Goal: Information Seeking & Learning: Learn about a topic

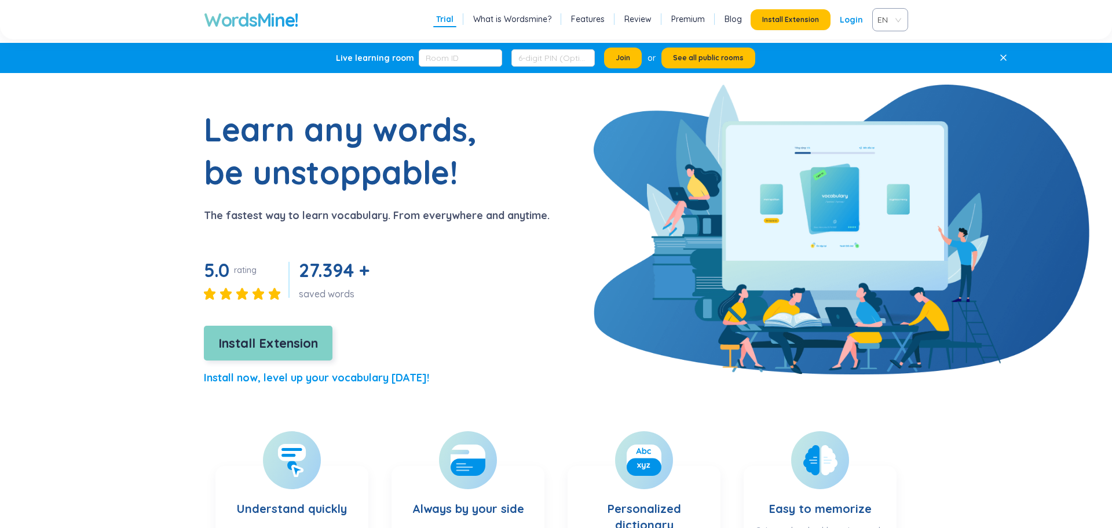
click at [265, 337] on span "Install Extension" at bounding box center [268, 343] width 100 height 20
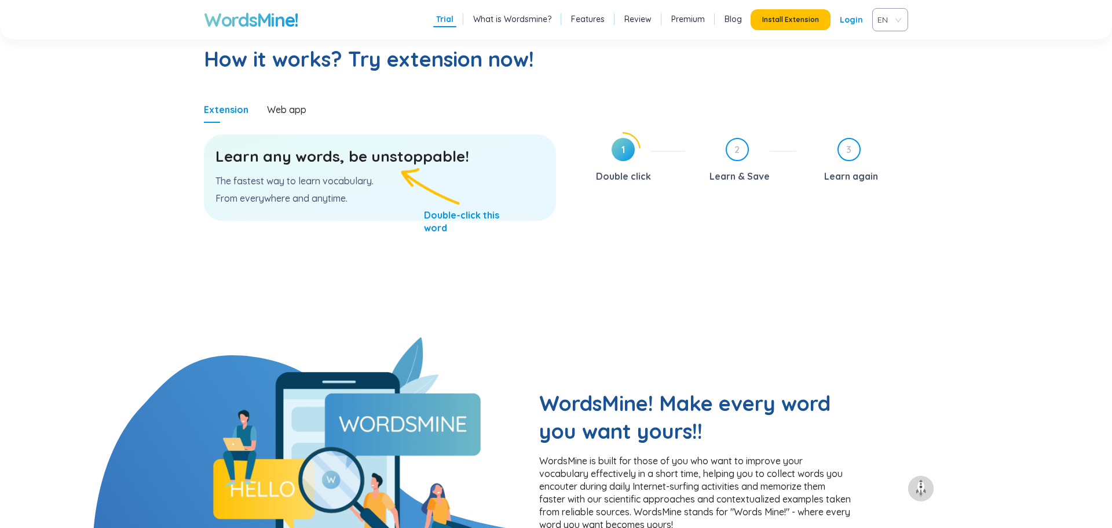
scroll to position [593, 0]
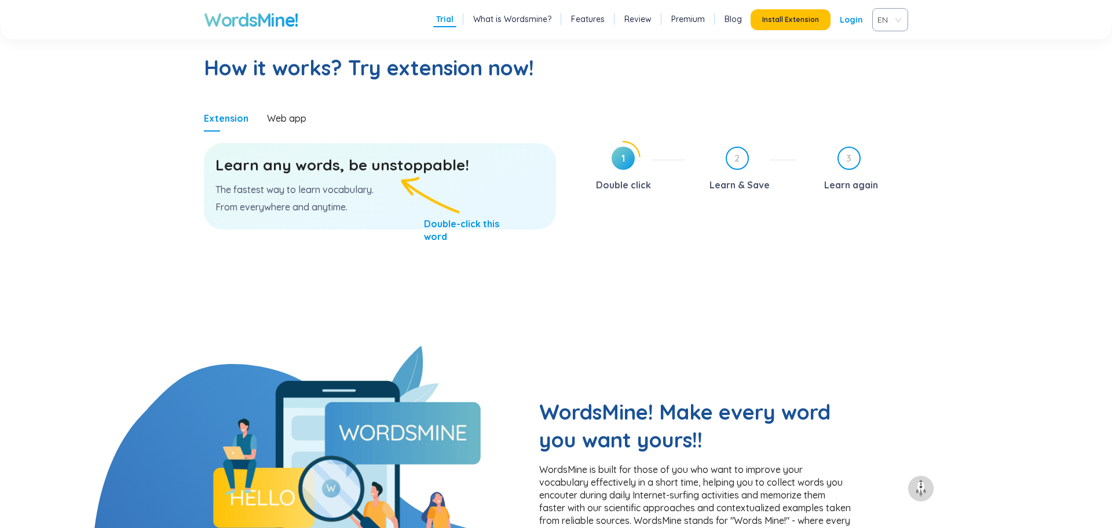
click at [429, 188] on p "The fastest way to learn vocabulary." at bounding box center [379, 189] width 329 height 13
click at [343, 192] on p "The fastest way to learn vocabulary." at bounding box center [379, 189] width 329 height 13
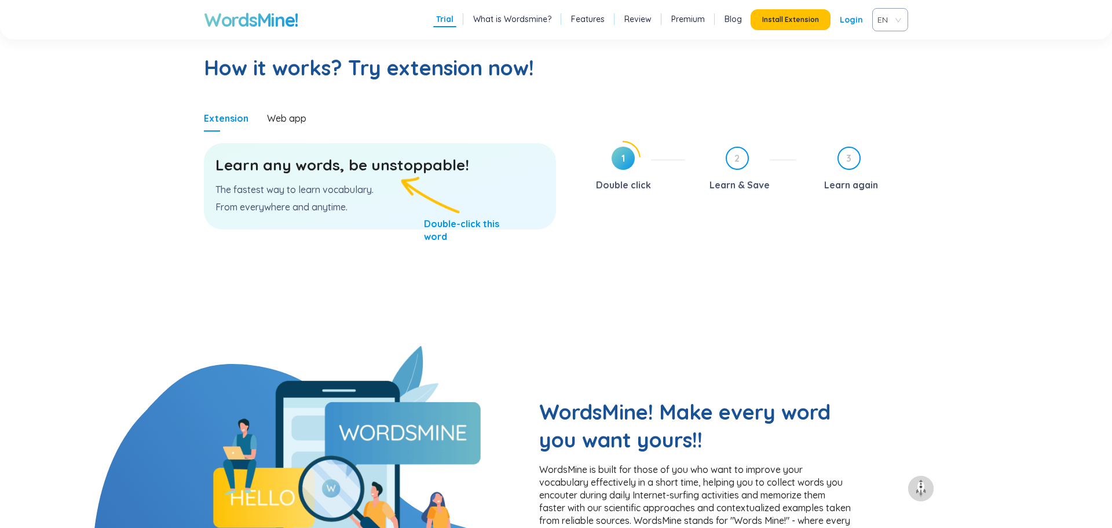
click at [343, 192] on p "The fastest way to learn vocabulary." at bounding box center [379, 189] width 329 height 13
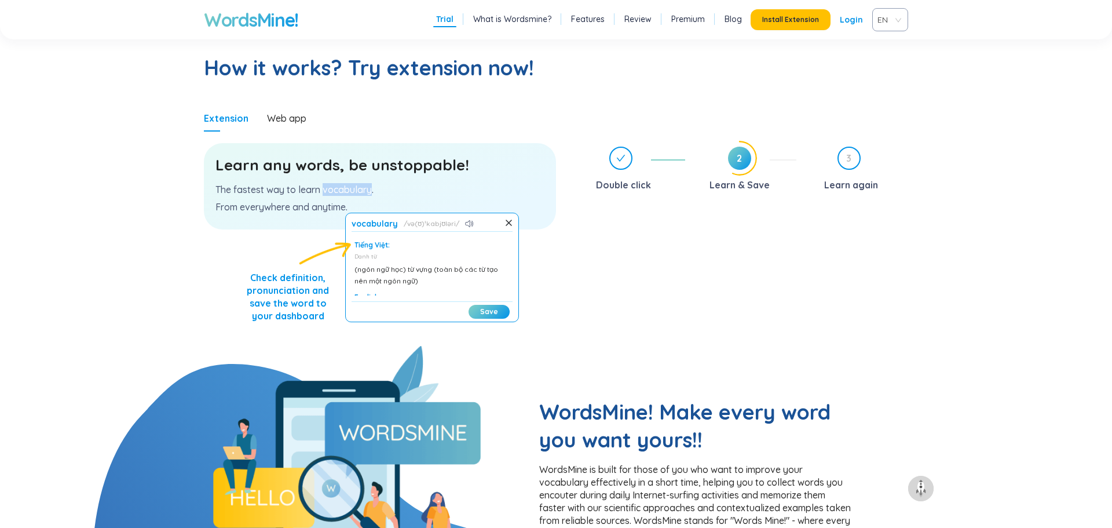
click at [455, 171] on h3 "Learn any words, be unstoppable!" at bounding box center [379, 165] width 329 height 21
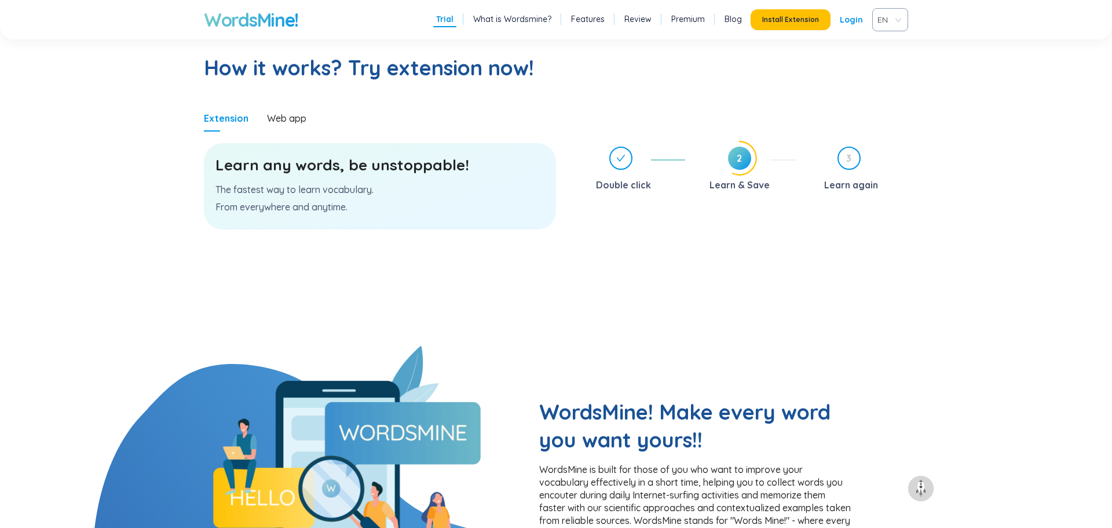
click at [455, 171] on h3 "Learn any words, be unstoppable!" at bounding box center [379, 165] width 329 height 21
click at [457, 188] on p "The fastest way to learn vocabulary." at bounding box center [379, 189] width 329 height 13
click at [457, 188] on div "Learn any words, be unstoppable! The fastest way to learn vocabulary. From ever…" at bounding box center [380, 186] width 352 height 86
click at [374, 159] on h3 "Learn any words, be unstoppable!" at bounding box center [379, 165] width 329 height 21
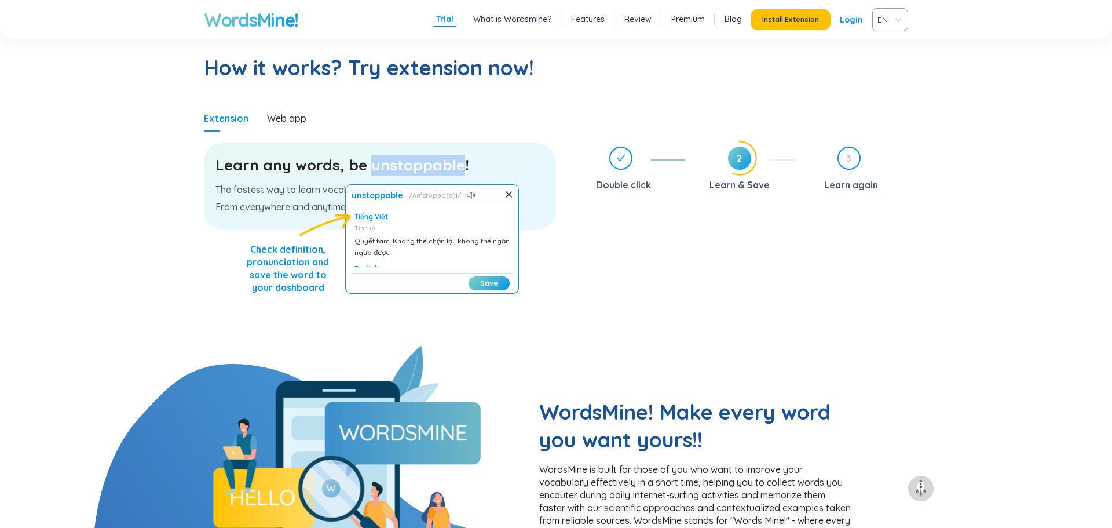
click at [529, 166] on h3 "Learn any words, be unstoppable!" at bounding box center [379, 165] width 329 height 21
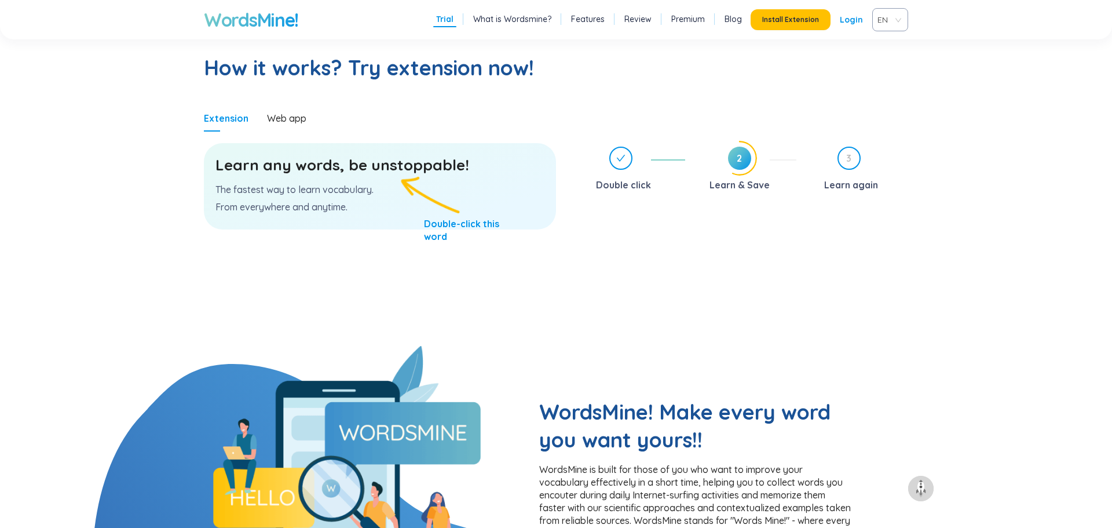
click at [444, 158] on h3 "Learn any words, be unstoppable!" at bounding box center [379, 165] width 329 height 21
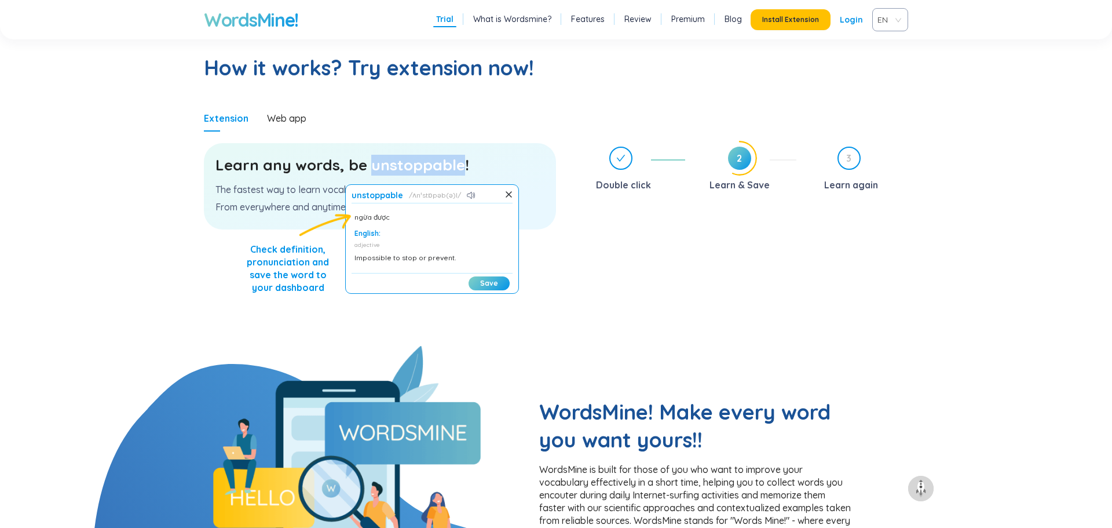
scroll to position [41, 0]
click at [531, 169] on h3 "Learn any words, be unstoppable!" at bounding box center [379, 165] width 329 height 21
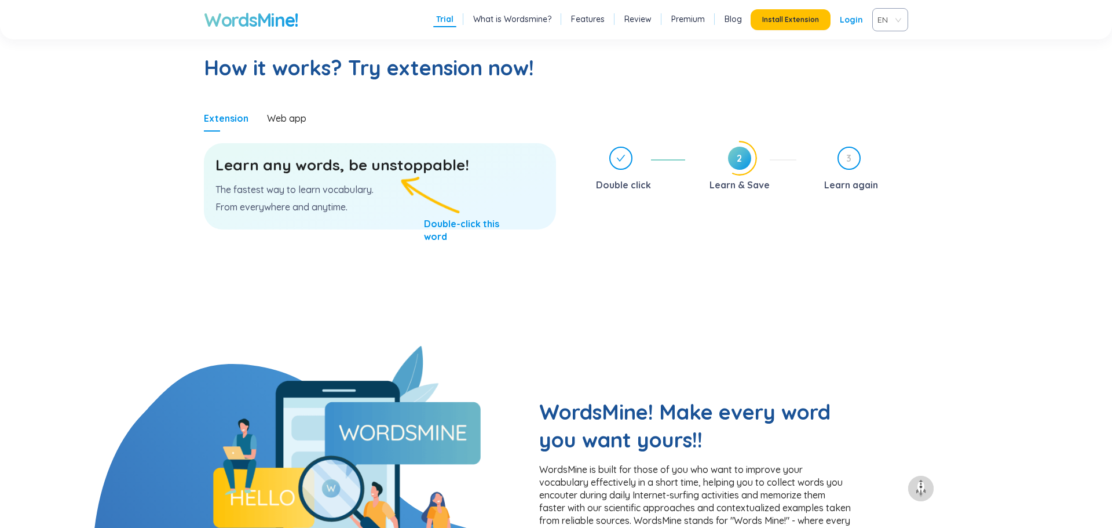
click at [620, 186] on div "Double click" at bounding box center [623, 184] width 55 height 19
click at [646, 182] on div "Double click" at bounding box center [623, 184] width 55 height 19
click at [353, 185] on p "The fastest way to learn vocabulary." at bounding box center [379, 189] width 329 height 13
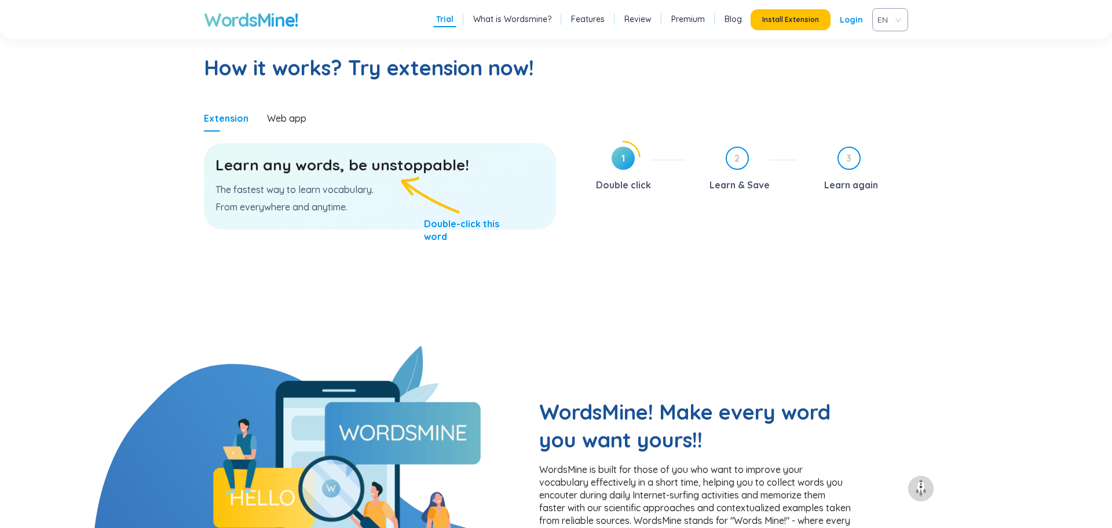
click at [353, 185] on p "The fastest way to learn vocabulary." at bounding box center [379, 189] width 329 height 13
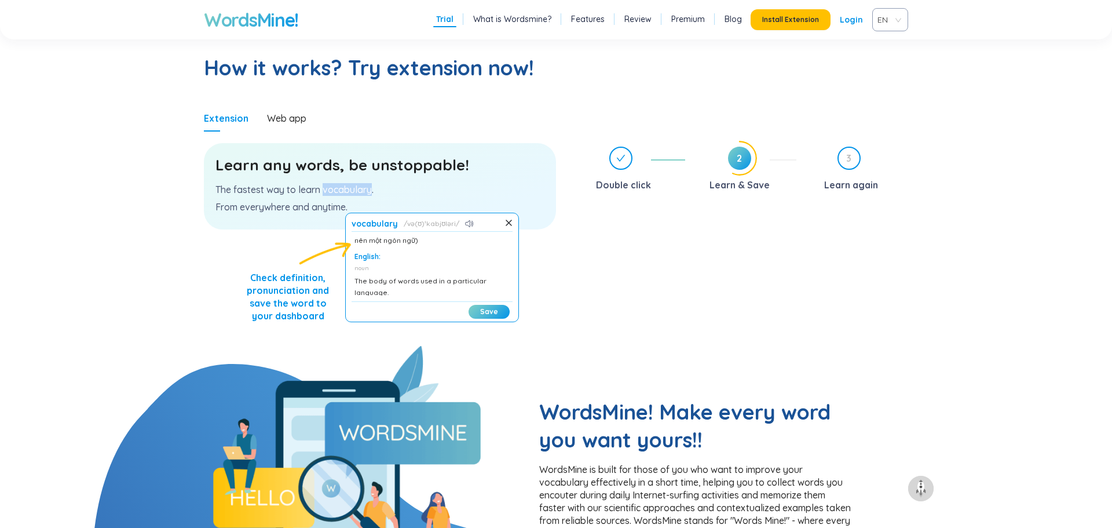
scroll to position [0, 0]
click at [281, 189] on p "The fastest way to learn vocabulary." at bounding box center [379, 189] width 329 height 13
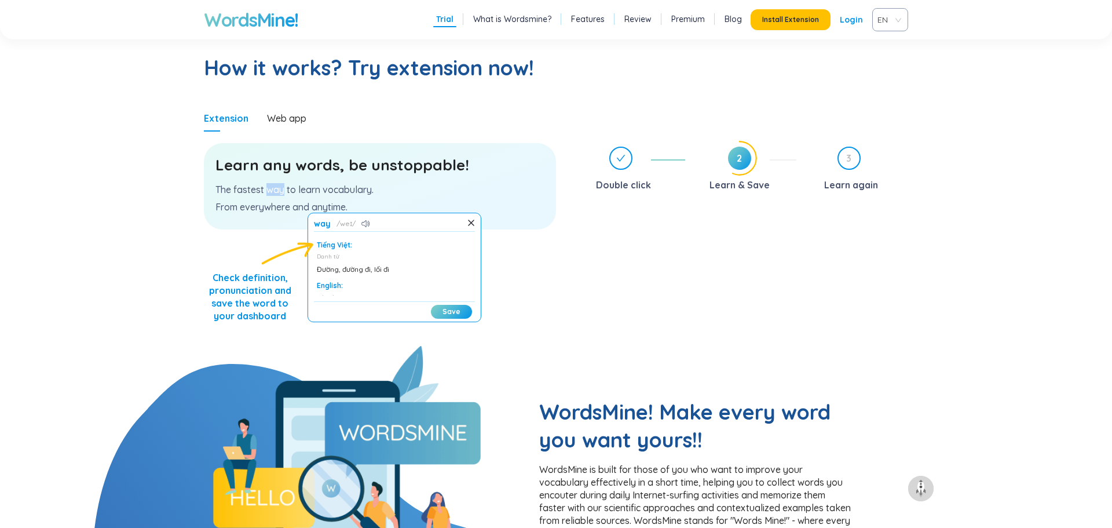
click at [250, 191] on p "The fastest way to learn vocabulary." at bounding box center [379, 189] width 329 height 13
click at [270, 207] on p "From everywhere and anytime." at bounding box center [379, 206] width 329 height 13
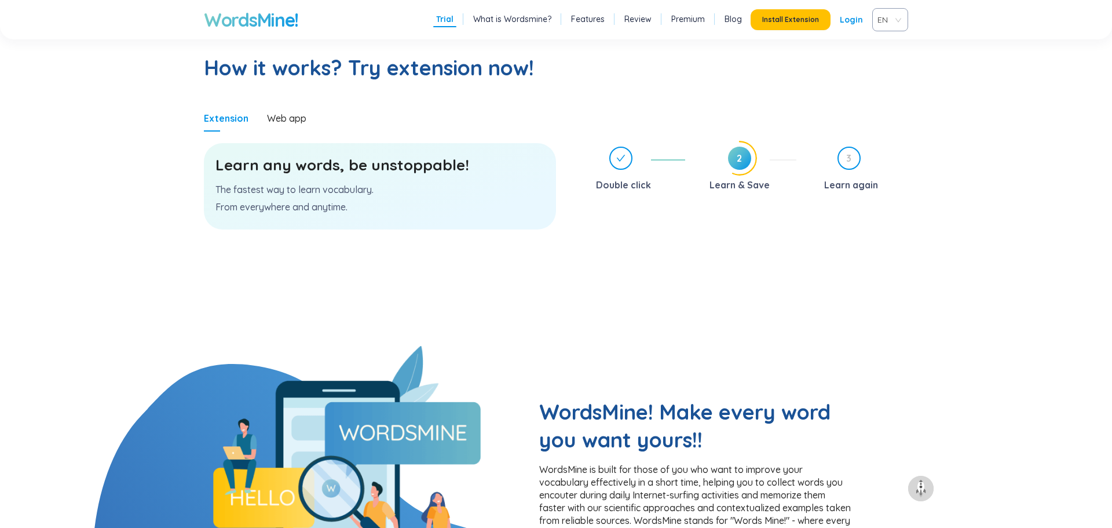
click at [270, 207] on p "From everywhere and anytime." at bounding box center [379, 206] width 329 height 13
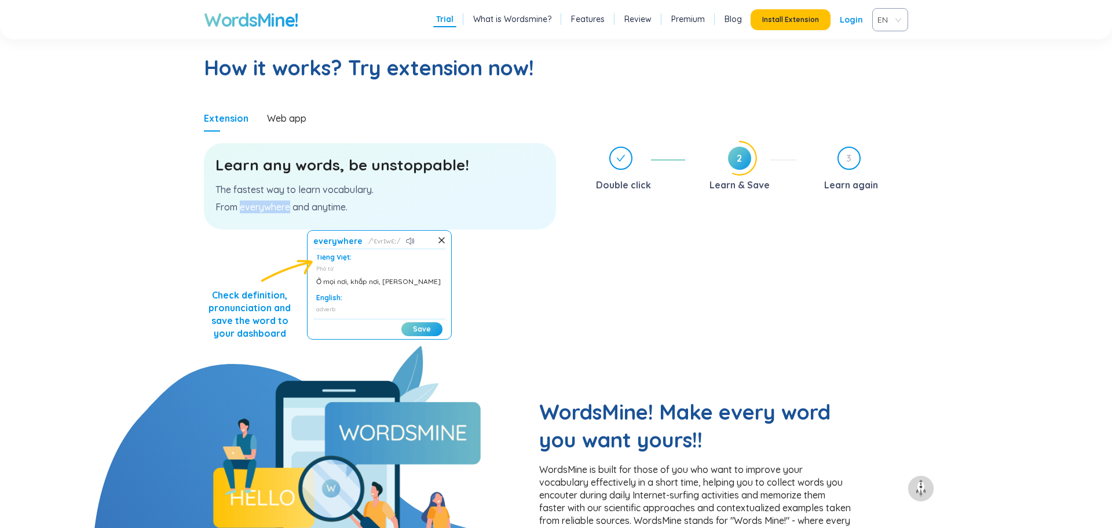
scroll to position [0, 0]
click at [334, 215] on div "Learn any words, be unstoppable! The fastest way to learn vocabulary. From ever…" at bounding box center [380, 186] width 352 height 86
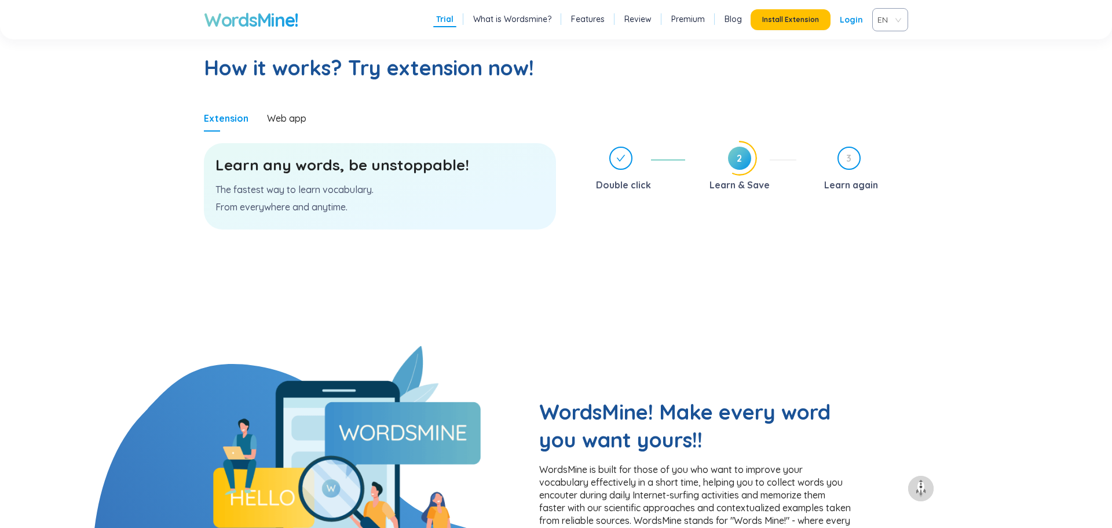
click at [331, 209] on p "From everywhere and anytime." at bounding box center [379, 206] width 329 height 13
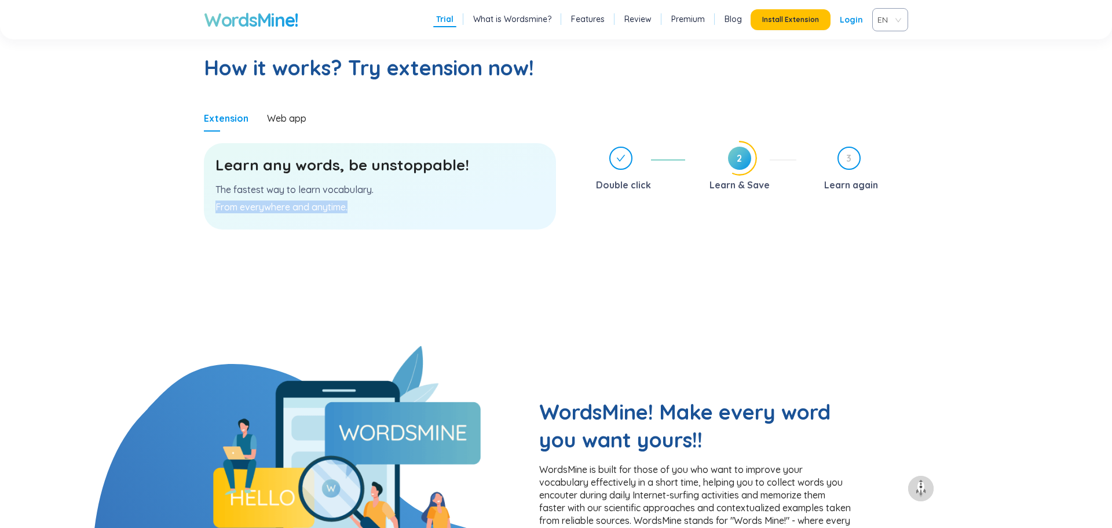
click at [331, 209] on p "From everywhere and anytime." at bounding box center [379, 206] width 329 height 13
click at [357, 194] on p "The fastest way to learn vocabulary." at bounding box center [379, 189] width 329 height 13
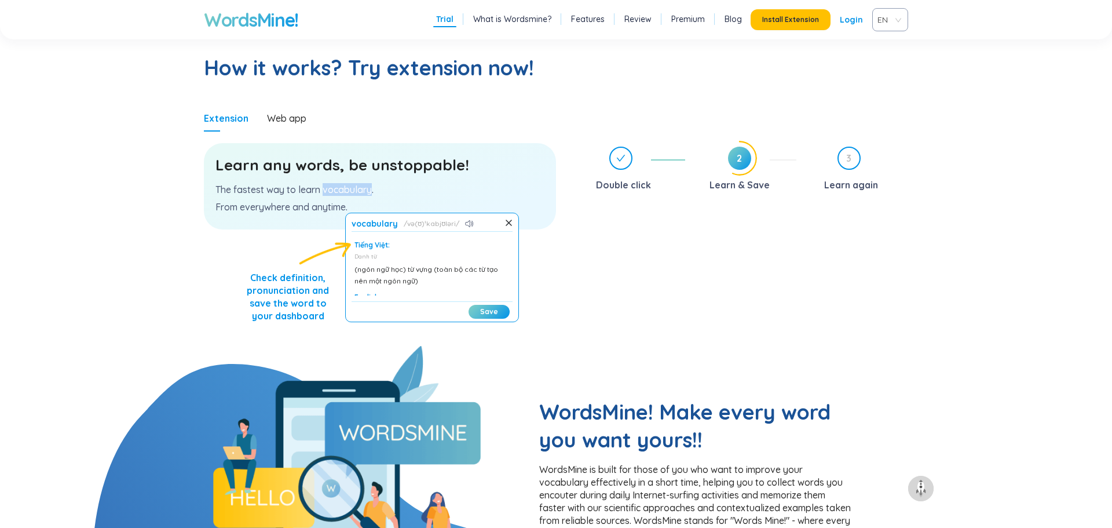
click at [343, 209] on p "From everywhere and anytime." at bounding box center [379, 206] width 329 height 13
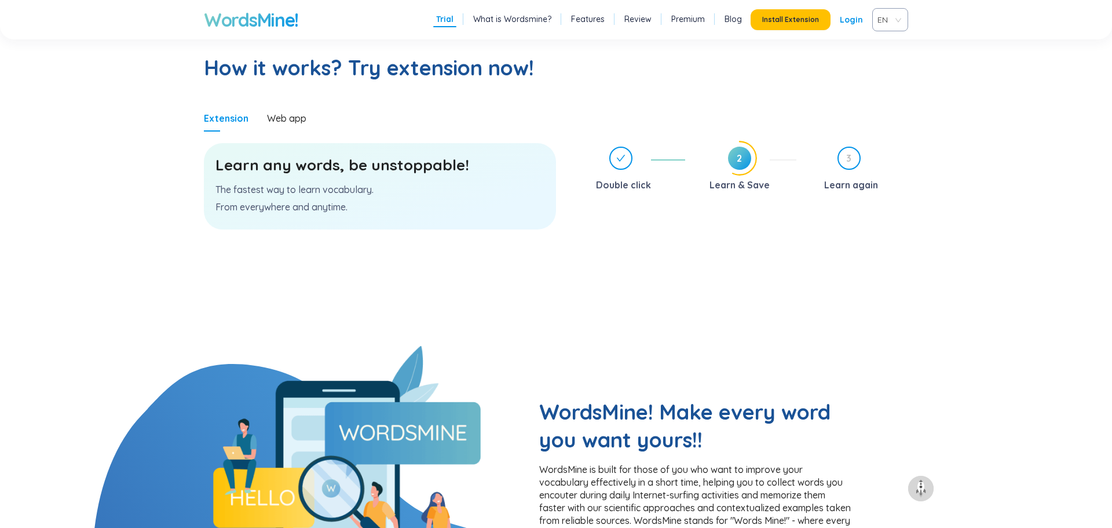
click at [343, 209] on p "From everywhere and anytime." at bounding box center [379, 206] width 329 height 13
click at [448, 69] on h2 "How it works? Try extension now!" at bounding box center [556, 68] width 704 height 28
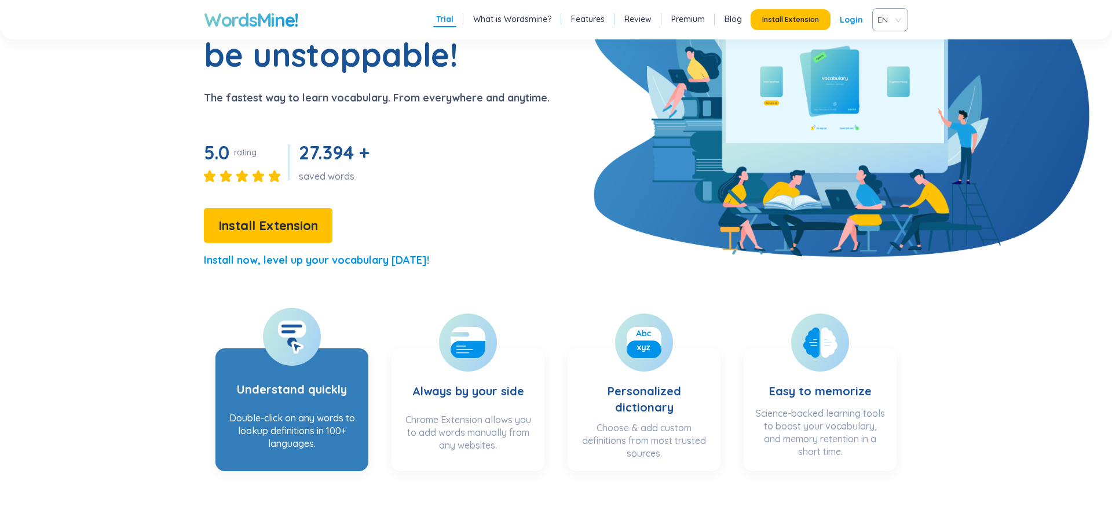
scroll to position [122, 0]
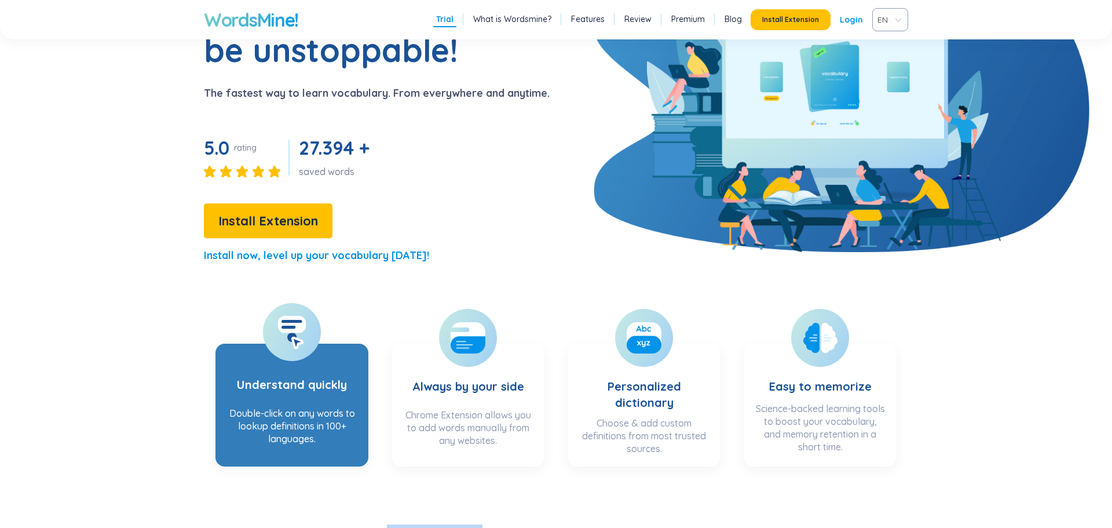
click at [357, 378] on section "Understand quickly Double-click on any words to lookup definitions in 100+ lang…" at bounding box center [291, 404] width 153 height 123
click at [304, 378] on h3 "Understand quickly" at bounding box center [292, 376] width 110 height 47
click at [316, 372] on h3 "Understand quickly" at bounding box center [292, 376] width 110 height 47
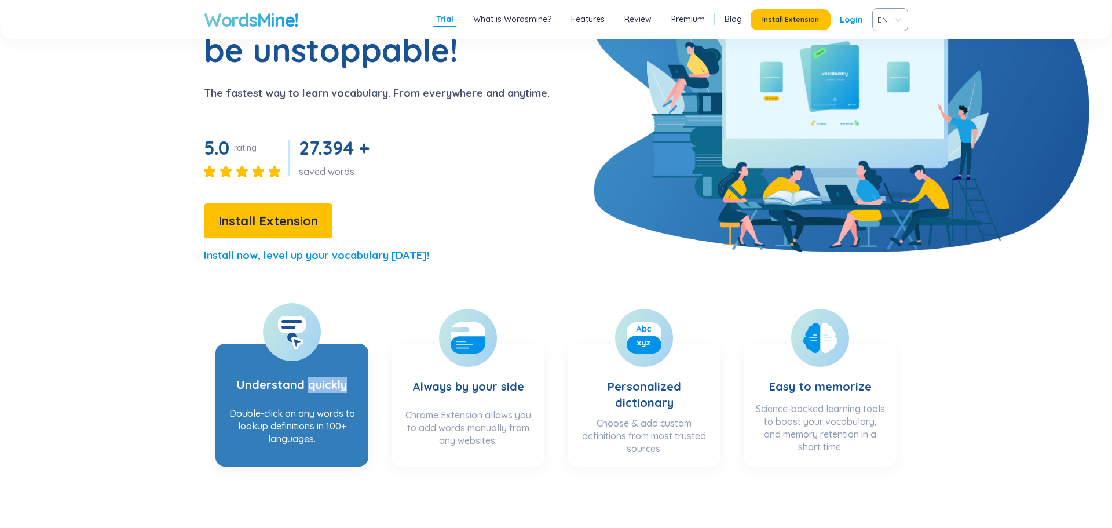
click at [272, 368] on h3 "Understand quickly" at bounding box center [292, 376] width 110 height 47
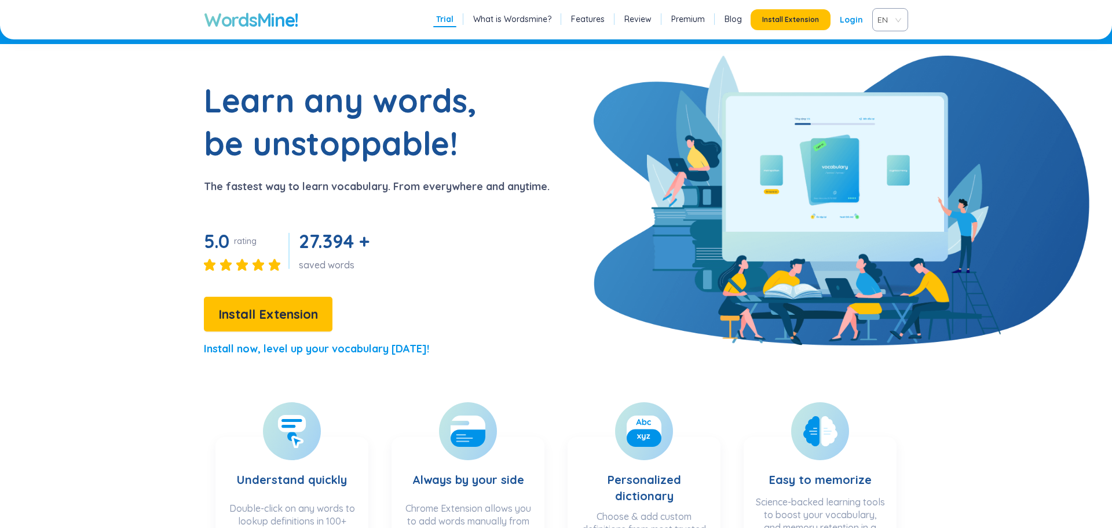
scroll to position [0, 0]
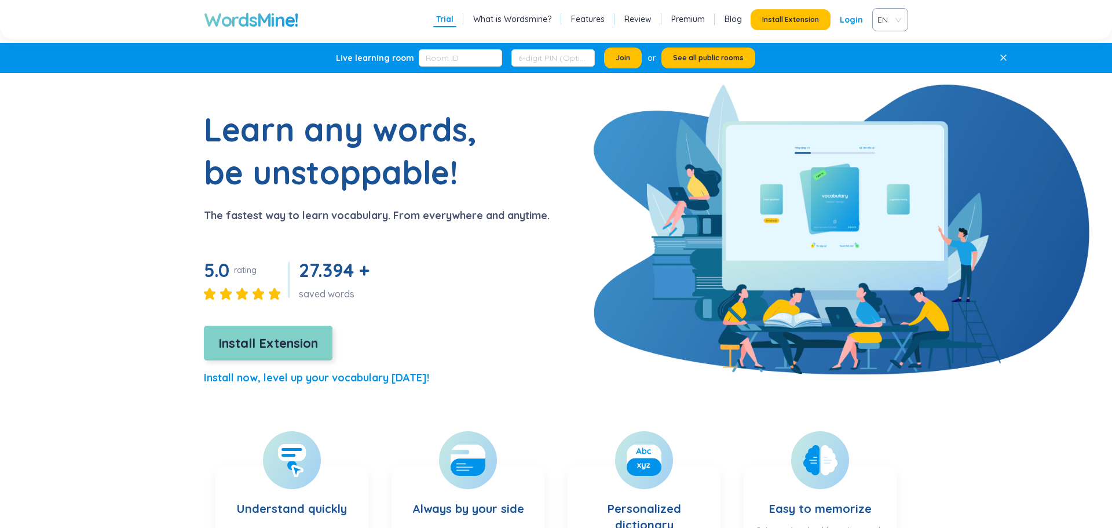
click at [267, 348] on span "Install Extension" at bounding box center [268, 343] width 100 height 20
click at [250, 353] on button "Install Extension" at bounding box center [268, 343] width 129 height 35
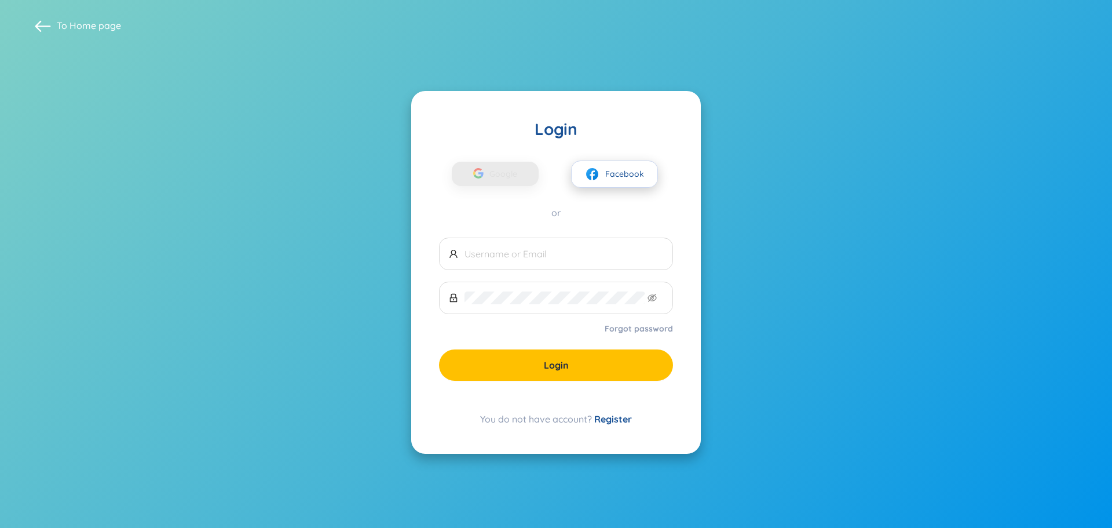
click at [604, 182] on button "Facebook" at bounding box center [614, 173] width 87 height 27
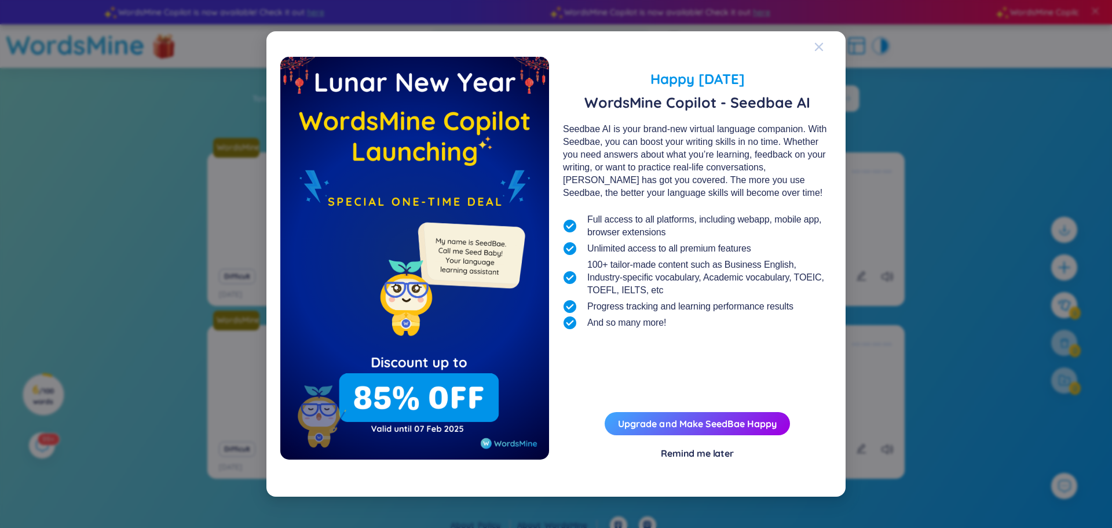
click at [822, 44] on icon "Close" at bounding box center [819, 47] width 8 height 8
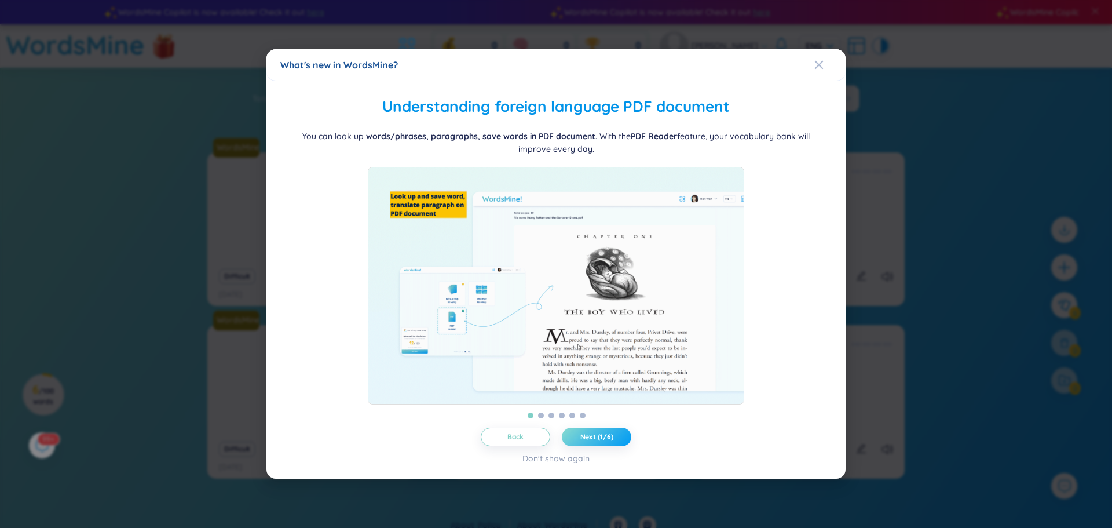
click at [608, 441] on span "Next (1/6)" at bounding box center [596, 436] width 33 height 9
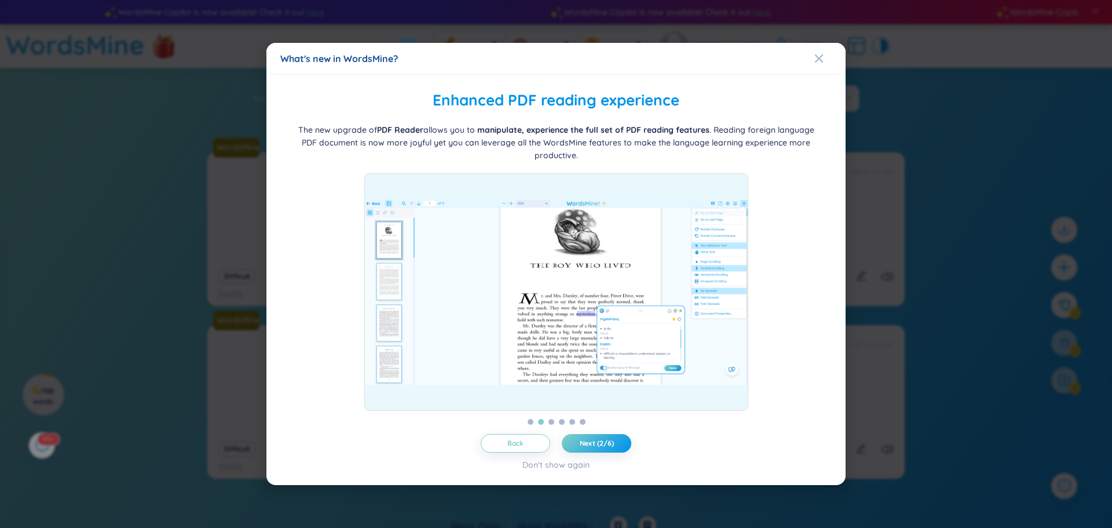
drag, startPoint x: 297, startPoint y: 128, endPoint x: 223, endPoint y: 150, distance: 77.3
click at [223, 150] on div "What's new in WordsMine? Folder management WordsMine lets you manage and person…" at bounding box center [556, 264] width 1112 height 528
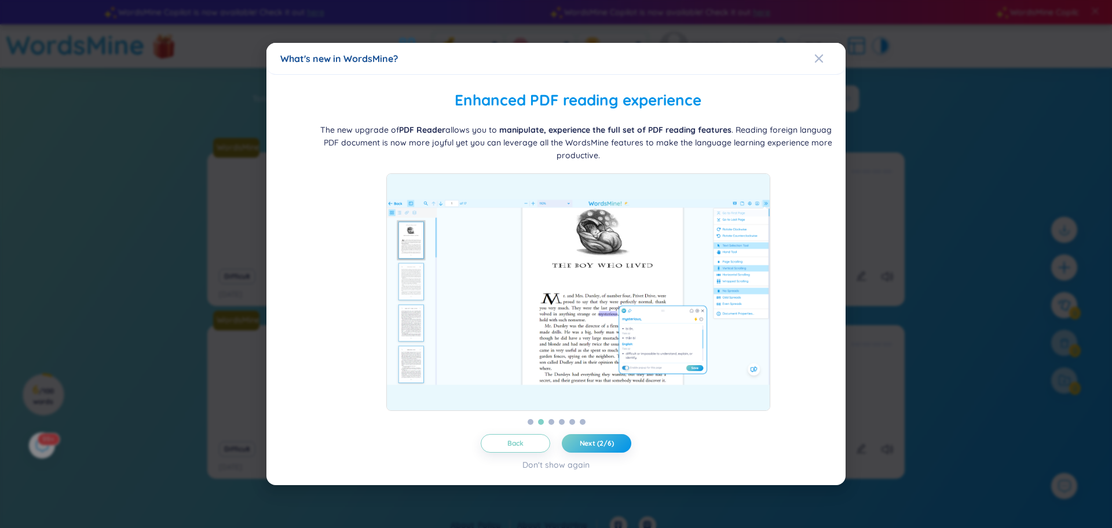
drag, startPoint x: 301, startPoint y: 129, endPoint x: 322, endPoint y: 147, distance: 27.5
click at [322, 147] on div "The new upgrade of PDF Reader allows you to manipulate, experience the full set…" at bounding box center [578, 142] width 528 height 38
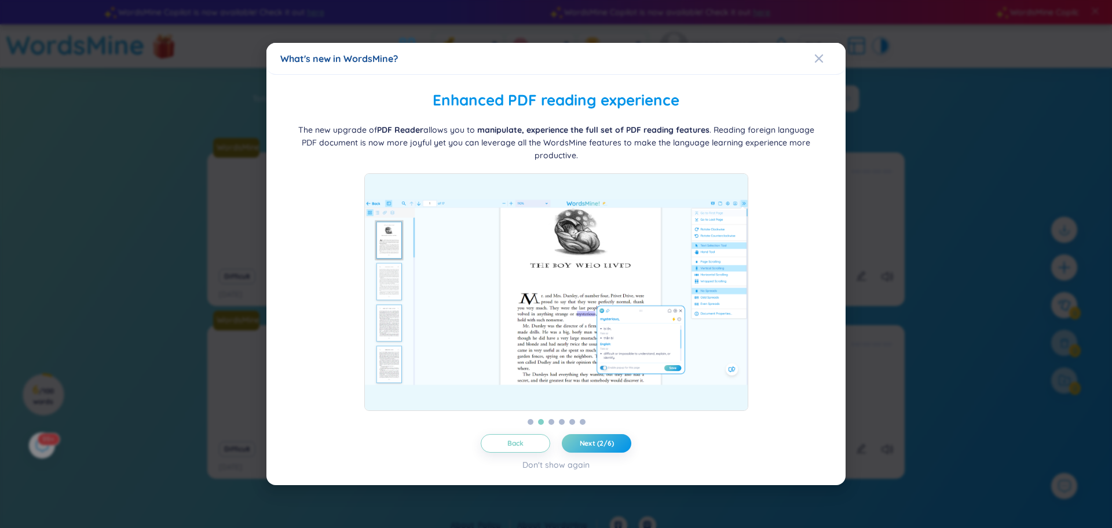
click at [413, 136] on div "The new upgrade of PDF Reader allows you to manipulate, experience the full set…" at bounding box center [556, 142] width 528 height 38
click at [381, 131] on b "PDF Reader" at bounding box center [400, 130] width 46 height 10
click at [346, 122] on div "Enhanced PDF reading experience The new upgrade of PDF Reader allows you to man…" at bounding box center [555, 250] width 551 height 323
click at [346, 127] on span "The new upgrade of PDF Reader allows you to manipulate, experience the full set…" at bounding box center [556, 143] width 516 height 36
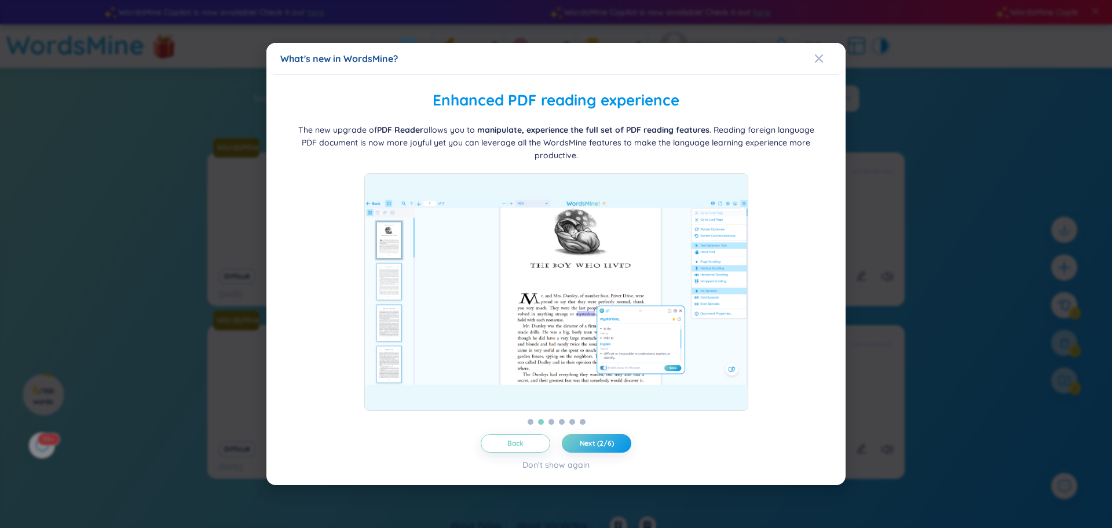
click at [346, 127] on span "The new upgrade of PDF Reader allows you to manipulate, experience the full set…" at bounding box center [556, 143] width 516 height 36
click at [449, 100] on h2 "Enhanced PDF reading experience" at bounding box center [555, 101] width 551 height 24
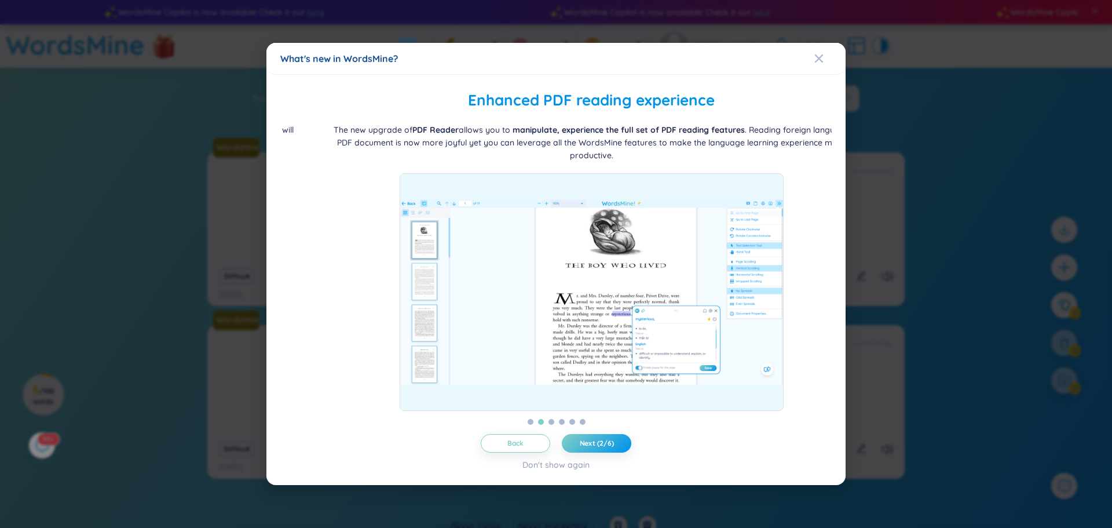
drag, startPoint x: 302, startPoint y: 129, endPoint x: 337, endPoint y: 147, distance: 39.1
click at [337, 147] on div "The new upgrade of PDF Reader allows you to manipulate, experience the full set…" at bounding box center [591, 142] width 528 height 38
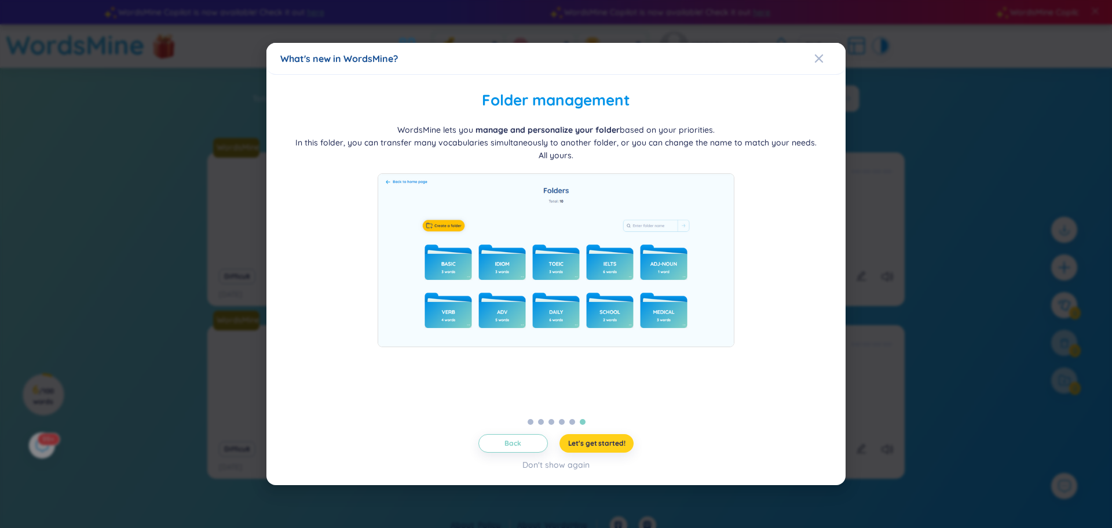
click at [613, 438] on span "Let's get started!" at bounding box center [596, 442] width 57 height 9
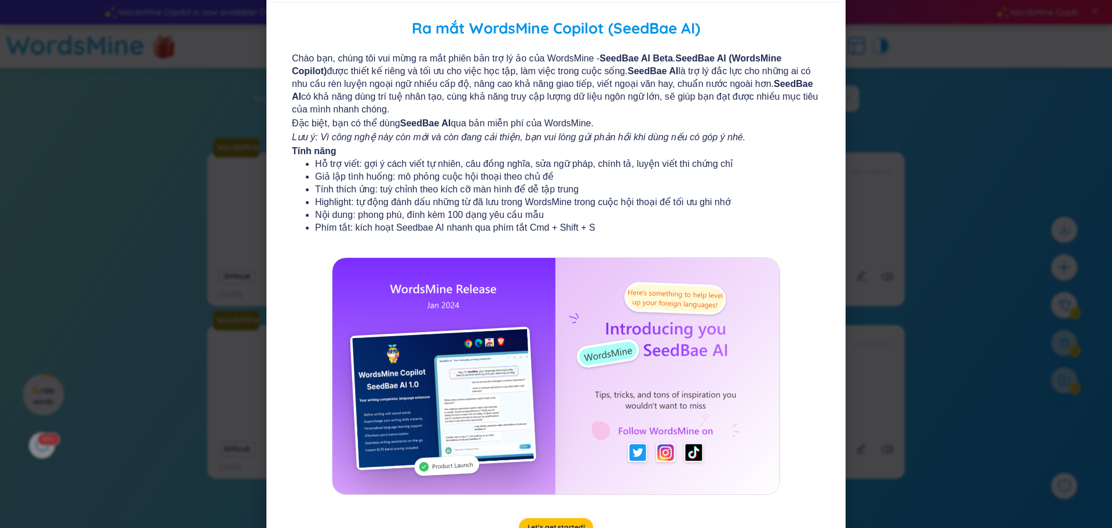
scroll to position [39, 0]
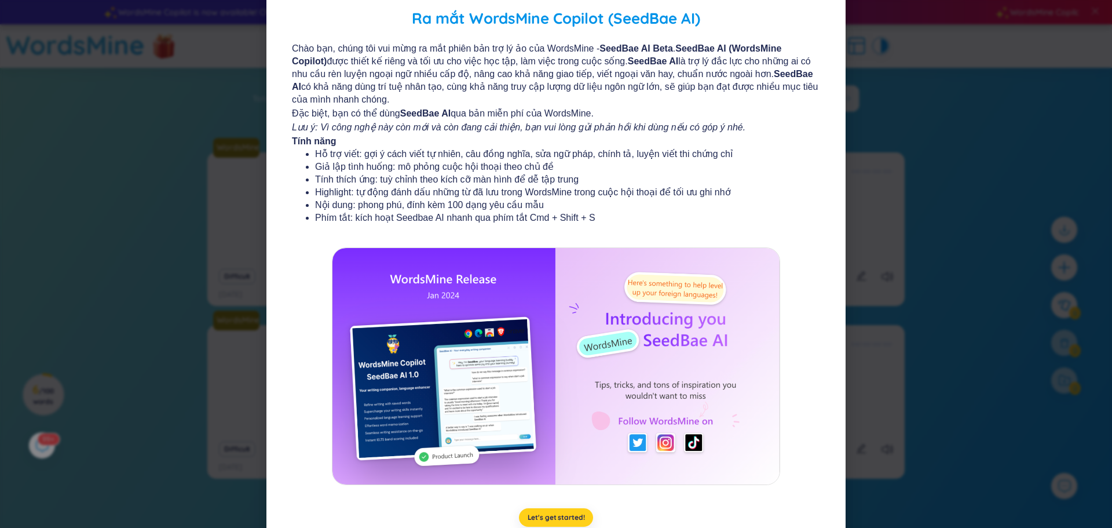
click at [547, 519] on span "Let's get started!" at bounding box center [556, 517] width 57 height 9
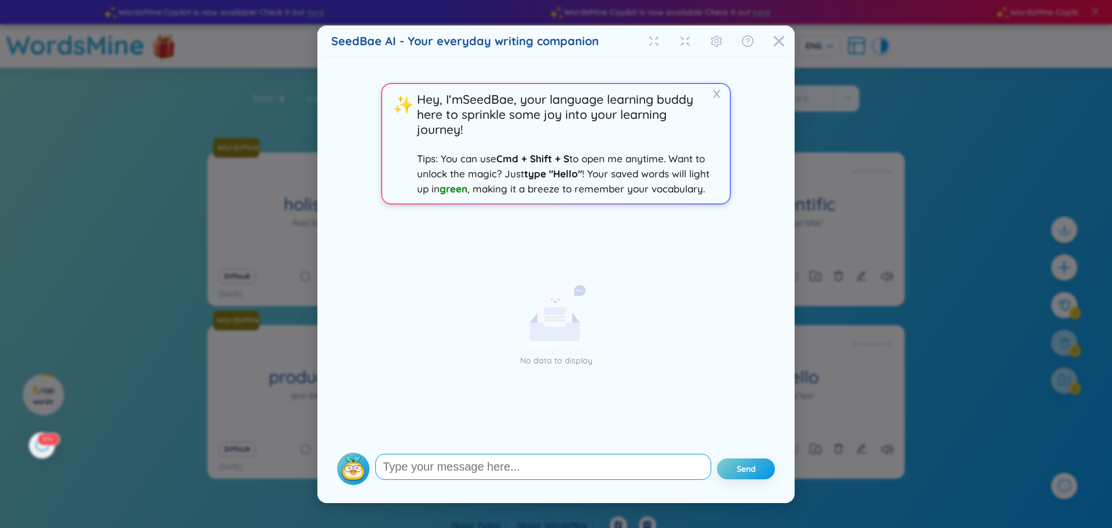
click at [604, 458] on textarea at bounding box center [543, 467] width 336 height 26
click at [599, 160] on span "Tips: You can use Cmd + Shift + S to open me anytime. Want to unlock the magic?…" at bounding box center [563, 173] width 292 height 42
drag, startPoint x: 418, startPoint y: 97, endPoint x: 710, endPoint y: 231, distance: 320.6
click at [710, 231] on div "X ✨ Hey, I‘m SeedBae , your language learning buddy here to sprinkle some joy i…" at bounding box center [555, 280] width 449 height 419
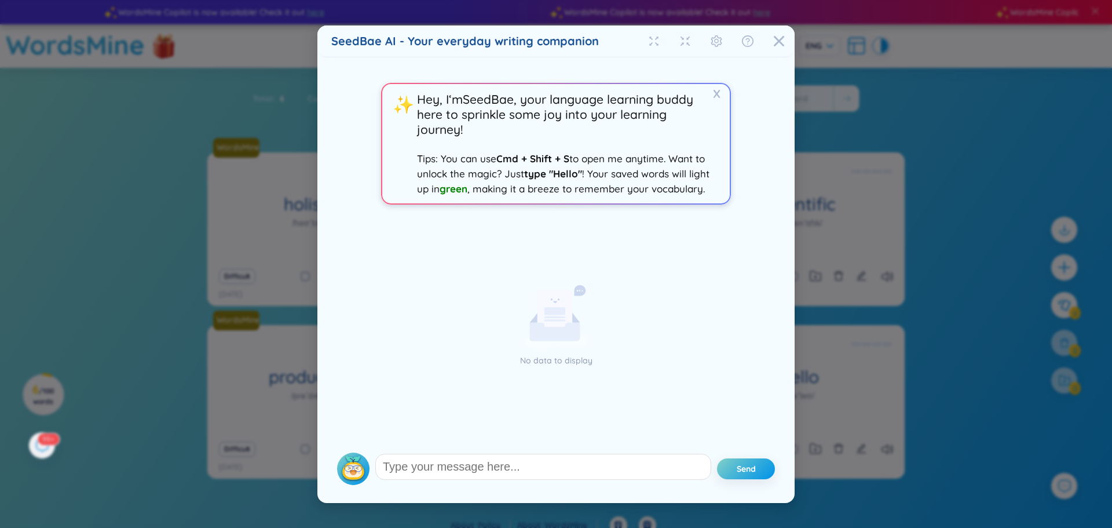
click at [673, 185] on span "Tips: You can use Cmd + Shift + S to open me anytime. Want to unlock the magic?…" at bounding box center [563, 173] width 292 height 42
click at [562, 472] on textarea at bounding box center [543, 467] width 336 height 26
type textarea "hello"
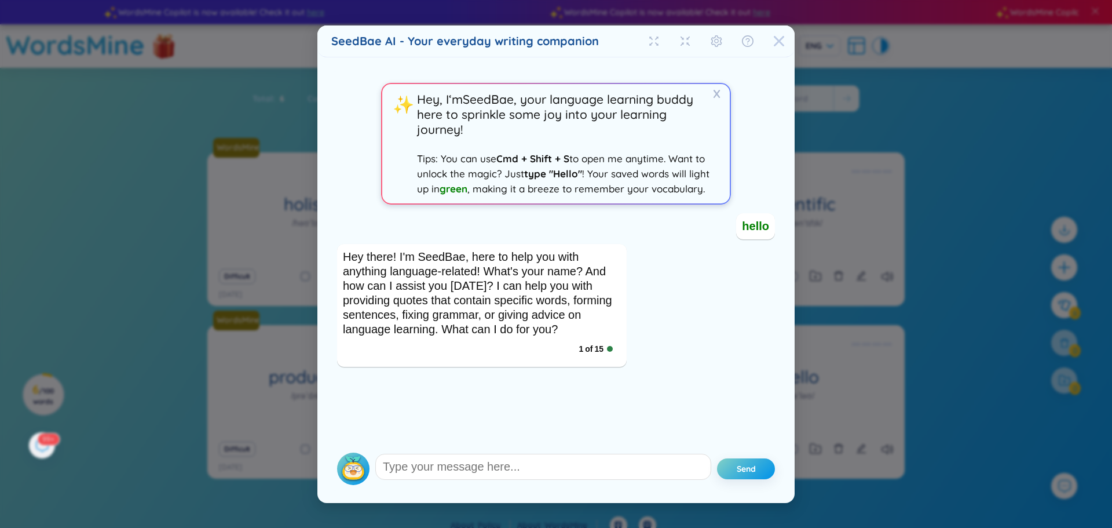
click at [778, 39] on icon "Close" at bounding box center [779, 40] width 10 height 10
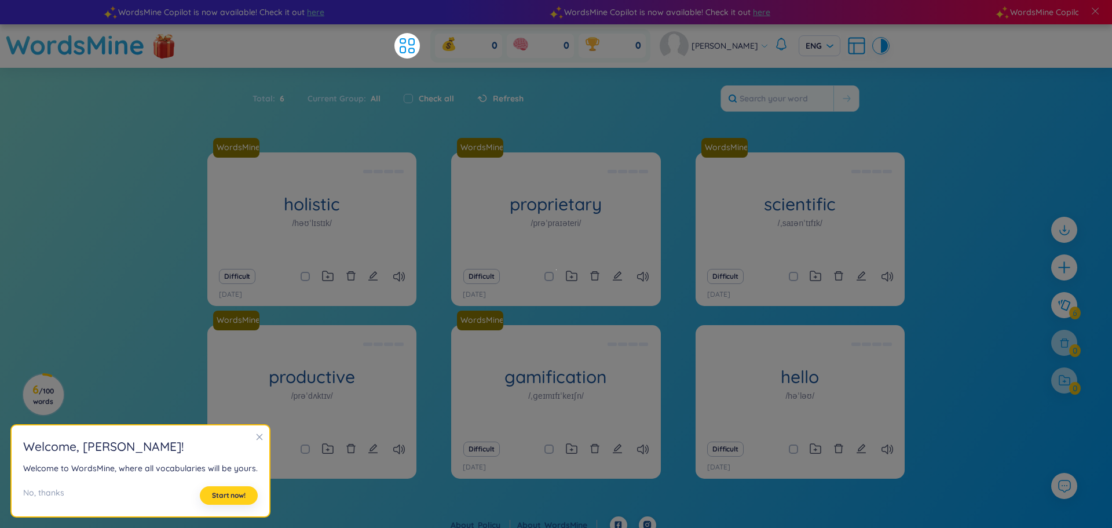
click at [225, 496] on span "Start now!" at bounding box center [229, 495] width 34 height 9
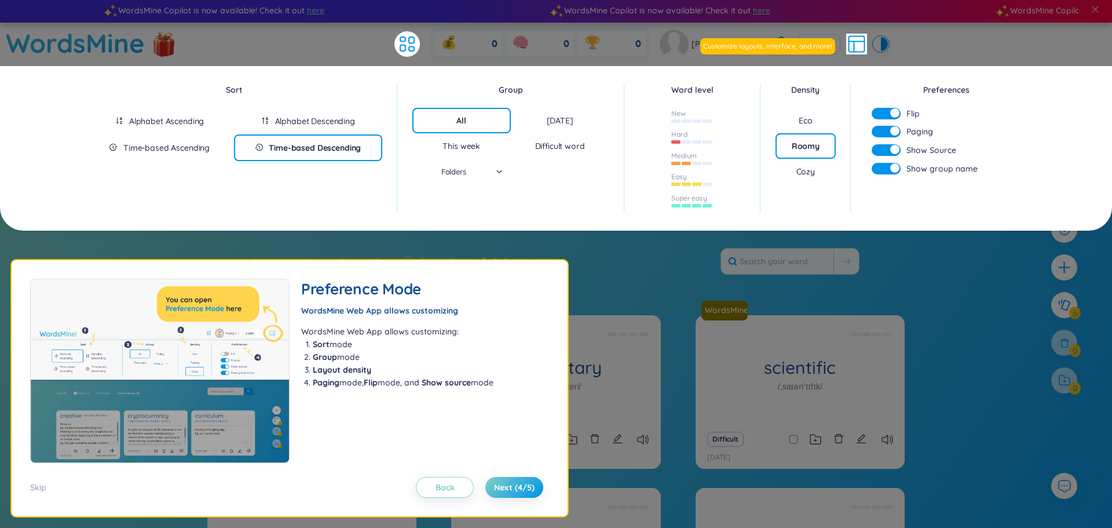
scroll to position [0, 0]
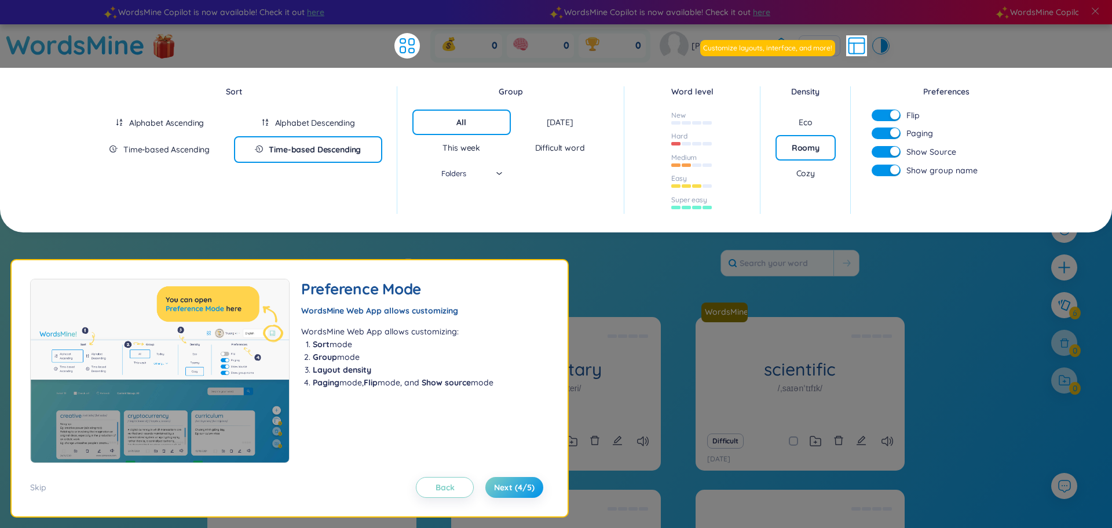
click at [502, 176] on div "Folders" at bounding box center [461, 172] width 81 height 17
click at [499, 176] on div "Folders" at bounding box center [461, 172] width 81 height 17
click at [535, 493] on button "Next (4/5)" at bounding box center [514, 487] width 58 height 21
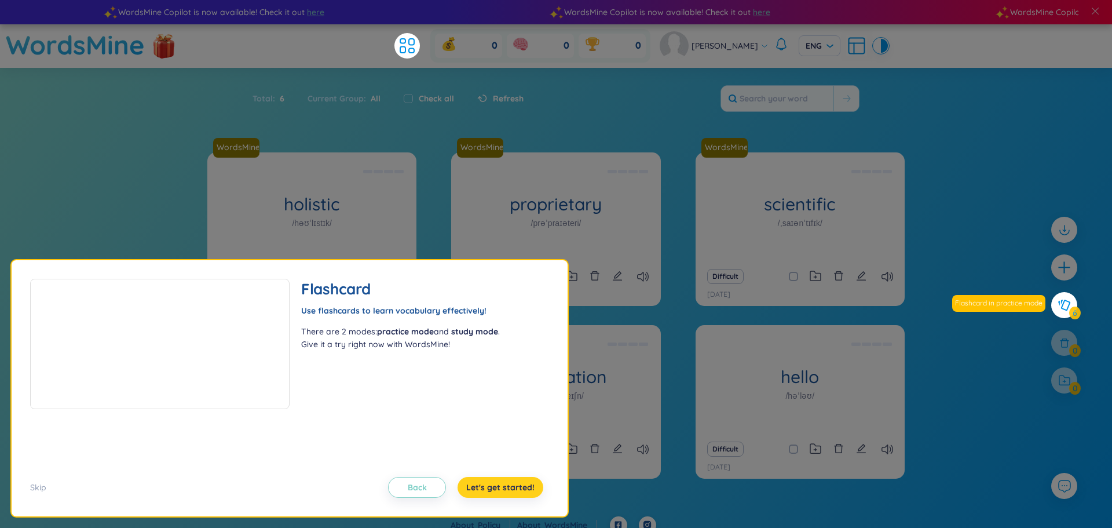
click at [525, 491] on span "Let's get started!" at bounding box center [500, 487] width 68 height 12
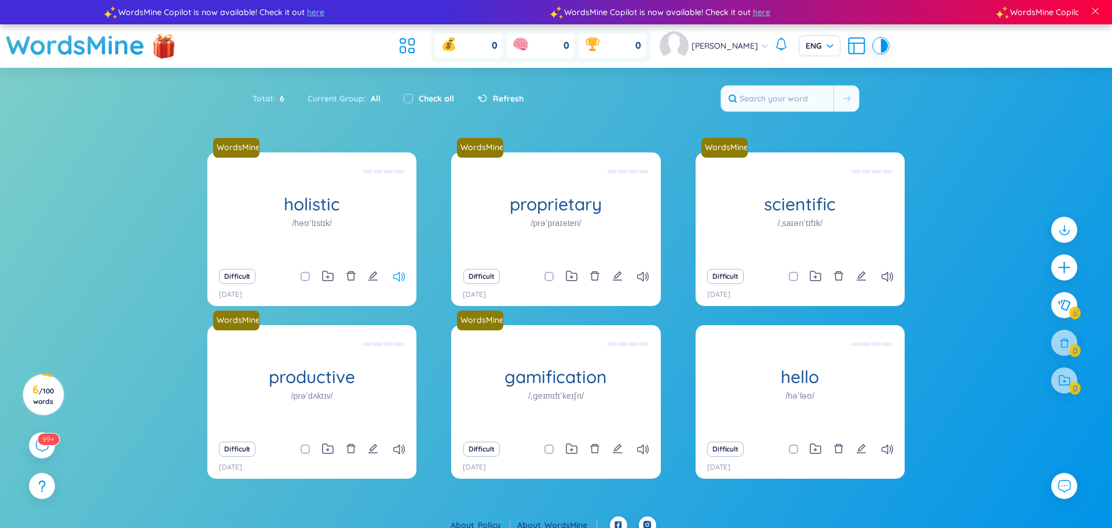
click at [403, 280] on icon at bounding box center [399, 277] width 12 height 10
click at [642, 276] on icon at bounding box center [643, 277] width 12 height 10
click at [1070, 270] on icon "plus" at bounding box center [1064, 267] width 16 height 16
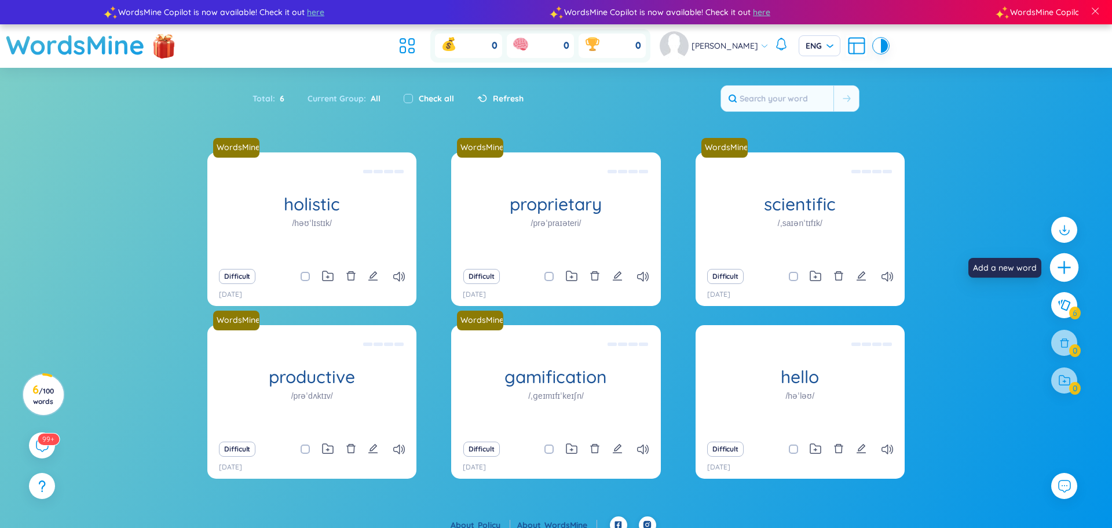
click at [1070, 270] on icon "plus" at bounding box center [1064, 267] width 16 height 16
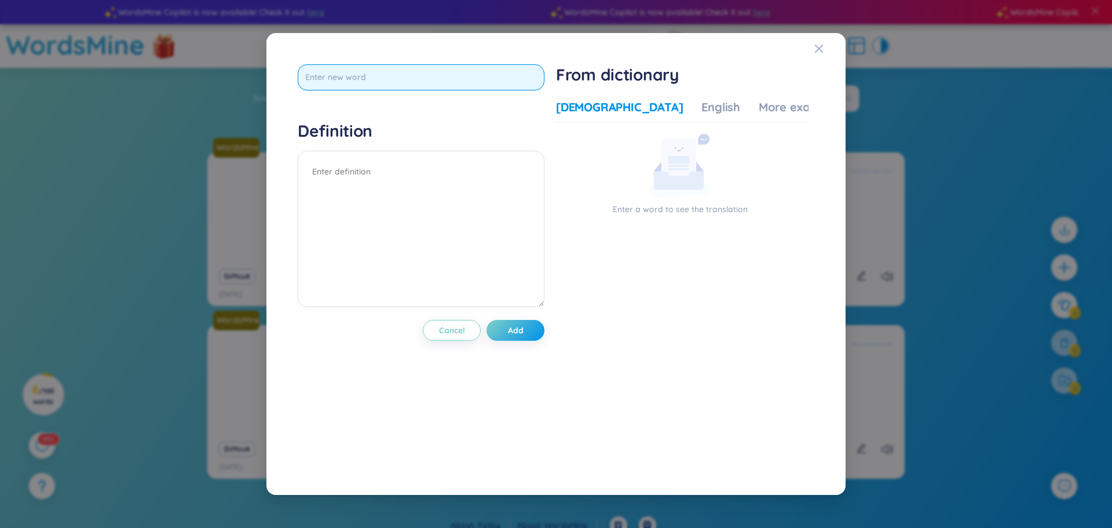
click at [427, 76] on input "text" at bounding box center [421, 77] width 247 height 26
type input "unbearable"
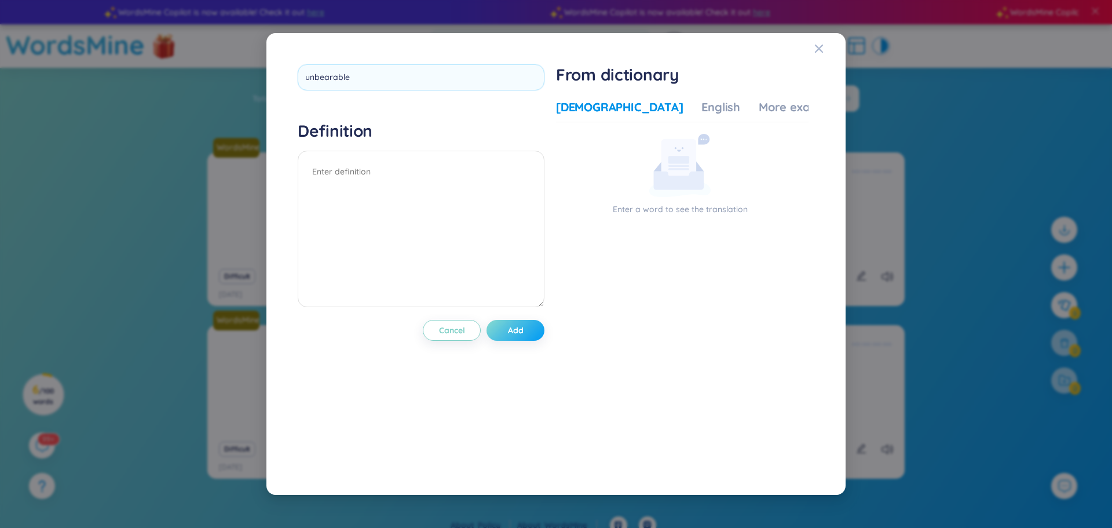
click at [517, 331] on div "unbearable Definition Cancel Add" at bounding box center [421, 264] width 247 height 400
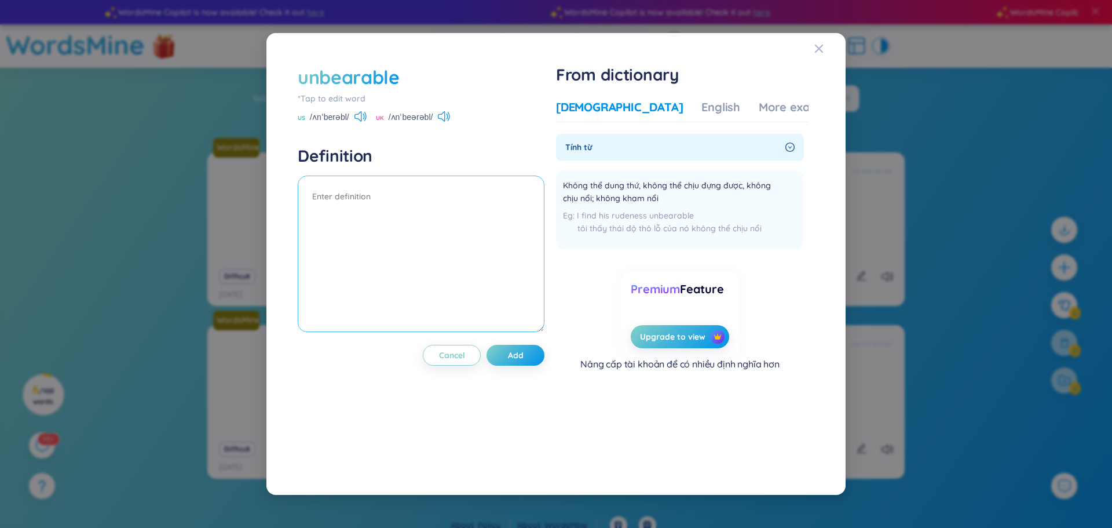
click at [404, 199] on textarea at bounding box center [421, 253] width 247 height 156
click at [356, 117] on icon at bounding box center [360, 116] width 12 height 10
click at [446, 115] on icon at bounding box center [444, 116] width 12 height 10
click at [701, 111] on div "English" at bounding box center [720, 107] width 39 height 16
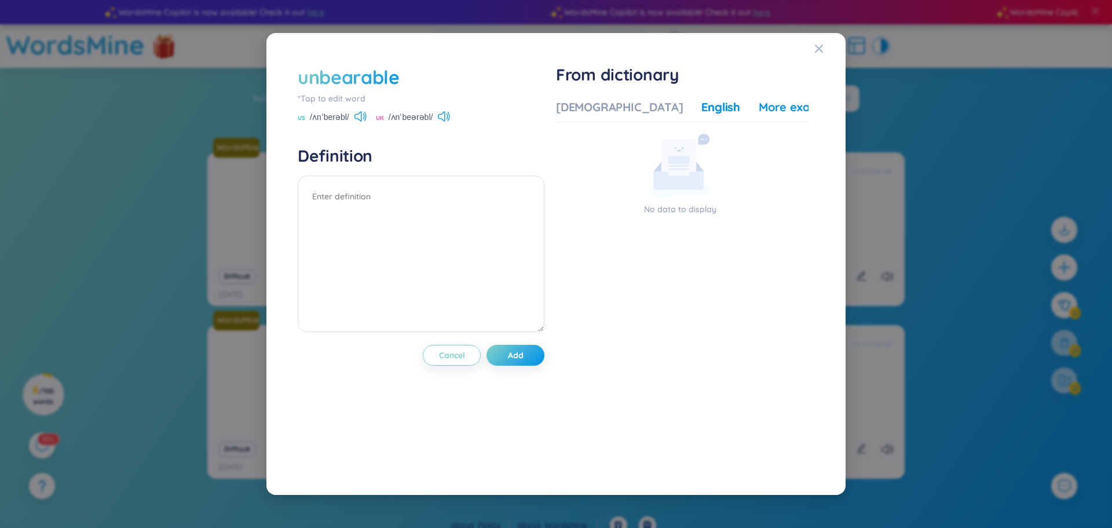
click at [759, 114] on div "More examples" at bounding box center [801, 107] width 84 height 16
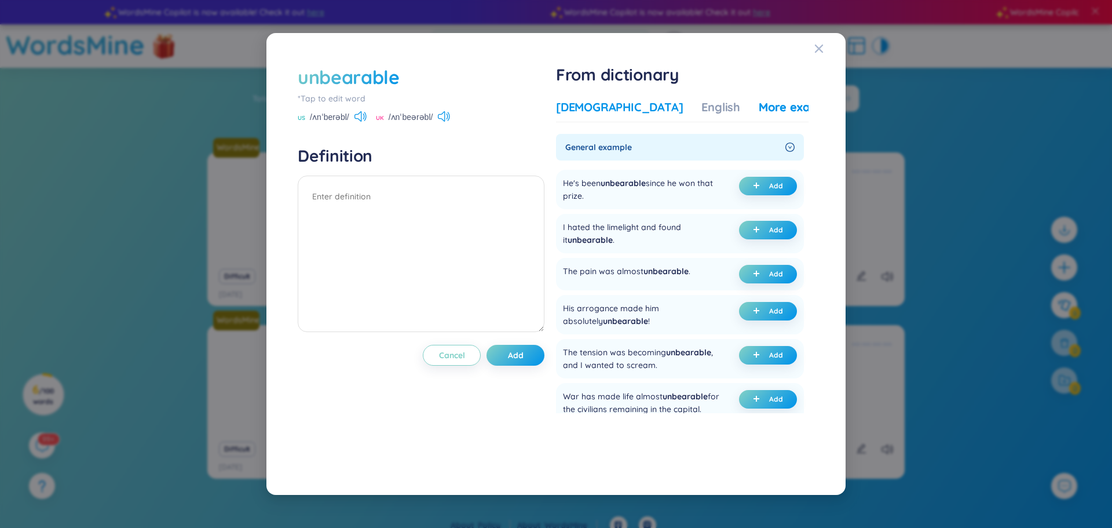
click at [598, 105] on div "[DEMOGRAPHIC_DATA]" at bounding box center [619, 107] width 127 height 16
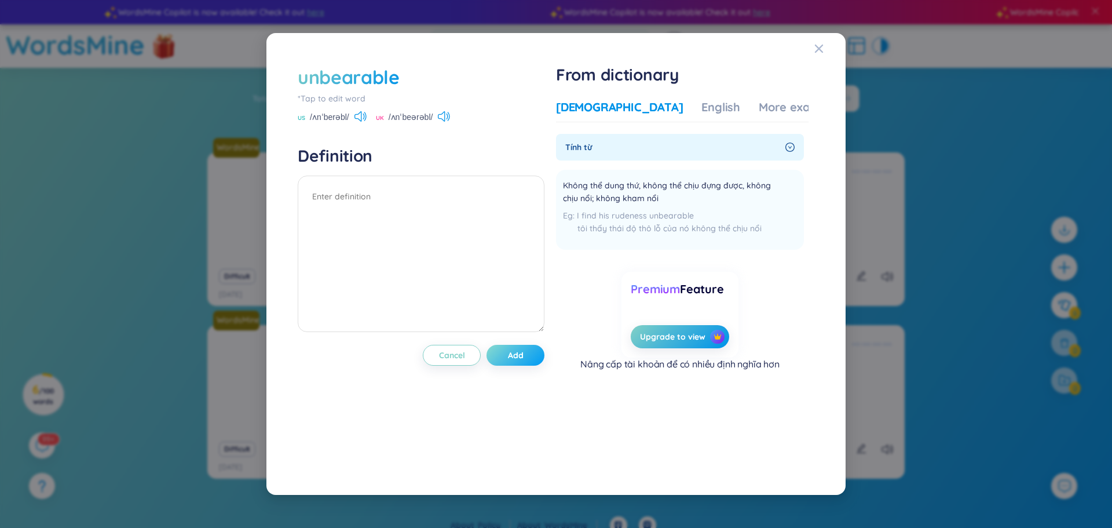
click at [520, 359] on span "Add" at bounding box center [516, 355] width 16 height 12
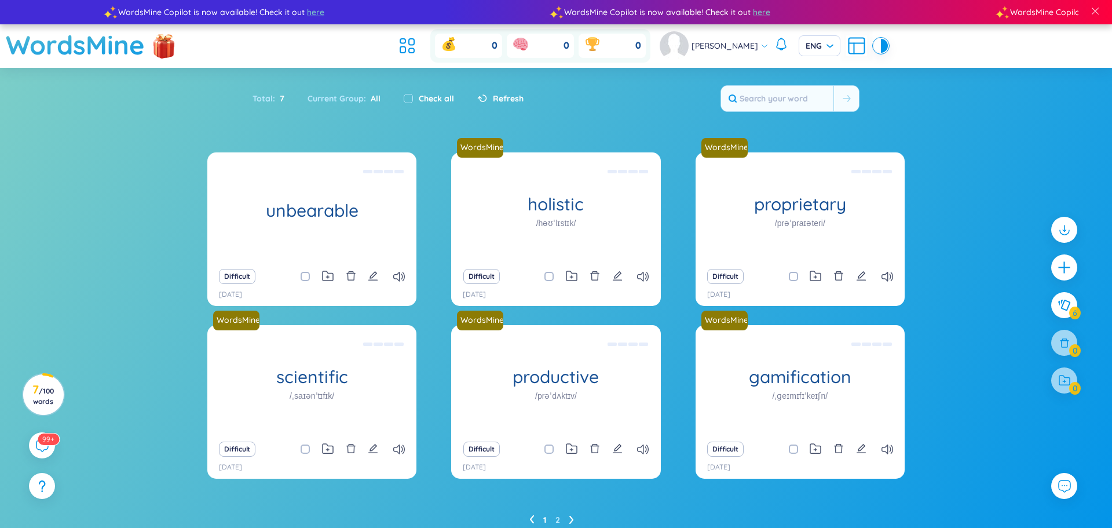
scroll to position [47, 0]
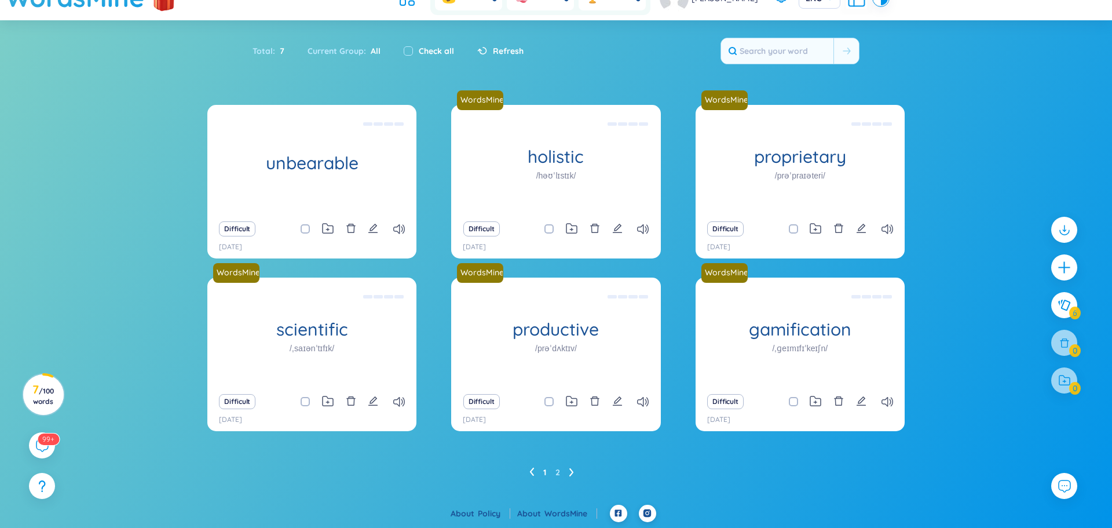
click at [577, 474] on ul "1 2" at bounding box center [556, 472] width 54 height 19
click at [572, 473] on icon at bounding box center [571, 472] width 4 height 8
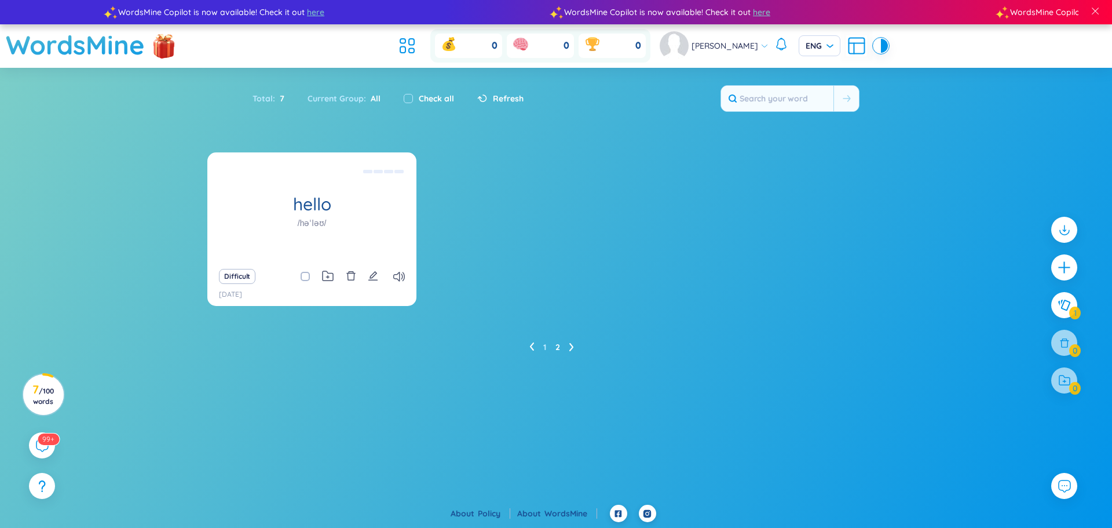
click at [533, 345] on icon at bounding box center [531, 346] width 5 height 9
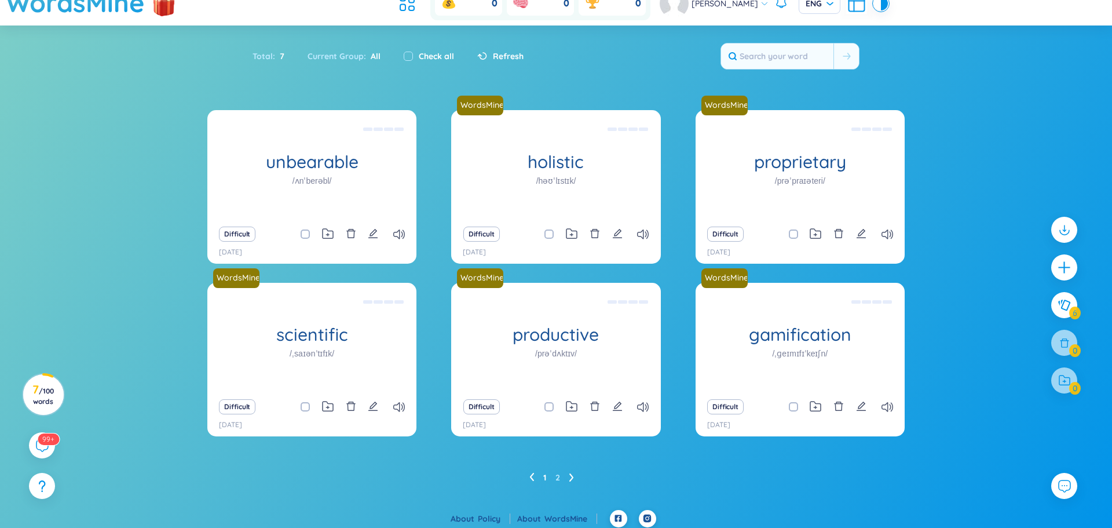
scroll to position [47, 0]
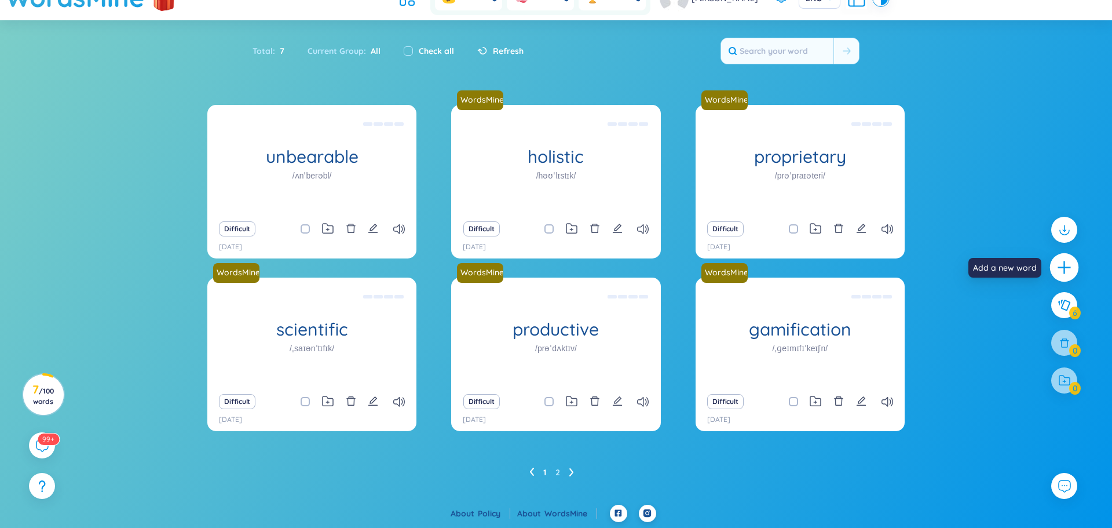
click at [1065, 267] on icon "plus" at bounding box center [1064, 267] width 13 height 1
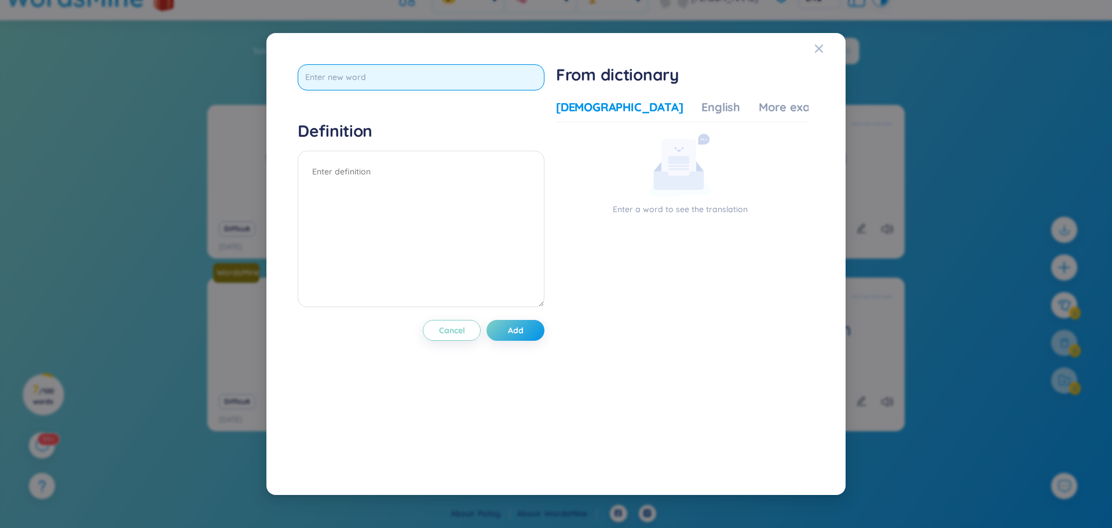
click at [372, 85] on input "text" at bounding box center [421, 77] width 247 height 26
type input "bear"
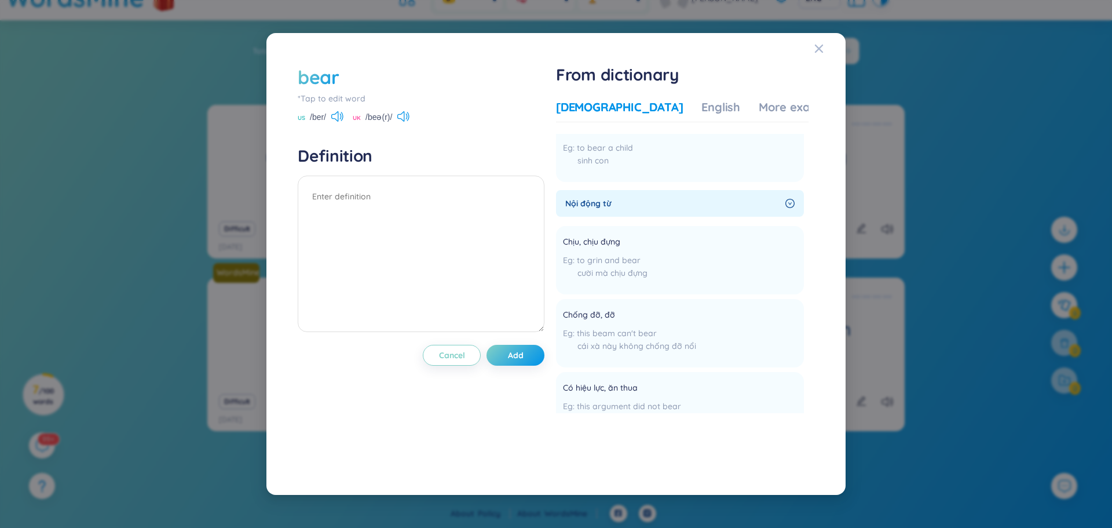
scroll to position [407, 0]
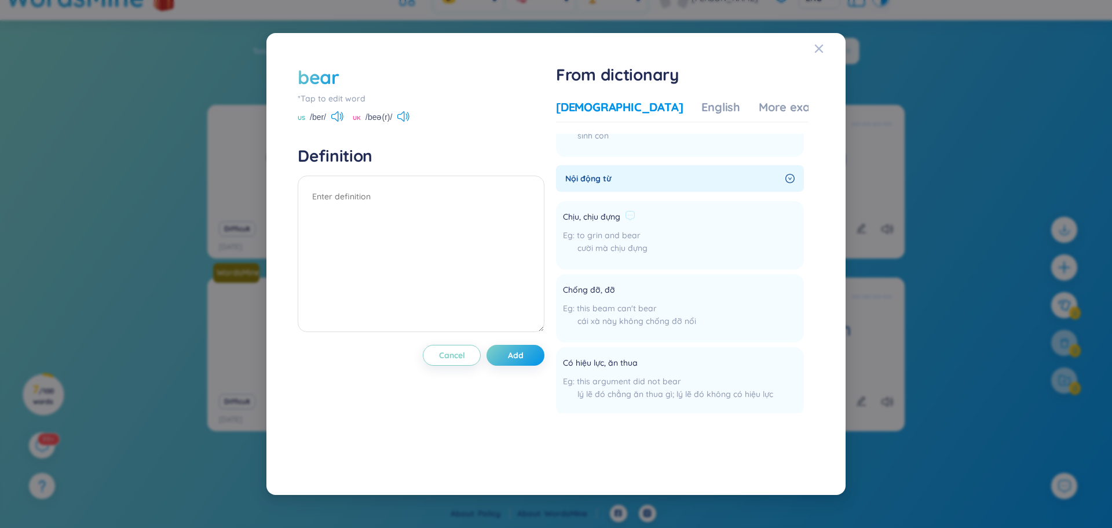
click at [604, 211] on span "Chịu, chịu đựng" at bounding box center [591, 217] width 57 height 14
click at [605, 177] on span "Nội động từ" at bounding box center [672, 178] width 215 height 13
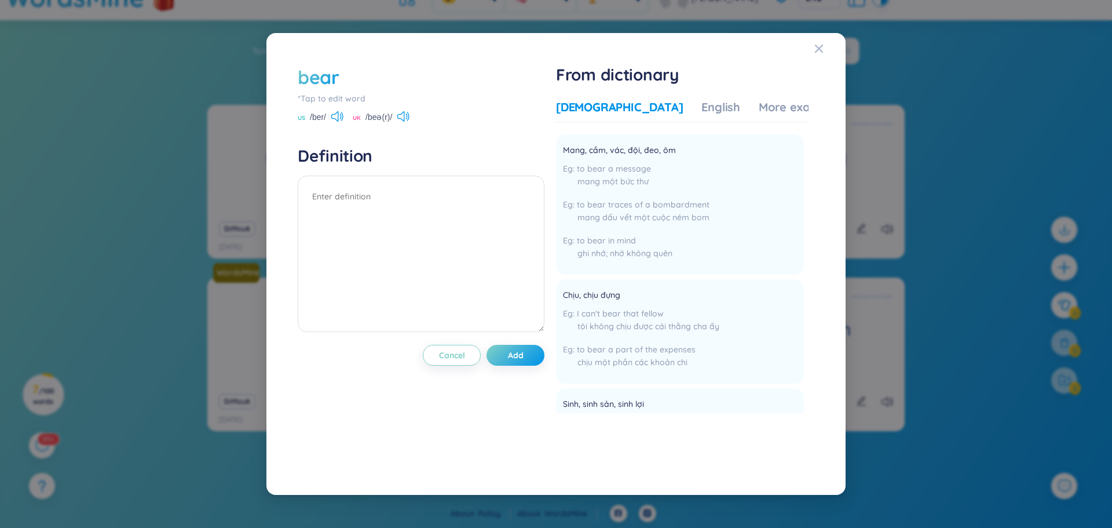
scroll to position [0, 0]
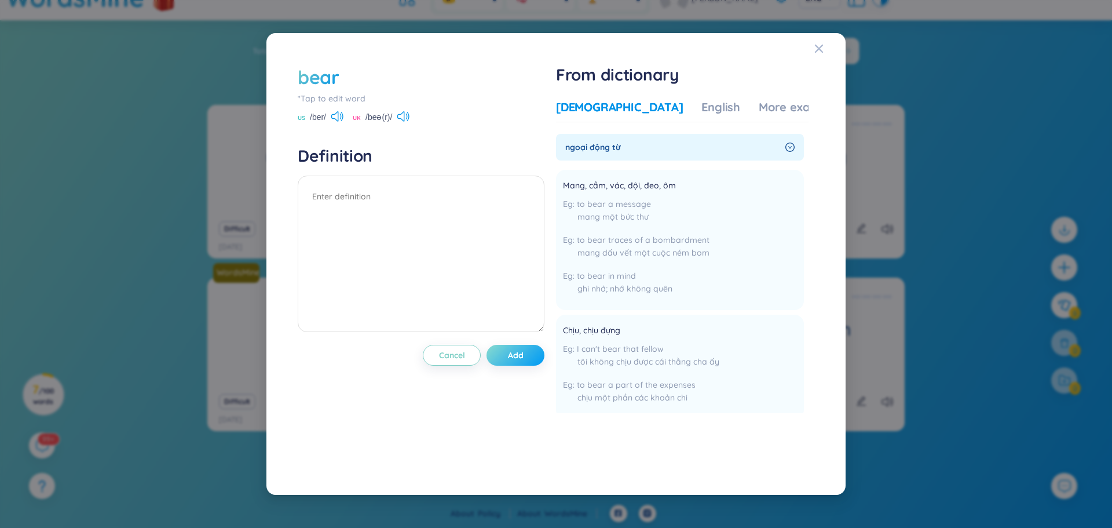
click at [518, 348] on button "Add" at bounding box center [516, 355] width 58 height 21
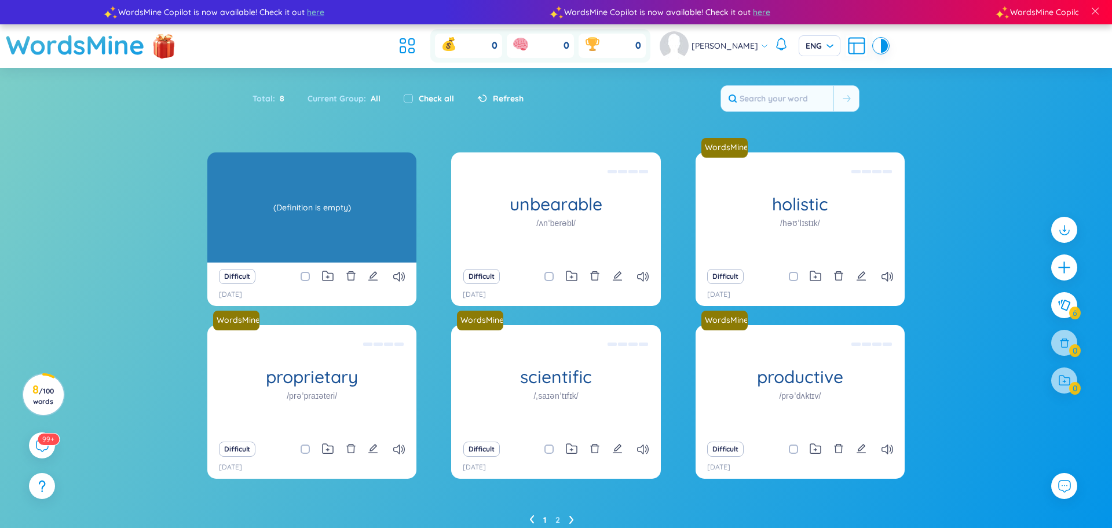
click at [316, 205] on div "(Definition is empty)" at bounding box center [312, 207] width 198 height 104
click at [347, 209] on div "(Definition is empty)" at bounding box center [312, 207] width 198 height 104
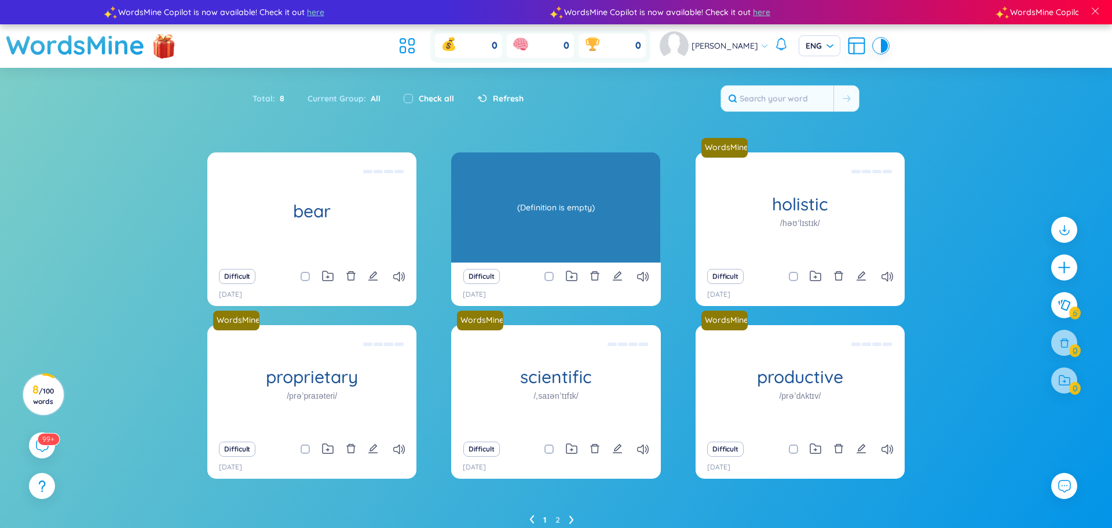
click at [535, 204] on h1 "unbearable" at bounding box center [555, 204] width 209 height 20
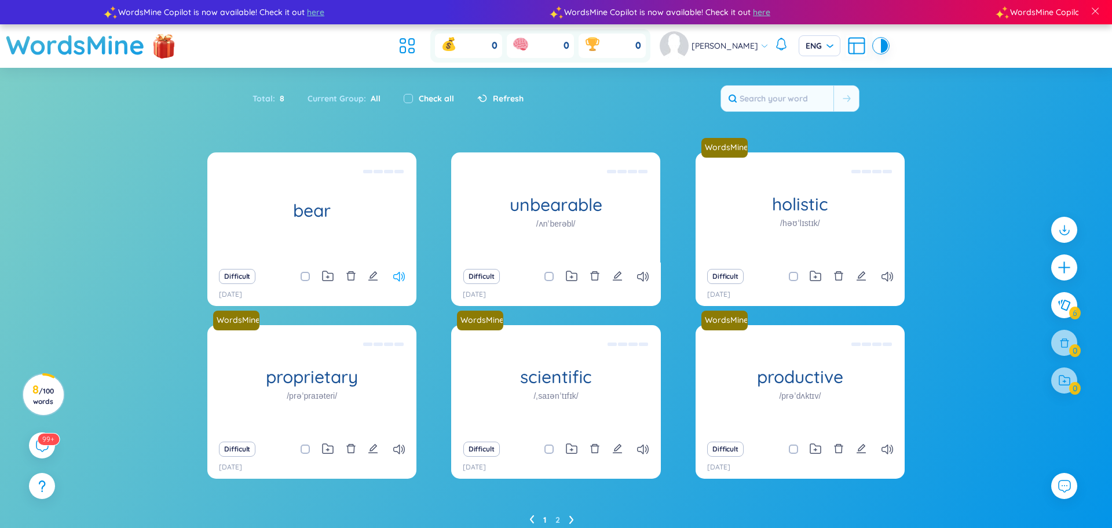
click at [402, 276] on icon at bounding box center [399, 277] width 12 height 10
click at [352, 280] on icon "delete" at bounding box center [351, 275] width 10 height 10
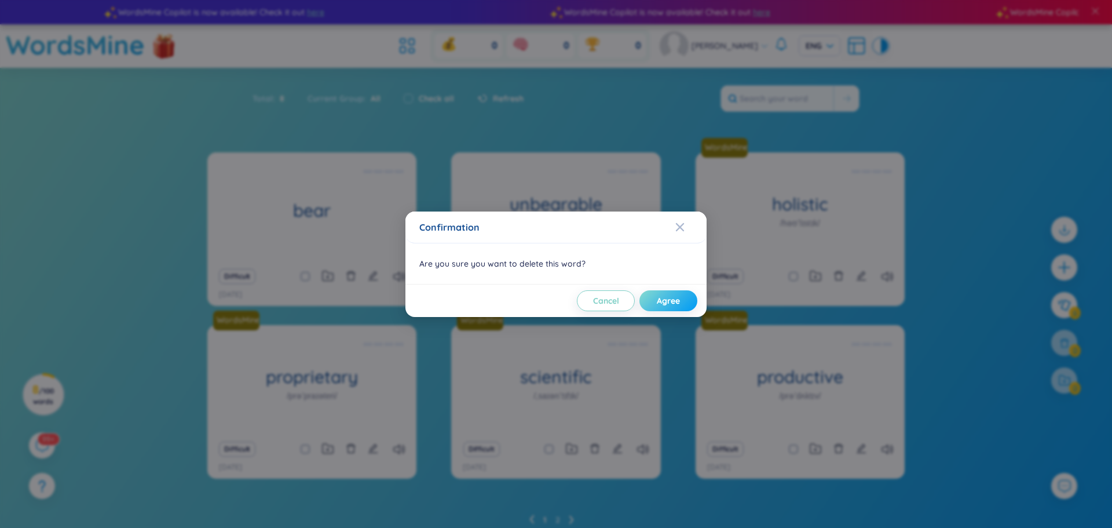
click at [678, 298] on span "Agree" at bounding box center [668, 301] width 23 height 12
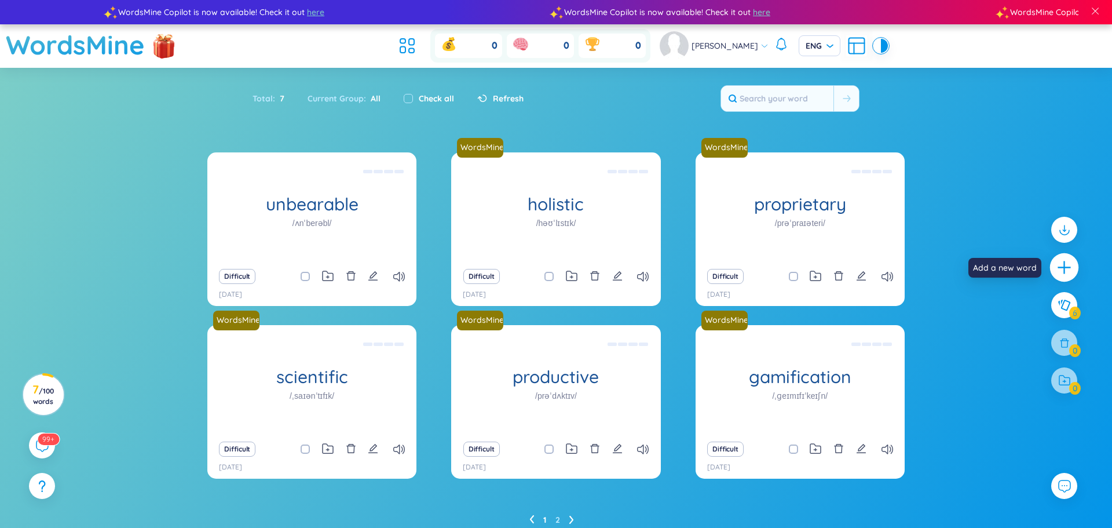
click at [1069, 268] on icon "plus" at bounding box center [1064, 267] width 16 height 16
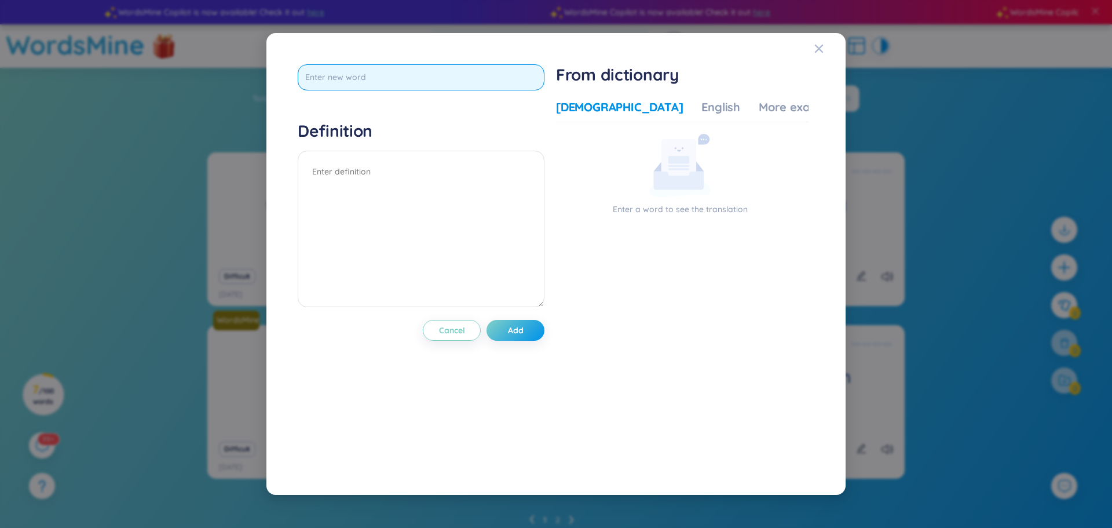
click at [434, 81] on input "text" at bounding box center [421, 77] width 247 height 26
type input "bear"
click at [368, 164] on div "Definition" at bounding box center [421, 215] width 247 height 190
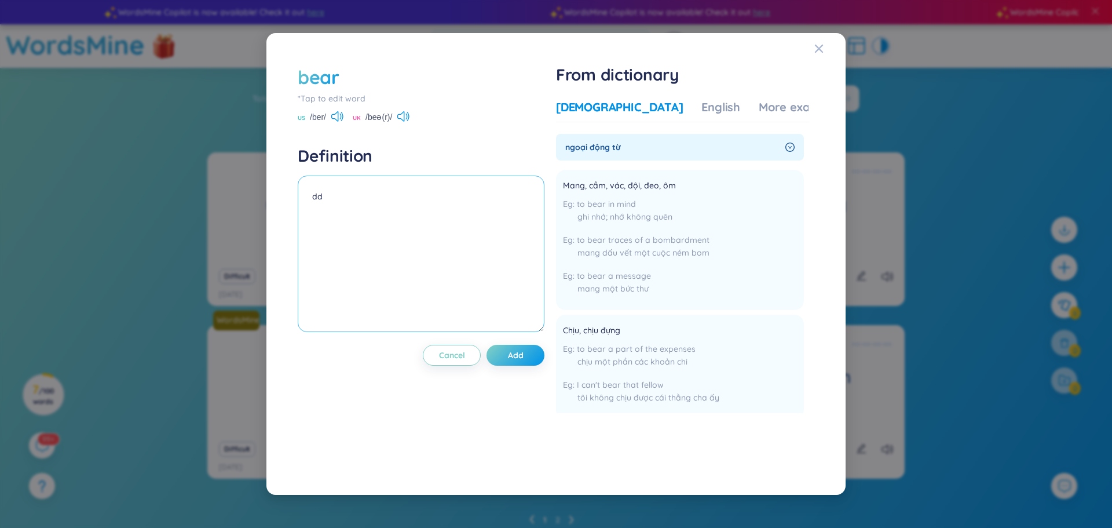
type textarea "d"
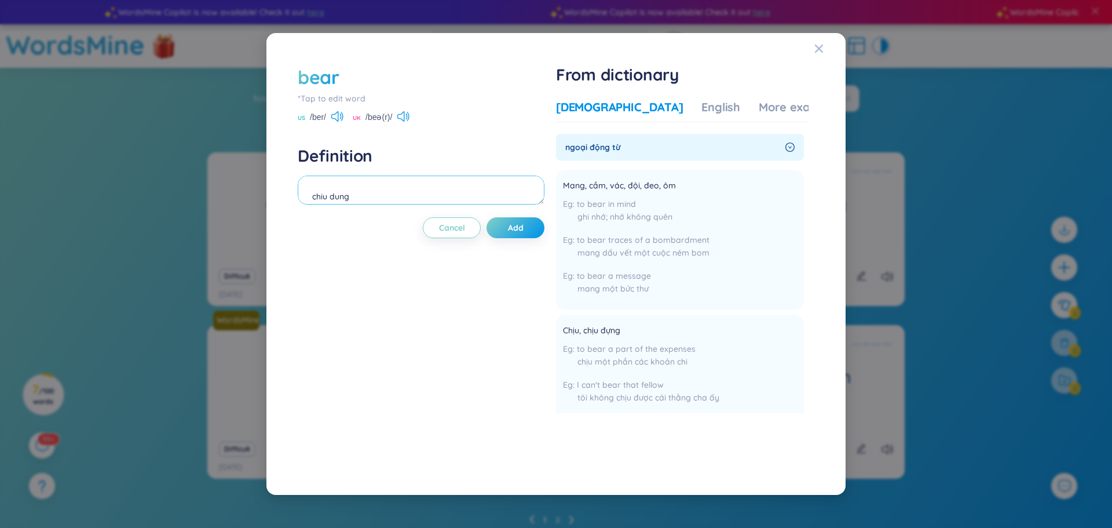
click at [312, 198] on textarea "chiu dung" at bounding box center [421, 189] width 247 height 29
type textarea "(v): [PERSON_NAME]"
click at [522, 229] on span "Add" at bounding box center [516, 228] width 16 height 12
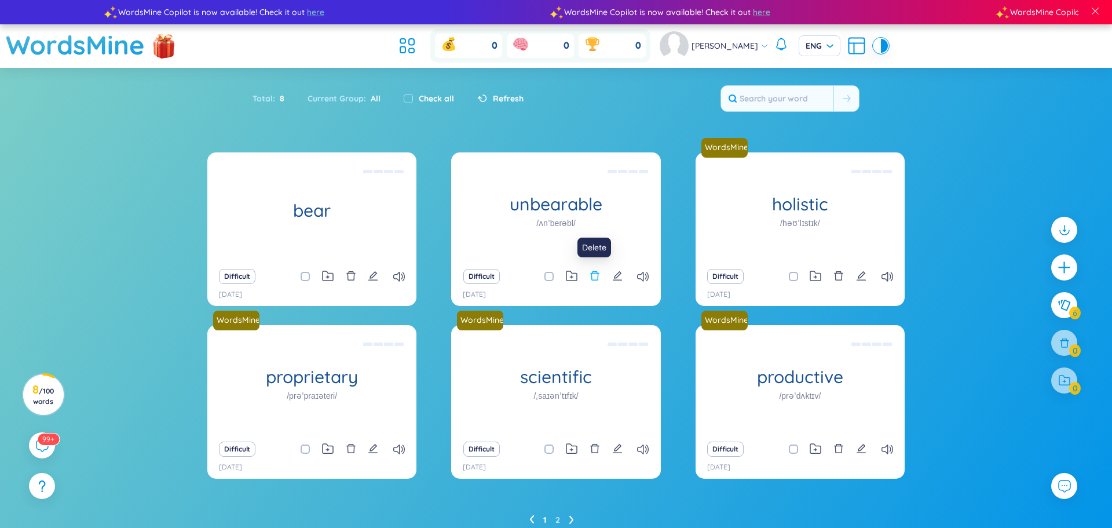
click at [596, 276] on icon "delete" at bounding box center [595, 275] width 10 height 10
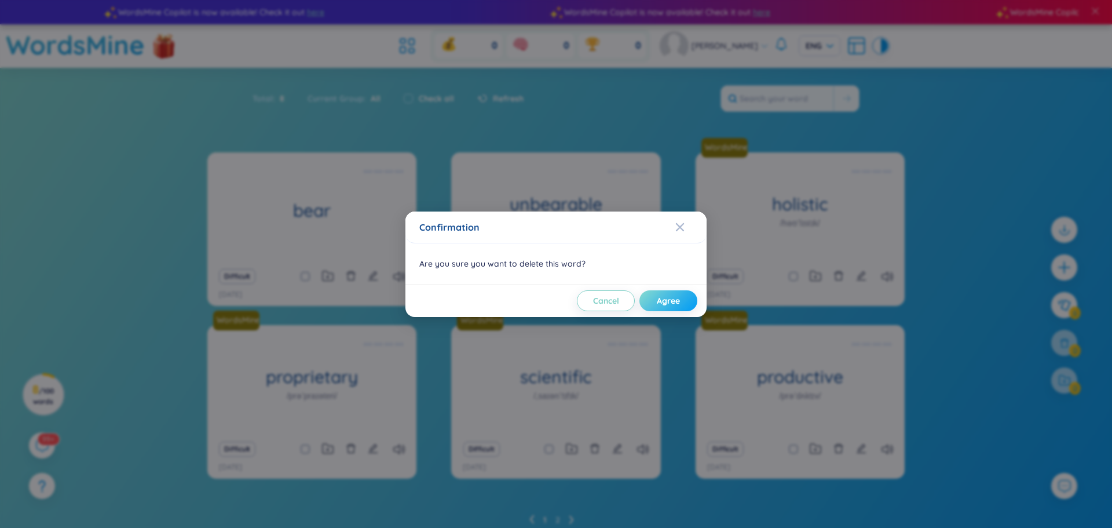
click at [670, 304] on span "Agree" at bounding box center [668, 301] width 23 height 12
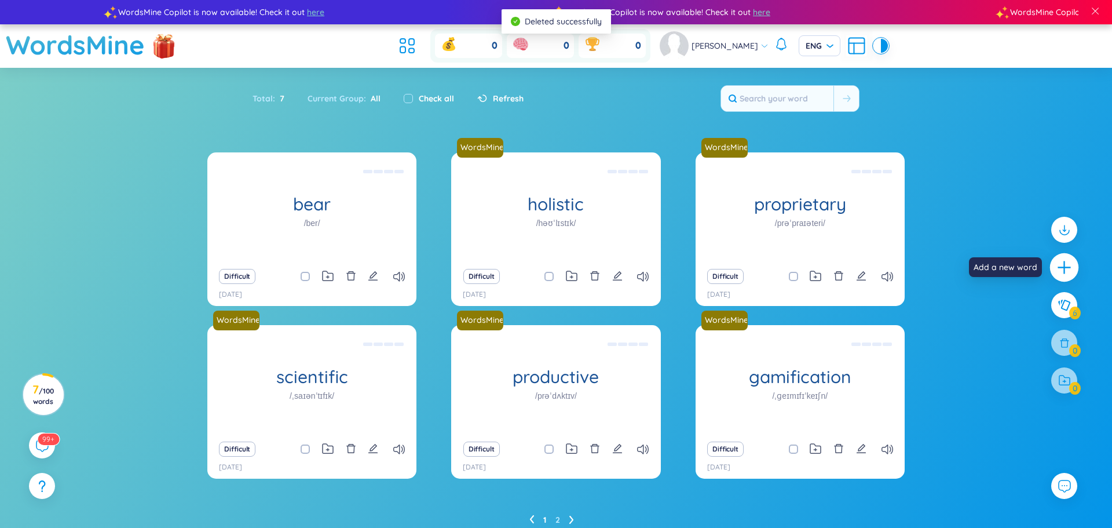
click at [1059, 263] on icon "plus" at bounding box center [1064, 267] width 16 height 16
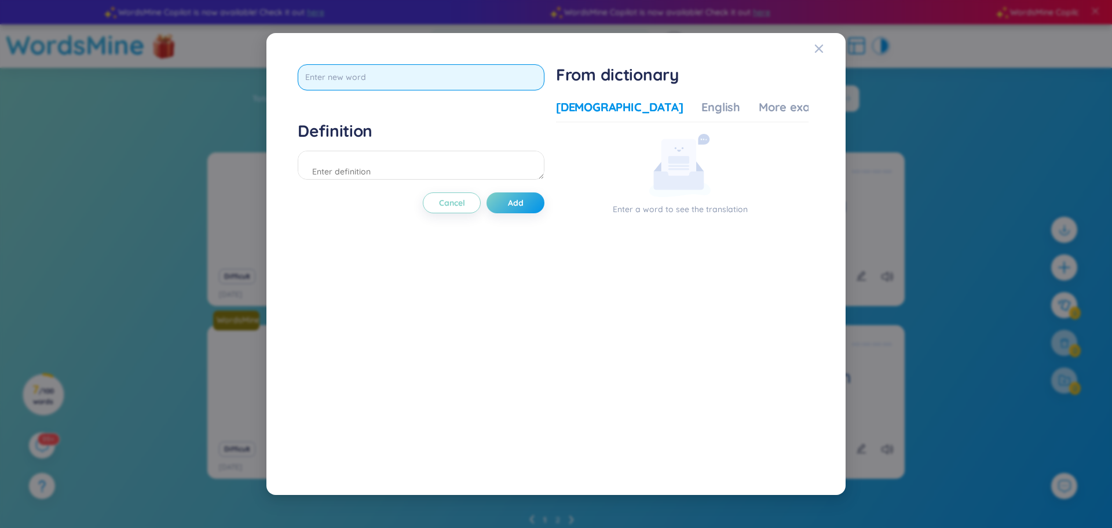
click at [488, 78] on input "text" at bounding box center [421, 77] width 247 height 26
type input "unbearable"
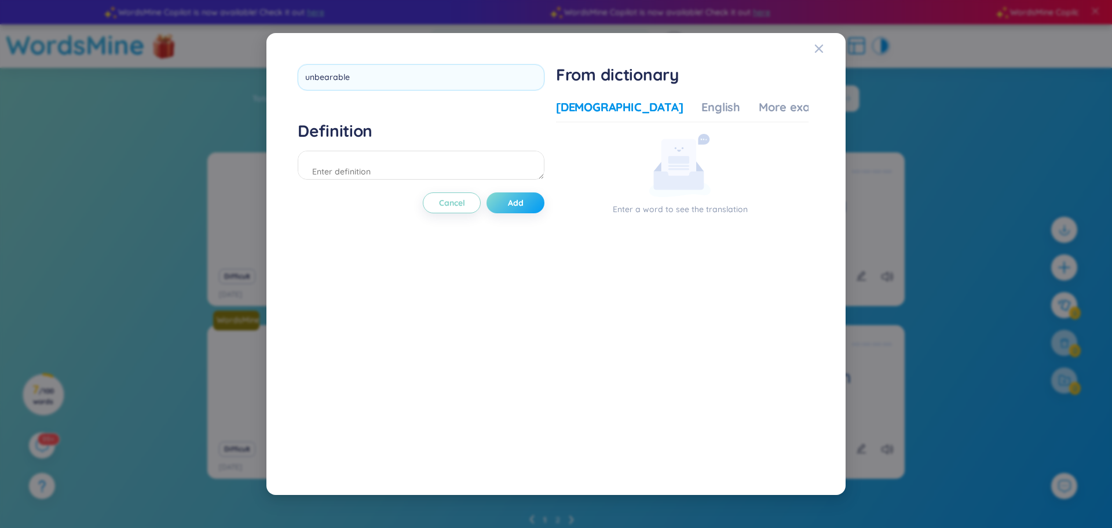
click at [507, 198] on div "unbearable Definition Cancel Add" at bounding box center [421, 264] width 247 height 400
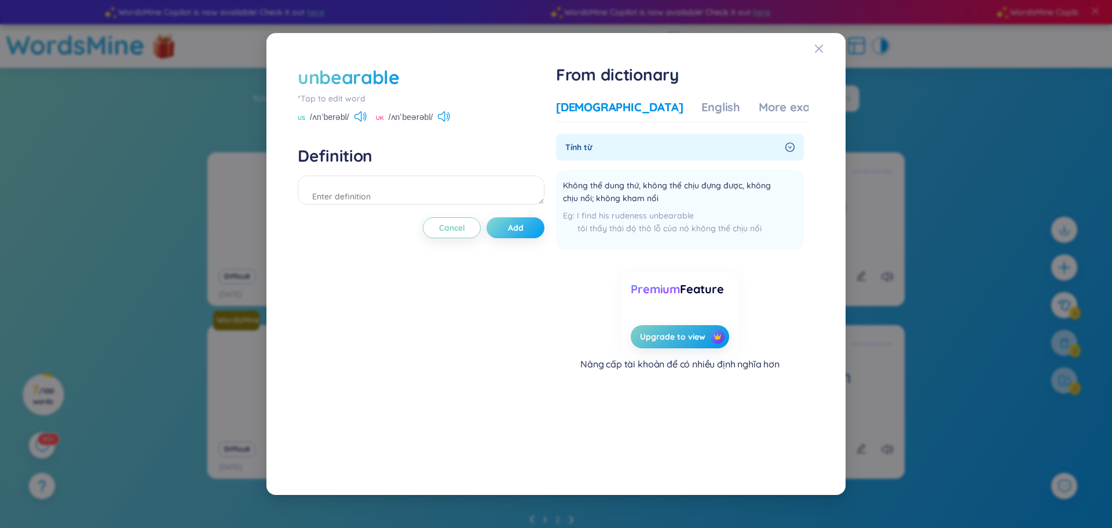
click at [536, 233] on button "Add" at bounding box center [516, 227] width 58 height 21
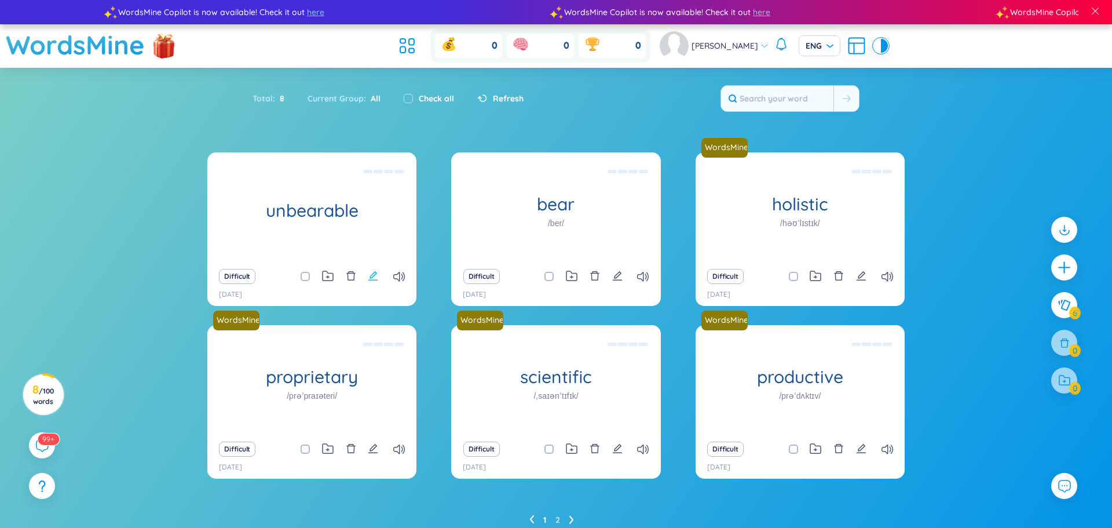
click at [375, 273] on icon "edit" at bounding box center [373, 275] width 10 height 10
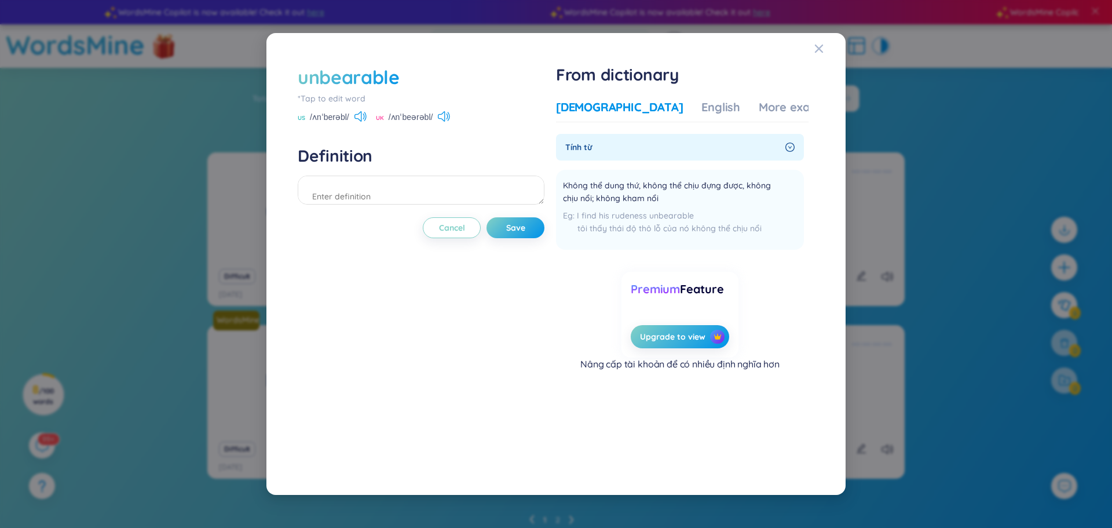
click at [682, 152] on span "Tính từ" at bounding box center [672, 147] width 215 height 13
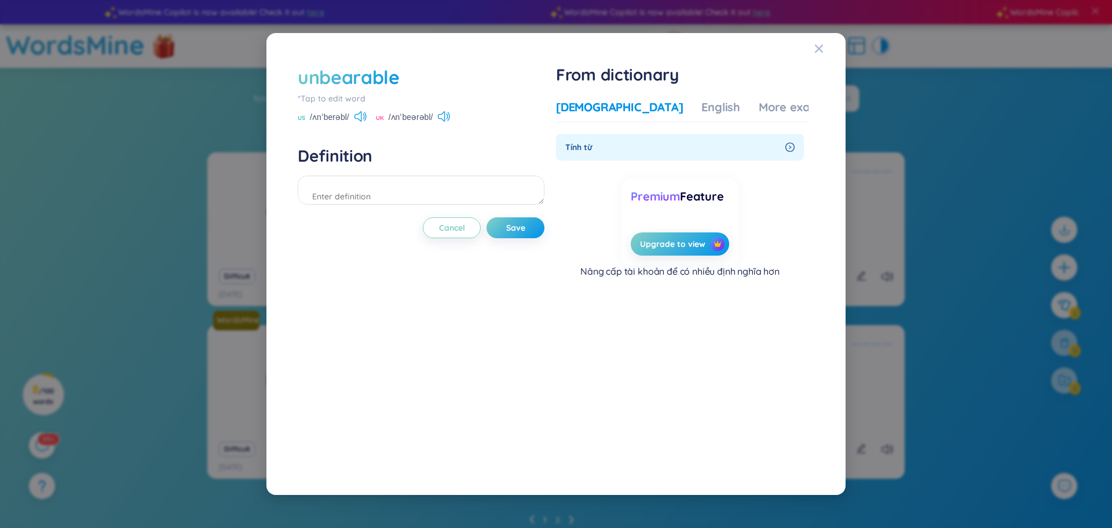
click at [708, 203] on div "Premium Feature" at bounding box center [680, 196] width 98 height 16
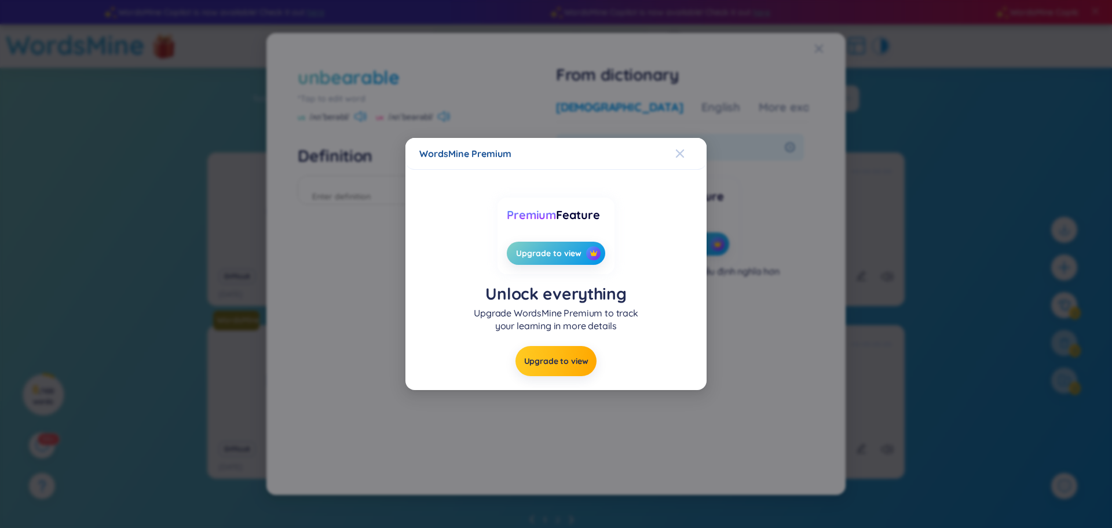
click at [679, 152] on icon "Close" at bounding box center [679, 153] width 9 height 9
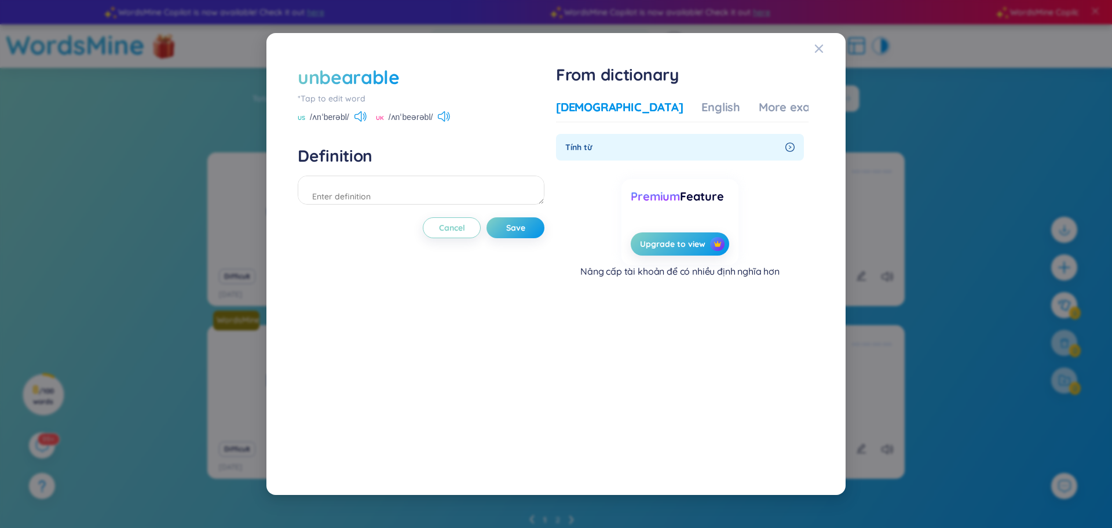
click at [688, 148] on span "Tính từ" at bounding box center [672, 147] width 215 height 13
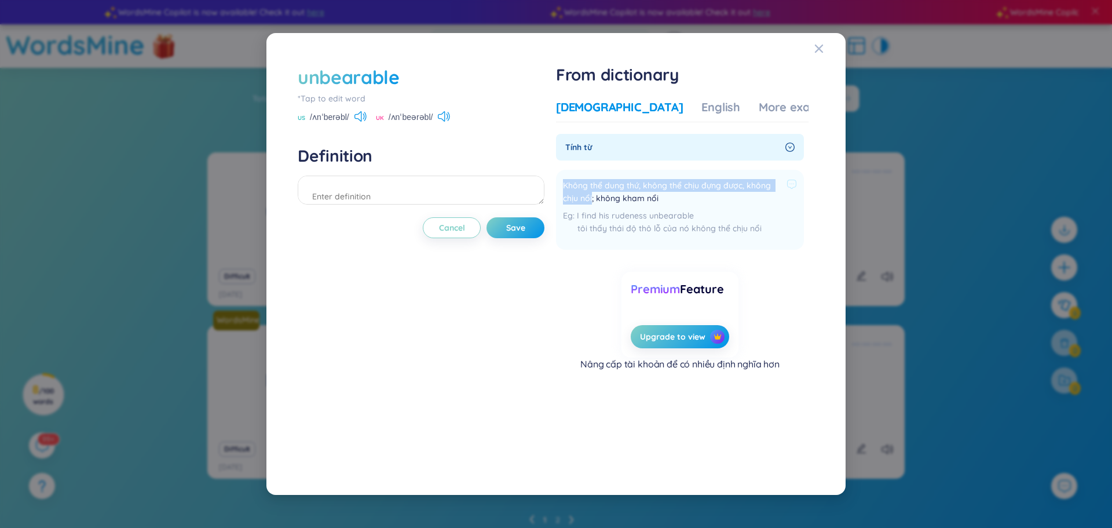
drag, startPoint x: 568, startPoint y: 184, endPoint x: 594, endPoint y: 202, distance: 32.1
click at [594, 202] on span "Không thể dung thứ, không thể chịu đựng được, không chịu nổi; không kham nổi" at bounding box center [672, 191] width 219 height 25
copy span "Không thể dung thứ, không thể chịu đựng được, không chịu nổi"
click at [374, 191] on textarea at bounding box center [421, 189] width 247 height 29
paste textarea "Không thể dung thứ, không thể chịu đựng được, không chịu nổi"
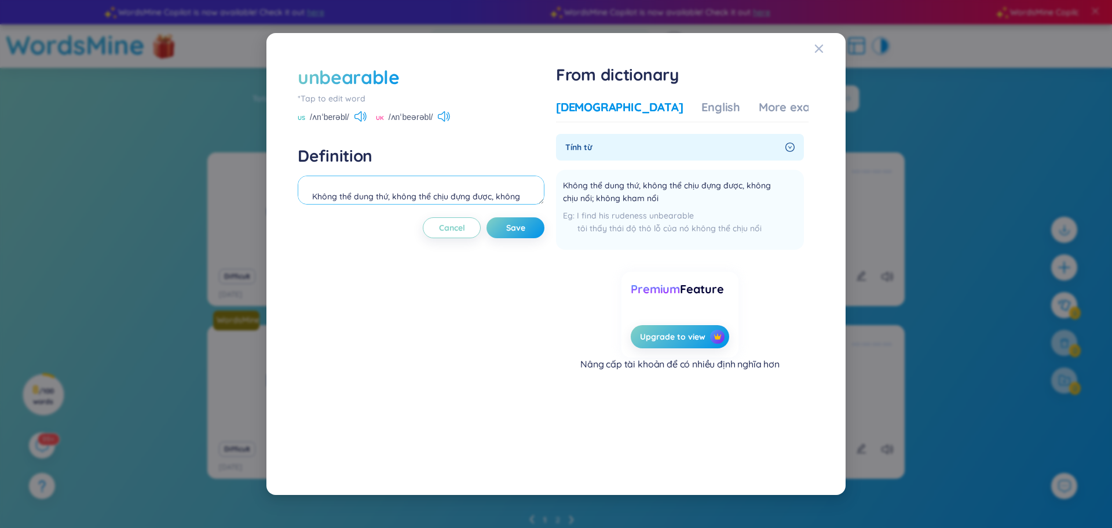
scroll to position [10, 0]
type textarea "Không thể dung thứ, không thể chịu đựng được, không chịu nổi"
click at [525, 229] on span "Save" at bounding box center [515, 228] width 19 height 12
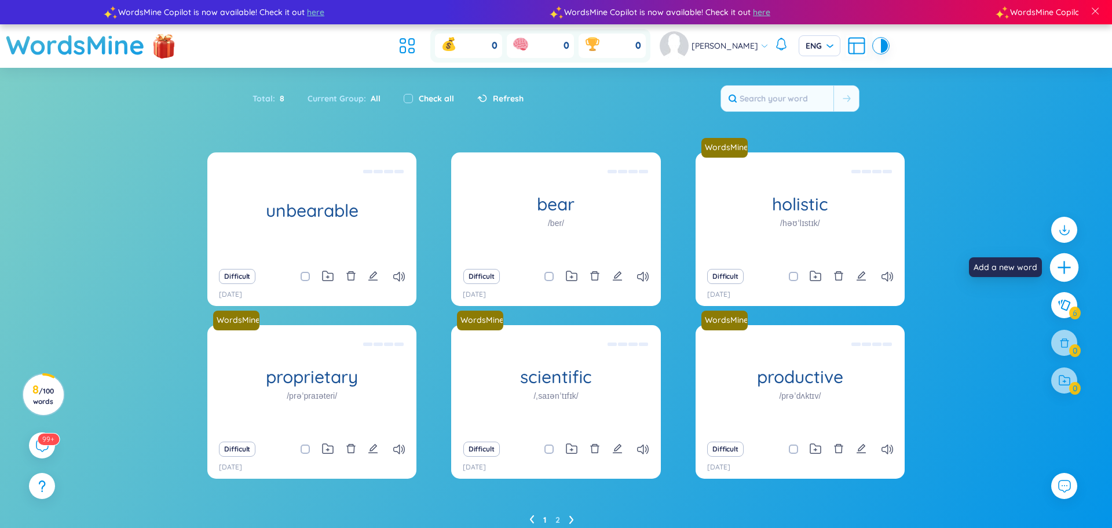
click at [1069, 273] on icon "plus" at bounding box center [1064, 267] width 16 height 16
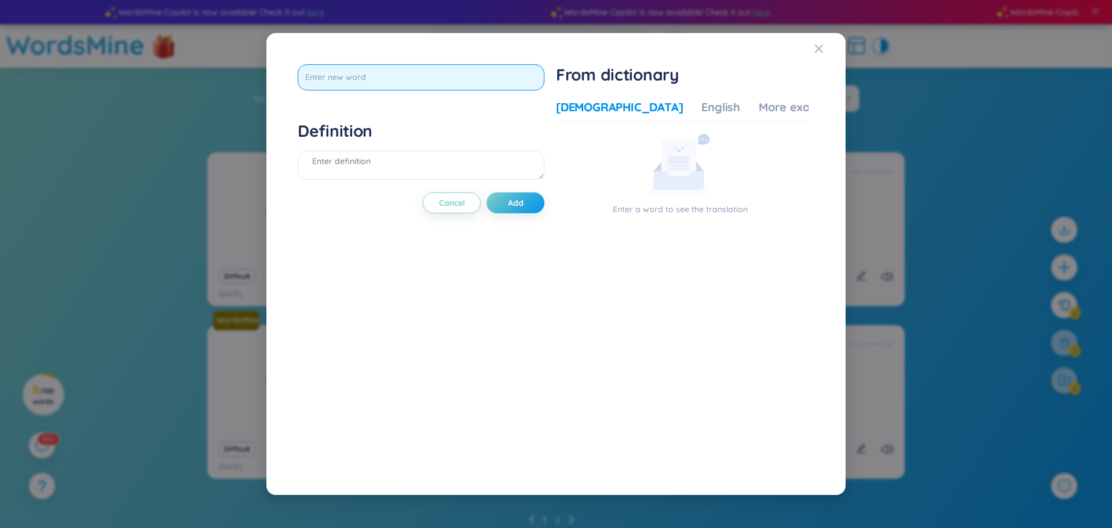
click at [466, 70] on input "text" at bounding box center [421, 77] width 247 height 26
click at [315, 77] on input "filling" at bounding box center [421, 77] width 247 height 26
type input "filling"
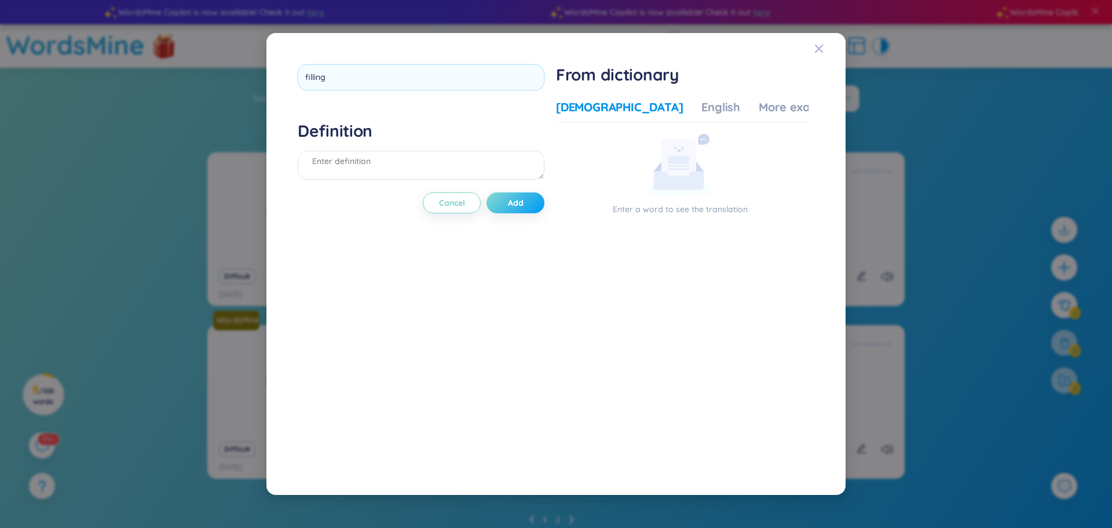
click at [513, 209] on div "filling Definition Cancel Add" at bounding box center [421, 264] width 247 height 400
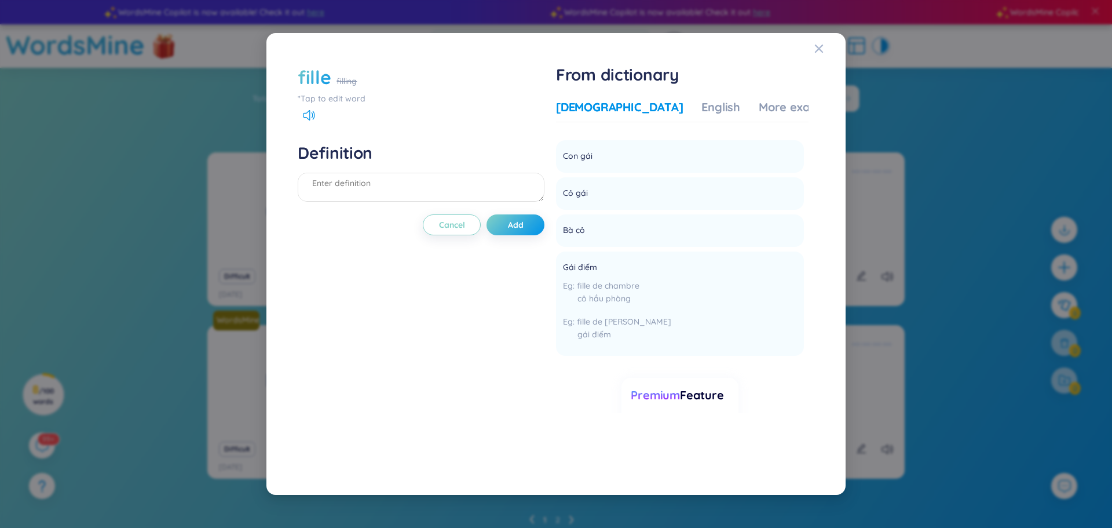
scroll to position [32, 0]
click at [381, 188] on textarea at bounding box center [421, 187] width 247 height 29
type textarea "filling"
click at [521, 231] on button "Add" at bounding box center [516, 224] width 58 height 21
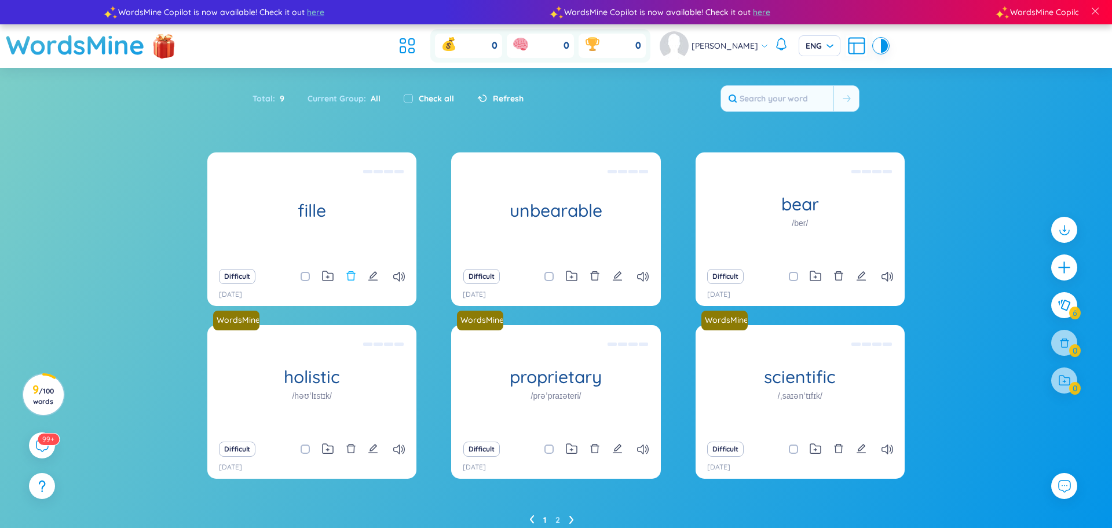
click at [353, 276] on icon "delete" at bounding box center [350, 275] width 9 height 9
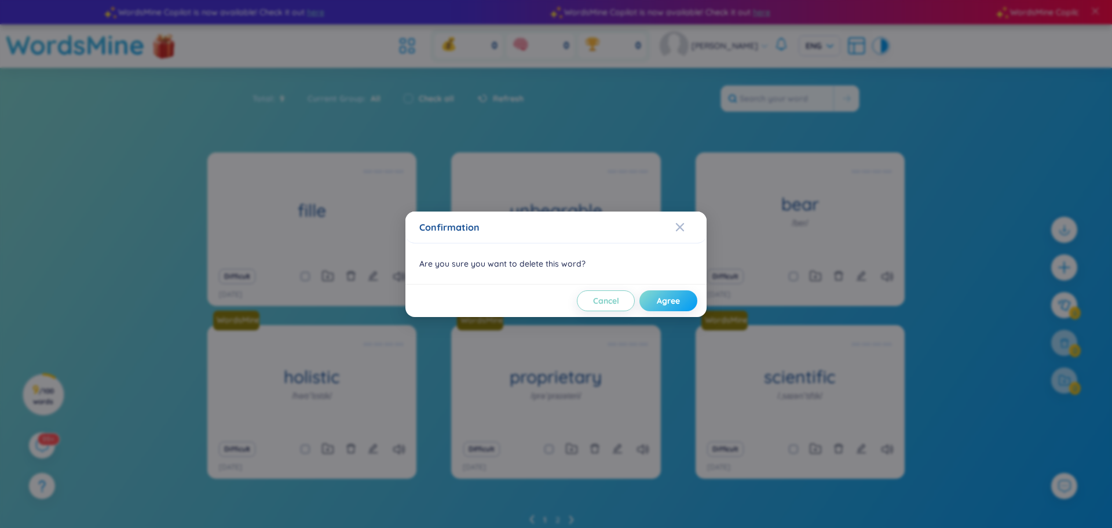
click at [677, 296] on span "Agree" at bounding box center [668, 301] width 23 height 12
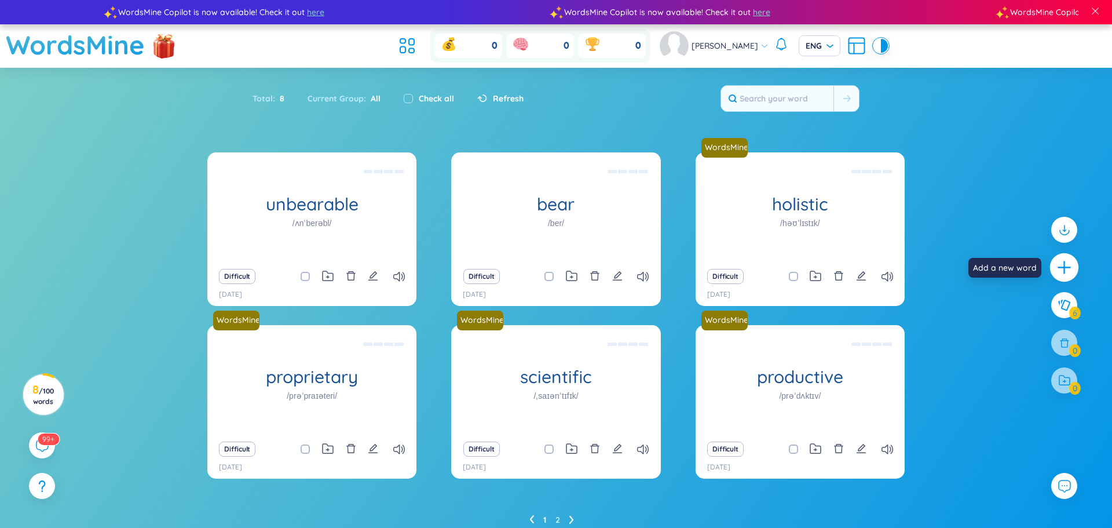
click at [1067, 277] on div at bounding box center [1064, 267] width 29 height 29
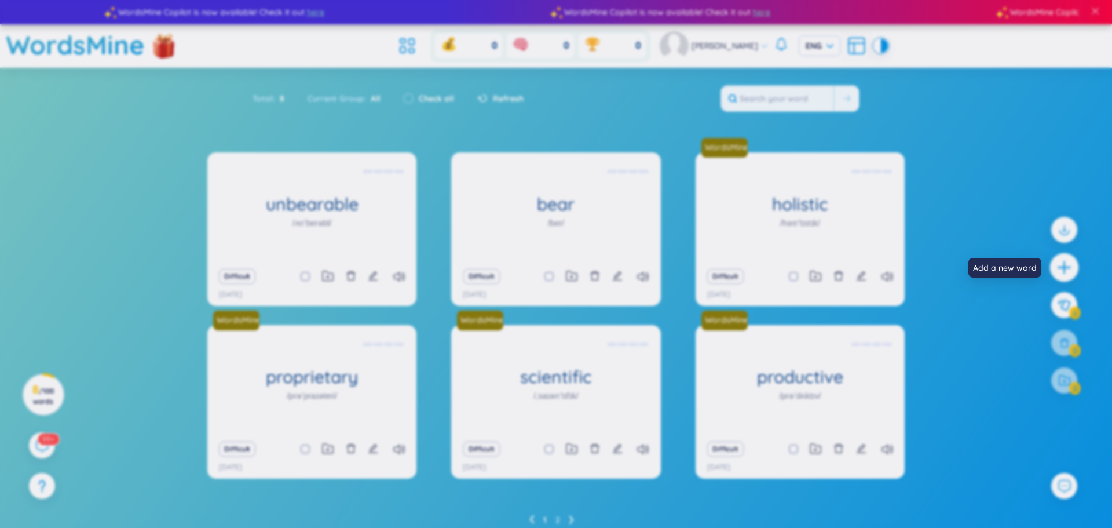
scroll to position [0, 0]
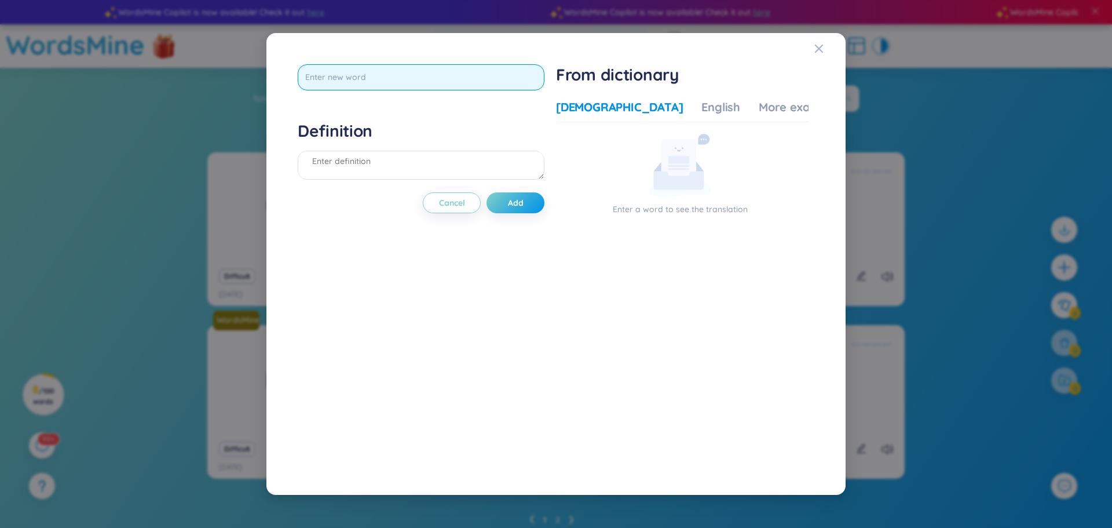
click at [445, 84] on input "text" at bounding box center [421, 77] width 247 height 26
type input "filling"
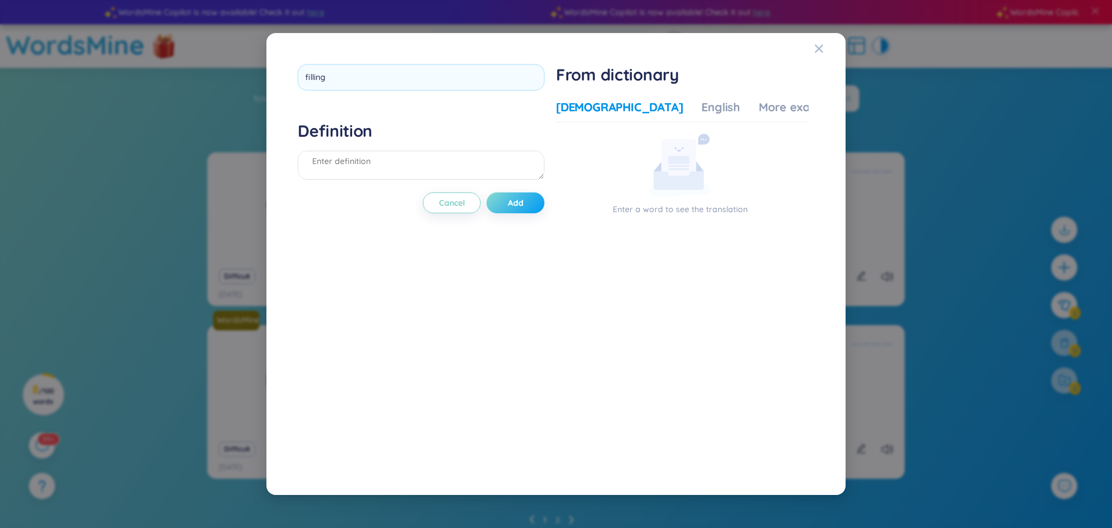
click at [532, 197] on div "filling Definition Cancel Add" at bounding box center [421, 264] width 247 height 400
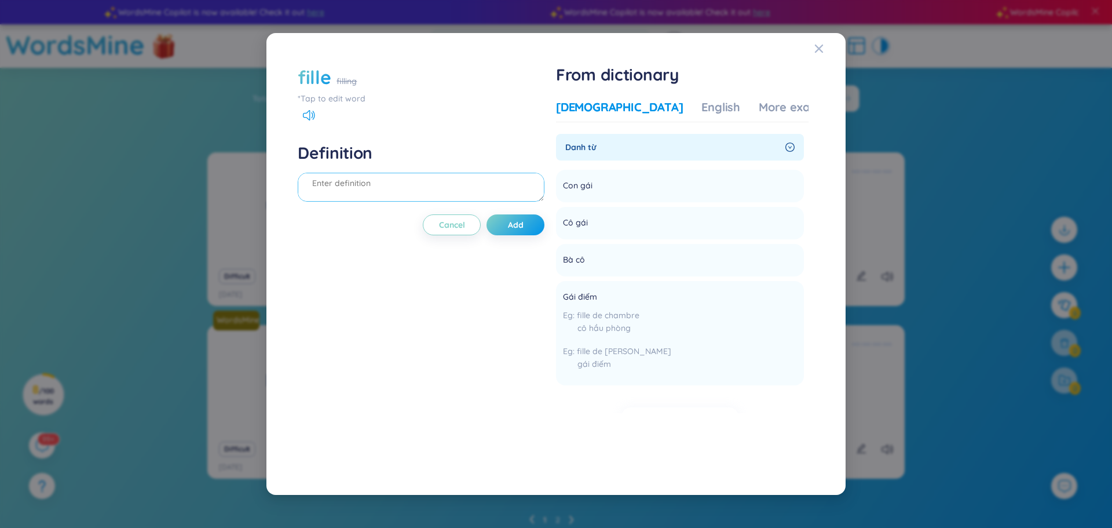
click at [487, 182] on textarea at bounding box center [421, 187] width 247 height 29
click at [518, 226] on span "Add" at bounding box center [516, 225] width 16 height 12
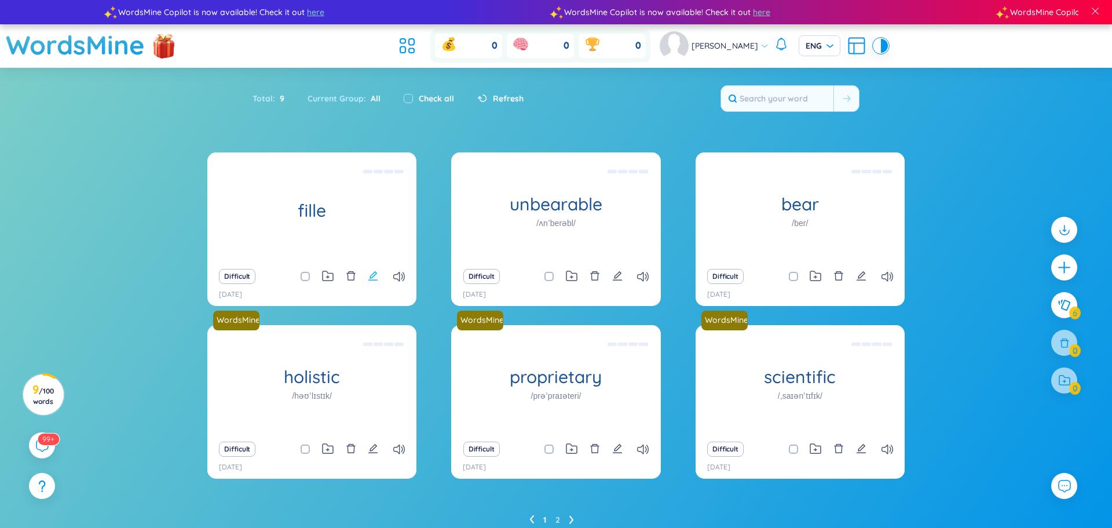
click at [375, 277] on icon "edit" at bounding box center [373, 275] width 10 height 10
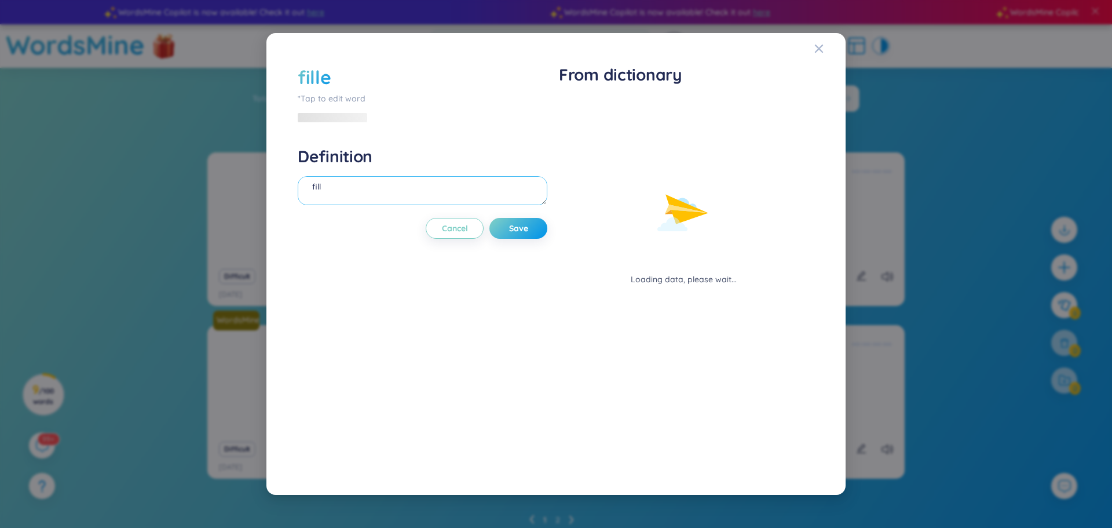
click at [401, 190] on textarea "fill" at bounding box center [423, 190] width 250 height 29
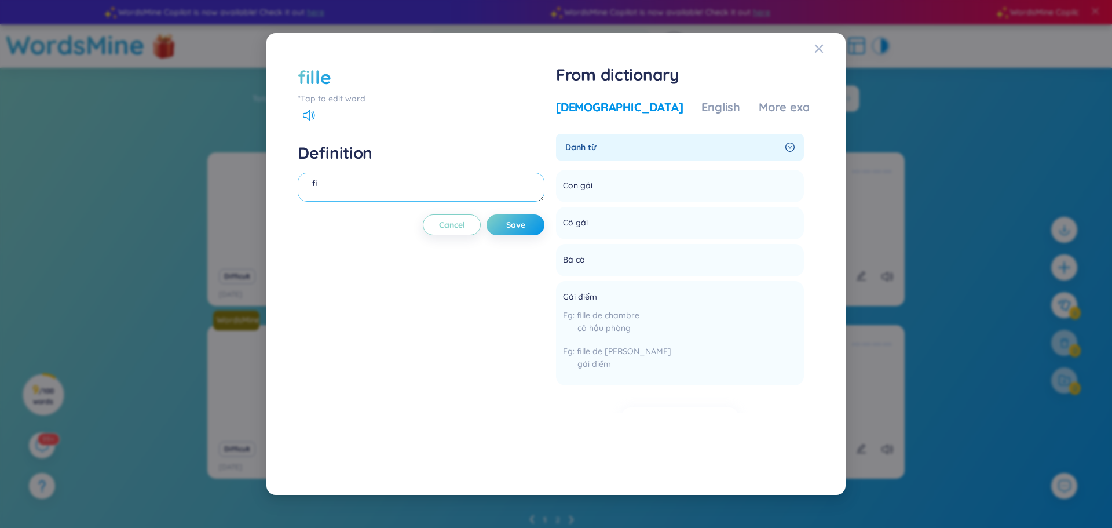
type textarea "f"
click at [827, 48] on span "Close" at bounding box center [829, 48] width 31 height 31
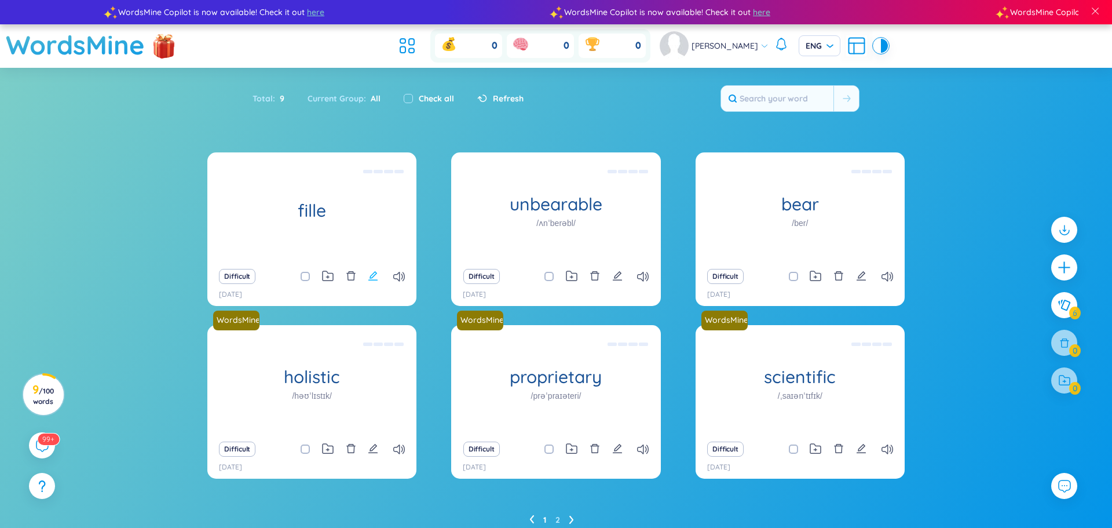
click at [373, 276] on icon "edit" at bounding box center [372, 275] width 9 height 9
type textarea "fill"
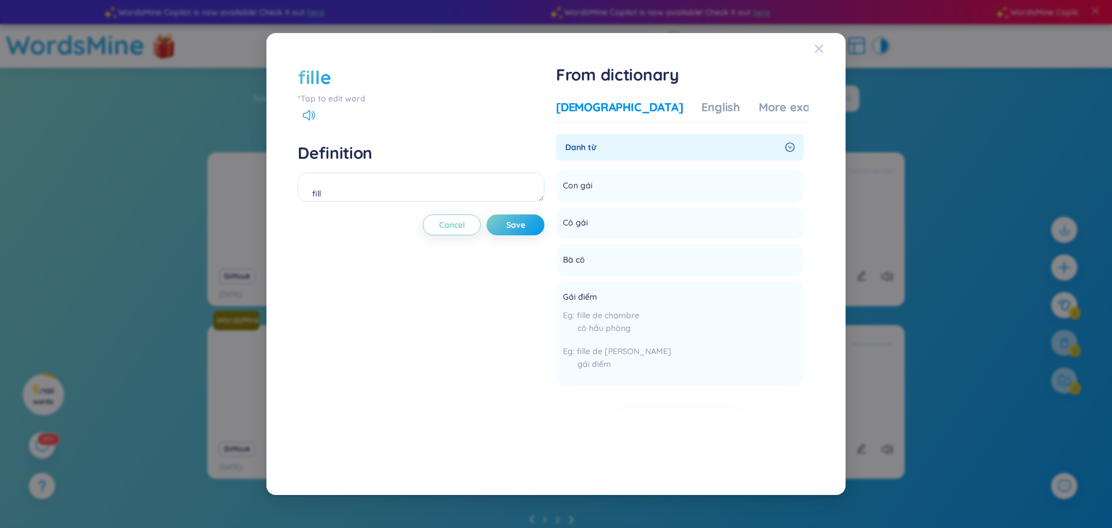
click at [824, 54] on span "Close" at bounding box center [829, 48] width 31 height 31
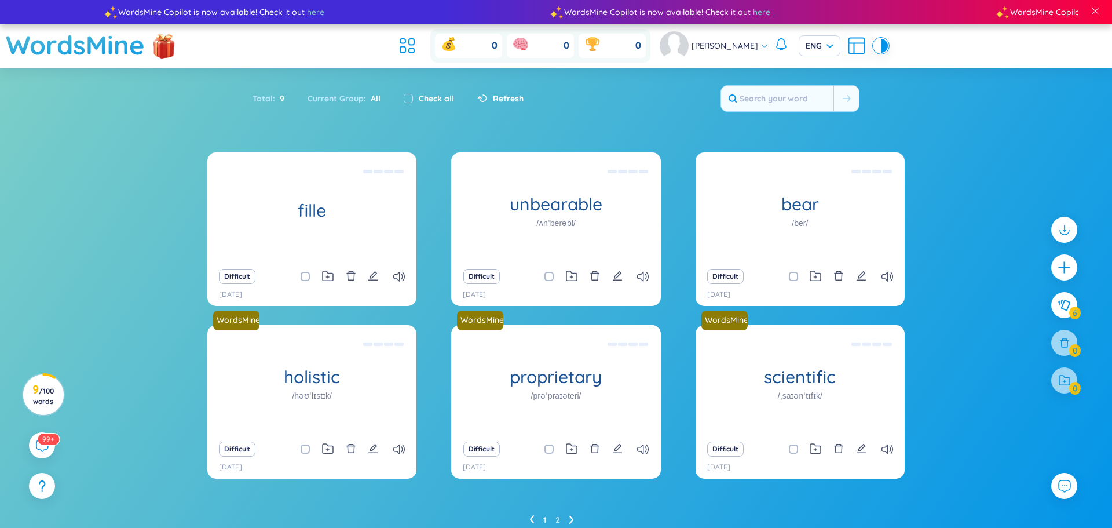
click at [343, 281] on div "Difficult" at bounding box center [312, 276] width 198 height 16
click at [347, 281] on button at bounding box center [351, 276] width 10 height 16
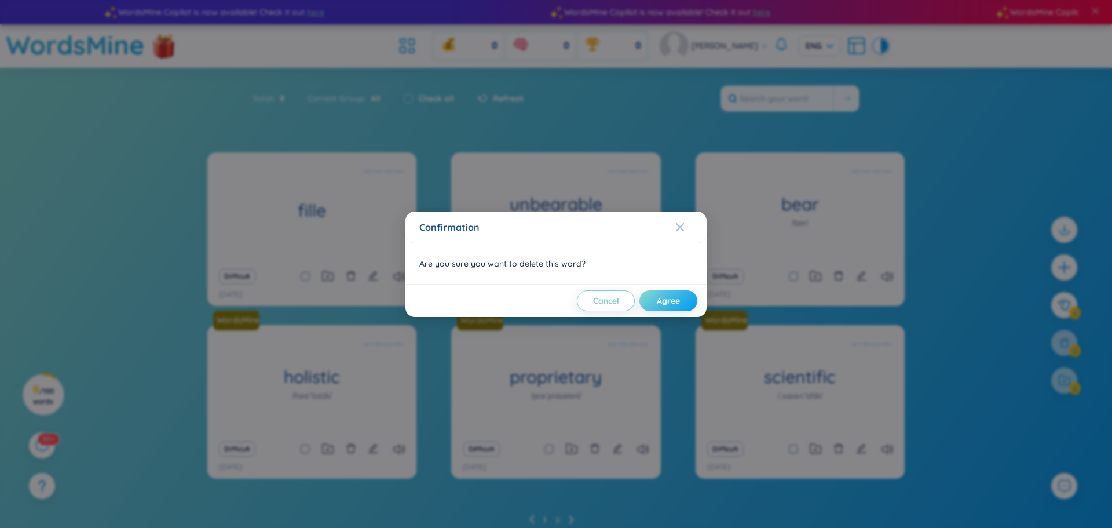
click at [677, 298] on span "Agree" at bounding box center [668, 301] width 23 height 12
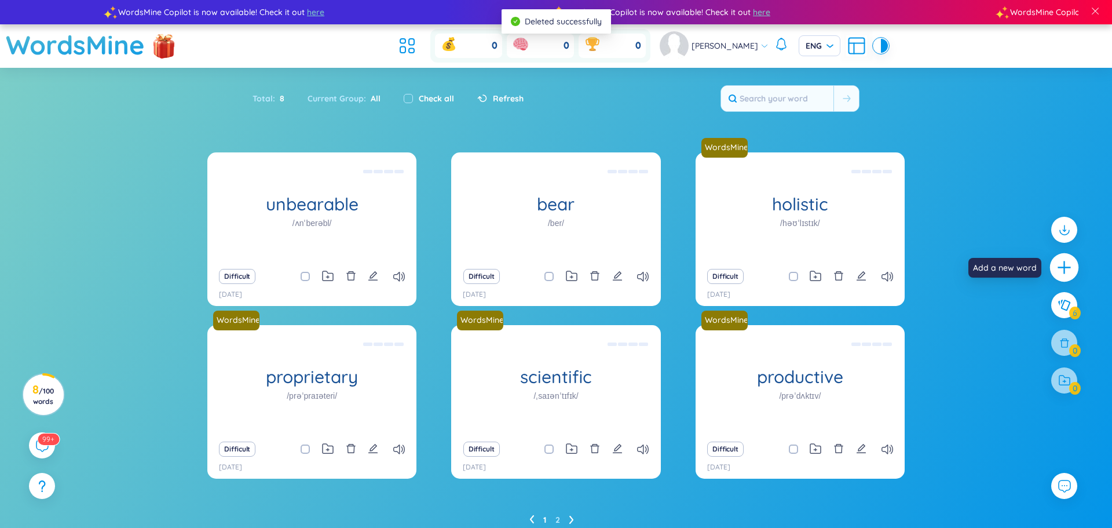
click at [1068, 273] on icon "plus" at bounding box center [1064, 267] width 16 height 16
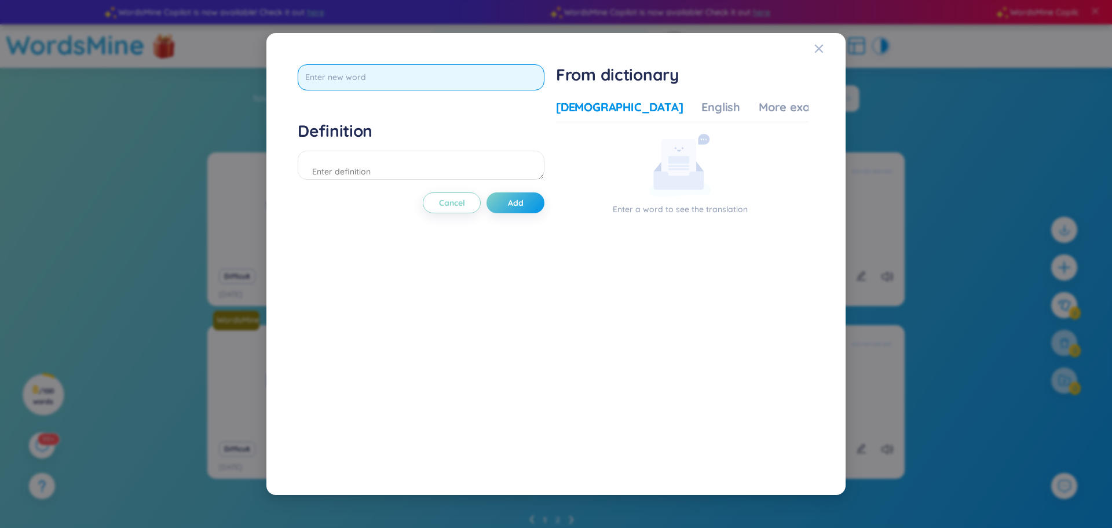
click at [405, 81] on input "text" at bounding box center [421, 77] width 247 height 26
type input "fill"
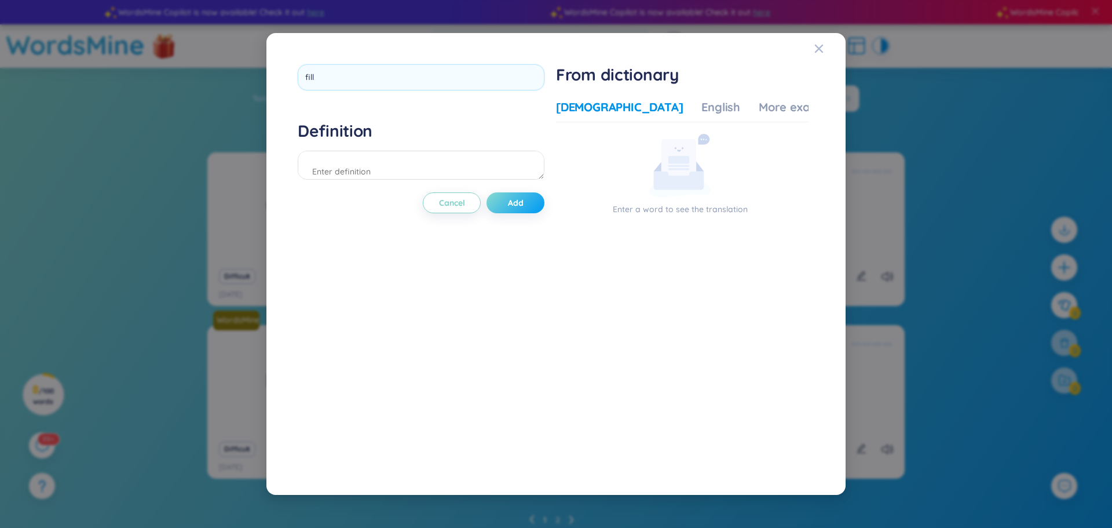
click at [523, 196] on div "fill Definition Cancel Add" at bounding box center [421, 264] width 247 height 400
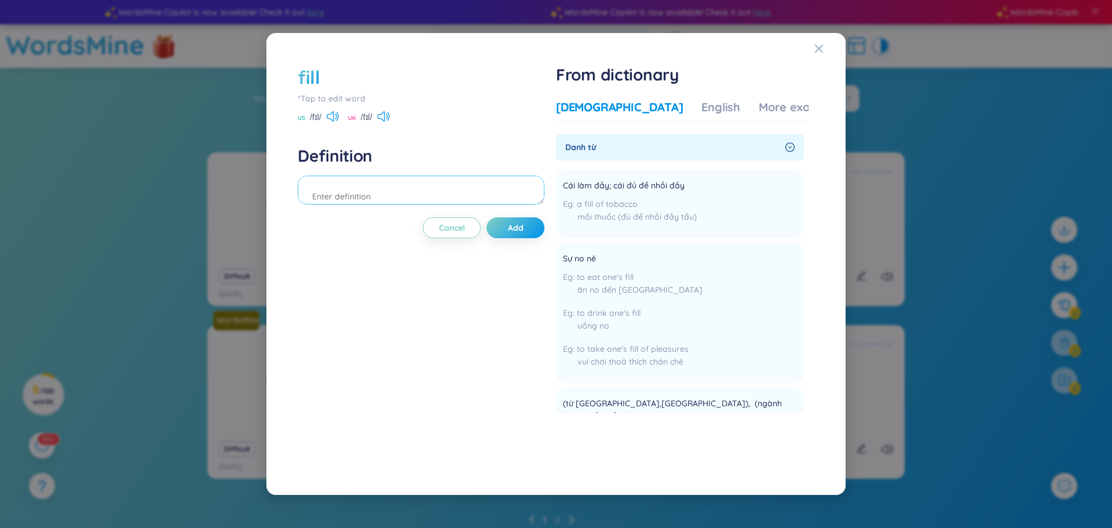
click at [352, 195] on textarea at bounding box center [421, 189] width 247 height 29
type textarea "l"
drag, startPoint x: 580, startPoint y: 181, endPoint x: 612, endPoint y: 189, distance: 32.9
click at [612, 189] on span "Cái làm đầy; cái đủ để nhồi đầy" at bounding box center [624, 186] width 122 height 14
copy span "làm đầy"
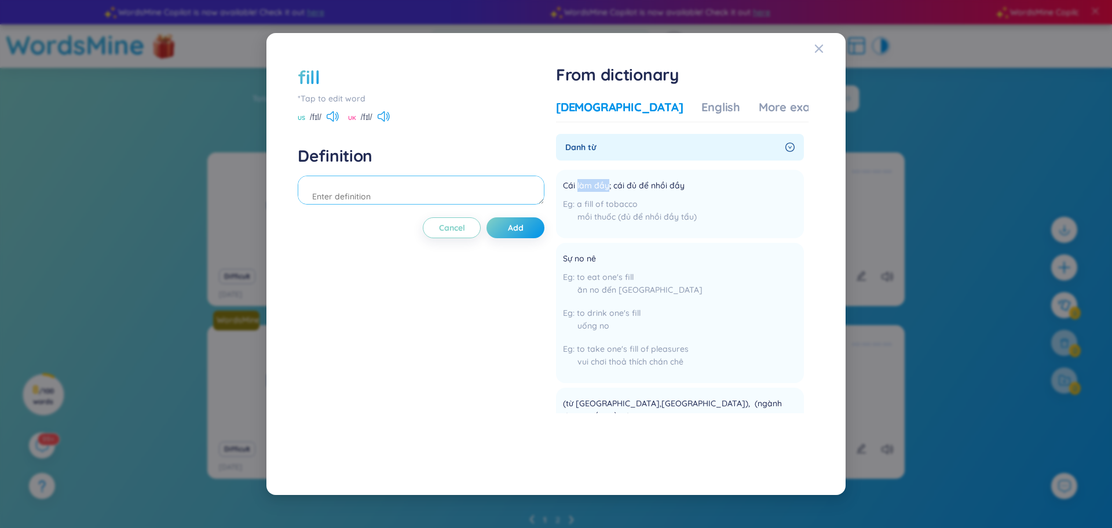
click at [436, 193] on textarea at bounding box center [421, 189] width 247 height 29
paste textarea "làm đầy"
type textarea "làm đầy -> filling: tram rang"
click at [524, 228] on span "Add" at bounding box center [516, 228] width 16 height 12
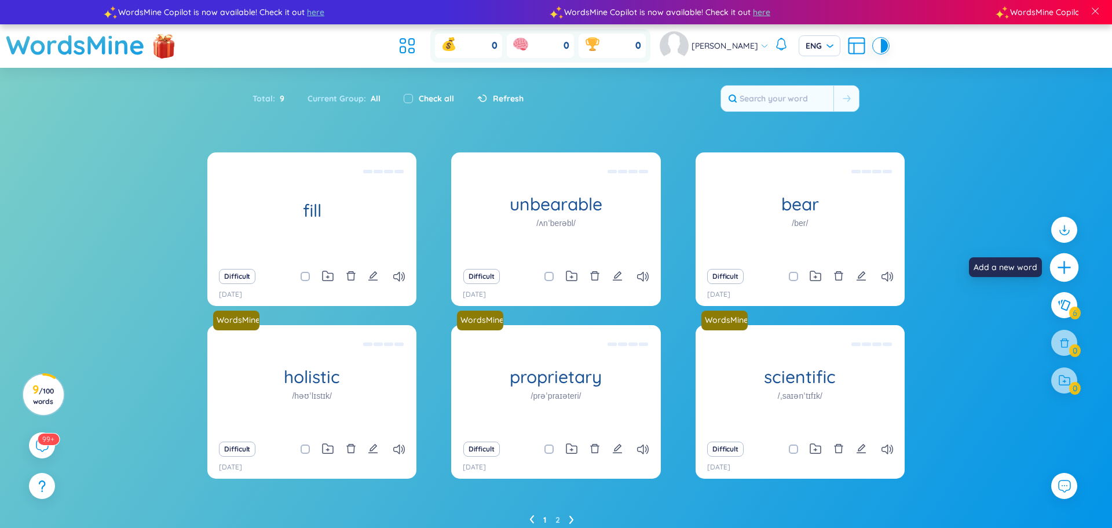
click at [1062, 275] on icon "plus" at bounding box center [1064, 267] width 16 height 16
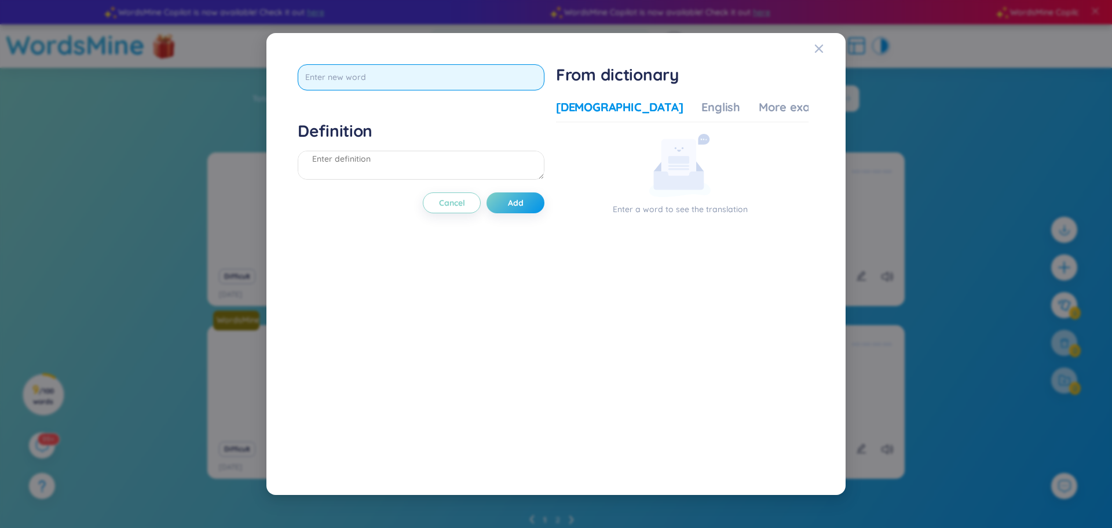
click at [462, 74] on input "text" at bounding box center [421, 77] width 247 height 26
type input "injec"
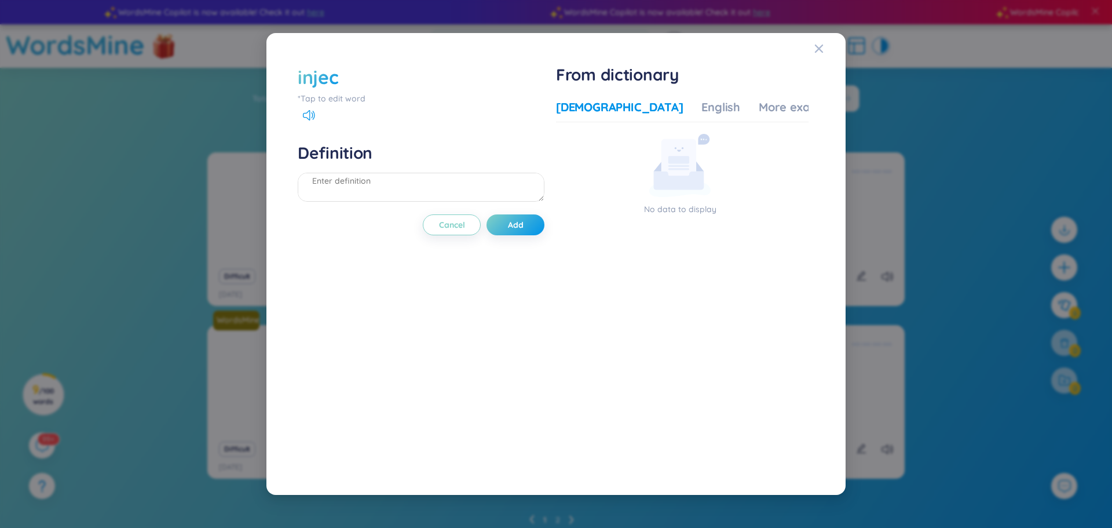
click at [378, 87] on div "injec" at bounding box center [421, 76] width 247 height 25
click at [457, 222] on span "Cancel" at bounding box center [452, 225] width 26 height 12
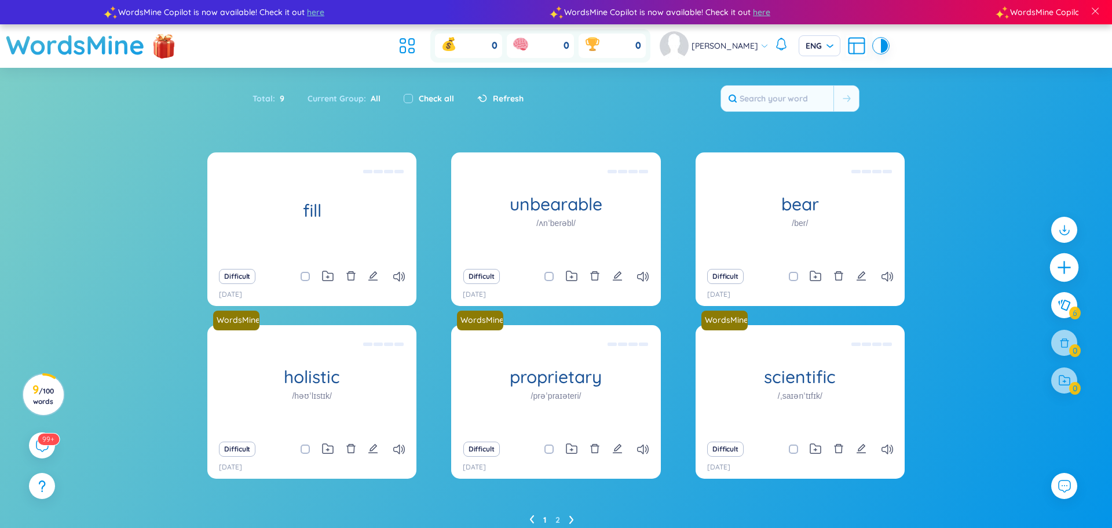
click at [1062, 267] on icon "plus" at bounding box center [1064, 267] width 13 height 1
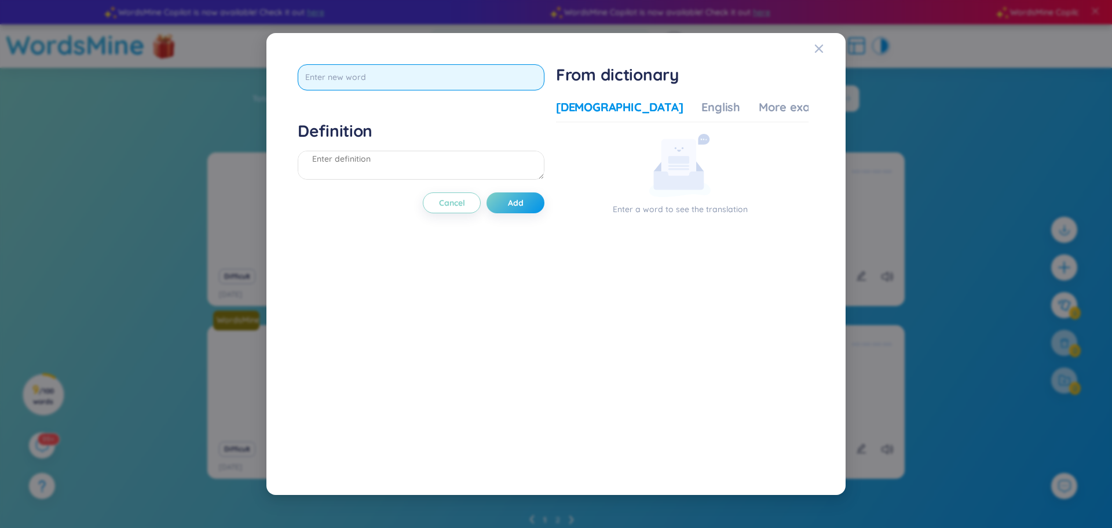
click at [403, 75] on input "text" at bounding box center [421, 77] width 247 height 26
type input "injection"
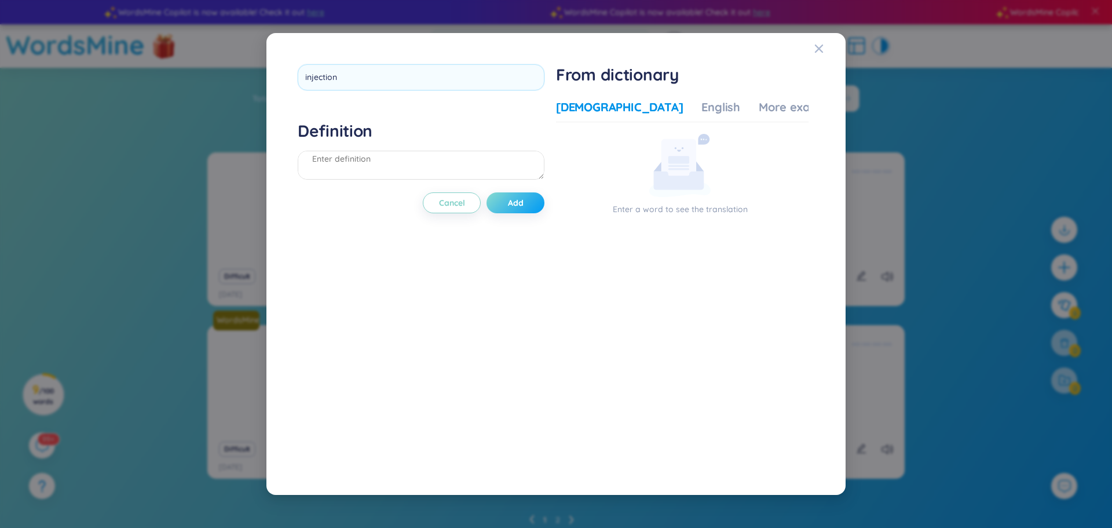
click at [535, 209] on div "injection Definition Cancel Add" at bounding box center [421, 264] width 247 height 400
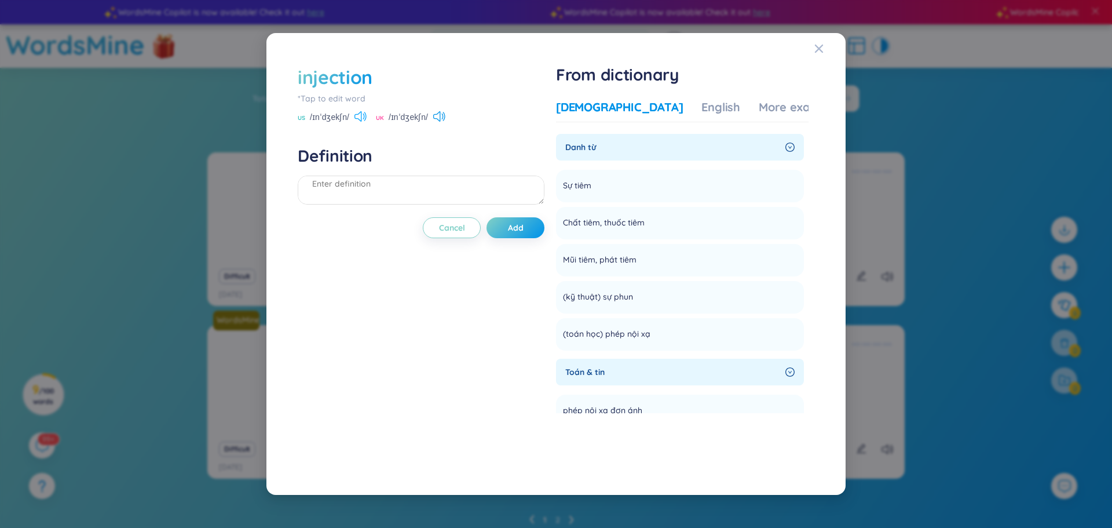
click at [365, 115] on icon at bounding box center [364, 117] width 2 height 6
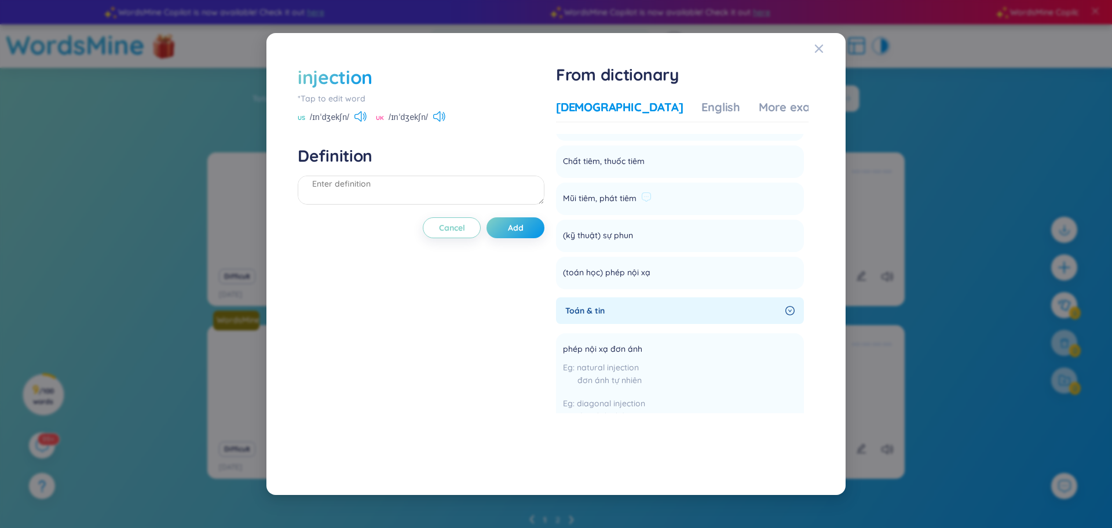
scroll to position [0, 0]
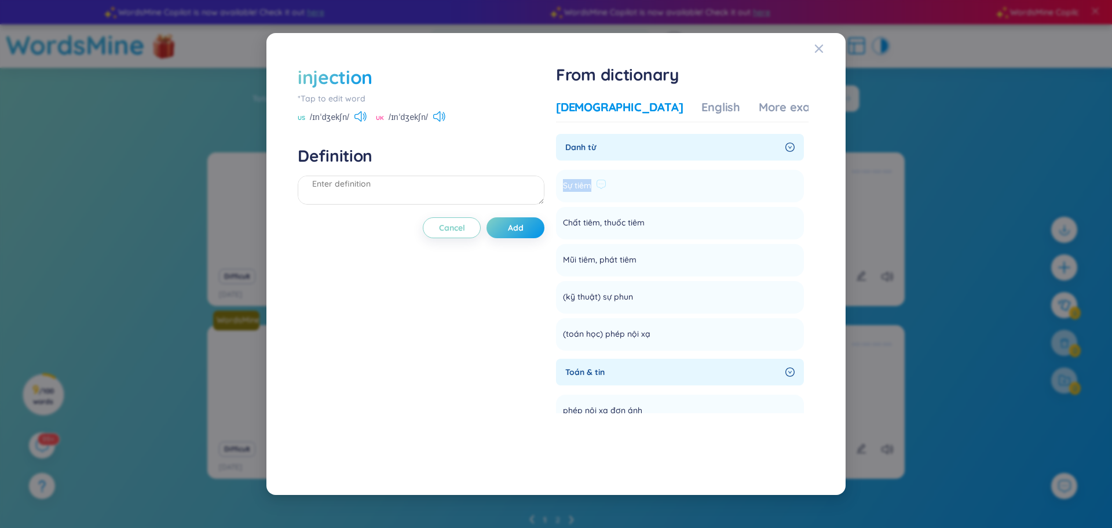
drag, startPoint x: 566, startPoint y: 184, endPoint x: 595, endPoint y: 191, distance: 29.8
click at [595, 191] on div "Sự tiêm" at bounding box center [584, 186] width 43 height 14
drag, startPoint x: 566, startPoint y: 256, endPoint x: 598, endPoint y: 270, distance: 35.3
click at [598, 270] on li "Mũi tiêm, phát tiêm Add" at bounding box center [680, 260] width 248 height 32
copy span "Mũi tiêm"
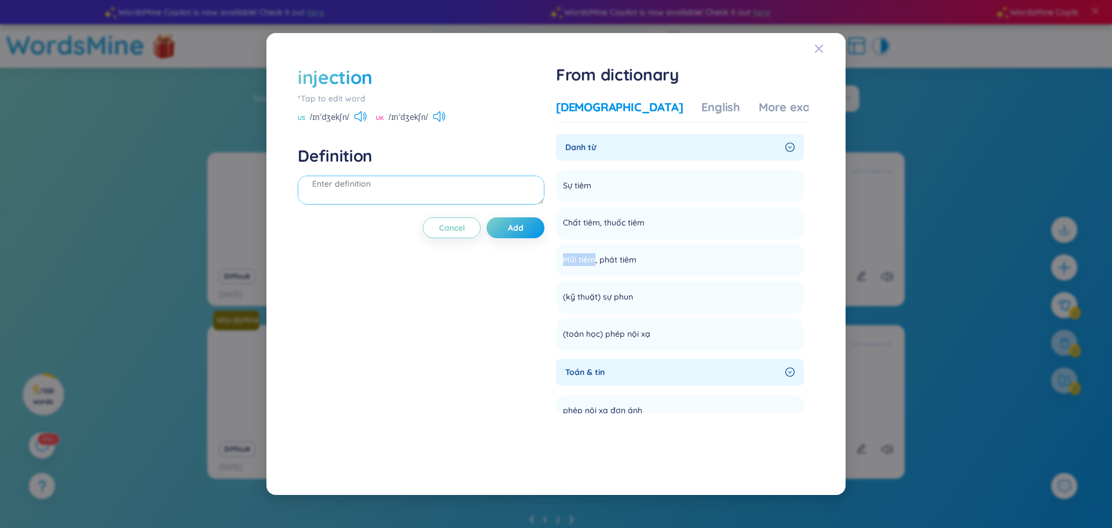
click at [438, 183] on textarea at bounding box center [421, 189] width 247 height 29
paste textarea "Mũi tiêm"
type textarea "Mũi tiêm"
click at [520, 233] on button "Add" at bounding box center [516, 227] width 58 height 21
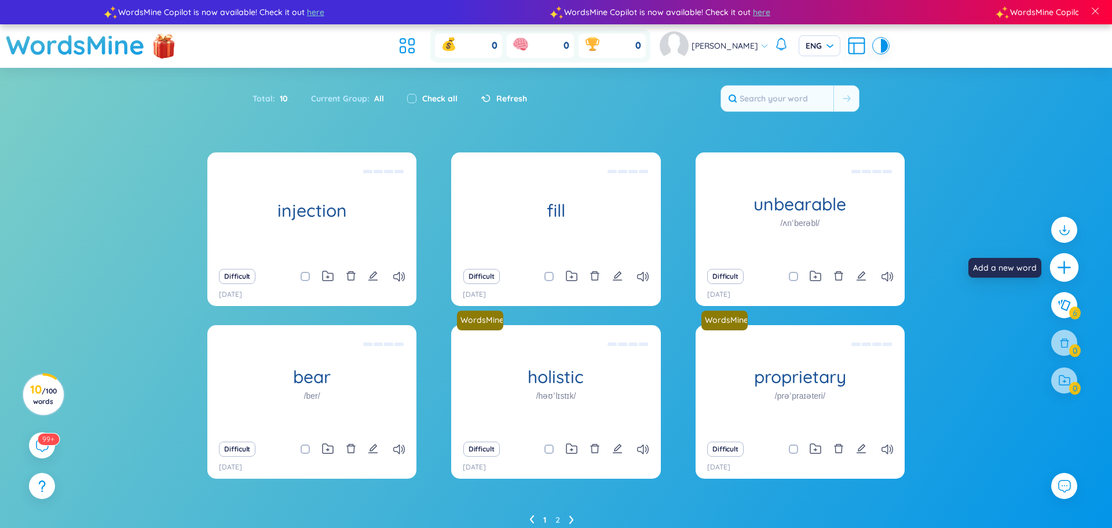
click at [1066, 270] on icon "plus" at bounding box center [1064, 267] width 16 height 16
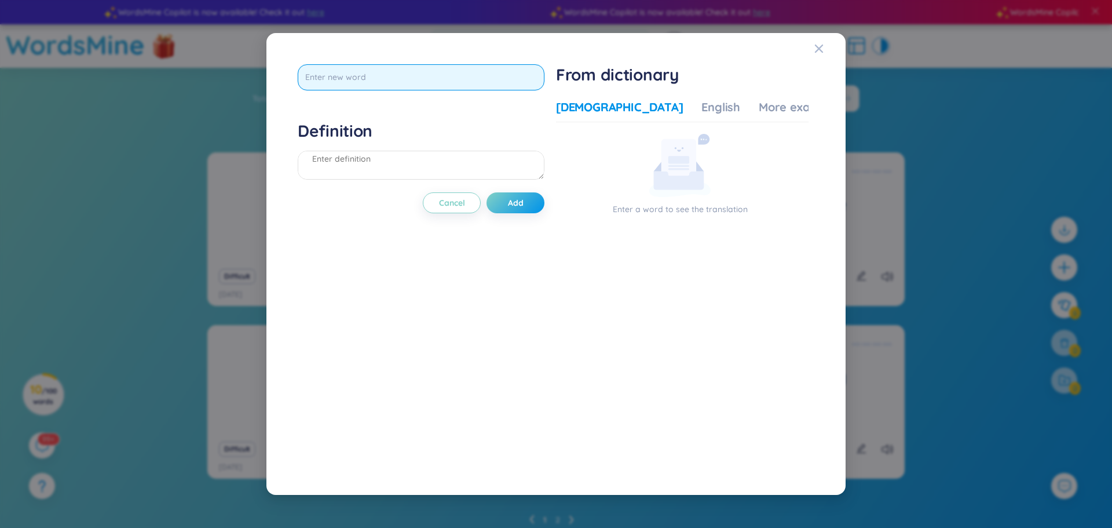
click at [365, 72] on input "text" at bounding box center [421, 77] width 247 height 26
type input "inject"
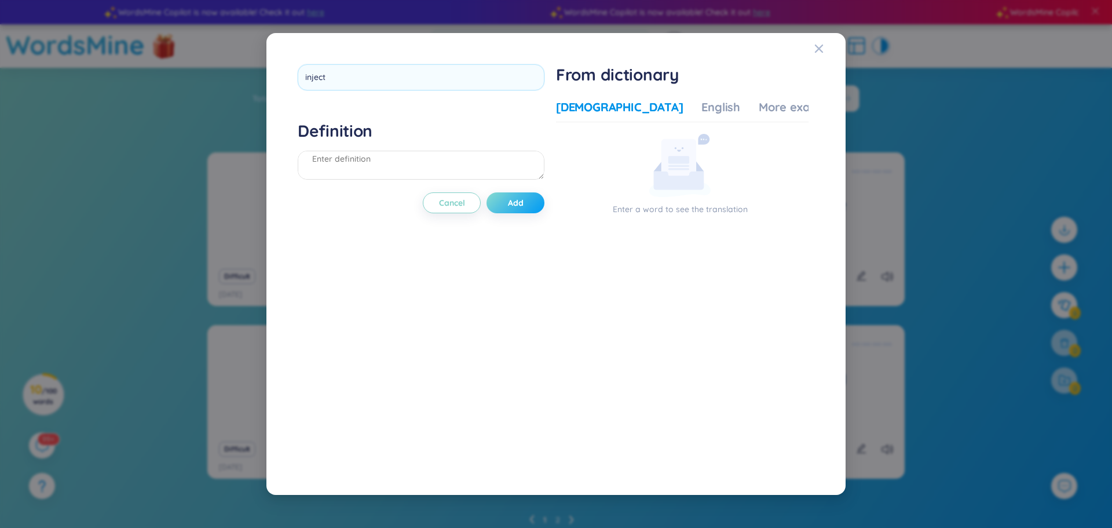
click at [523, 199] on div "inject Definition Cancel Add" at bounding box center [421, 264] width 247 height 400
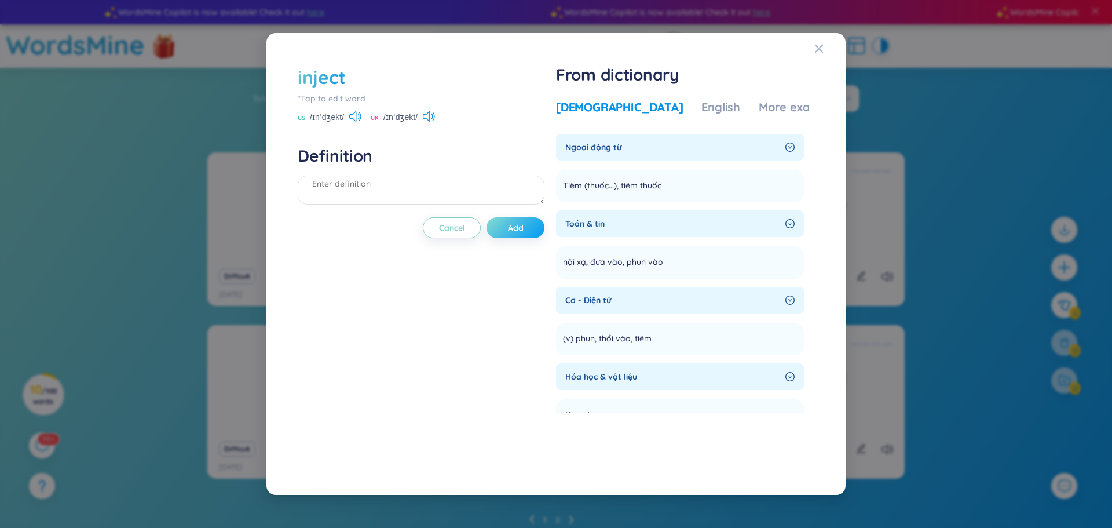
click at [530, 231] on button "Add" at bounding box center [516, 227] width 58 height 21
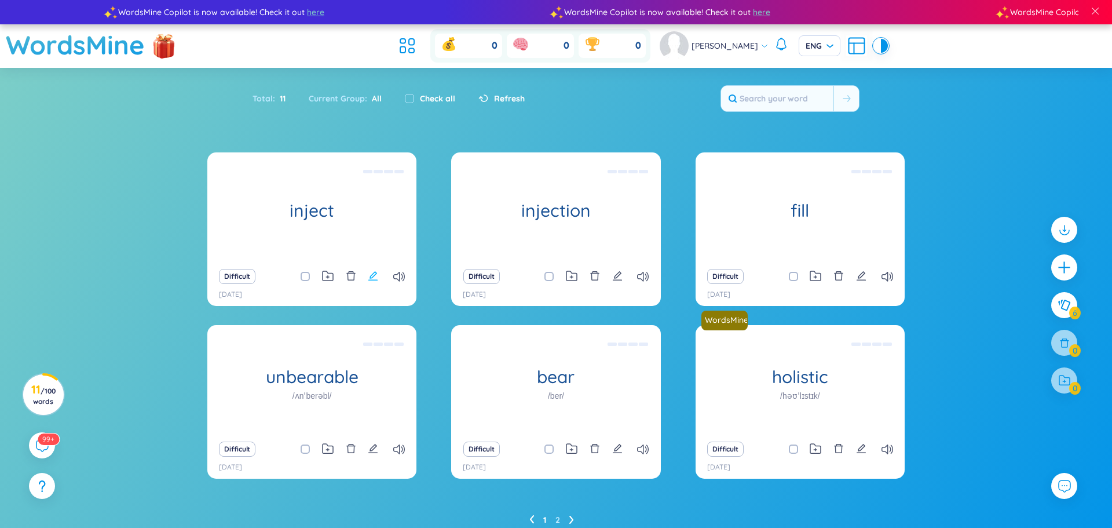
click at [371, 280] on icon "edit" at bounding box center [373, 275] width 10 height 10
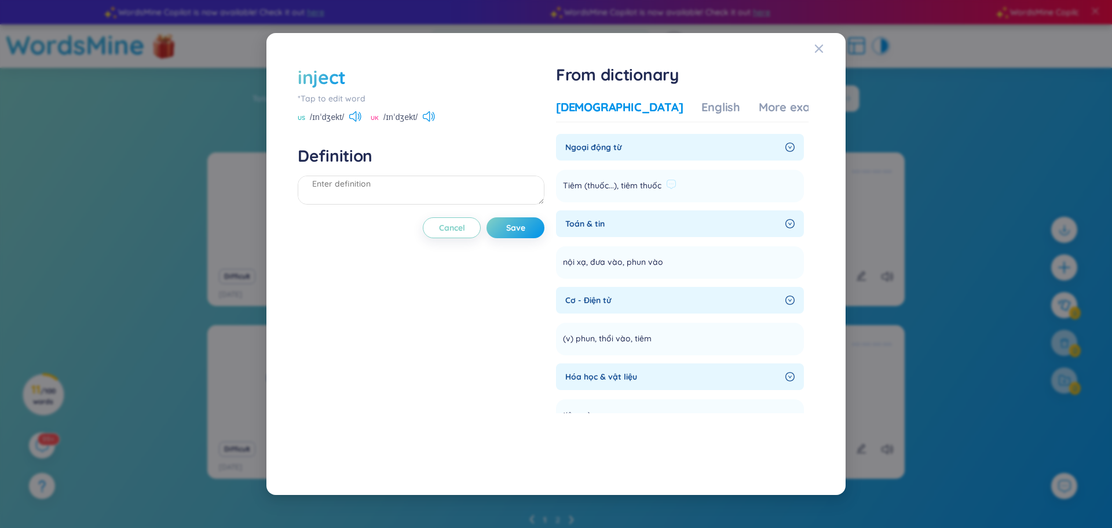
click at [667, 182] on div "Tiêm (thuốc...), tiêm thuốc" at bounding box center [620, 186] width 114 height 14
click at [644, 182] on span "Tiêm (thuốc...), tiêm thuốc" at bounding box center [612, 186] width 98 height 14
click at [720, 188] on li "Tiêm (thuốc...), tiêm thuốc Add" at bounding box center [680, 186] width 248 height 32
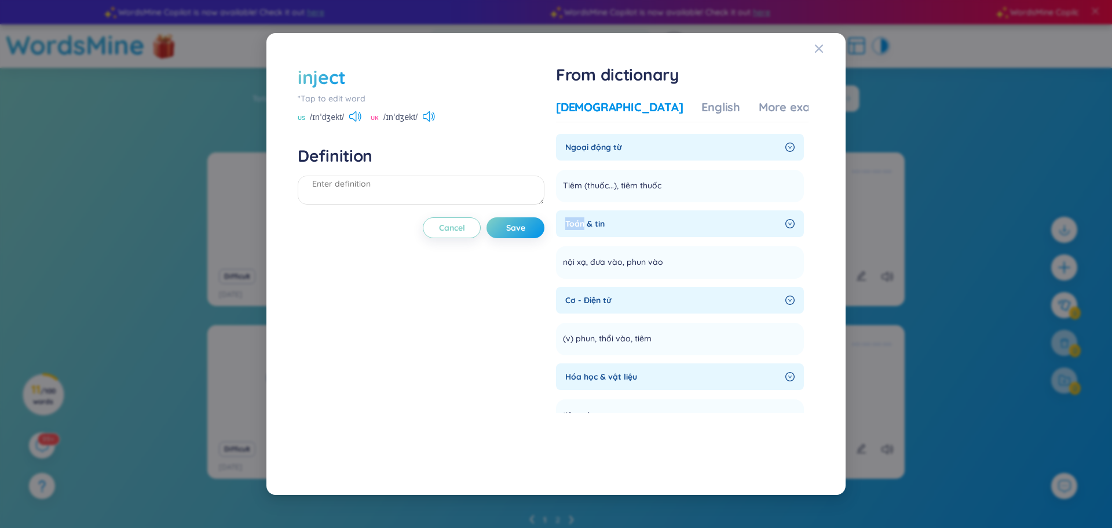
click at [339, 99] on div "*Tap to edit word" at bounding box center [421, 98] width 247 height 13
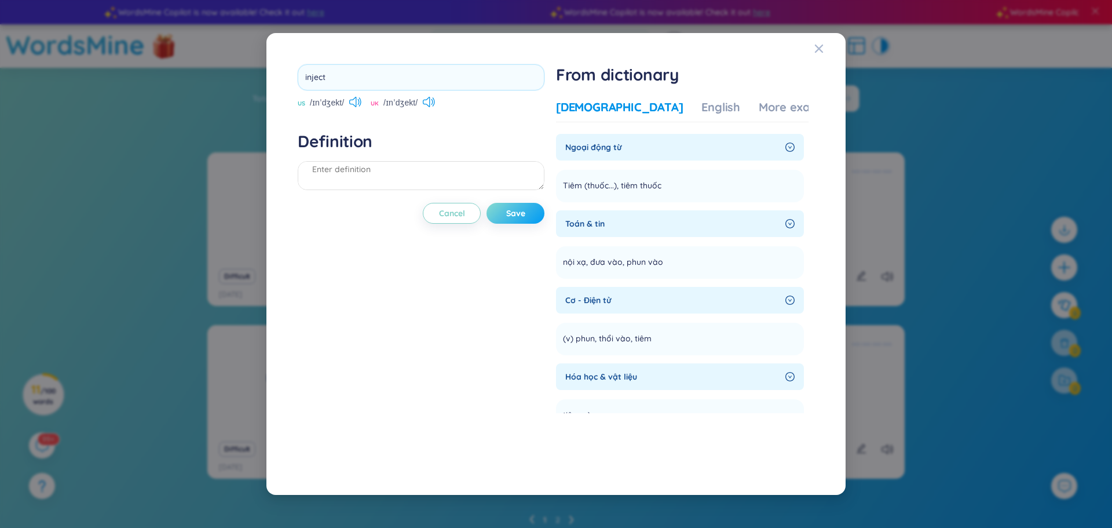
click at [524, 210] on div "inject US /ɪnˈdʒekt/ UK /ɪnˈdʒekt/ Definition Cancel Save" at bounding box center [421, 264] width 247 height 400
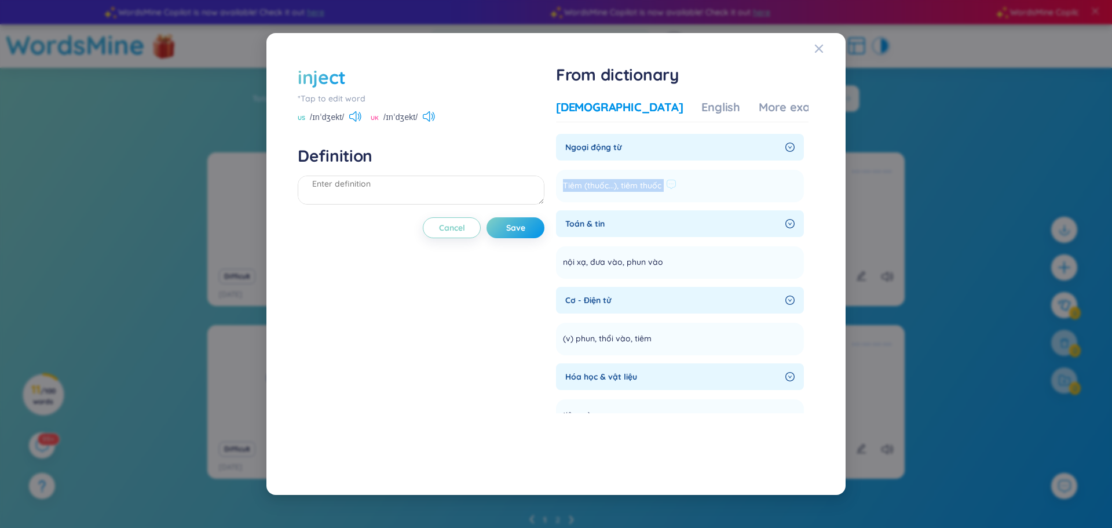
drag, startPoint x: 566, startPoint y: 181, endPoint x: 682, endPoint y: 196, distance: 116.2
click at [682, 196] on li "Tiêm (thuốc...), tiêm thuốc Add" at bounding box center [680, 186] width 248 height 32
copy section "Tiêm (thuốc...), tiêm thuốc Add"
click at [413, 171] on div "Definition" at bounding box center [421, 176] width 247 height 63
click at [407, 184] on textarea at bounding box center [421, 189] width 247 height 29
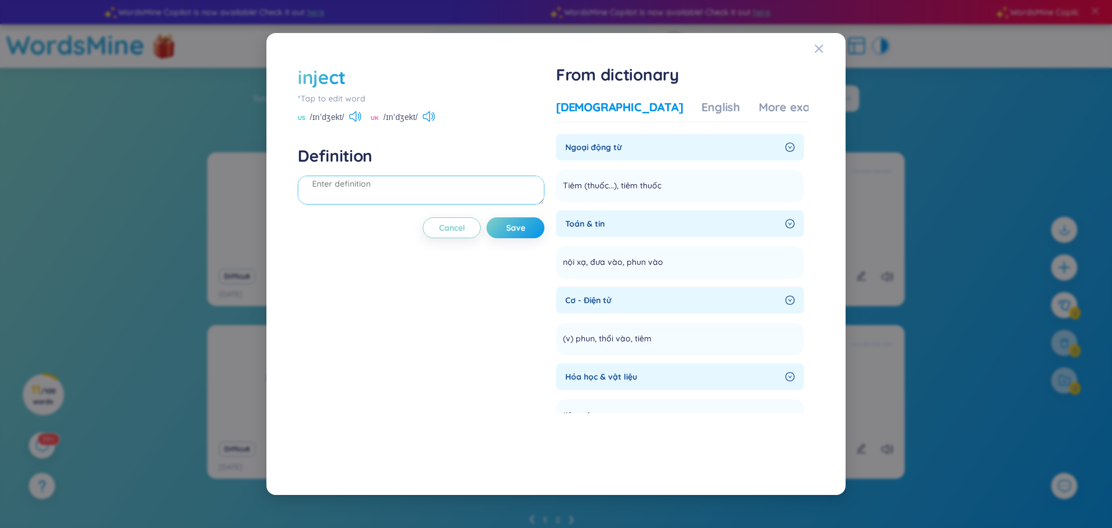
paste textarea "Tiêm (thuốc...), tiêm thuốc"
click at [317, 181] on textarea "Tiêm (thuốc...), tiêm thuốc" at bounding box center [421, 189] width 247 height 29
click at [313, 181] on textarea "Tiêm (thuốc...), tiêm thuốc" at bounding box center [421, 189] width 247 height 29
click at [531, 233] on button "Save" at bounding box center [516, 227] width 58 height 21
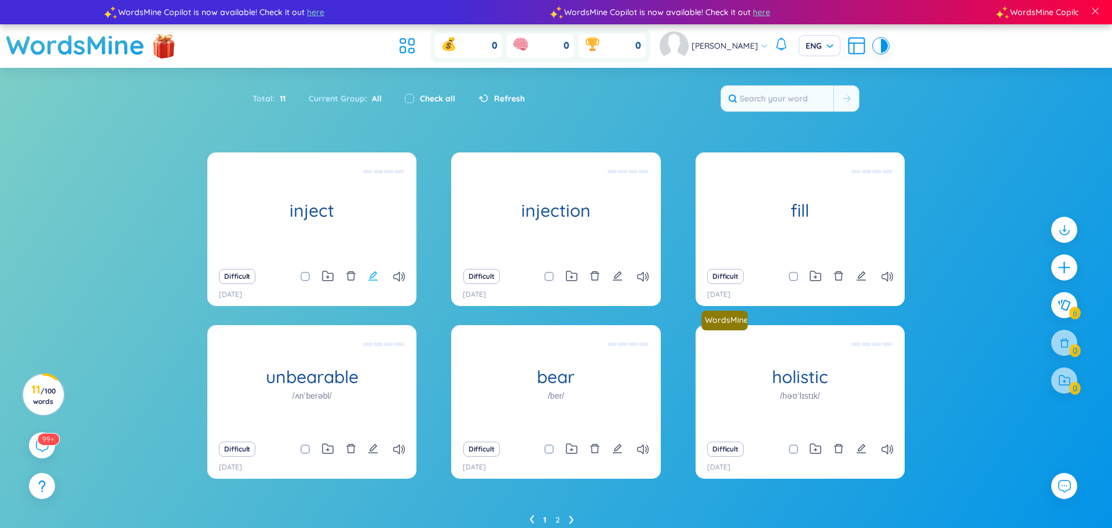
click at [370, 280] on icon "edit" at bounding box center [372, 275] width 9 height 9
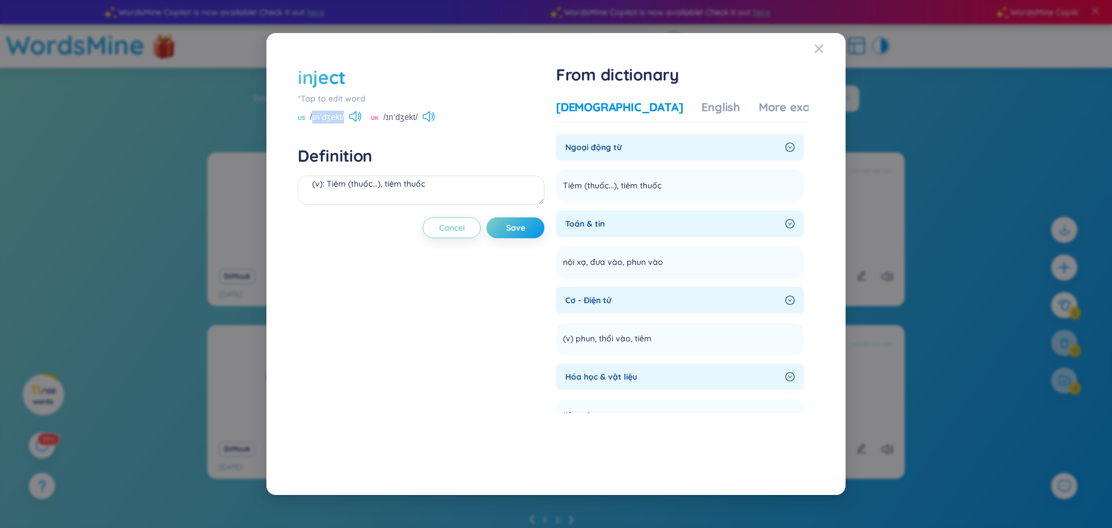
drag, startPoint x: 312, startPoint y: 116, endPoint x: 346, endPoint y: 123, distance: 34.8
click at [346, 123] on div "US /ɪnˈdʒekt/" at bounding box center [330, 118] width 64 height 10
click at [310, 116] on span "/ɪnˈdʒekt/" at bounding box center [327, 117] width 34 height 13
drag, startPoint x: 310, startPoint y: 116, endPoint x: 347, endPoint y: 122, distance: 36.9
click at [347, 122] on div "US /ɪnˈdʒekt/" at bounding box center [330, 118] width 64 height 10
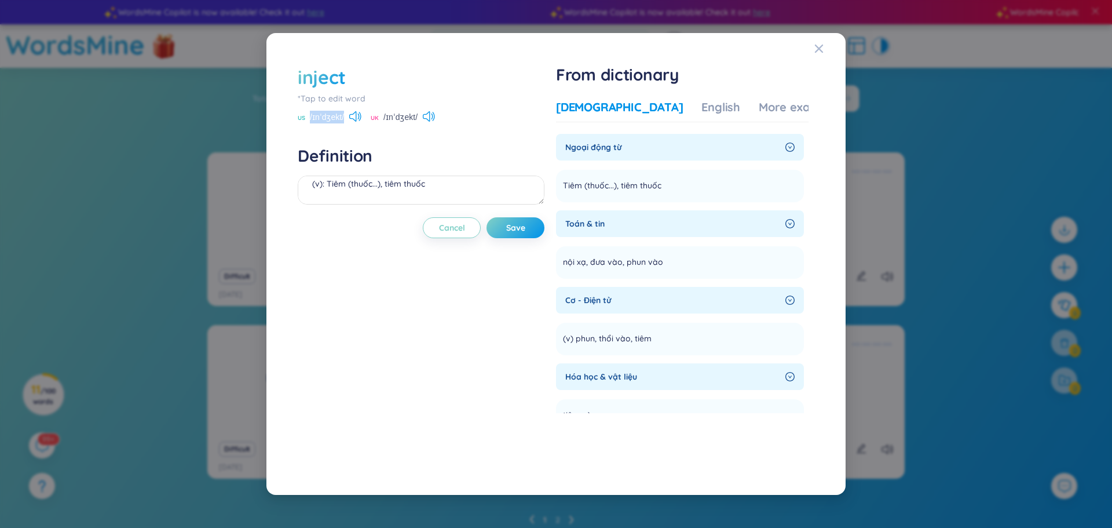
copy span "/ɪnˈdʒekt/"
click at [487, 180] on textarea "(v): Tiêm (thuốc...), tiêm thuốc" at bounding box center [421, 189] width 247 height 29
paste textarea "/ɪnˈdʒekt/"
click at [506, 232] on button "Save" at bounding box center [516, 227] width 58 height 21
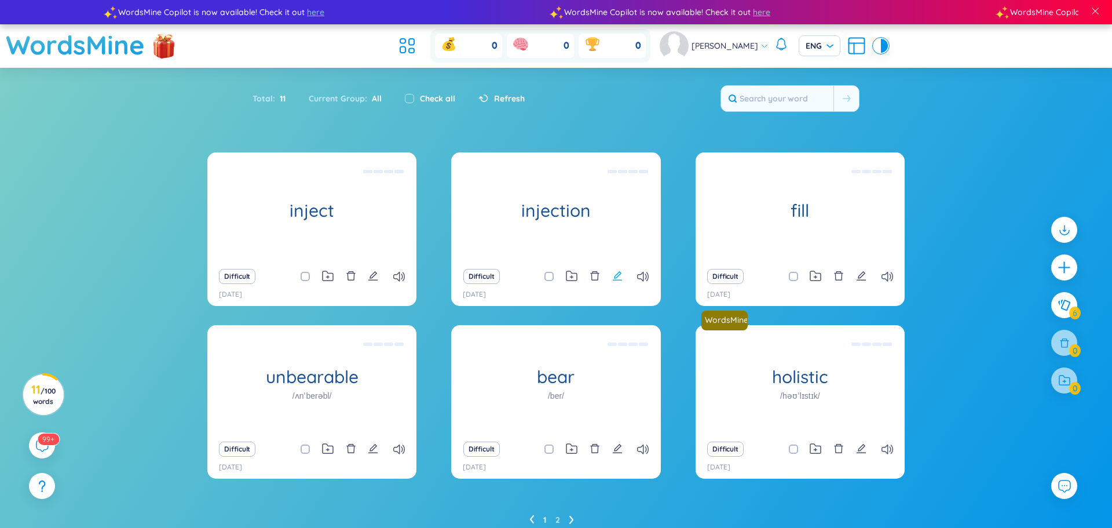
click at [617, 271] on icon "edit" at bounding box center [617, 275] width 10 height 10
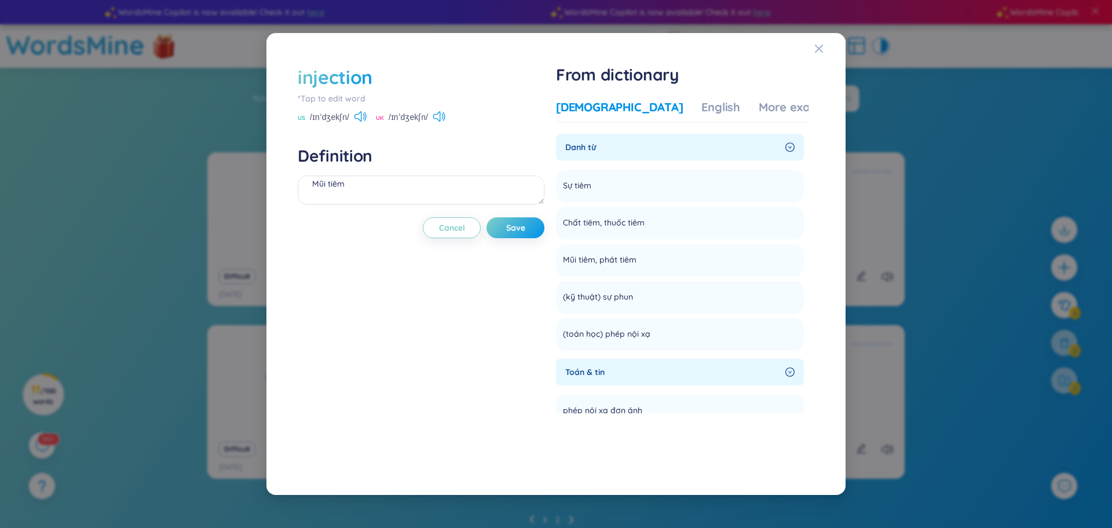
drag, startPoint x: 311, startPoint y: 116, endPoint x: 332, endPoint y: 119, distance: 21.1
click at [332, 119] on span "/ɪnˈdʒekʃn/" at bounding box center [329, 117] width 39 height 13
drag, startPoint x: 311, startPoint y: 117, endPoint x: 353, endPoint y: 123, distance: 42.1
click at [353, 123] on div "US /ɪnˈdʒekʃn/" at bounding box center [332, 118] width 69 height 10
copy span "/ɪnˈdʒekʃn/"
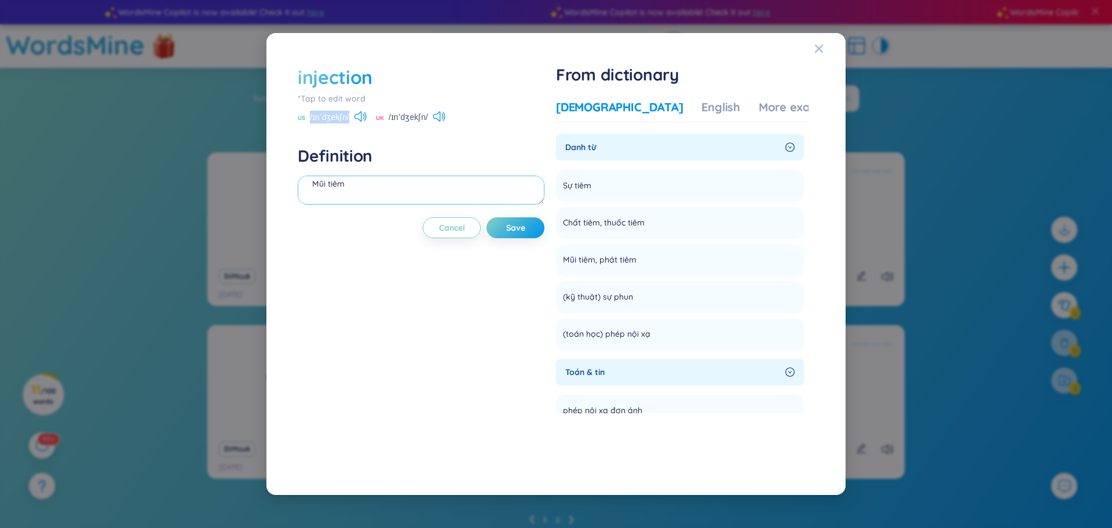
click at [353, 184] on textarea "Mũi tiêm" at bounding box center [421, 189] width 247 height 29
paste textarea "/ɪnˈdʒekʃn/"
click at [523, 229] on span "Save" at bounding box center [515, 228] width 19 height 12
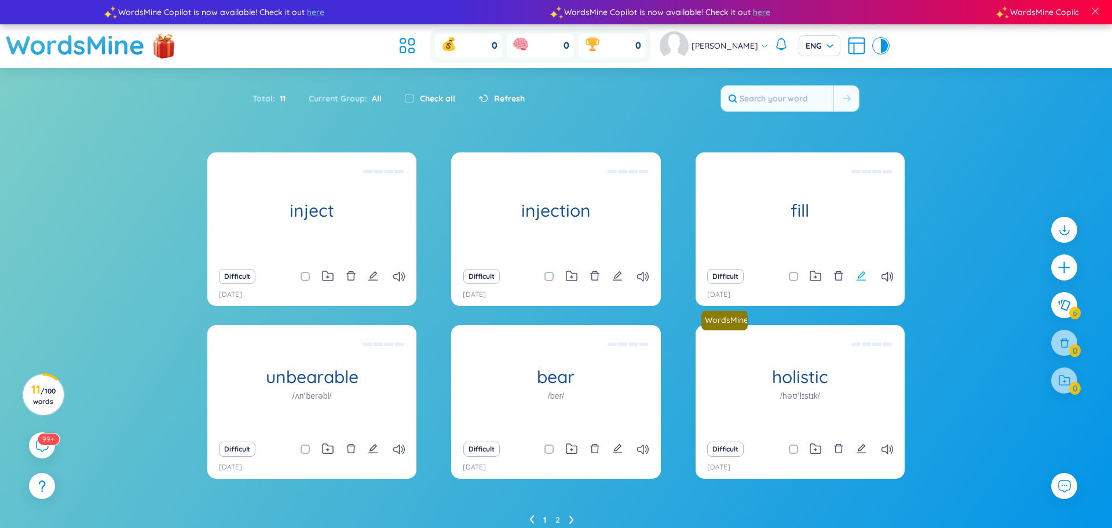
click at [863, 275] on icon "edit" at bounding box center [861, 275] width 9 height 9
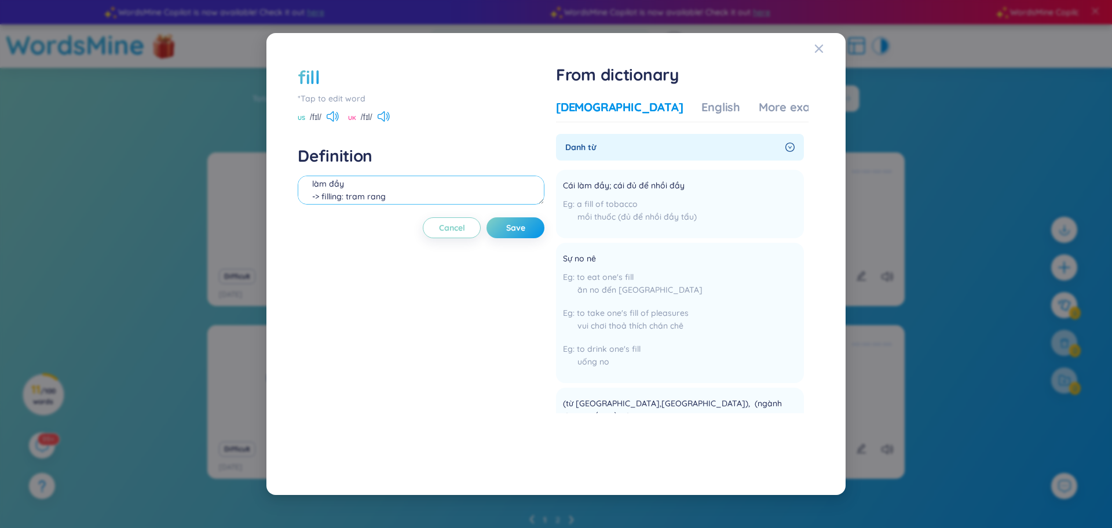
click at [312, 181] on textarea "làm đầy -> filling: tram rang" at bounding box center [421, 189] width 247 height 29
click at [343, 199] on textarea "(v): làm đầy -> filling: tram rang" at bounding box center [421, 189] width 247 height 29
click at [533, 230] on button "Save" at bounding box center [516, 227] width 58 height 21
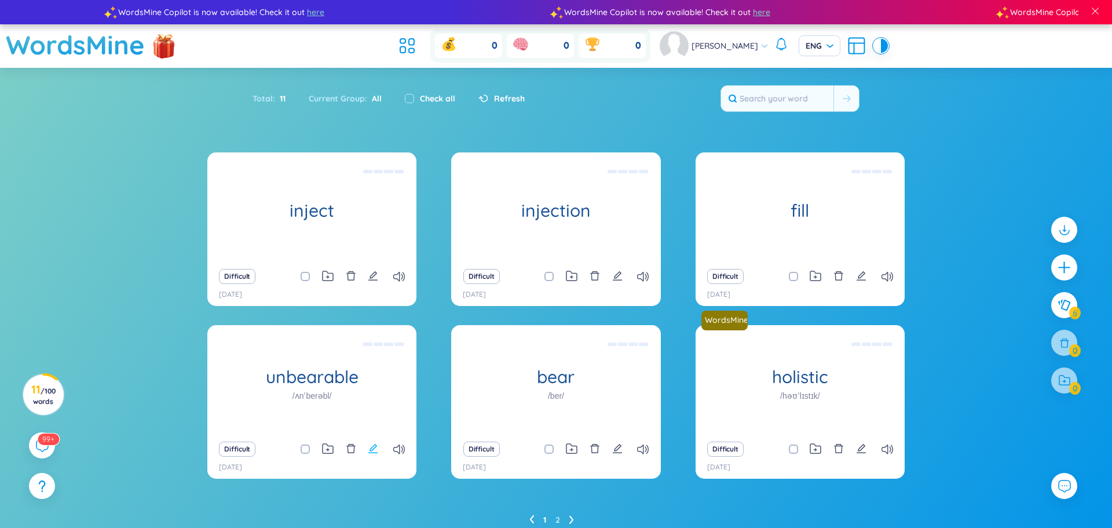
click at [371, 449] on icon "edit" at bounding box center [373, 448] width 10 height 10
type textarea "Không thể dung thứ, không thể chịu đựng được, không chịu nổi"
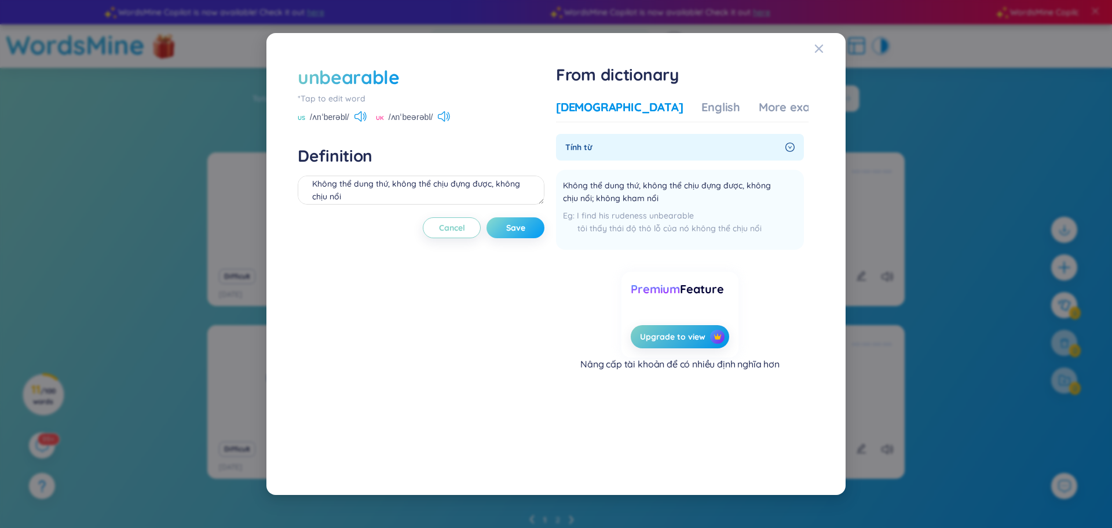
click at [507, 230] on button "Save" at bounding box center [516, 227] width 58 height 21
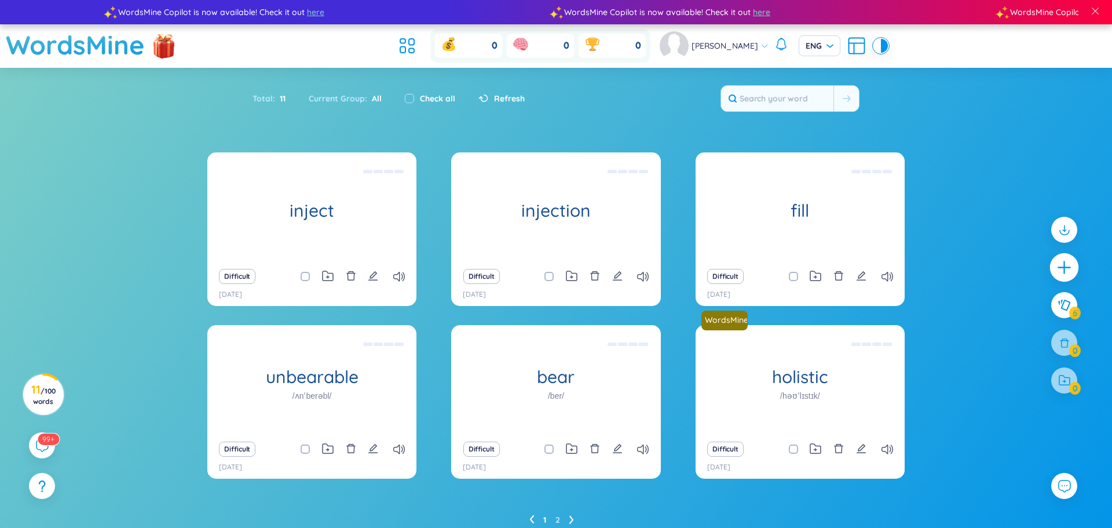
click at [1061, 274] on icon "plus" at bounding box center [1064, 267] width 16 height 16
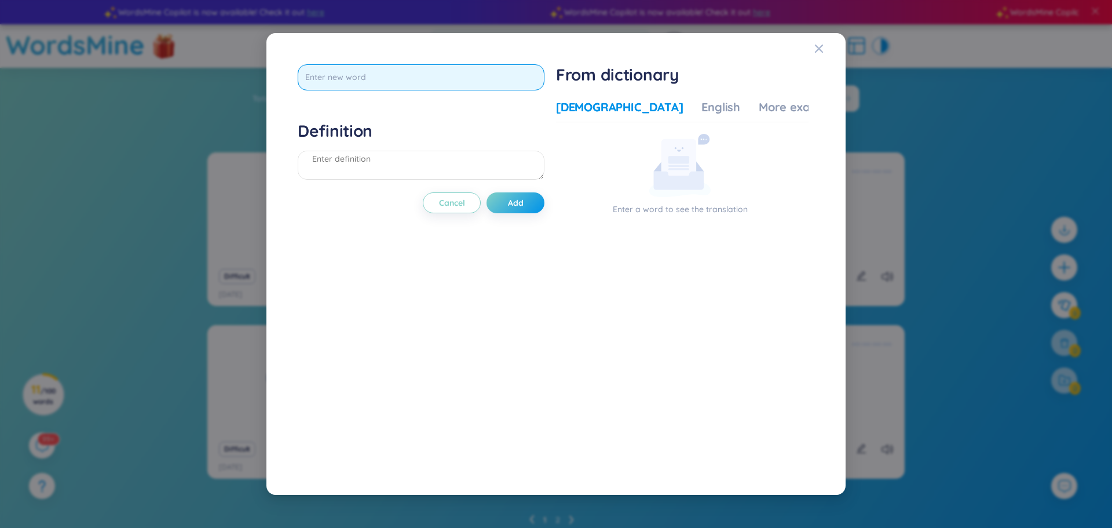
click at [464, 81] on input "text" at bounding box center [421, 77] width 247 height 26
type input "to have an injection"
click at [515, 198] on div "to have an injection Definition Cancel Add" at bounding box center [421, 264] width 247 height 400
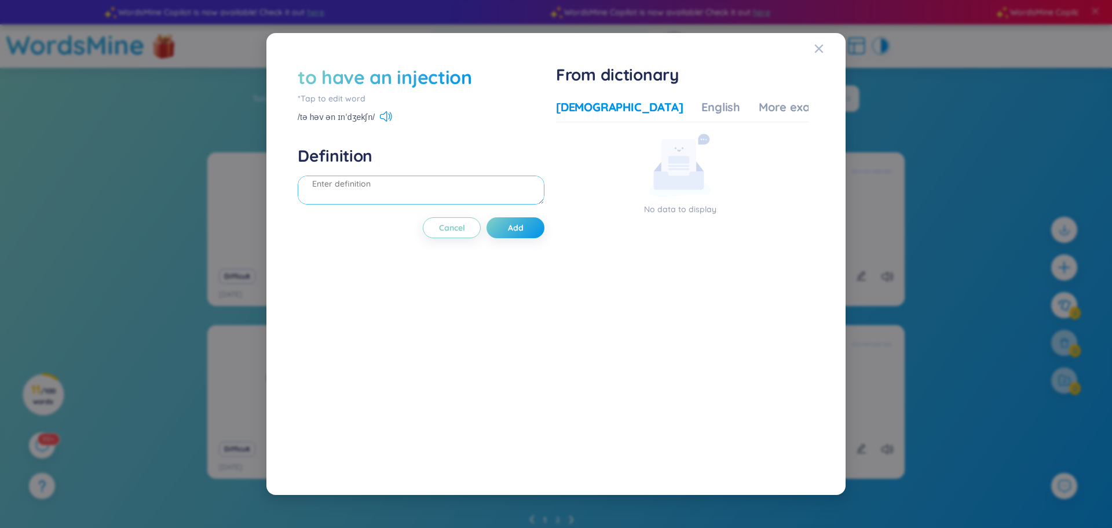
click at [375, 187] on textarea at bounding box center [421, 189] width 247 height 29
type textarea "duoc tiem"
click at [506, 232] on button "Add" at bounding box center [516, 227] width 58 height 21
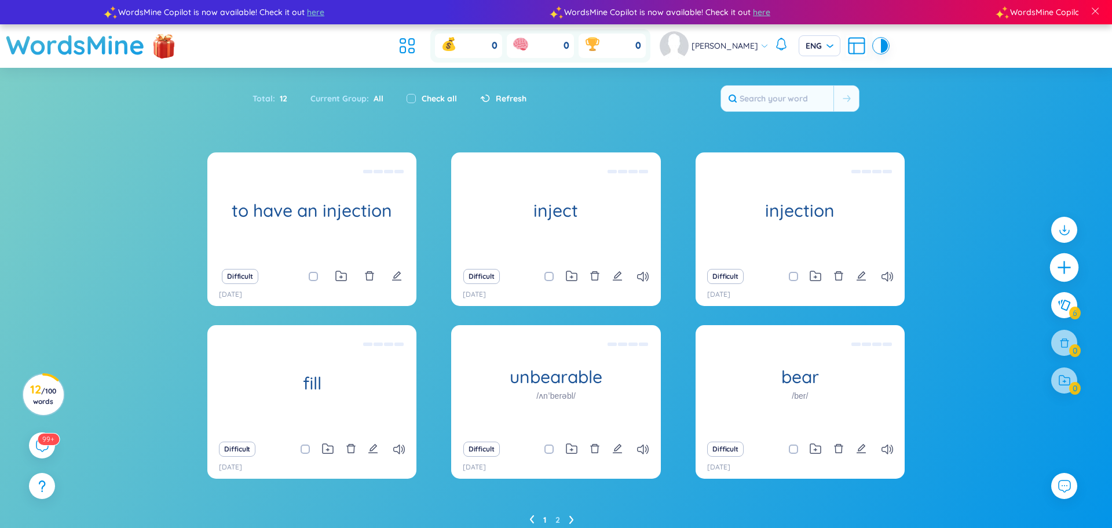
click at [1063, 268] on icon "plus" at bounding box center [1064, 267] width 16 height 16
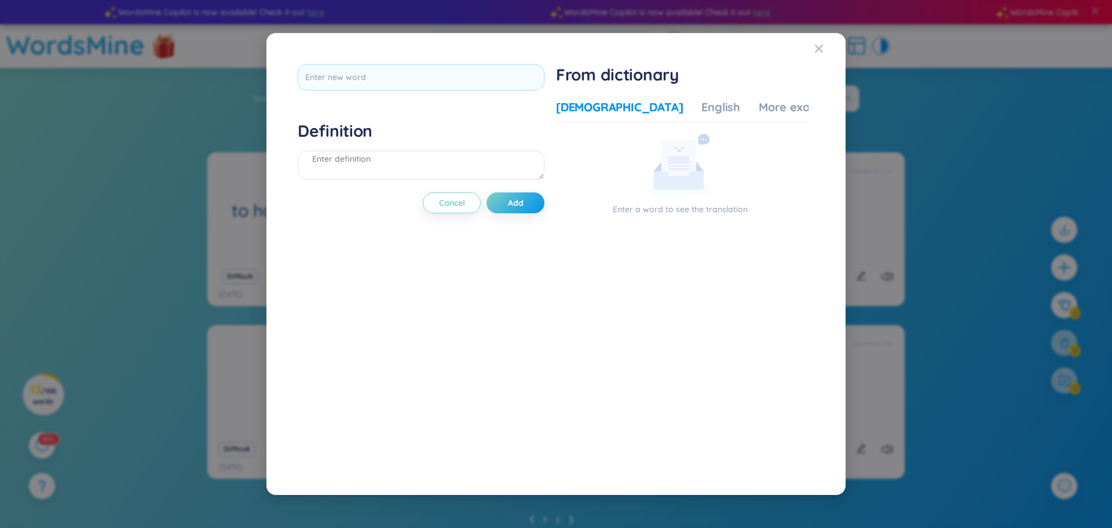
click at [460, 49] on div "Definition Cancel Add From dictionary Vietnamese English More examples Enter a …" at bounding box center [555, 264] width 551 height 434
click at [440, 72] on input "text" at bounding box center [421, 77] width 247 height 26
type input "give sb an injection"
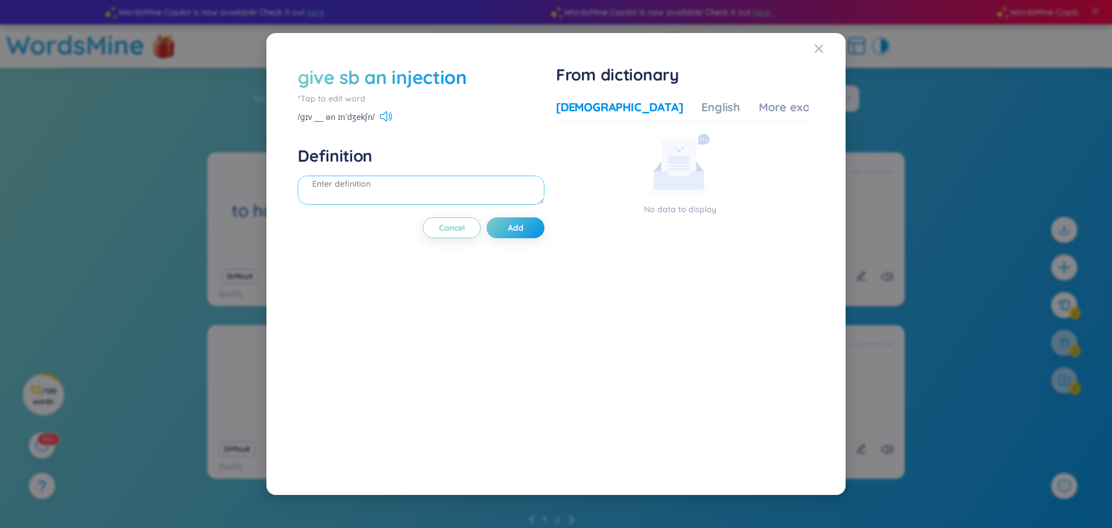
click at [412, 189] on textarea at bounding box center [421, 189] width 247 height 29
type textarea "tiem cho ai do"
click at [516, 228] on span "Add" at bounding box center [516, 228] width 16 height 12
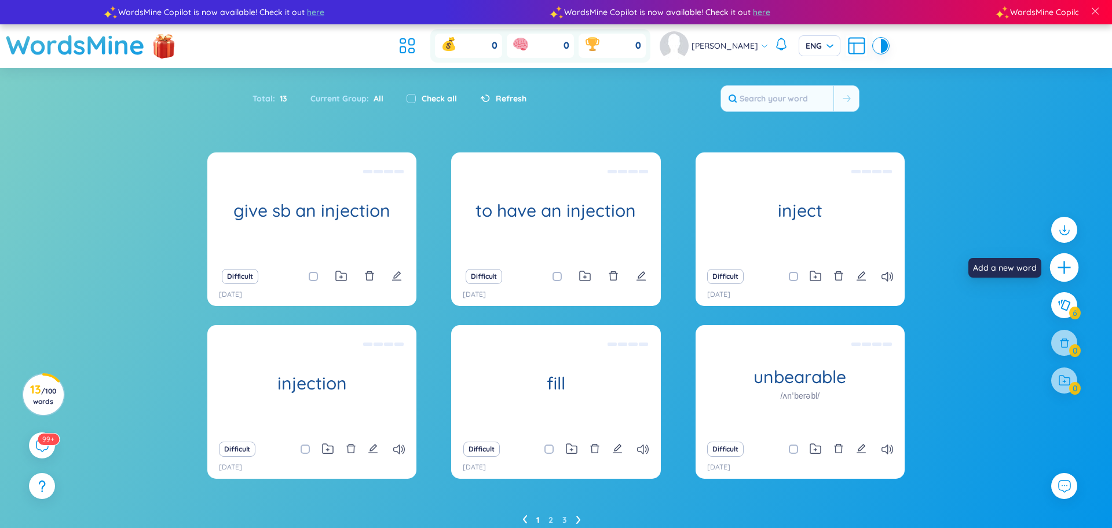
click at [1067, 268] on icon "plus" at bounding box center [1064, 267] width 16 height 16
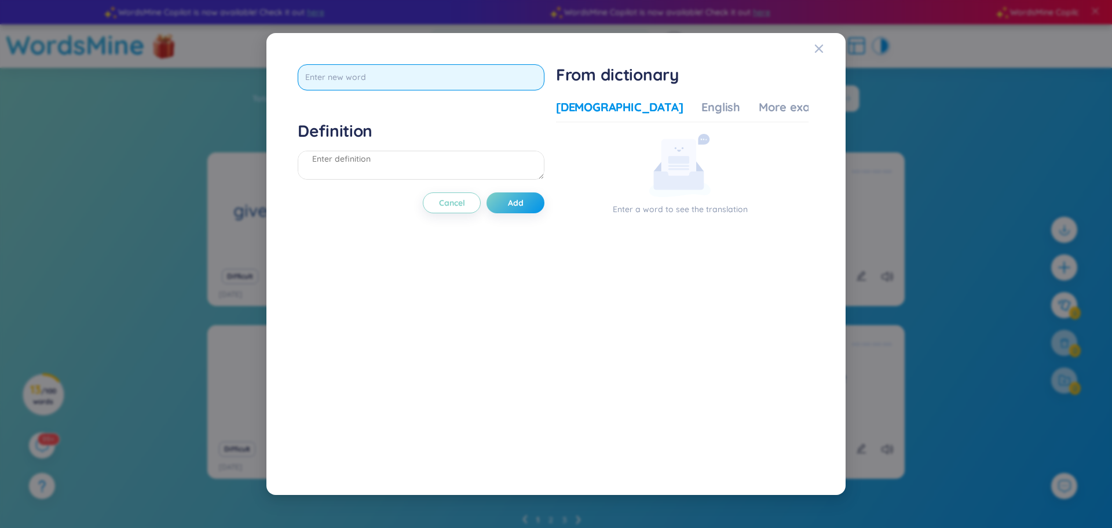
click at [418, 82] on input "text" at bounding box center [421, 77] width 247 height 26
type input "drill"
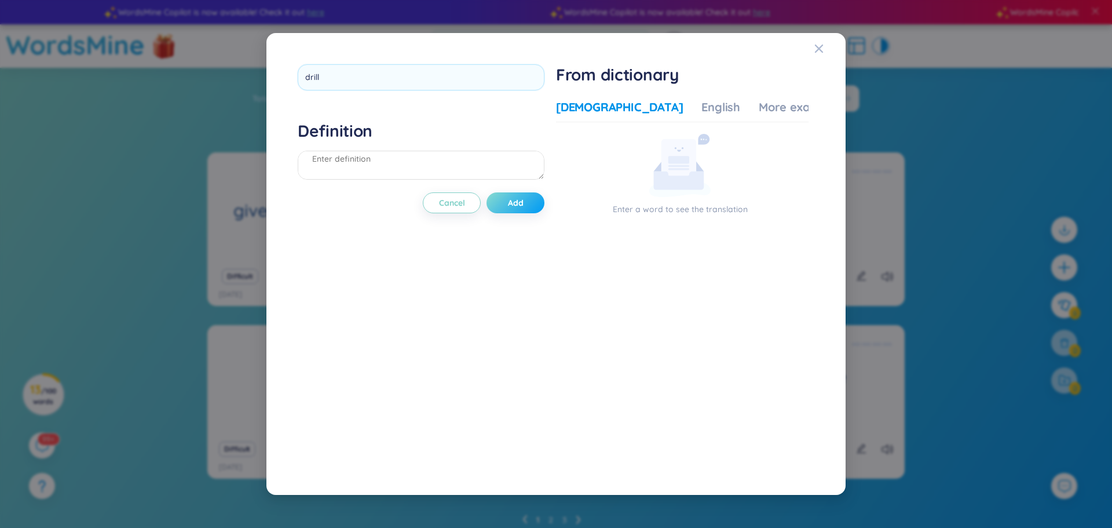
click at [532, 195] on div "drill Definition Cancel Add" at bounding box center [421, 264] width 247 height 400
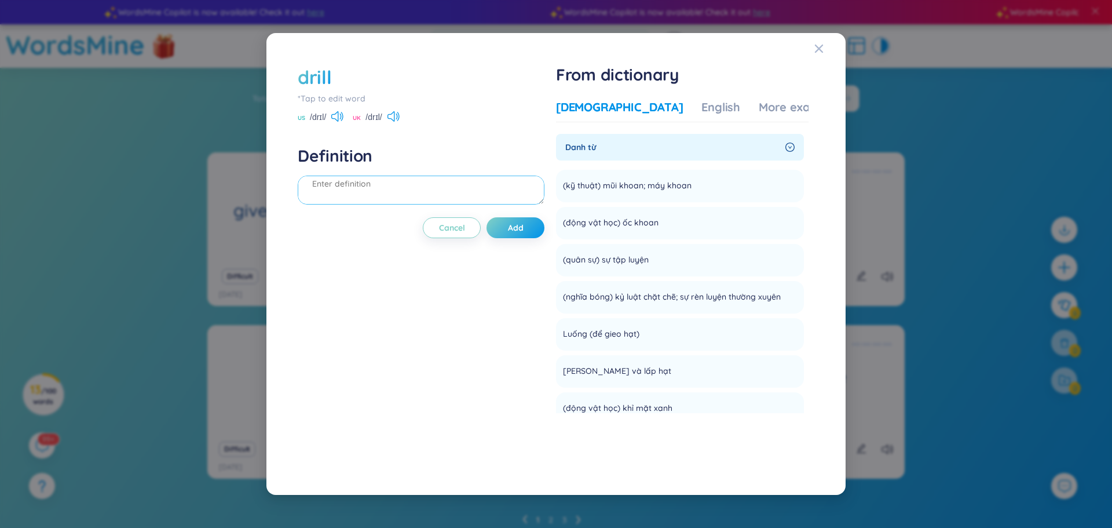
click at [346, 180] on textarea at bounding box center [421, 189] width 247 height 29
drag, startPoint x: 310, startPoint y: 116, endPoint x: 331, endPoint y: 117, distance: 20.9
click at [331, 117] on div "US /drɪl/" at bounding box center [321, 118] width 46 height 10
copy span "/drɪl/"
click at [398, 191] on textarea "(v): khoan (n): may khoan" at bounding box center [421, 189] width 247 height 29
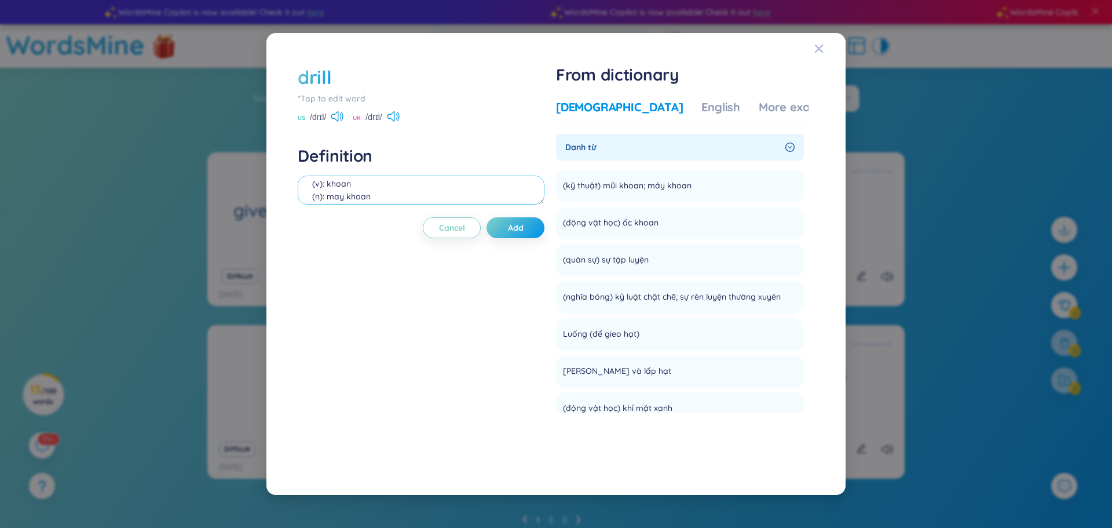
scroll to position [23, 0]
paste textarea "/drɪl/"
type textarea "(v): khoan (n): may khoan /drɪl/"
click at [539, 226] on button "Add" at bounding box center [516, 227] width 58 height 21
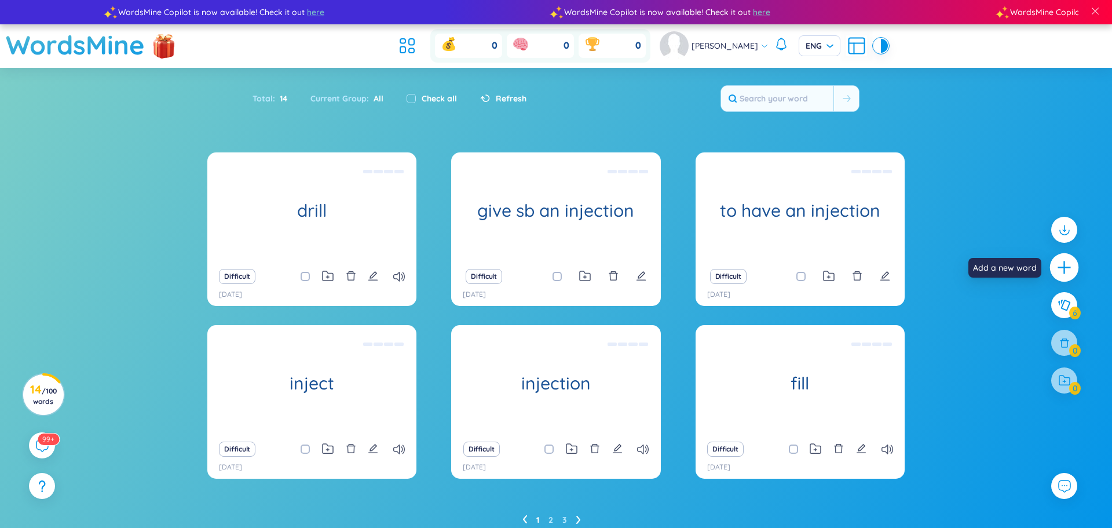
click at [1073, 265] on div at bounding box center [1064, 267] width 29 height 29
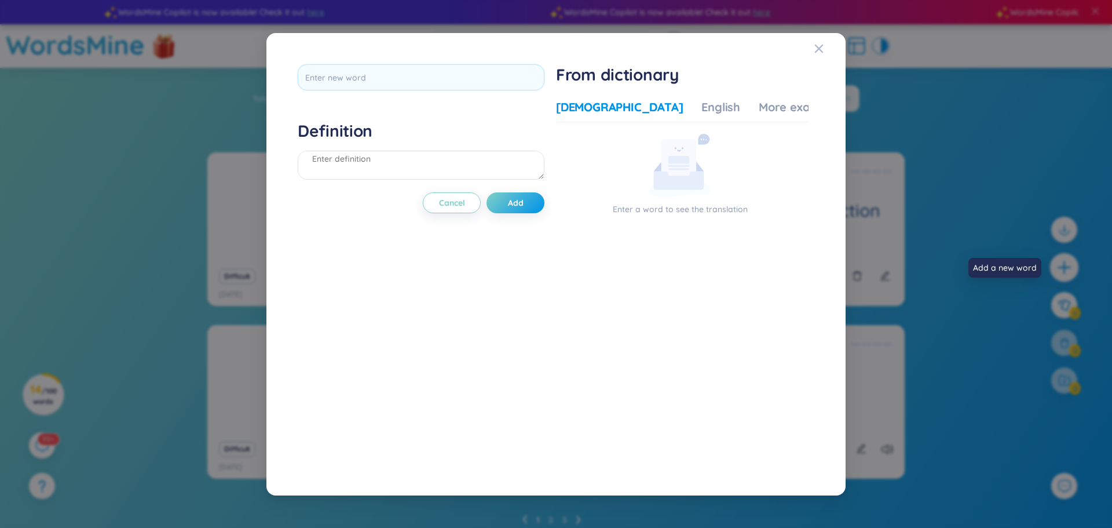
scroll to position [13, 0]
click at [432, 93] on div at bounding box center [421, 81] width 247 height 34
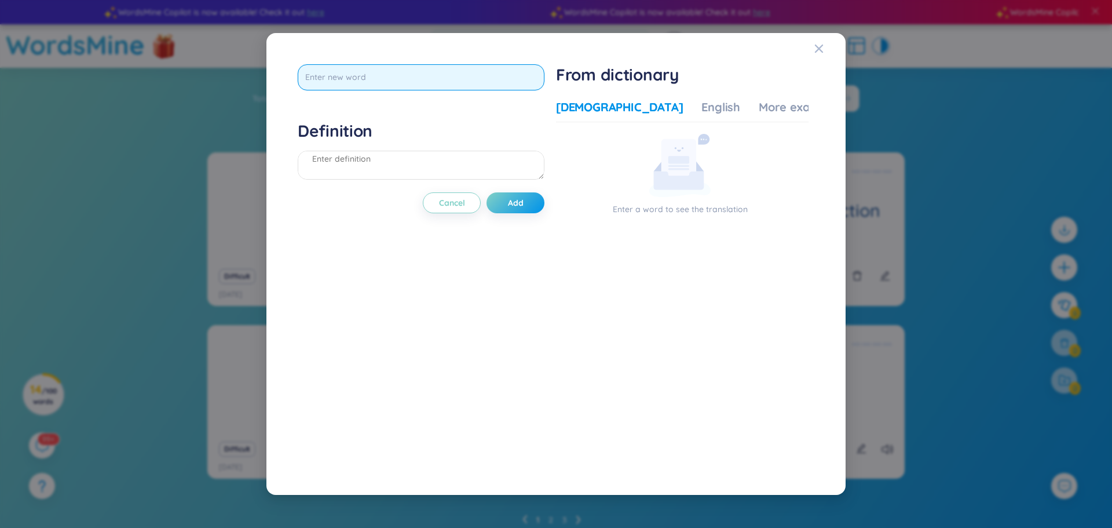
click at [429, 86] on input "text" at bounding box center [421, 77] width 247 height 26
type input "dental"
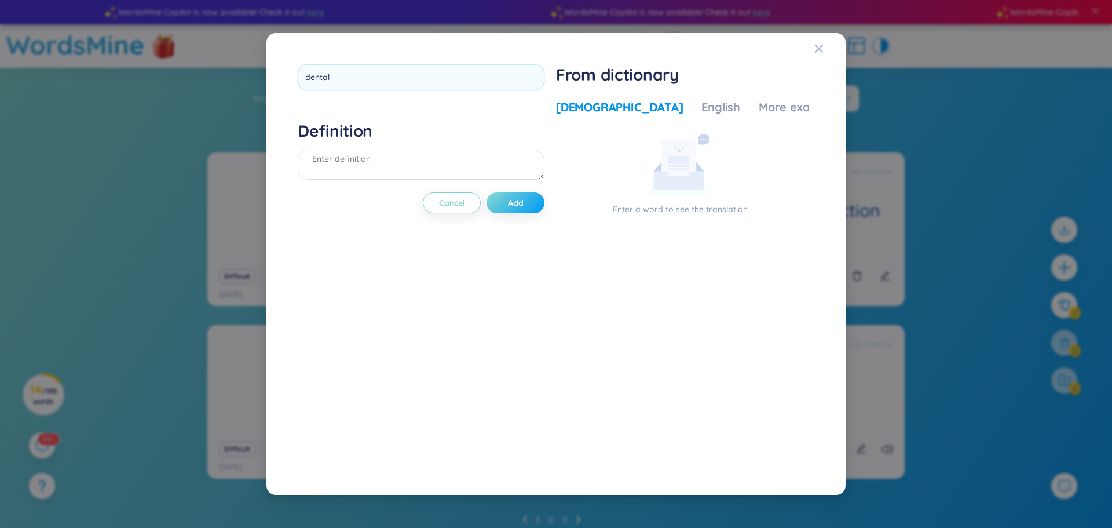
click at [525, 203] on div "dental Definition Cancel Add" at bounding box center [421, 264] width 247 height 400
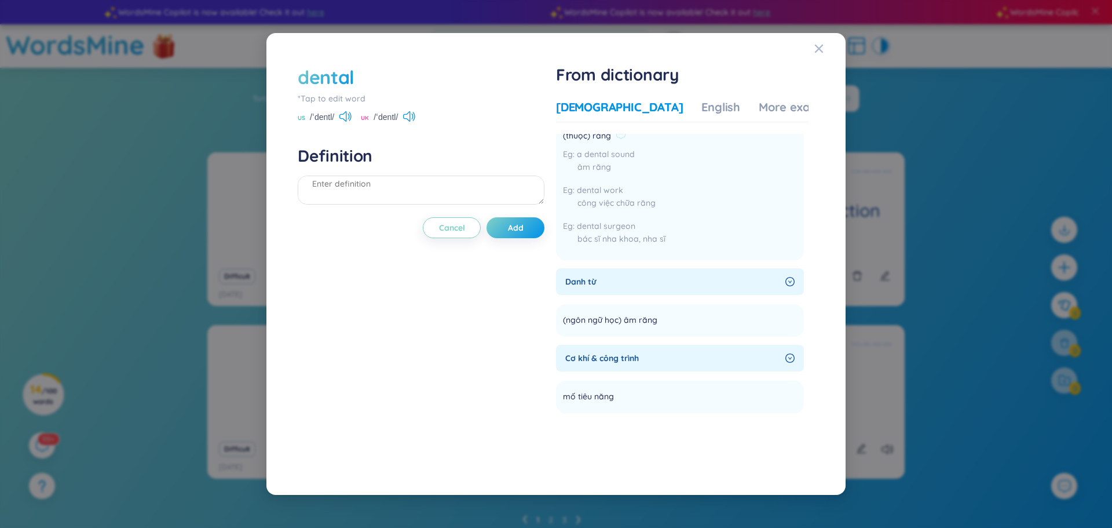
scroll to position [0, 0]
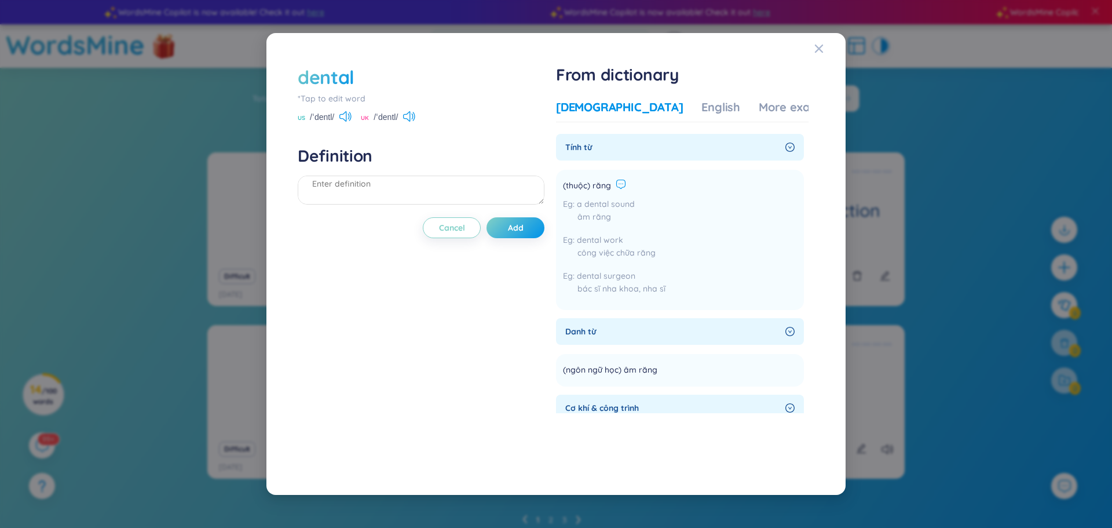
click at [623, 184] on icon at bounding box center [621, 184] width 10 height 10
click at [758, 133] on icon at bounding box center [759, 133] width 5 height 5
click at [323, 156] on h4 "Definition" at bounding box center [421, 155] width 247 height 21
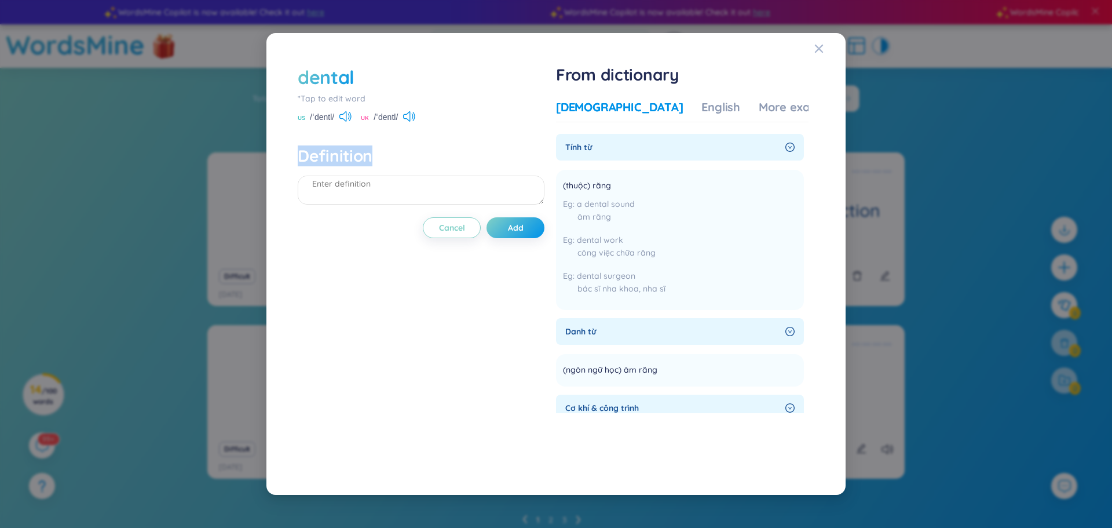
click at [315, 166] on div at bounding box center [315, 166] width 0 height 0
click at [495, 144] on div "dental *Tap to edit word US /ˈdentl/ UK /ˈdentl/ Definition Cancel Add" at bounding box center [421, 264] width 247 height 400
click at [335, 180] on textarea at bounding box center [421, 189] width 247 height 29
drag, startPoint x: 311, startPoint y: 114, endPoint x: 337, endPoint y: 120, distance: 26.8
click at [337, 120] on div "US /ˈdentl/" at bounding box center [325, 118] width 54 height 10
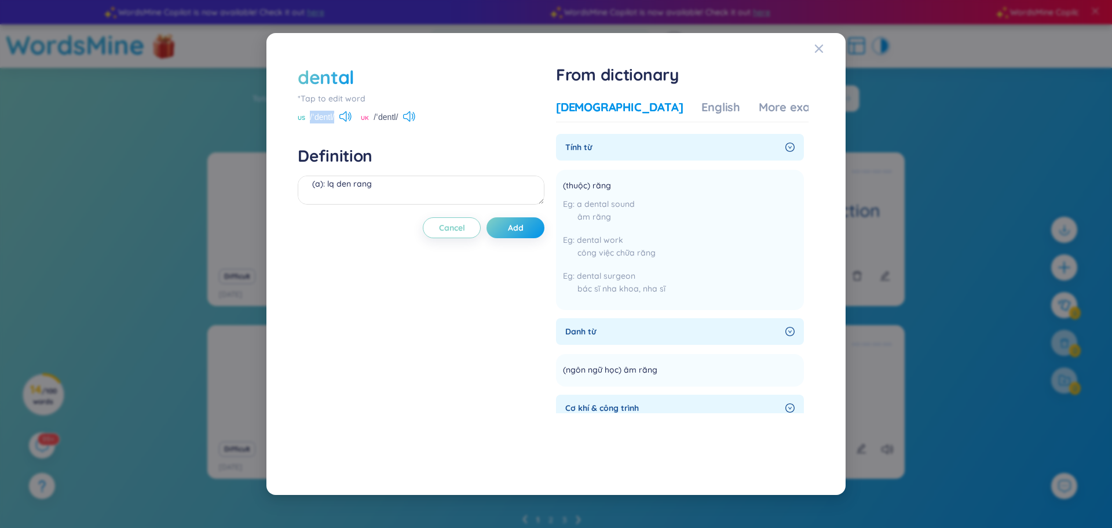
copy span "/ˈdentl/"
click at [408, 184] on textarea "(a): lq den rang" at bounding box center [421, 189] width 247 height 29
paste textarea "/ˈdentl/"
type textarea "(a): lq den rang /ˈdentl/"
click at [505, 230] on button "Add" at bounding box center [516, 227] width 58 height 21
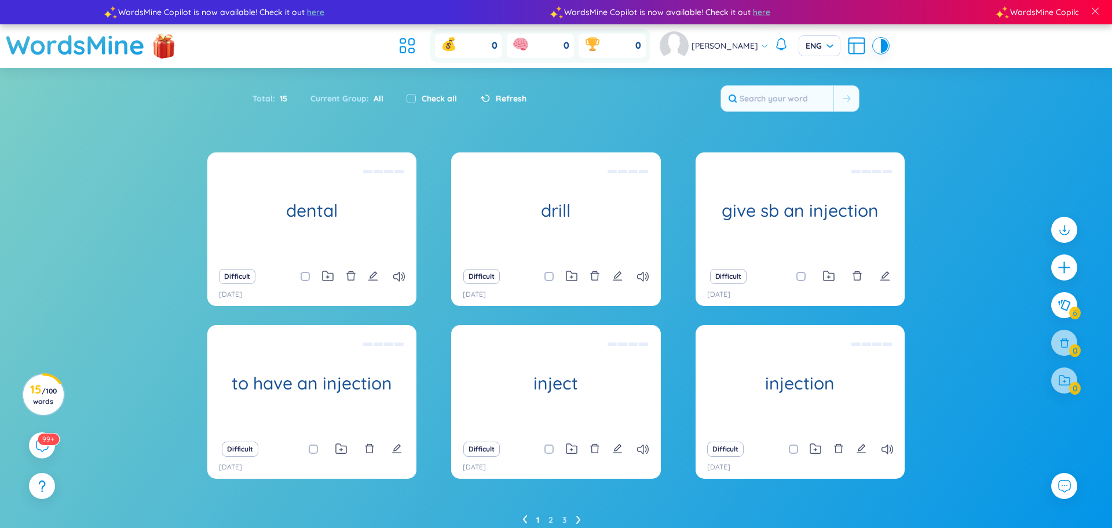
click at [1056, 247] on div at bounding box center [1064, 311] width 38 height 200
click at [1063, 259] on icon "plus" at bounding box center [1064, 267] width 16 height 16
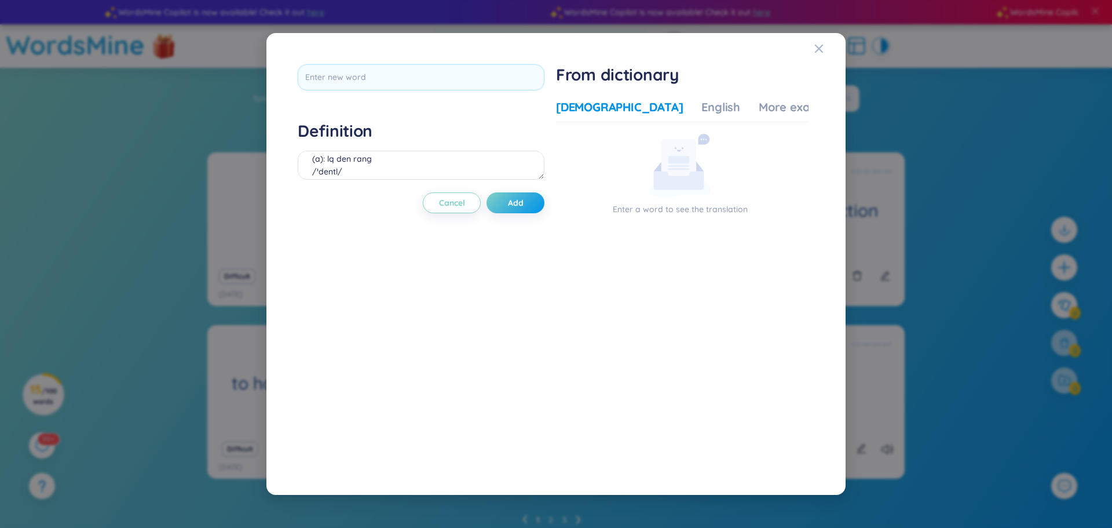
click at [387, 91] on div at bounding box center [421, 81] width 247 height 34
click at [384, 83] on input "text" at bounding box center [421, 77] width 247 height 26
type input "dentist"
click at [500, 196] on div "dentist Definition (a): lq den rang /ˈdentl/ Cancel Add" at bounding box center [421, 264] width 247 height 400
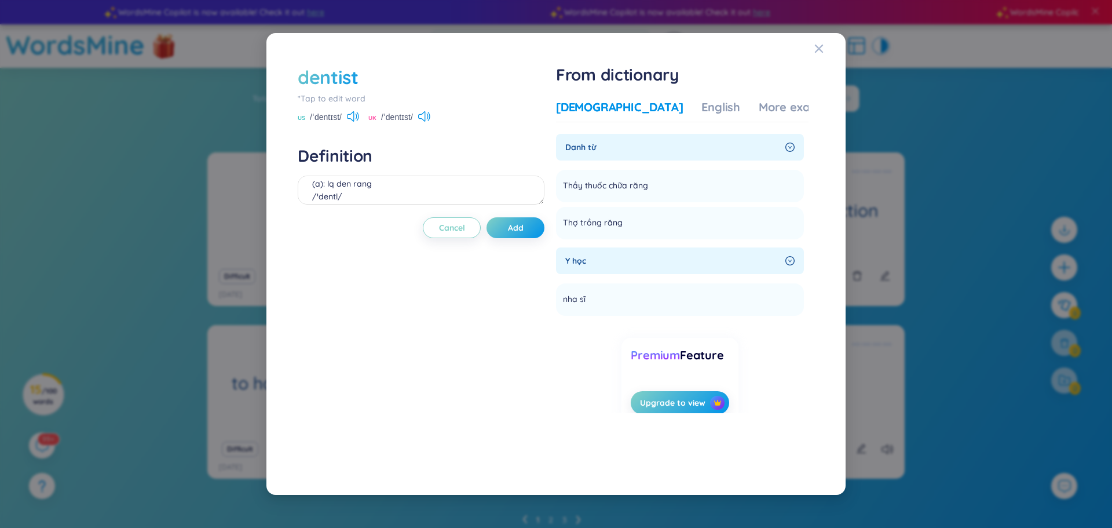
click at [480, 171] on div "Definition (a): lq den rang /ˈdentl/" at bounding box center [421, 176] width 247 height 63
click at [464, 202] on textarea "(a): lq den rang /ˈdentl/" at bounding box center [421, 189] width 247 height 29
drag, startPoint x: 309, startPoint y: 114, endPoint x: 346, endPoint y: 123, distance: 37.6
click at [346, 123] on div "dentist *Tap to edit word US /ˈdentɪst/ UK /ˈdentɪst/ Definition (n): nha si Ca…" at bounding box center [421, 264] width 247 height 400
click at [344, 118] on div "US /ˈdentɪst/" at bounding box center [328, 118] width 61 height 10
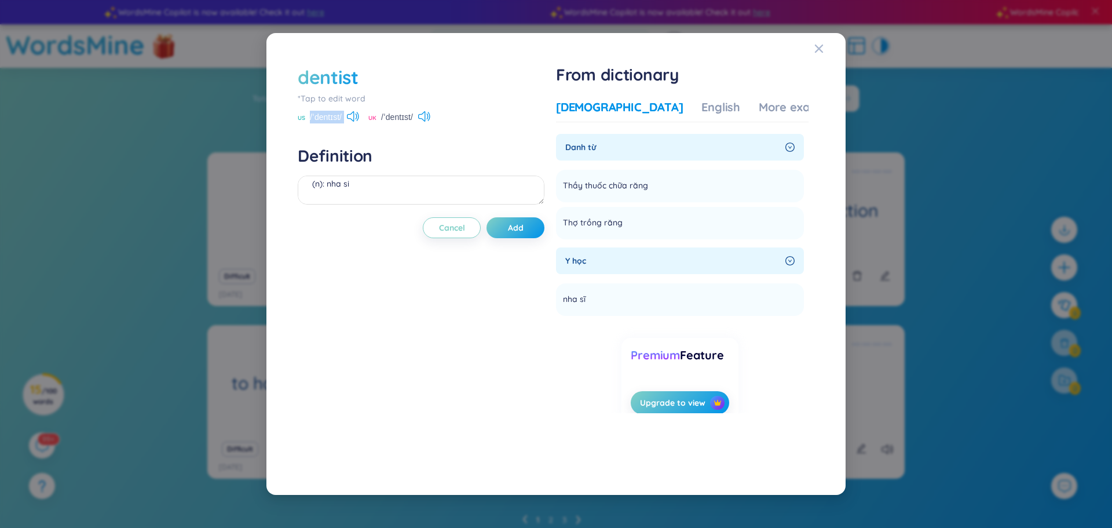
drag, startPoint x: 344, startPoint y: 118, endPoint x: 309, endPoint y: 118, distance: 34.8
click at [309, 118] on div "US /ˈdentɪst/" at bounding box center [328, 118] width 61 height 10
click at [380, 177] on textarea "(n): nha si" at bounding box center [421, 189] width 247 height 29
paste textarea "/ˈdentɪst/"
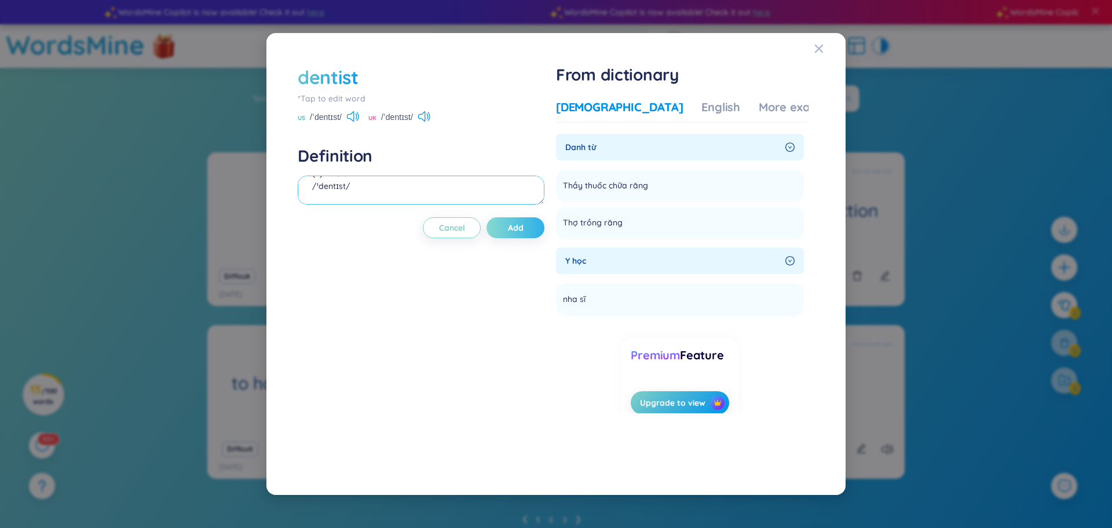
type textarea "(n): nha si /ˈdentɪst/"
click at [506, 231] on button "Add" at bounding box center [516, 227] width 58 height 21
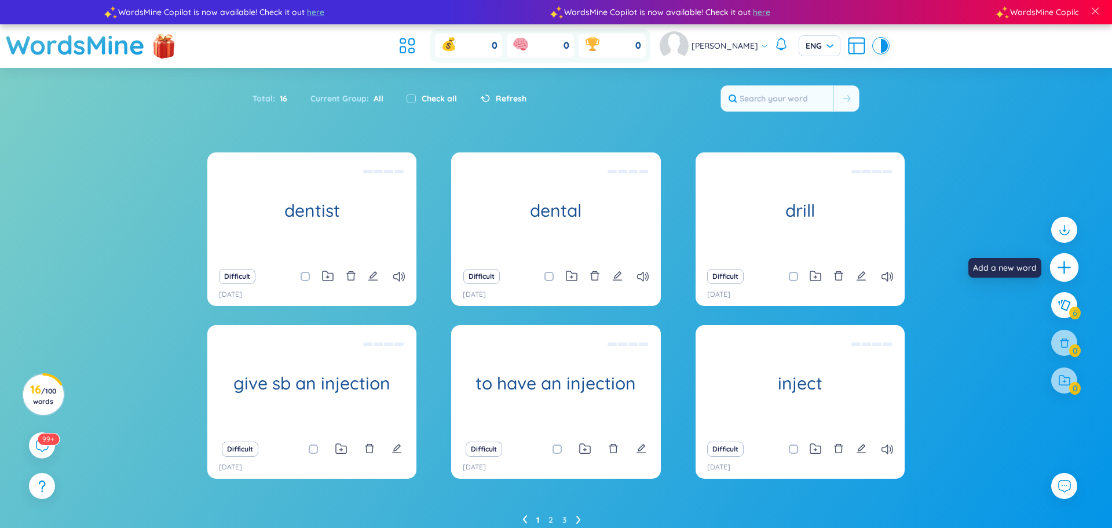
click at [1065, 268] on icon "plus" at bounding box center [1063, 267] width 1 height 13
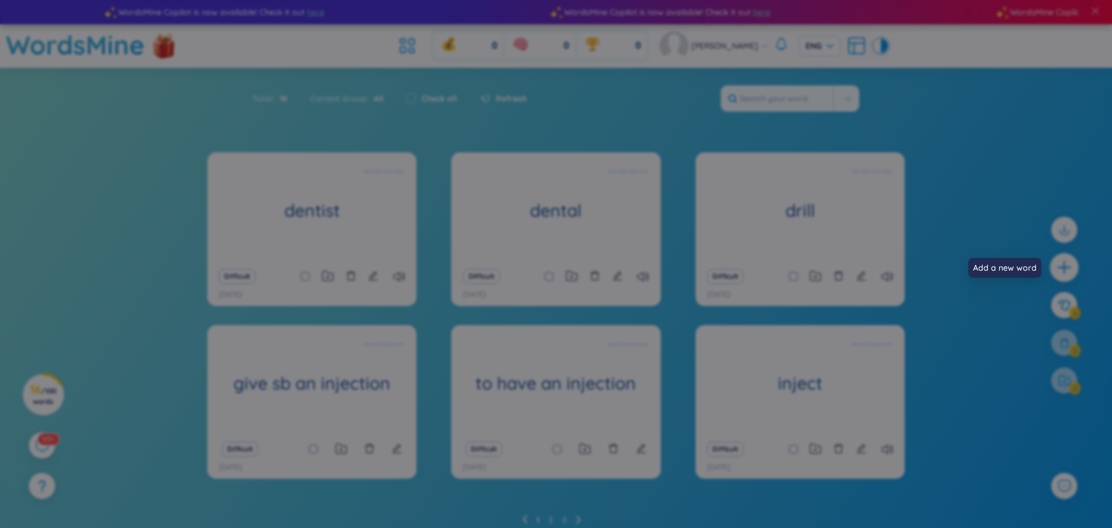
scroll to position [13, 0]
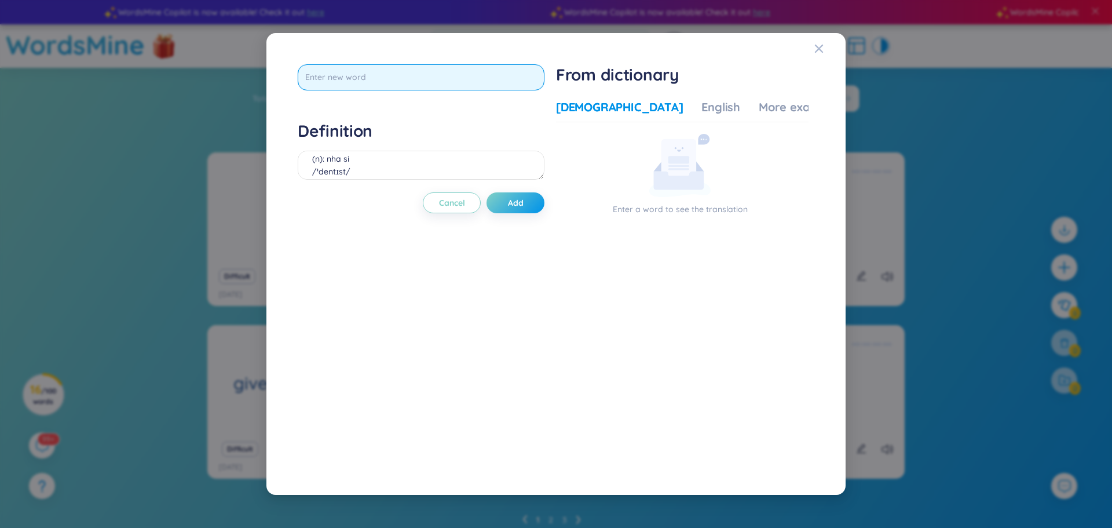
click at [379, 68] on input "text" at bounding box center [421, 77] width 247 height 26
type input "dental seregy"
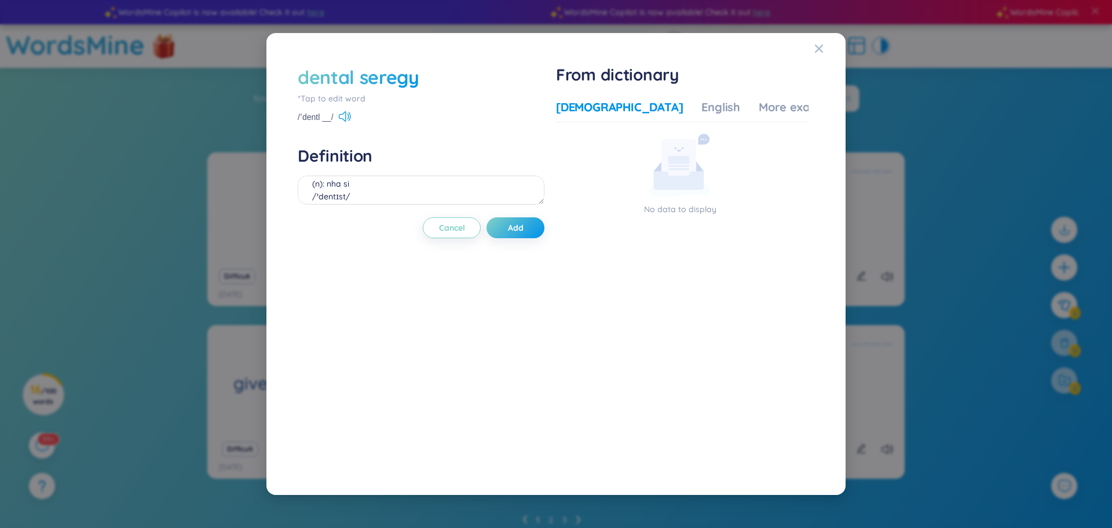
click at [422, 77] on div "dental seregy" at bounding box center [421, 76] width 247 height 25
click at [410, 80] on div "dental seregy" at bounding box center [359, 76] width 122 height 25
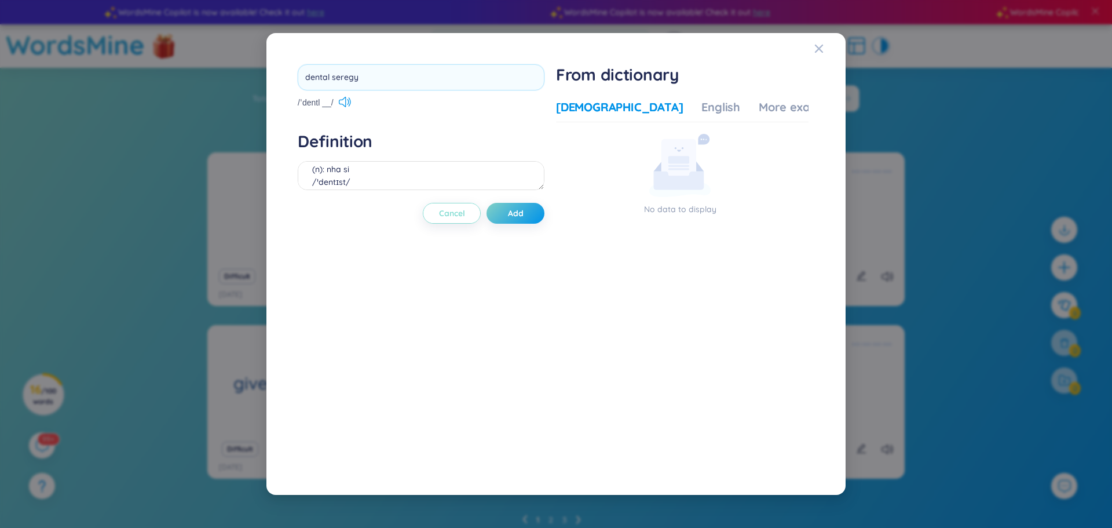
click at [460, 217] on button "Cancel" at bounding box center [452, 213] width 58 height 21
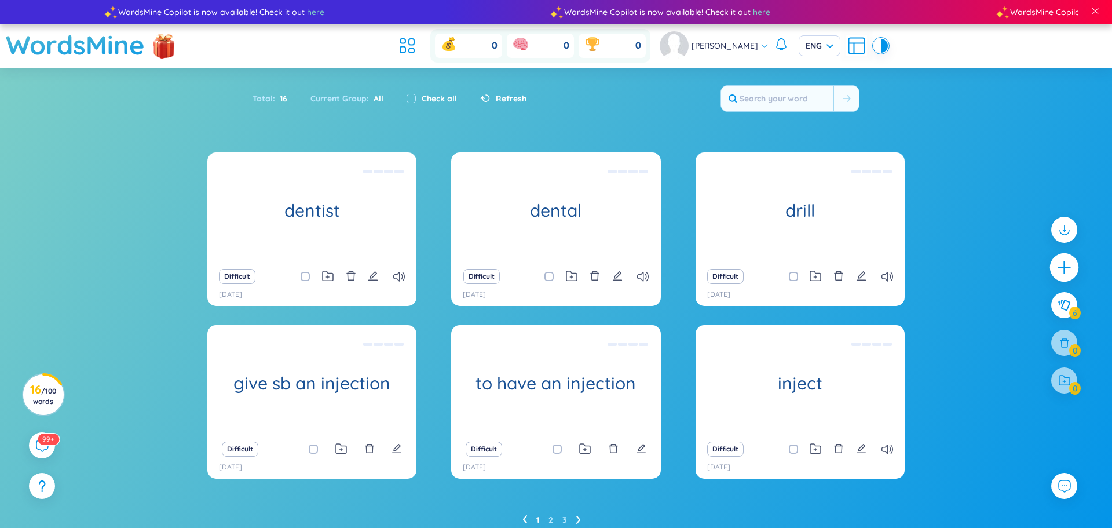
click at [1067, 265] on icon "plus" at bounding box center [1064, 267] width 16 height 16
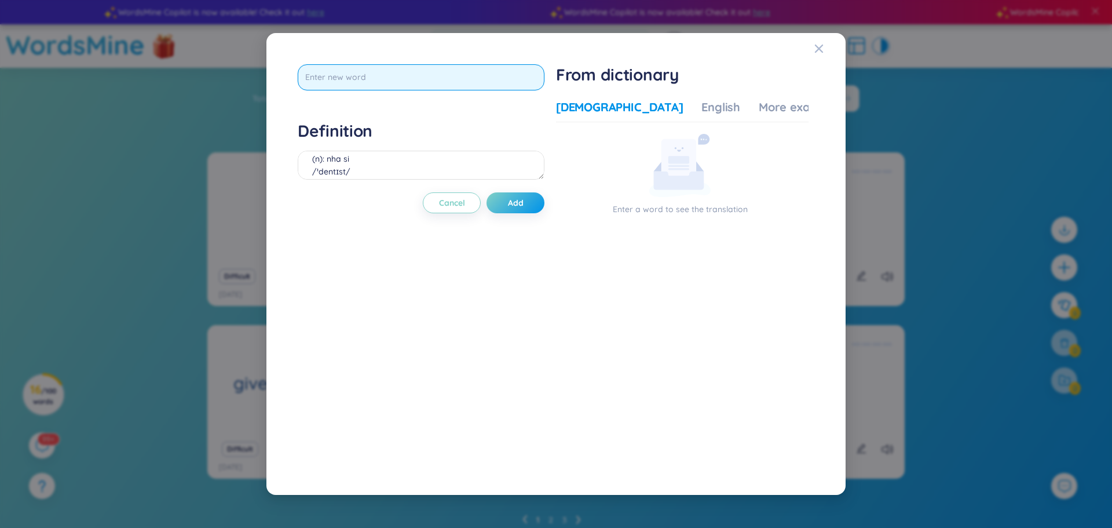
click at [471, 77] on input "text" at bounding box center [421, 77] width 247 height 26
type input "dental surgery"
click at [514, 198] on div "dental surgery Definition (n): nha si /ˈdentɪst/ Cancel Add" at bounding box center [421, 264] width 247 height 400
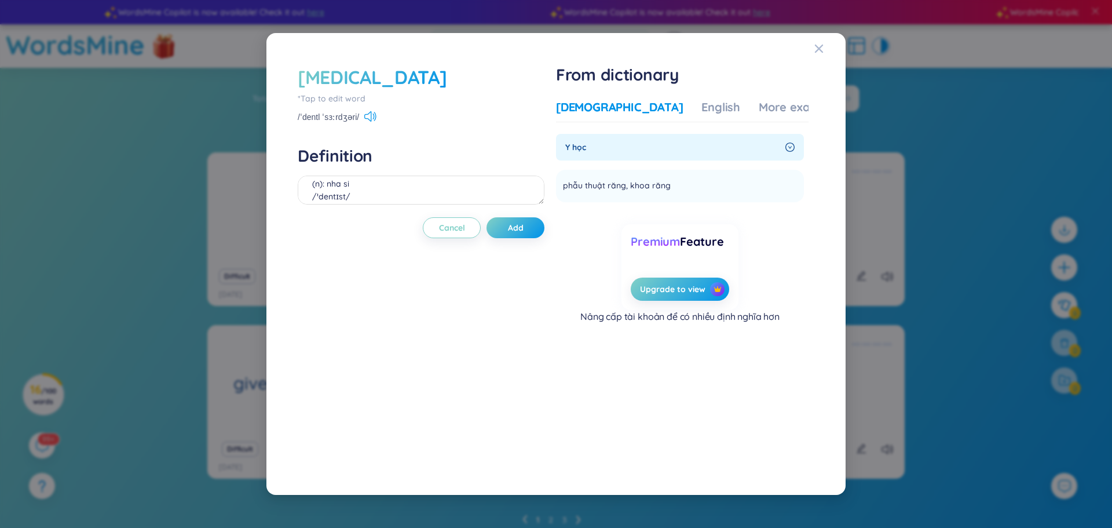
click at [632, 142] on span "Y học" at bounding box center [672, 147] width 215 height 13
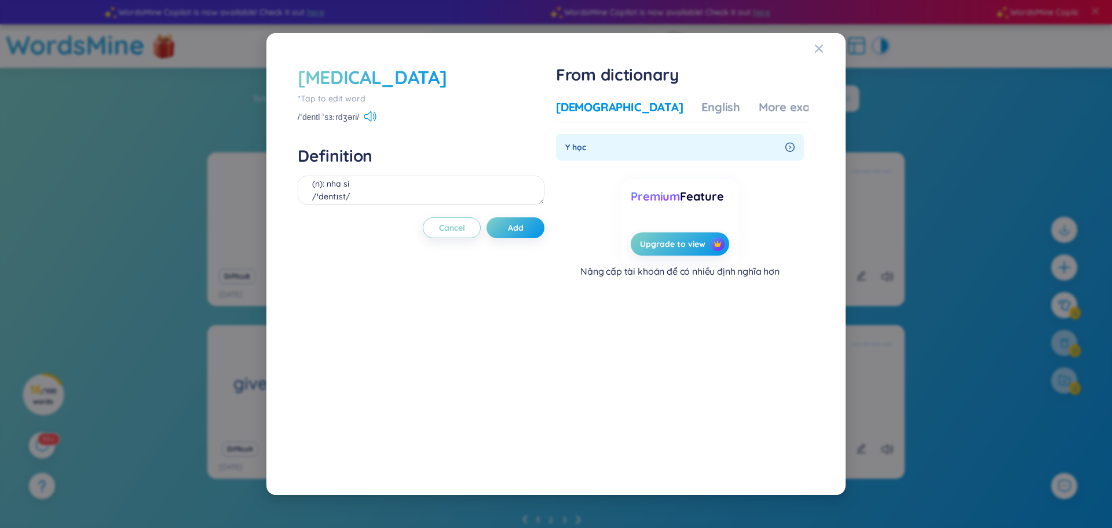
click at [638, 143] on span "Y học" at bounding box center [672, 147] width 215 height 13
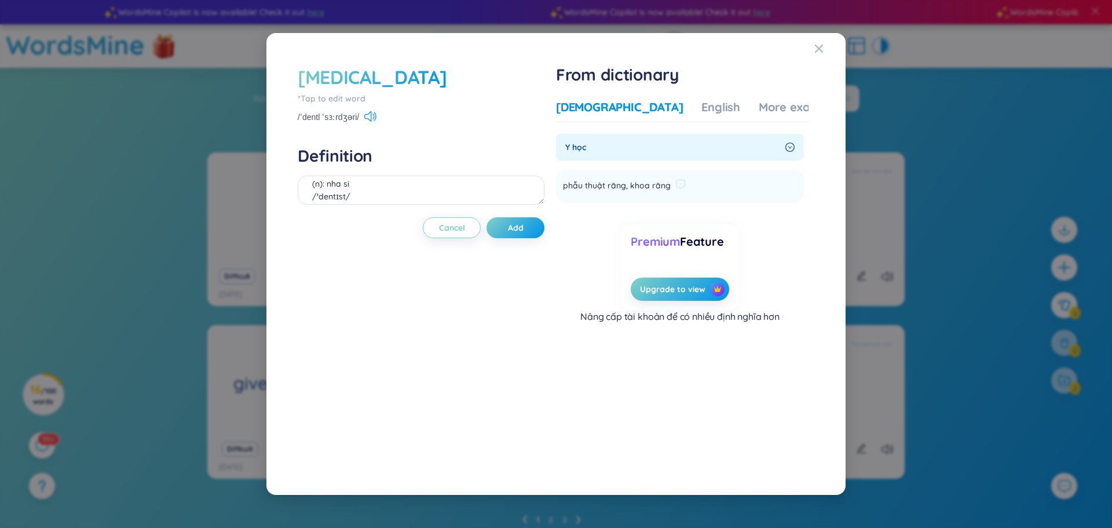
click at [618, 180] on span "phẫu thuật răng, khoa răng" at bounding box center [617, 186] width 108 height 14
click at [631, 184] on span "phẫu thuật răng, khoa răng" at bounding box center [617, 186] width 108 height 14
click at [705, 186] on li "phẫu thuật răng, khoa răng Add" at bounding box center [680, 186] width 248 height 32
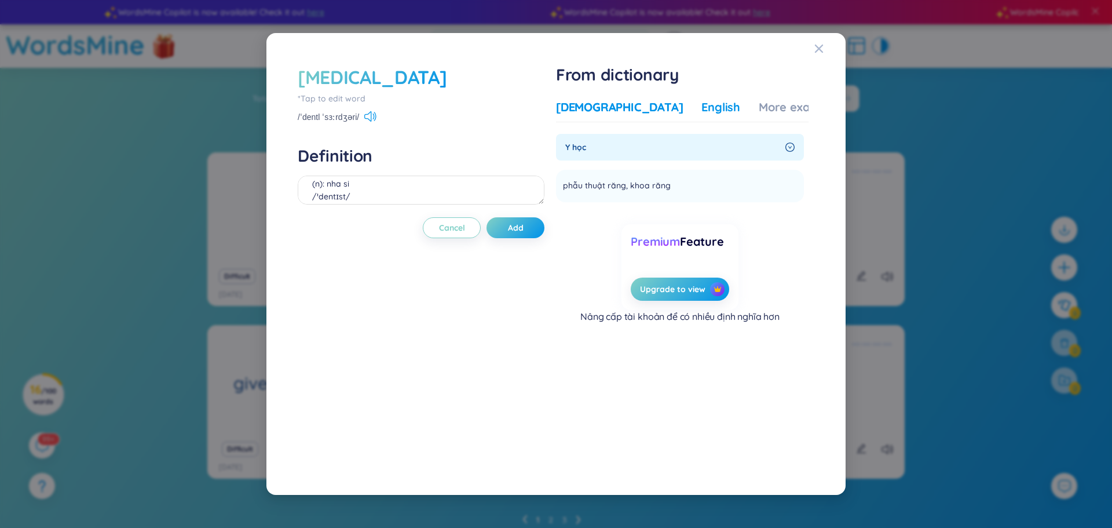
click at [701, 105] on div "English" at bounding box center [720, 107] width 39 height 16
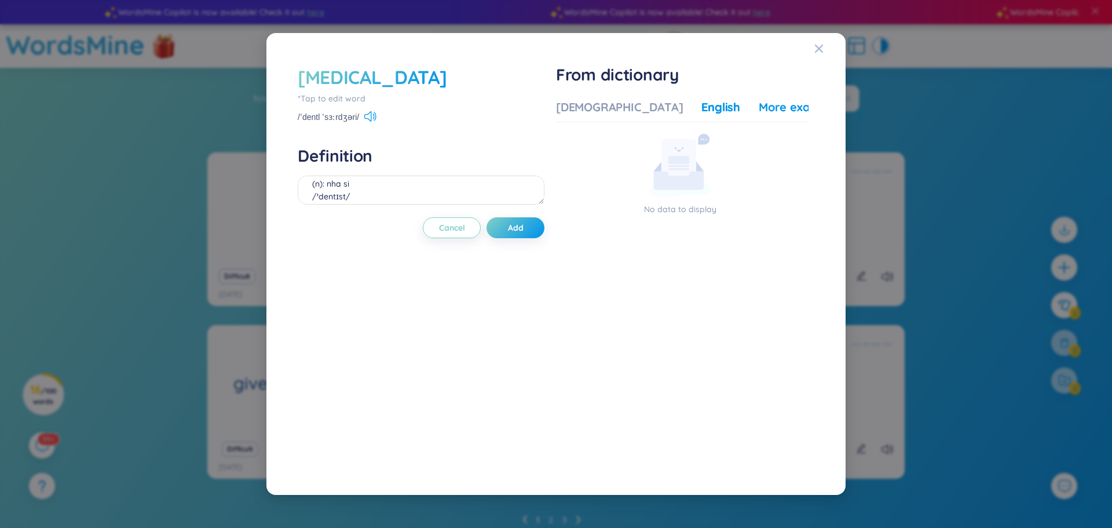
click at [759, 105] on div "More examples" at bounding box center [801, 107] width 84 height 16
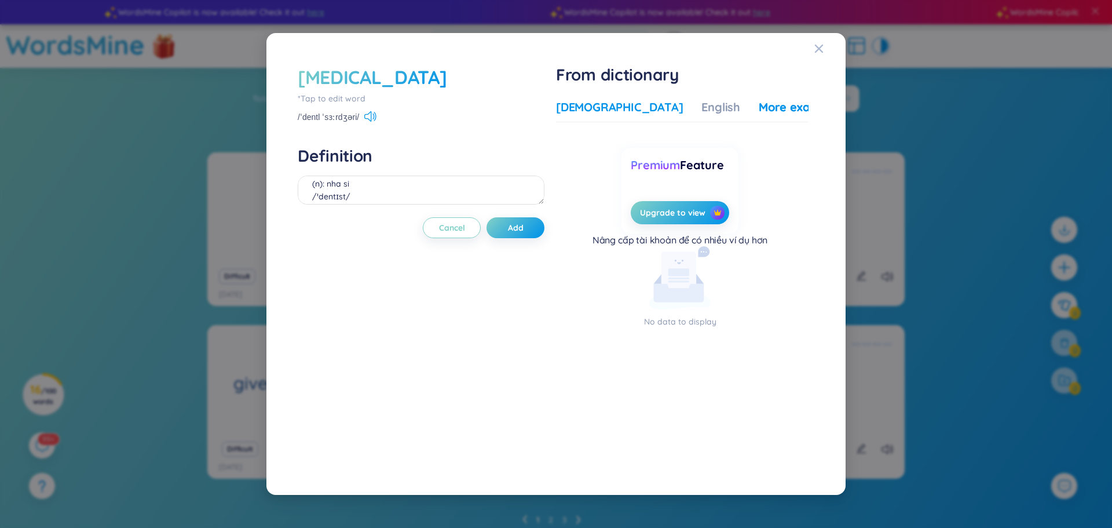
click at [595, 105] on div "[DEMOGRAPHIC_DATA]" at bounding box center [619, 107] width 127 height 16
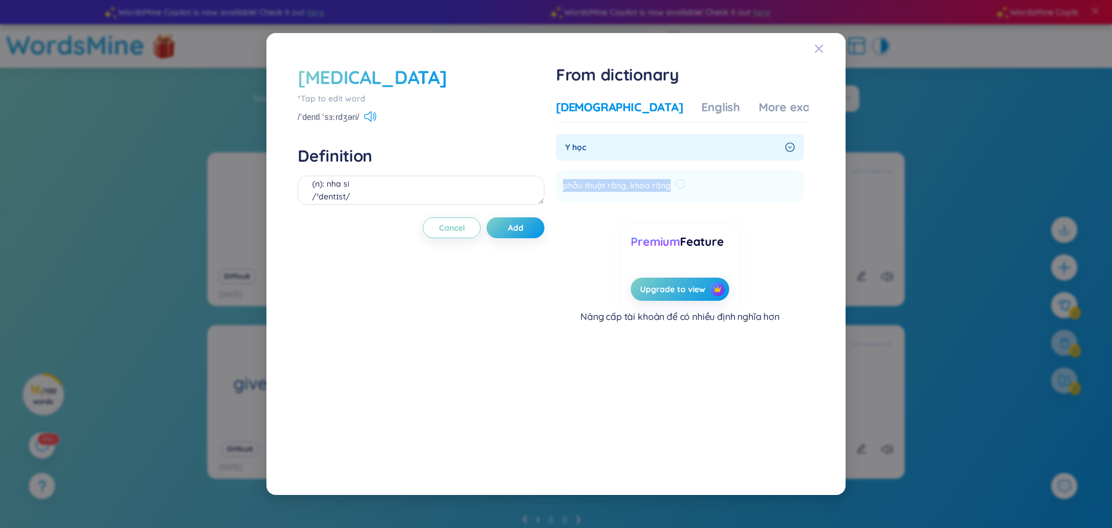
drag, startPoint x: 565, startPoint y: 187, endPoint x: 685, endPoint y: 194, distance: 120.1
click at [685, 194] on li "phẫu thuật răng, khoa răng Add" at bounding box center [680, 186] width 248 height 32
copy li "phẫu thuật răng, khoa răng Add"
click at [454, 180] on textarea "(n): nha si /ˈdentɪst/" at bounding box center [421, 189] width 247 height 29
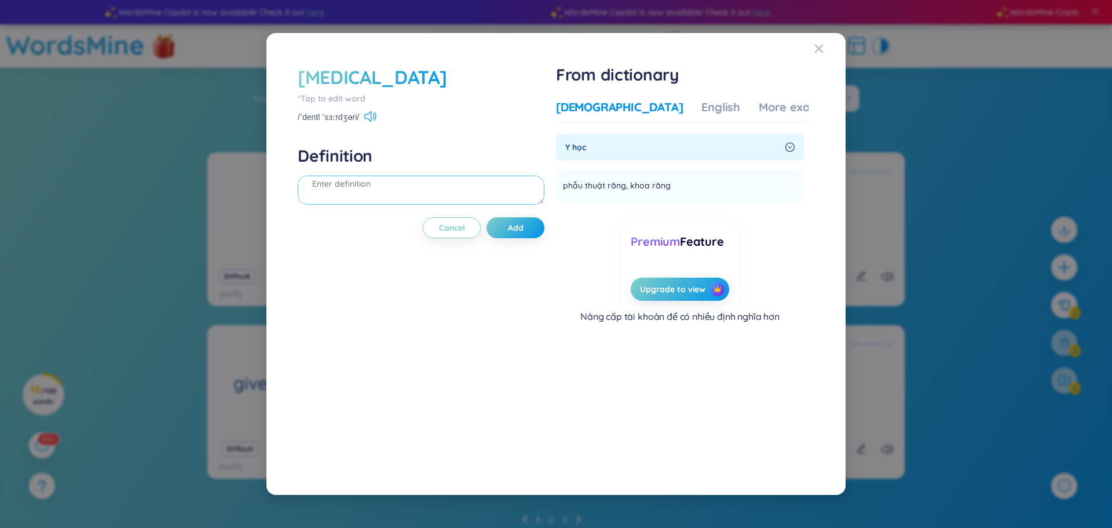
paste textarea "phẫu thuật răng, khoa răng"
type textarea "phẫu thuật răng, khoa răng"
click at [739, 116] on div "Vietnamese English More examples" at bounding box center [699, 110] width 287 height 23
click at [759, 112] on div "More examples" at bounding box center [801, 107] width 84 height 16
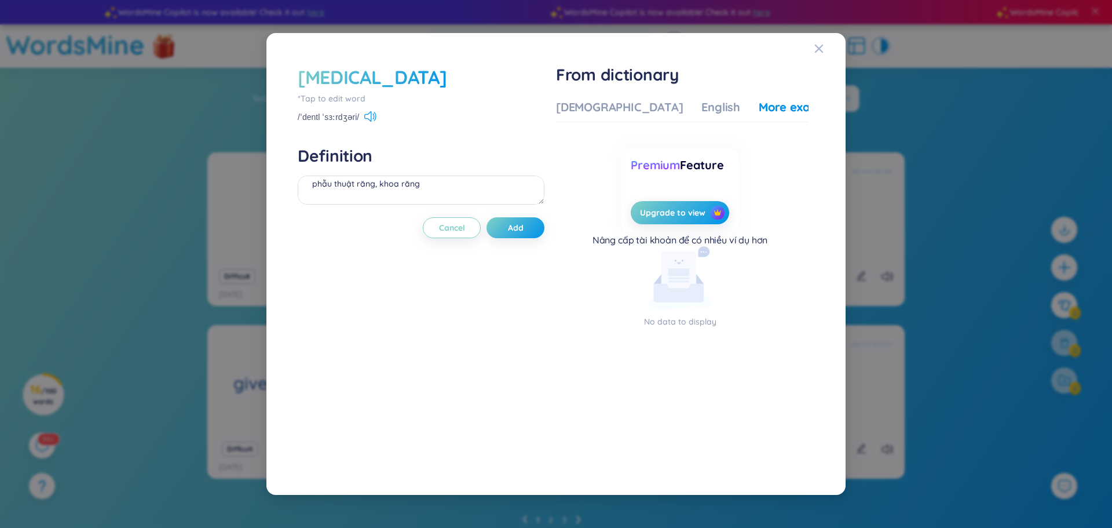
click at [648, 98] on div "Vietnamese English More examples Y học phẫu thuật răng, khoa răng Added Premium…" at bounding box center [682, 279] width 253 height 370
click at [701, 104] on div "English" at bounding box center [720, 107] width 39 height 16
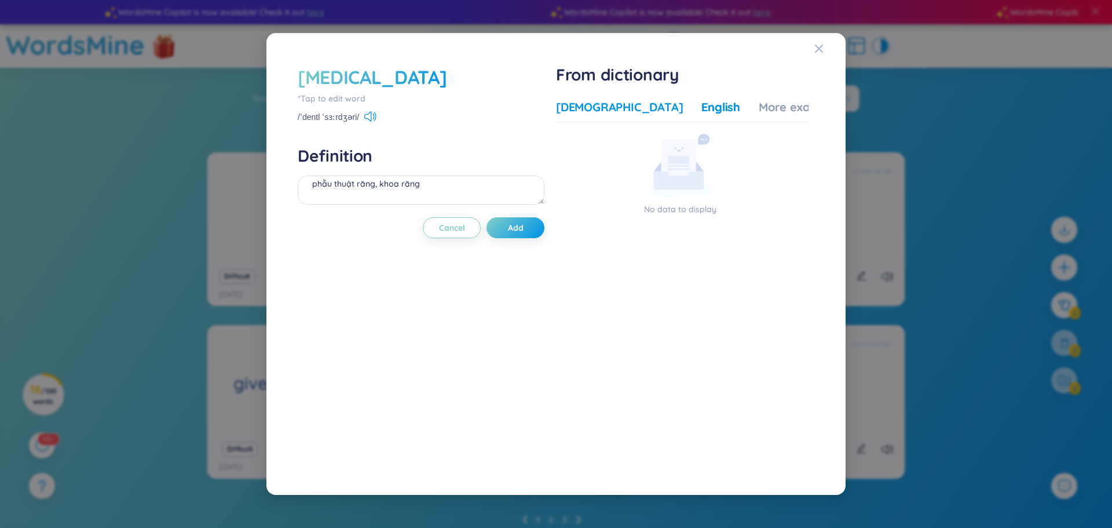
click at [604, 105] on div "[DEMOGRAPHIC_DATA]" at bounding box center [619, 107] width 127 height 16
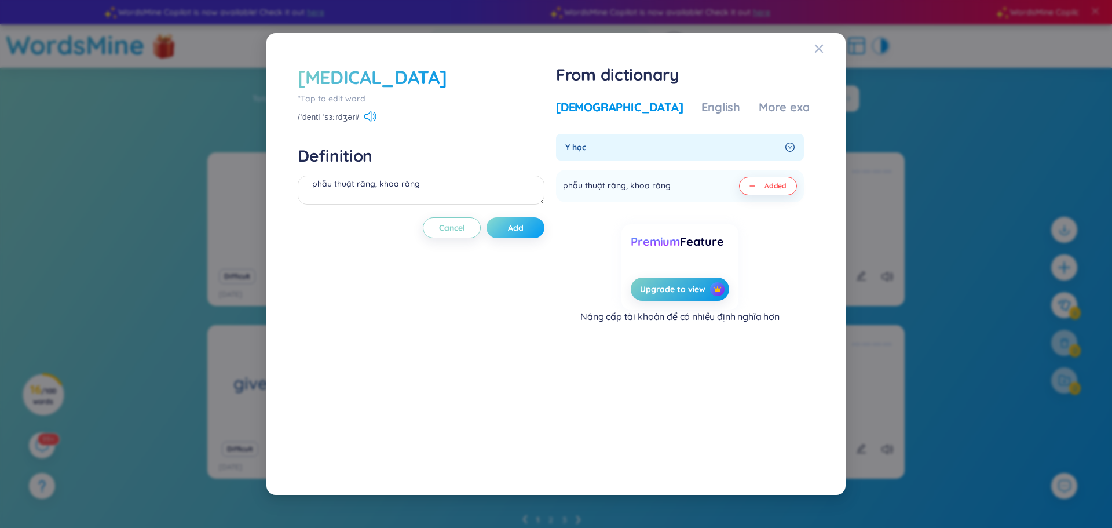
click at [536, 226] on button "Add" at bounding box center [516, 227] width 58 height 21
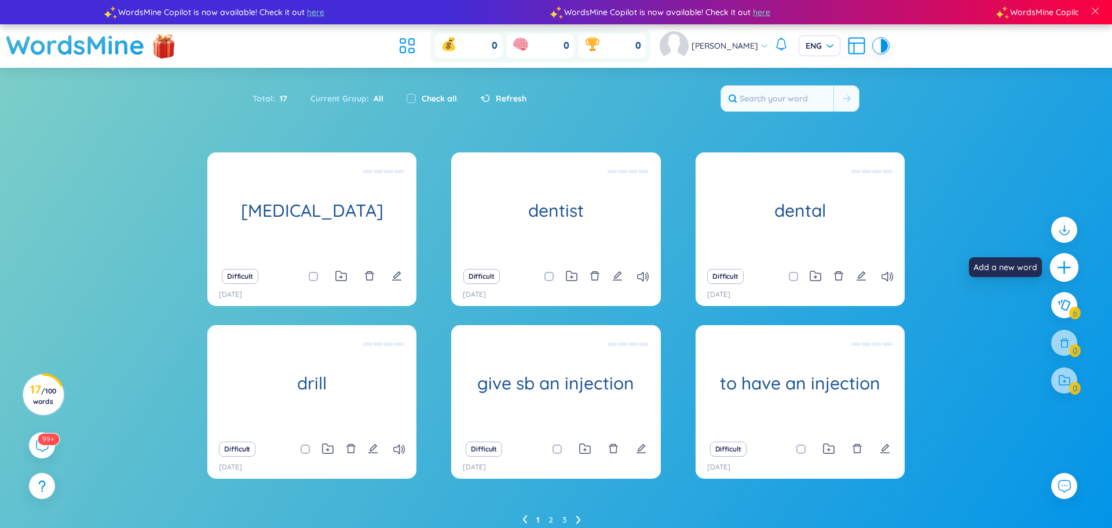
click at [1065, 265] on icon "plus" at bounding box center [1063, 267] width 1 height 13
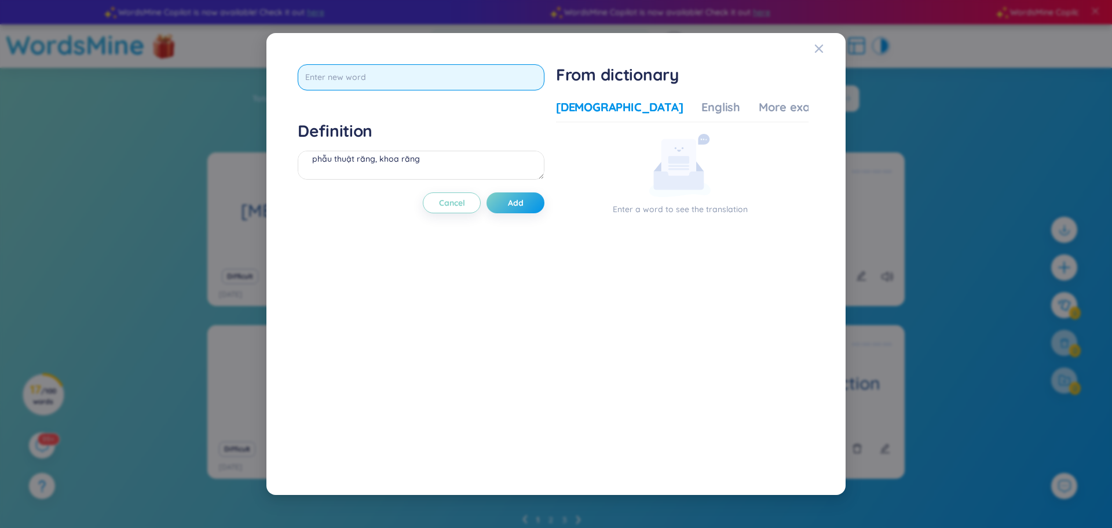
click at [433, 76] on input "text" at bounding box center [421, 77] width 247 height 26
type input "check-up"
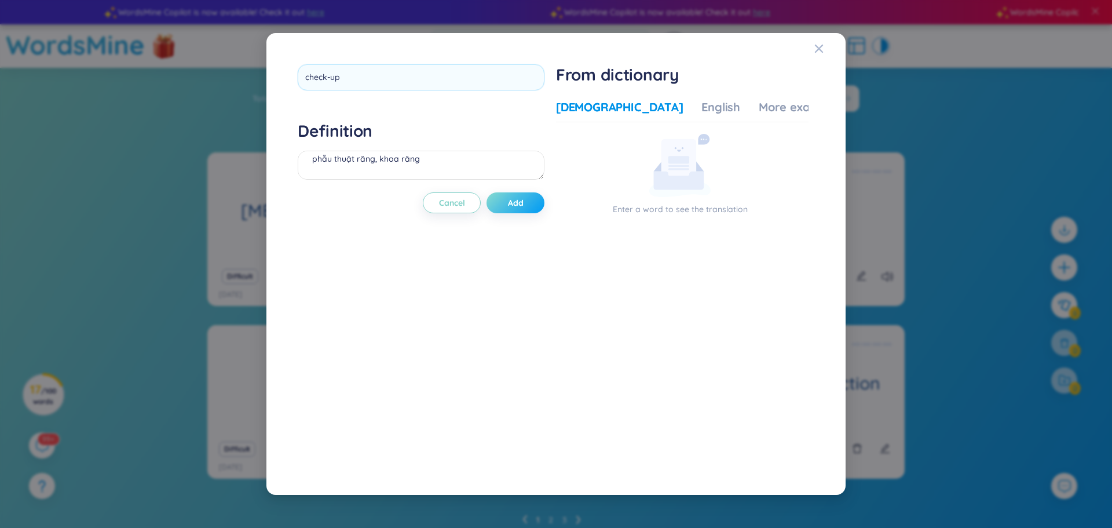
click at [535, 208] on div "check-up Definition phẫu thuật răng, khoa răng Cancel Add" at bounding box center [421, 264] width 247 height 400
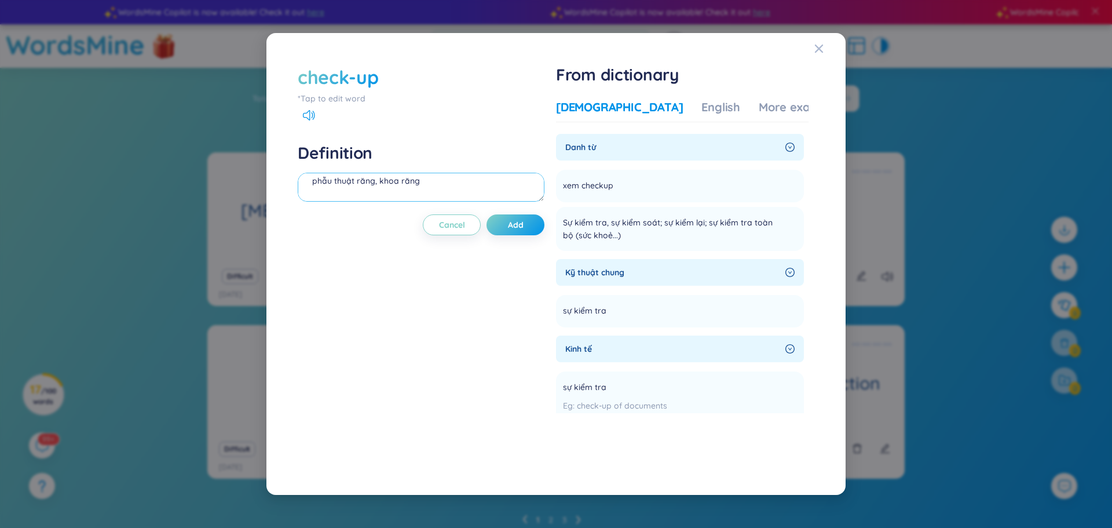
click at [409, 191] on textarea "phẫu thuật răng, khoa răng" at bounding box center [421, 187] width 247 height 29
type textarea "(n): su kiem tra sk"
click at [522, 231] on button "Add" at bounding box center [516, 224] width 58 height 21
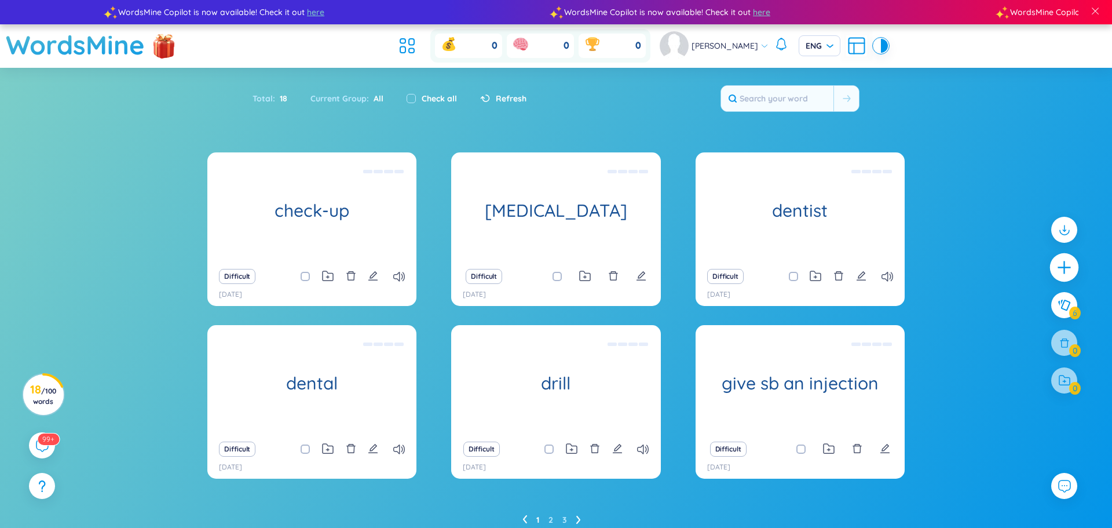
click at [1068, 270] on icon "plus" at bounding box center [1064, 267] width 16 height 16
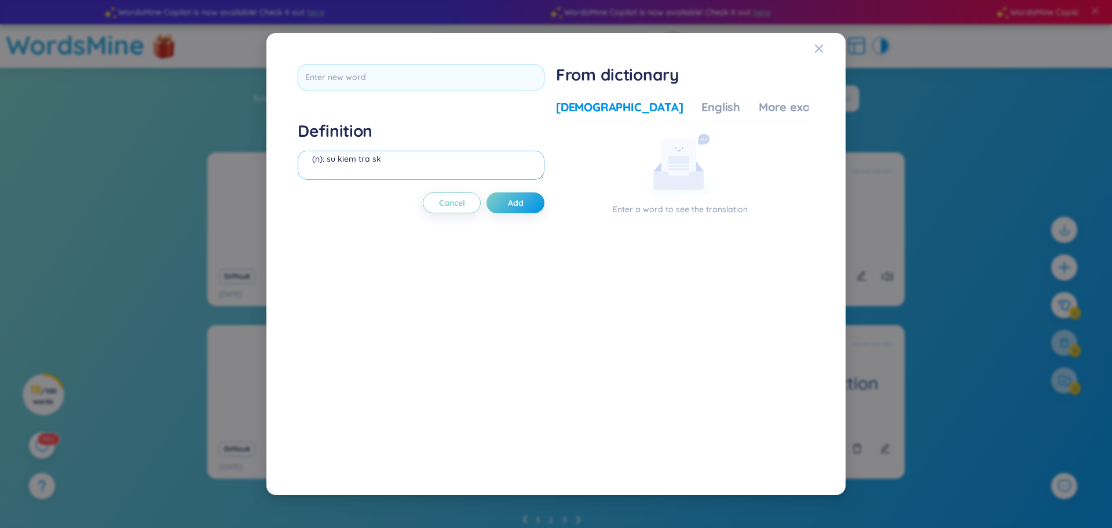
click at [459, 168] on textarea "(n): su kiem tra sk" at bounding box center [421, 165] width 247 height 29
click at [434, 69] on input "text" at bounding box center [421, 77] width 247 height 26
type input "have"
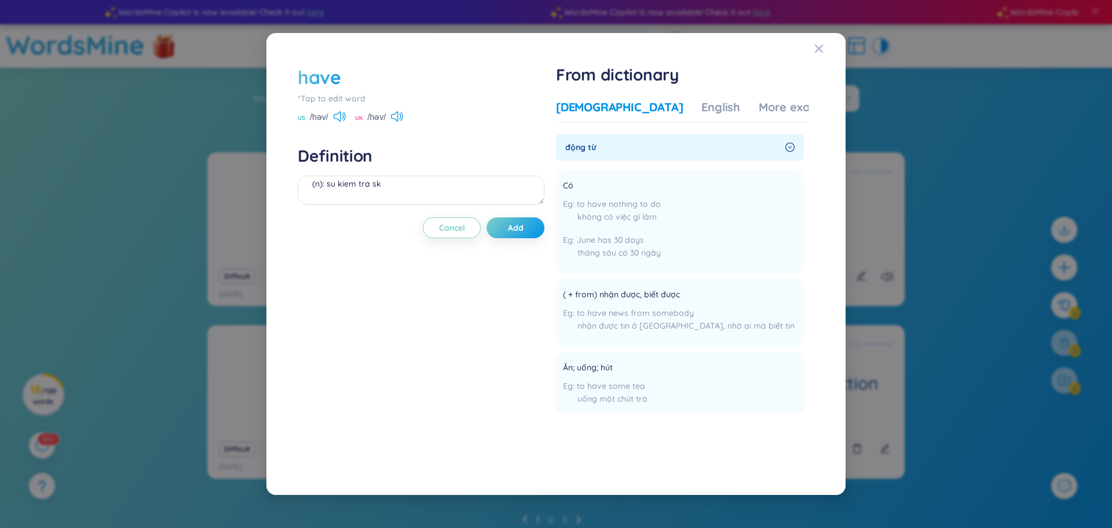
click at [334, 71] on div "have" at bounding box center [319, 76] width 43 height 25
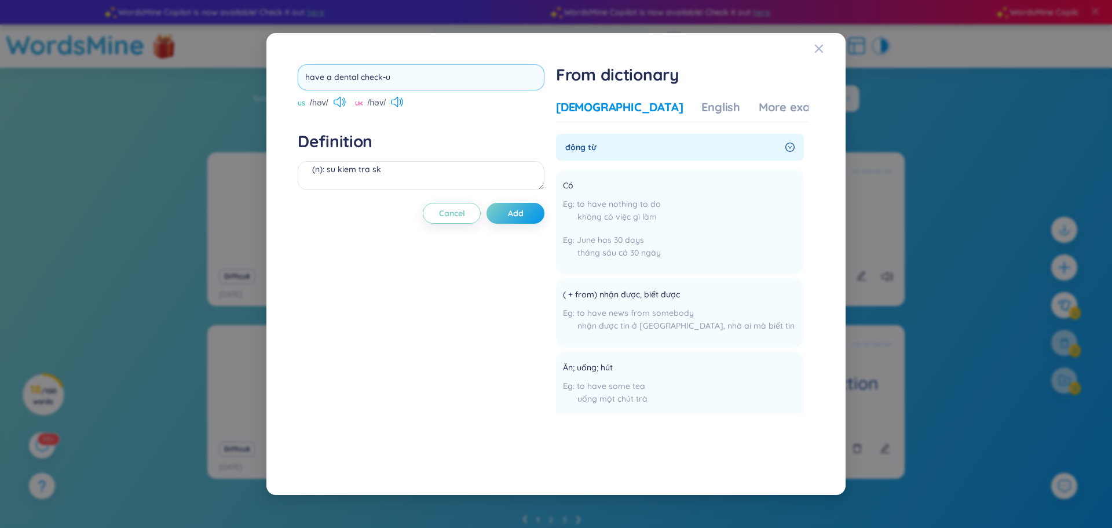
type input "have a dental check-up"
click at [514, 207] on div "have a dental check-up US /həv/ UK /həv/ Definition (n): su kiem tra sk Cancel …" at bounding box center [421, 264] width 247 height 400
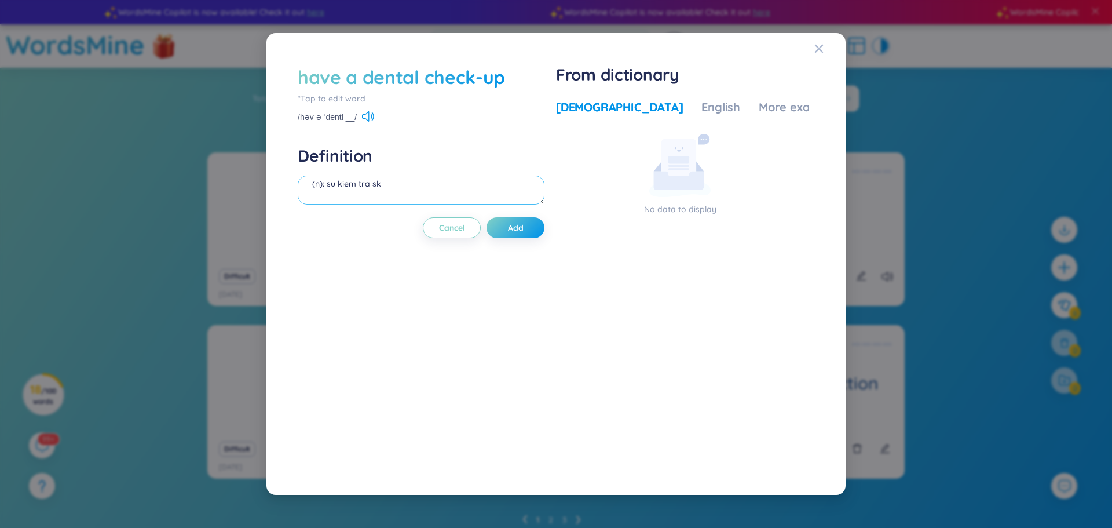
click at [395, 182] on textarea "(n): su kiem tra sk" at bounding box center [421, 189] width 247 height 29
type textarea "ktra sk rang"
click at [529, 229] on button "Add" at bounding box center [516, 227] width 58 height 21
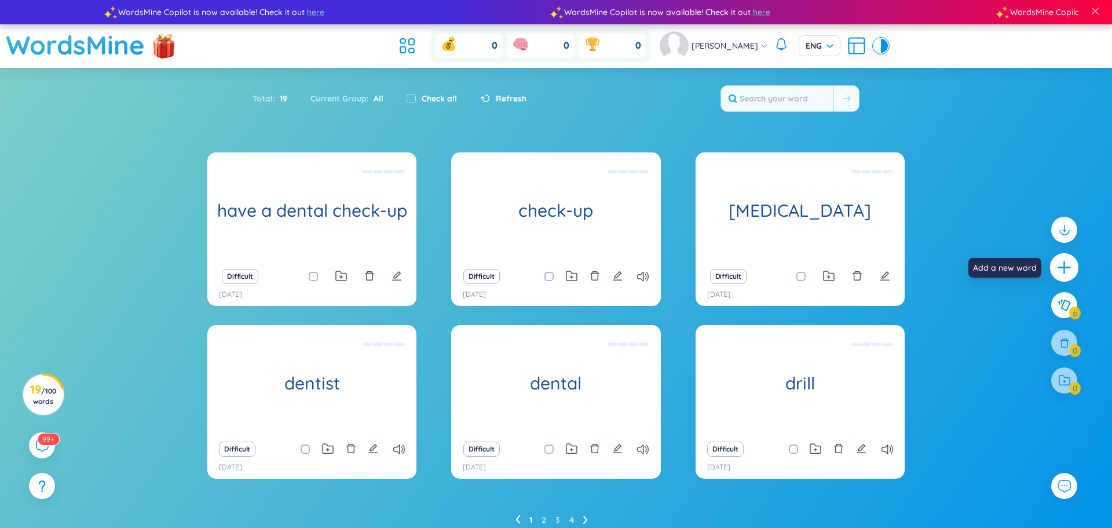
click at [1066, 273] on icon "plus" at bounding box center [1064, 267] width 16 height 16
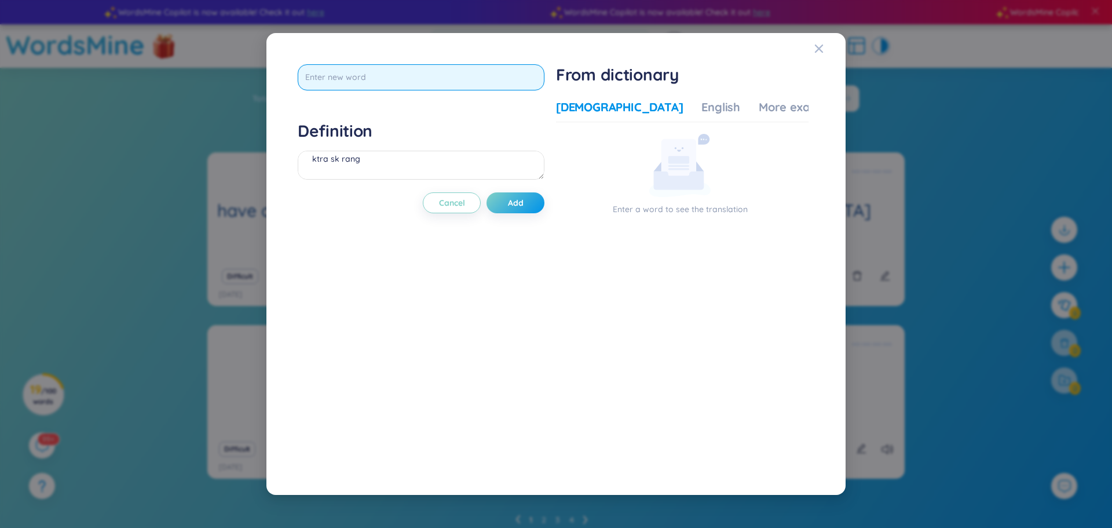
click at [508, 74] on input "text" at bounding box center [421, 77] width 247 height 26
type input "come down with"
click at [543, 209] on div "come down with Definition ktra sk rang Cancel Add" at bounding box center [421, 264] width 247 height 400
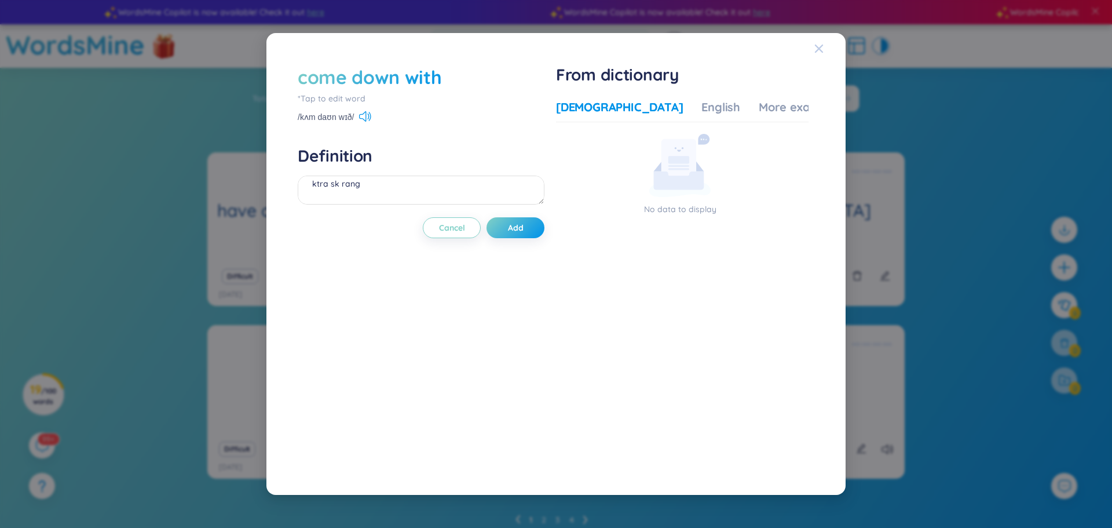
click at [815, 58] on div "Close" at bounding box center [818, 48] width 9 height 31
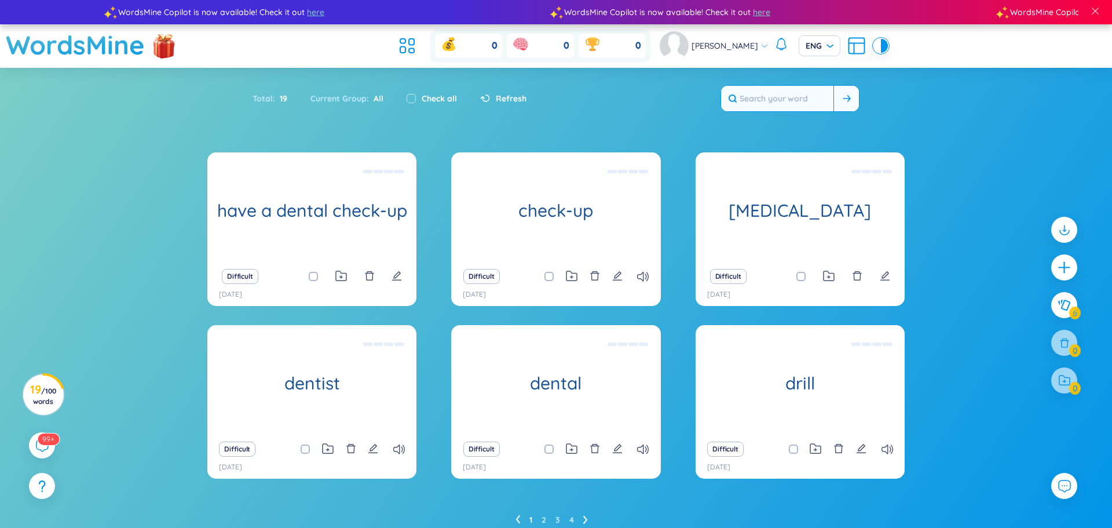
click at [778, 100] on input "text" at bounding box center [777, 98] width 112 height 25
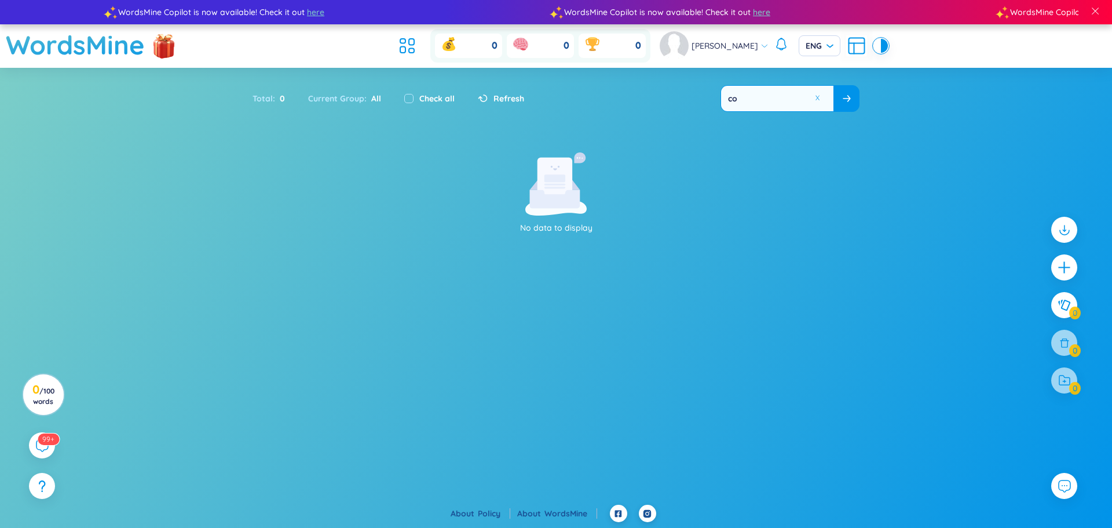
type input "c"
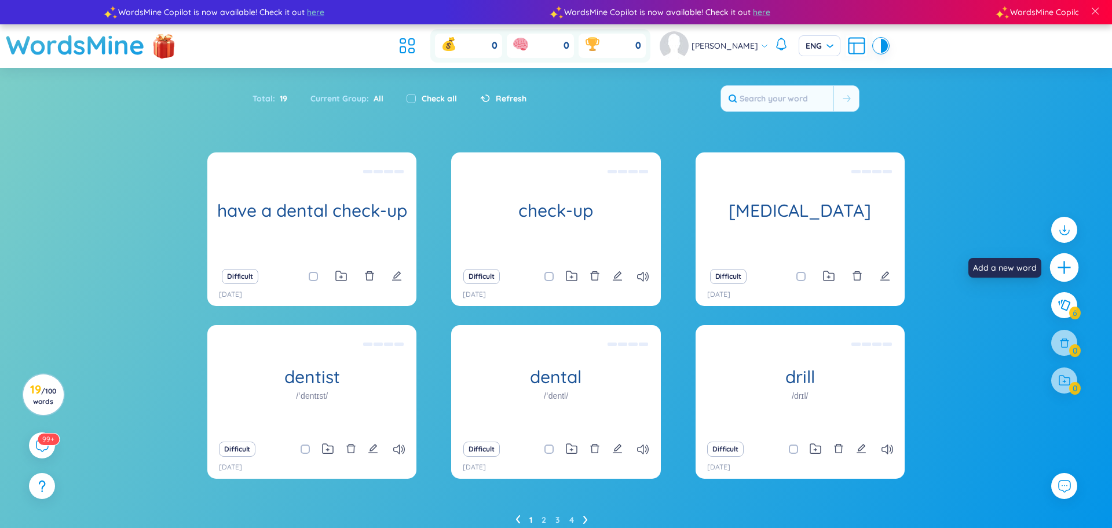
click at [1062, 272] on icon "plus" at bounding box center [1064, 267] width 16 height 16
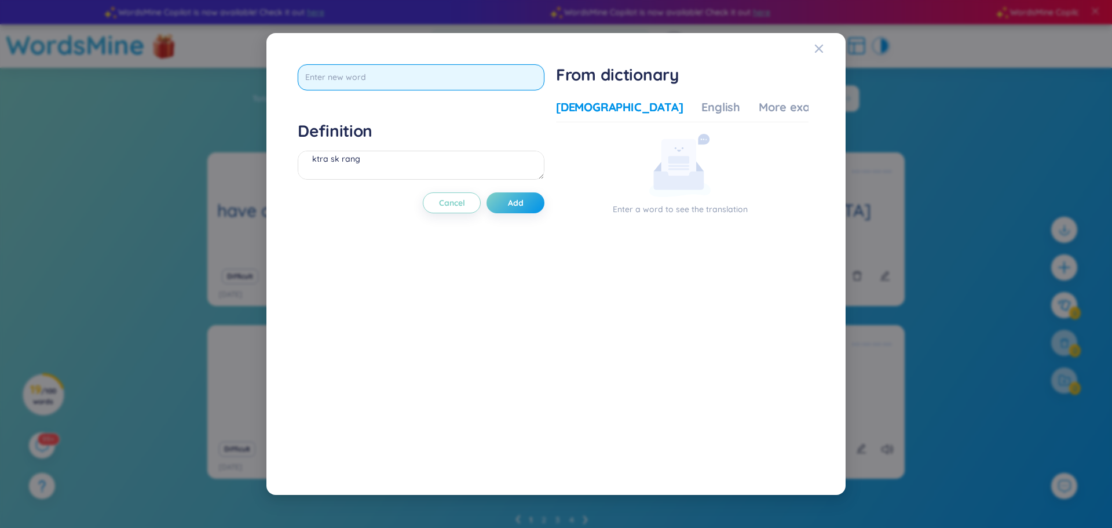
click at [408, 76] on input "text" at bounding box center [421, 77] width 247 height 26
type input "come down with"
click at [390, 165] on div "Definition ktra sk rang" at bounding box center [421, 151] width 247 height 63
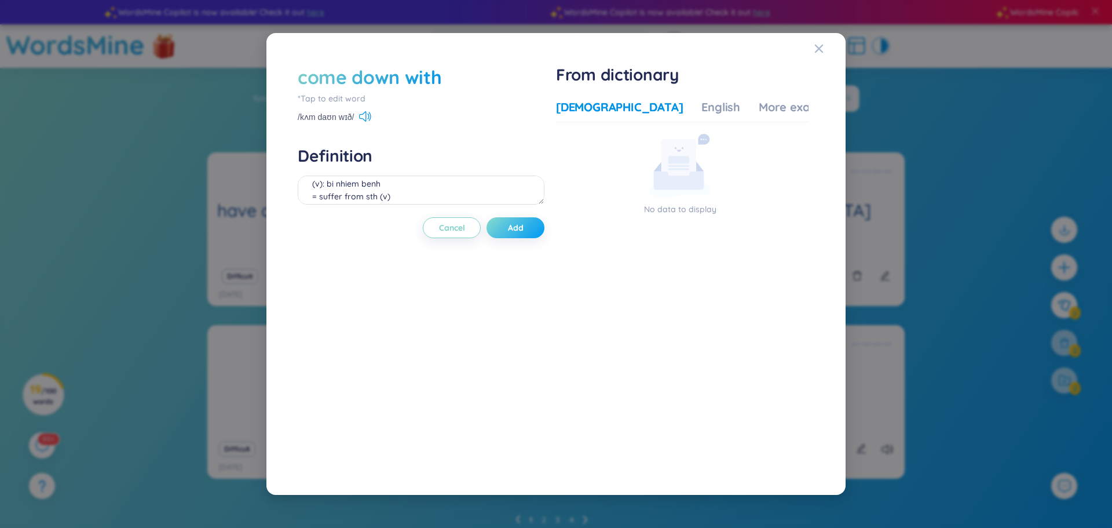
click at [520, 224] on span "Add" at bounding box center [516, 228] width 16 height 12
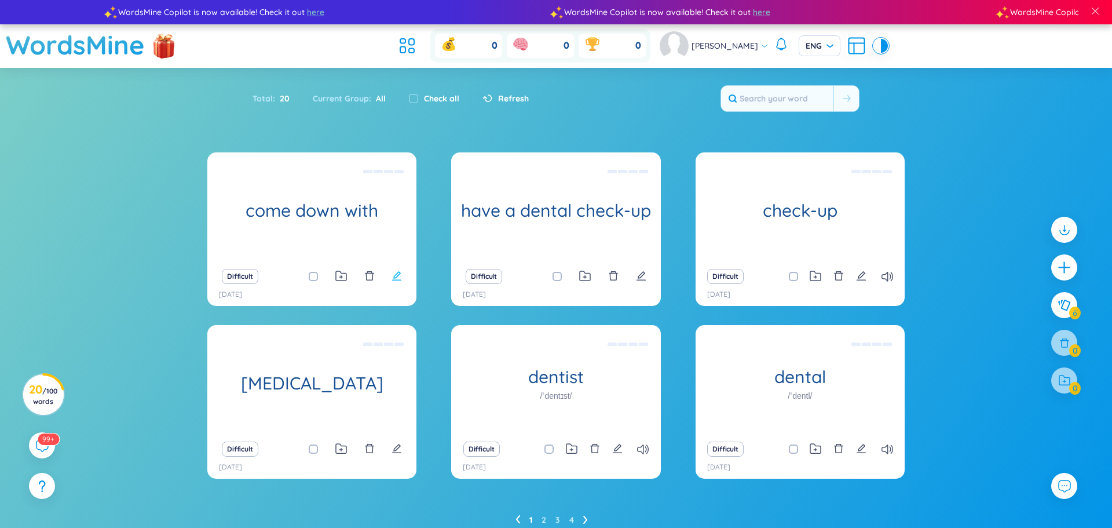
click at [392, 274] on icon "edit" at bounding box center [397, 275] width 10 height 10
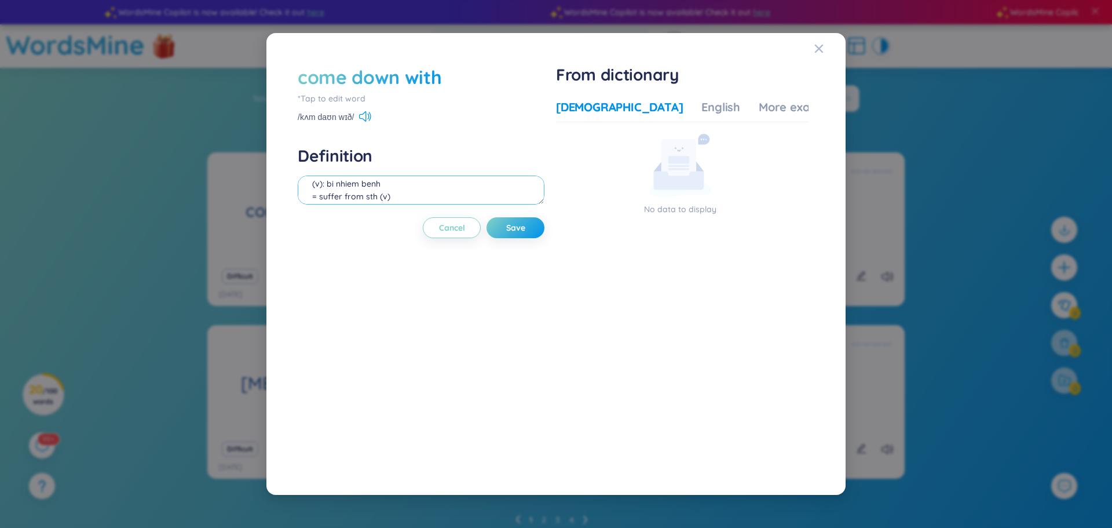
click at [480, 187] on textarea "(v): bi nhiem benh = suffer from sth (v)" at bounding box center [421, 189] width 247 height 29
click at [466, 195] on textarea "(v): bi nhiem benh = suffer from sth (v)" at bounding box center [421, 189] width 247 height 29
type textarea "(v): bi nhiem benh = suffer from sth (v) --> come down with the flu/ a cold: bi…"
click at [536, 223] on button "Save" at bounding box center [516, 227] width 58 height 21
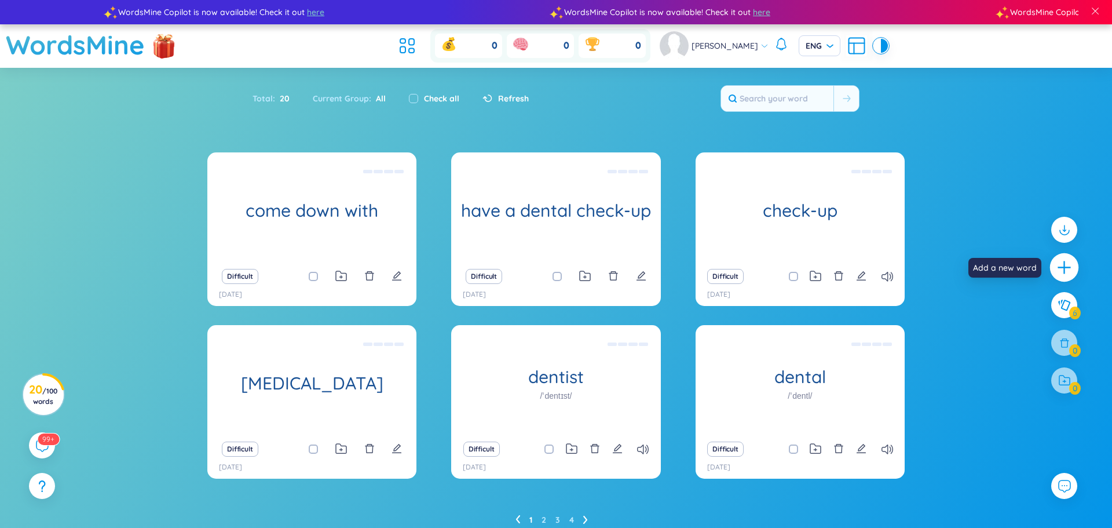
click at [1066, 272] on icon "plus" at bounding box center [1064, 267] width 16 height 16
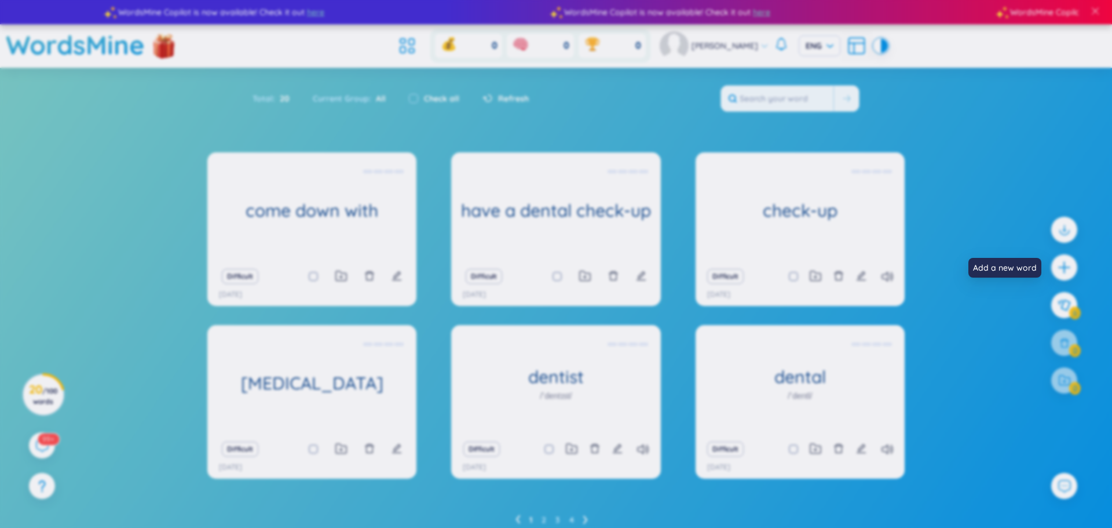
scroll to position [13, 0]
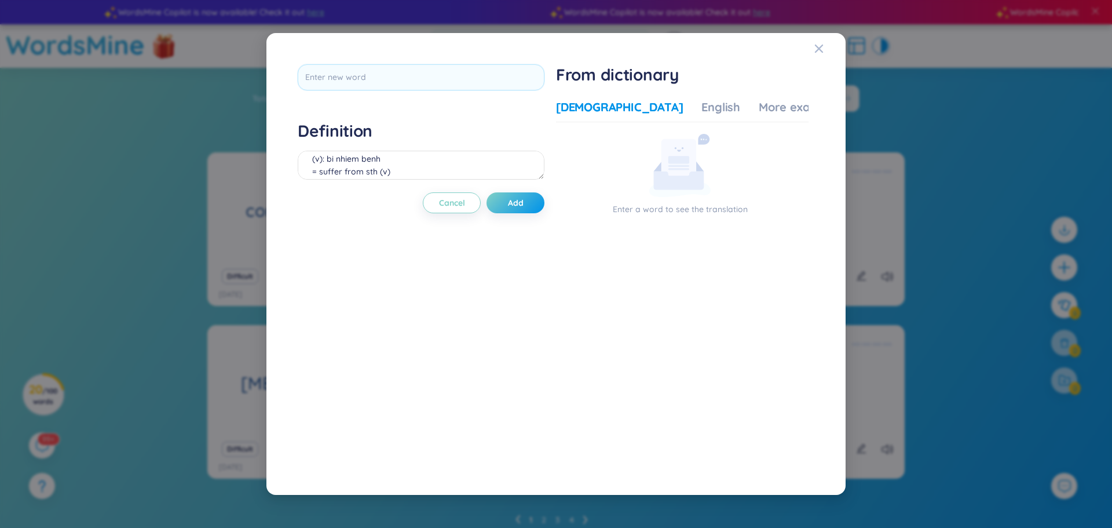
click at [488, 91] on div at bounding box center [421, 81] width 247 height 34
click at [486, 87] on input "text" at bounding box center [421, 77] width 247 height 26
type input "have a nasty cough"
click at [531, 203] on div "have a nasty cough Definition (v): bi nhiem benh = suffer from sth (v) --> come…" at bounding box center [421, 264] width 247 height 400
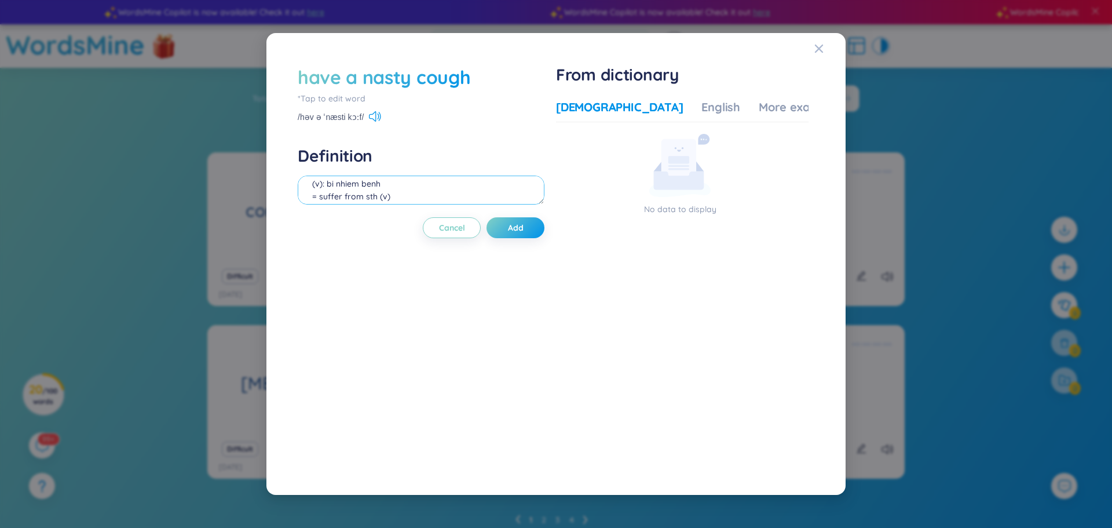
click at [376, 189] on textarea "(v): bi nhiem benh = suffer from sth (v) --> come down with the flu/ a cold: bi…" at bounding box center [421, 189] width 247 height 29
type textarea "(v): ho nang -> nasty(a): nang, xau"
click at [522, 228] on span "Add" at bounding box center [516, 228] width 16 height 12
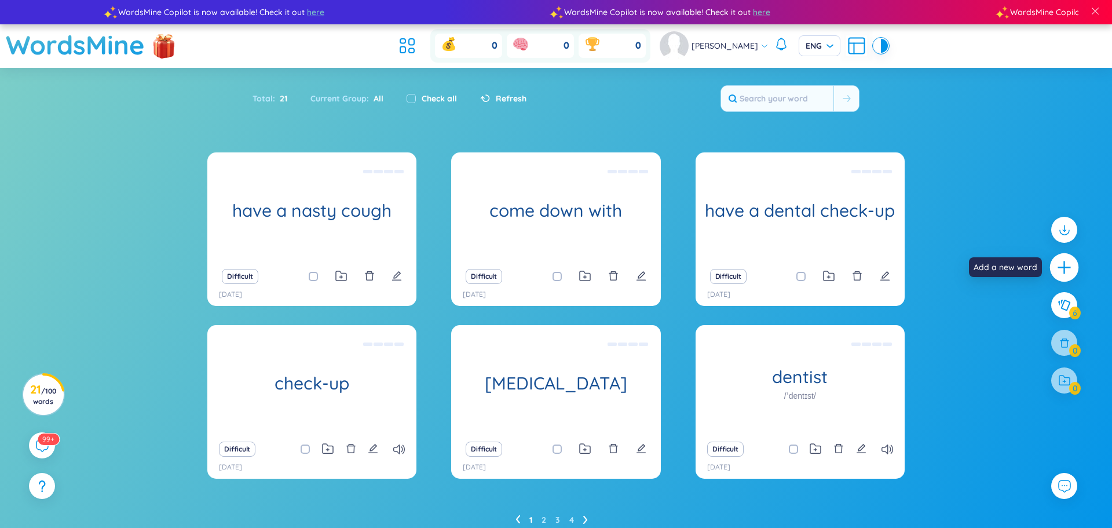
click at [1065, 262] on icon "plus" at bounding box center [1063, 267] width 1 height 13
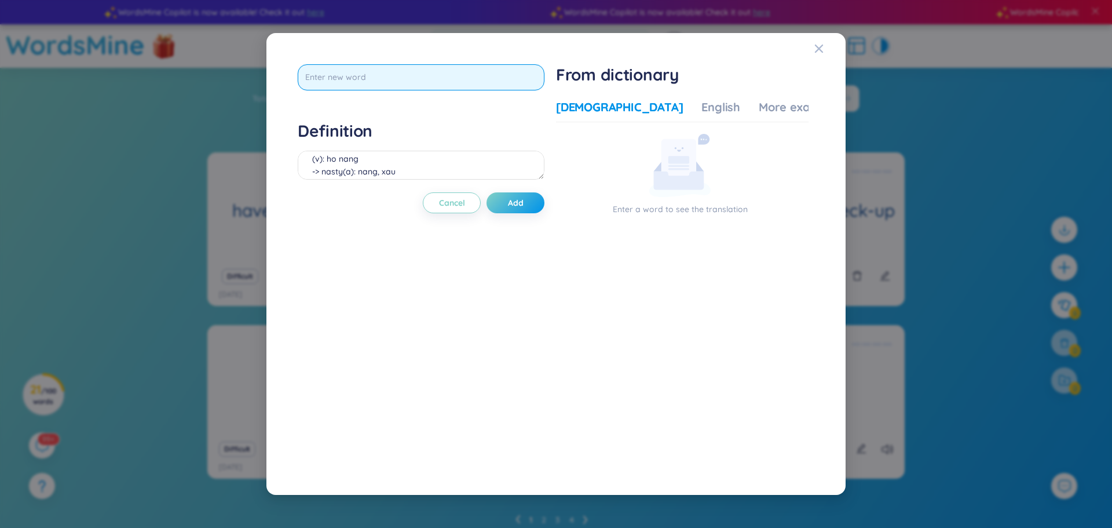
click at [507, 84] on input "text" at bounding box center [421, 77] width 247 height 26
type input "vomit"
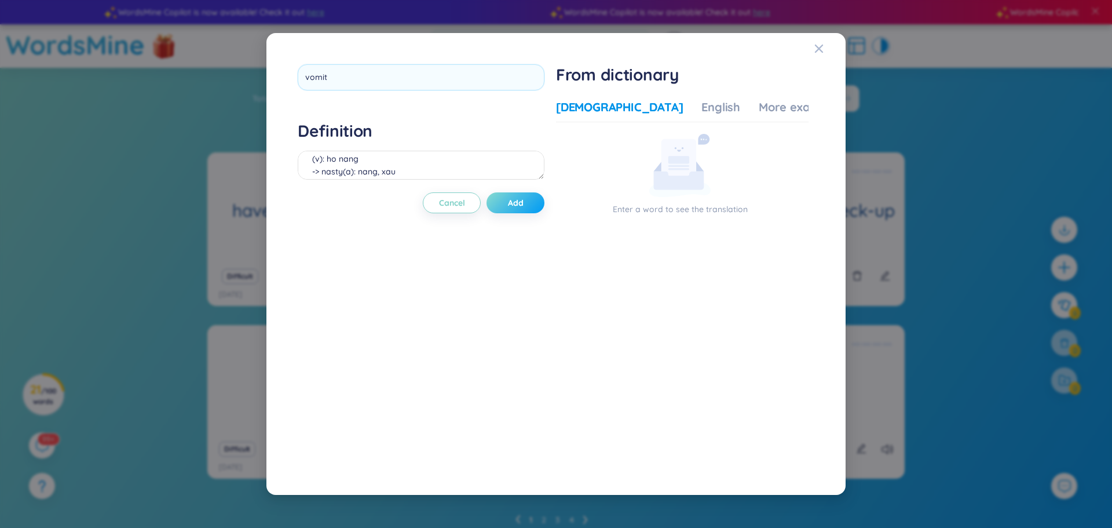
click at [524, 199] on div "vomit Definition (v): ho nang -> nasty(a): nang, xau Cancel Add" at bounding box center [421, 264] width 247 height 400
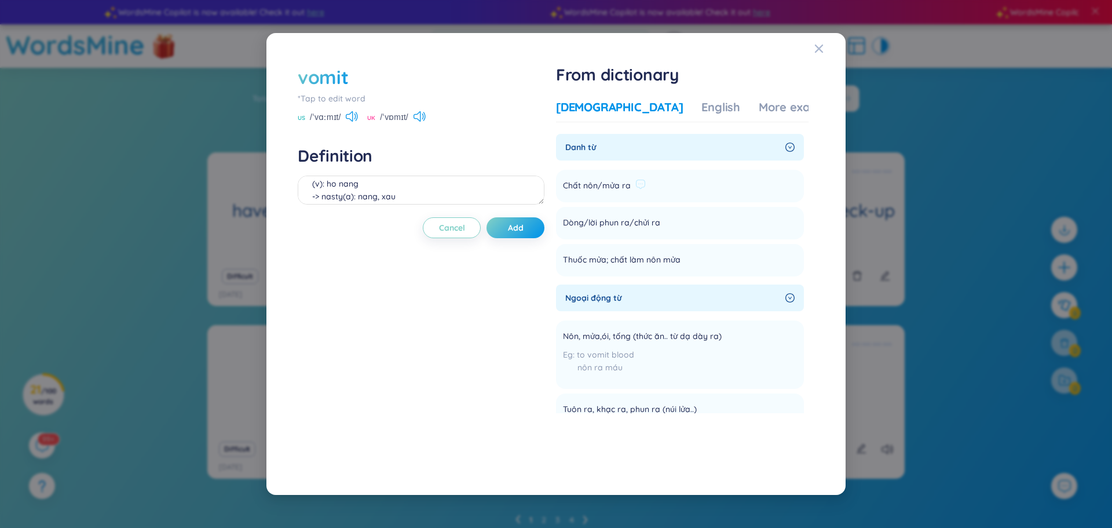
click at [632, 185] on div "Chất nôn/mửa ra" at bounding box center [604, 186] width 83 height 14
click at [611, 182] on span "Chất nôn/mửa ra" at bounding box center [597, 186] width 68 height 14
click at [676, 152] on span "Danh từ" at bounding box center [672, 147] width 215 height 13
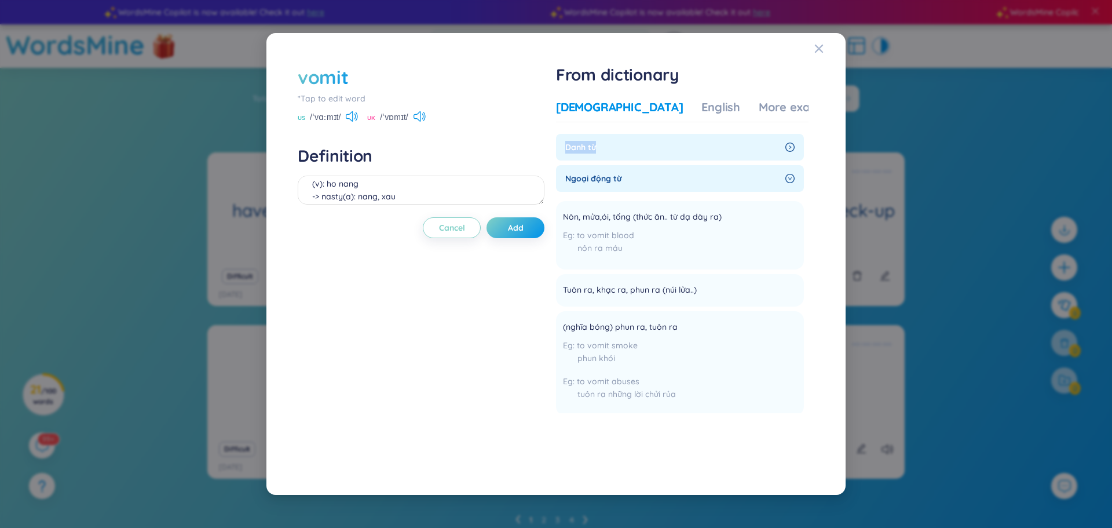
click at [676, 152] on span "Danh từ" at bounding box center [672, 147] width 215 height 13
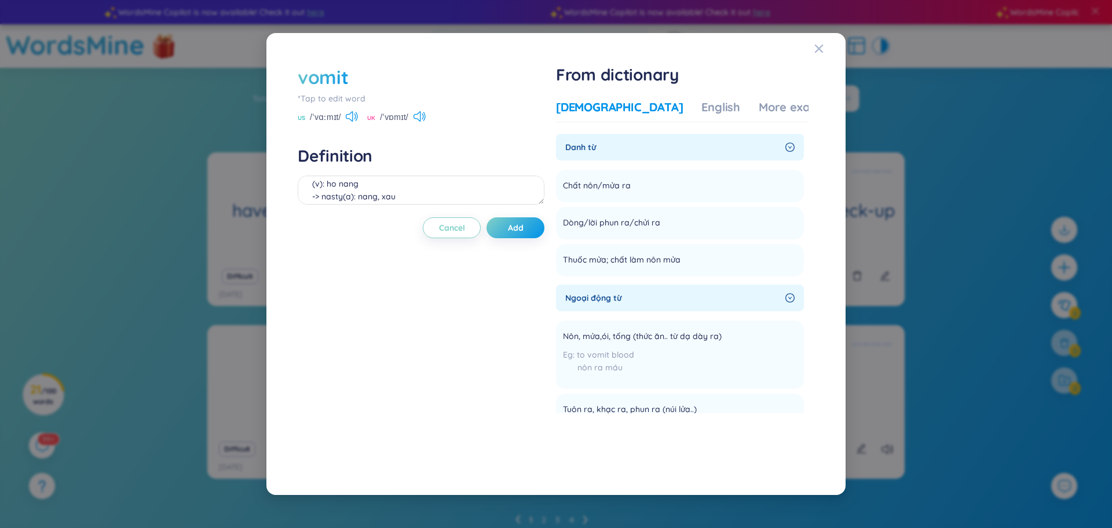
click at [524, 239] on div "vomit *Tap to edit word US /ˈvɑːmɪt/ UK /ˈvɒmɪt/ Definition (v): ho nang -> nas…" at bounding box center [421, 264] width 247 height 400
click at [524, 234] on button "Add" at bounding box center [516, 227] width 58 height 21
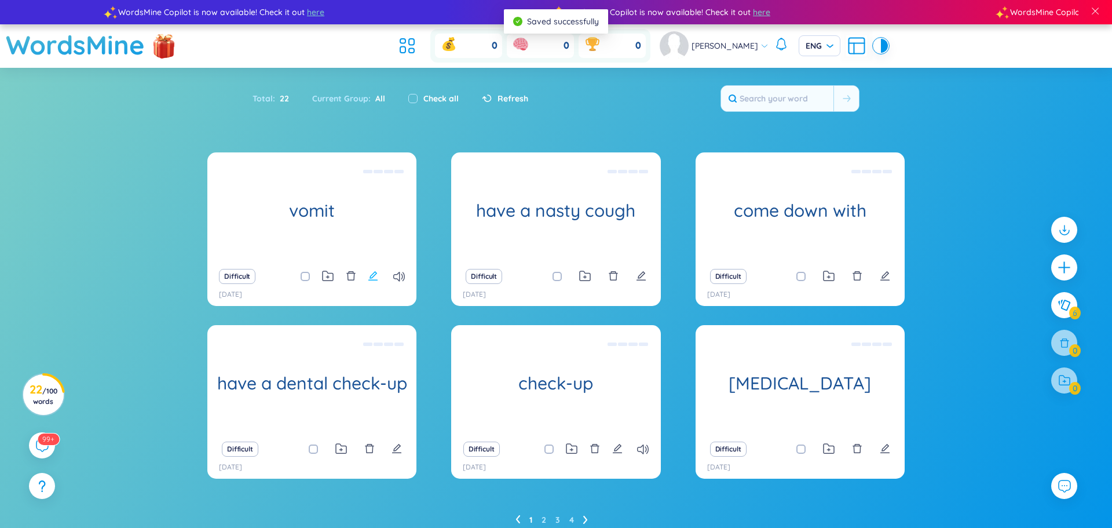
click at [374, 274] on icon "edit" at bounding box center [373, 275] width 10 height 10
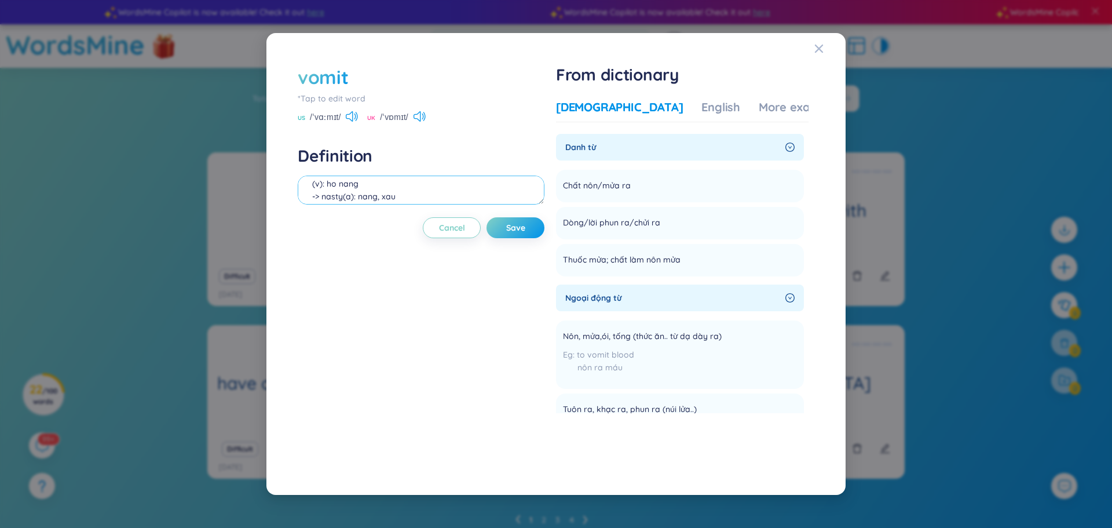
click at [438, 181] on textarea "(v): ho nang -> nasty(a): nang, xau" at bounding box center [421, 189] width 247 height 29
drag, startPoint x: 310, startPoint y: 117, endPoint x: 342, endPoint y: 120, distance: 32.0
click at [342, 120] on div "US /ˈvɑːmɪt/" at bounding box center [328, 118] width 60 height 10
copy span "/ˈvɑːmɪt/"
click at [365, 187] on textarea "(v): ois" at bounding box center [421, 189] width 247 height 29
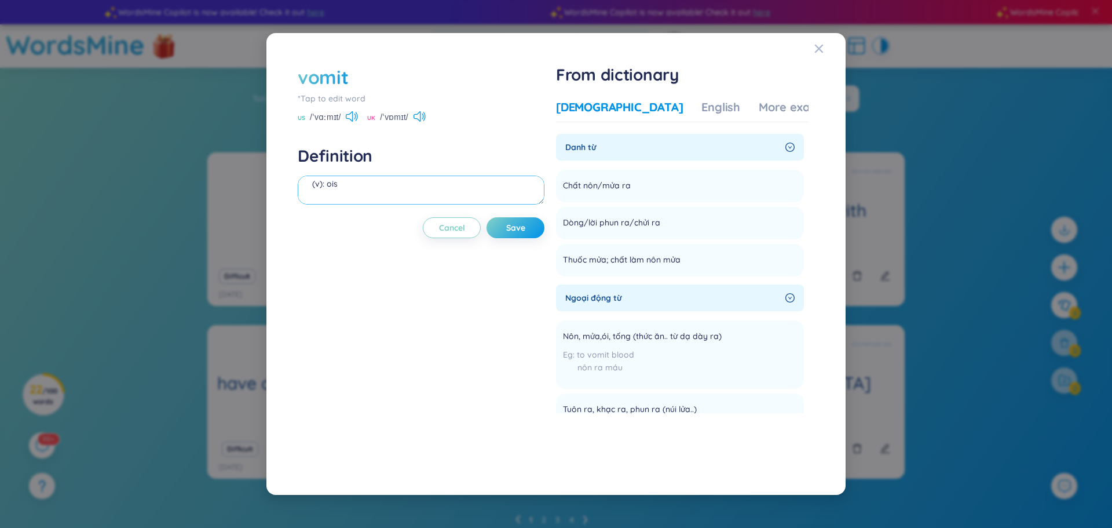
paste textarea "/ˈvɑːmɪt/"
type textarea "(v): ois /ˈvɑːmɪt/"
click at [515, 236] on button "Save" at bounding box center [516, 227] width 58 height 21
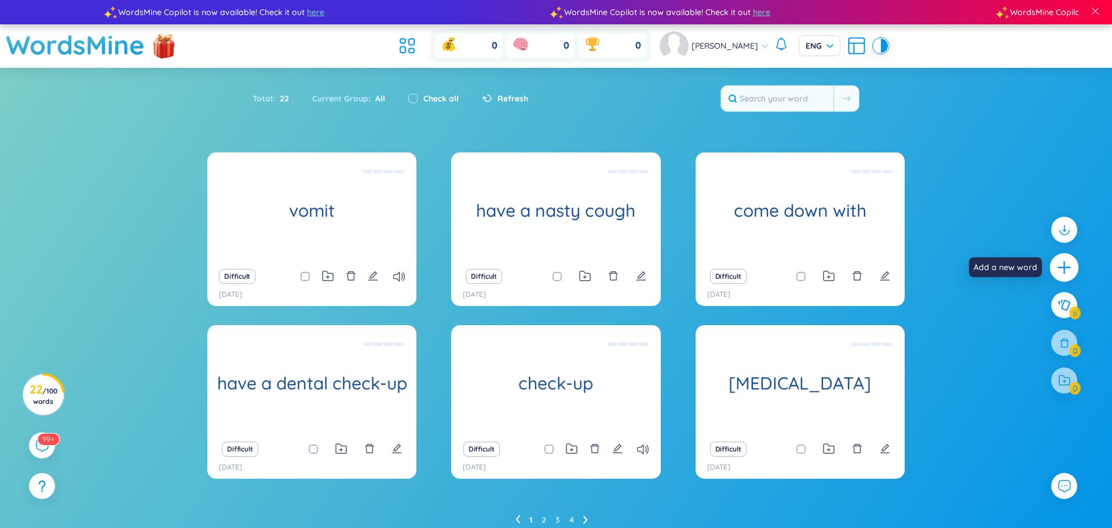
click at [1064, 257] on div at bounding box center [1064, 267] width 29 height 29
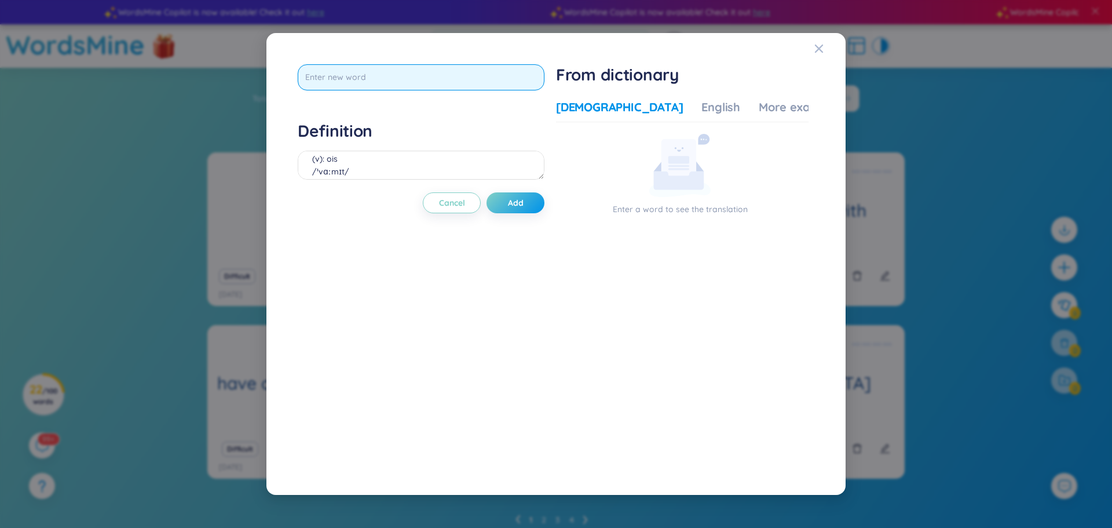
click at [452, 73] on input "text" at bounding box center [421, 77] width 247 height 26
type input "symtomp"
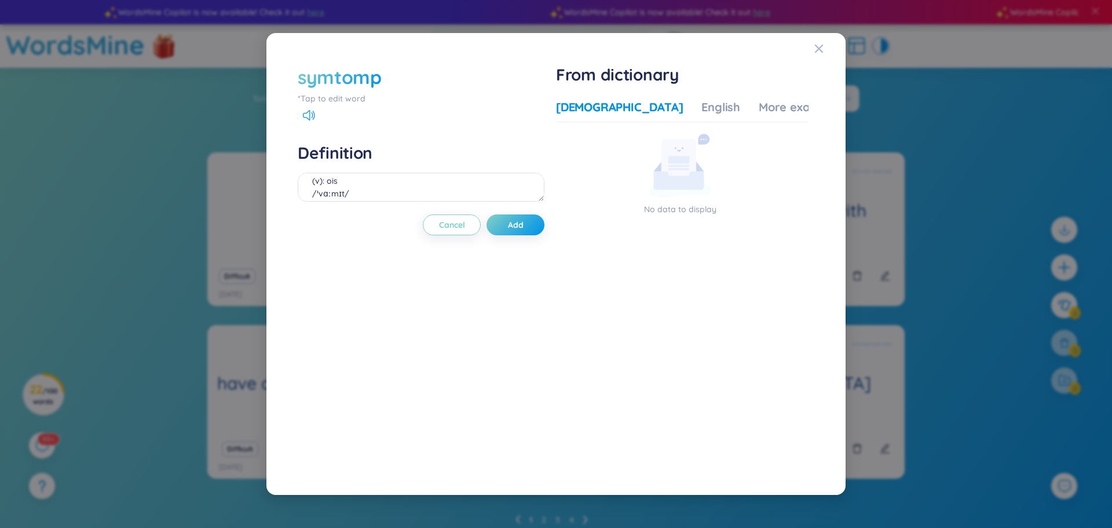
click at [378, 82] on div "symtomp" at bounding box center [340, 76] width 84 height 25
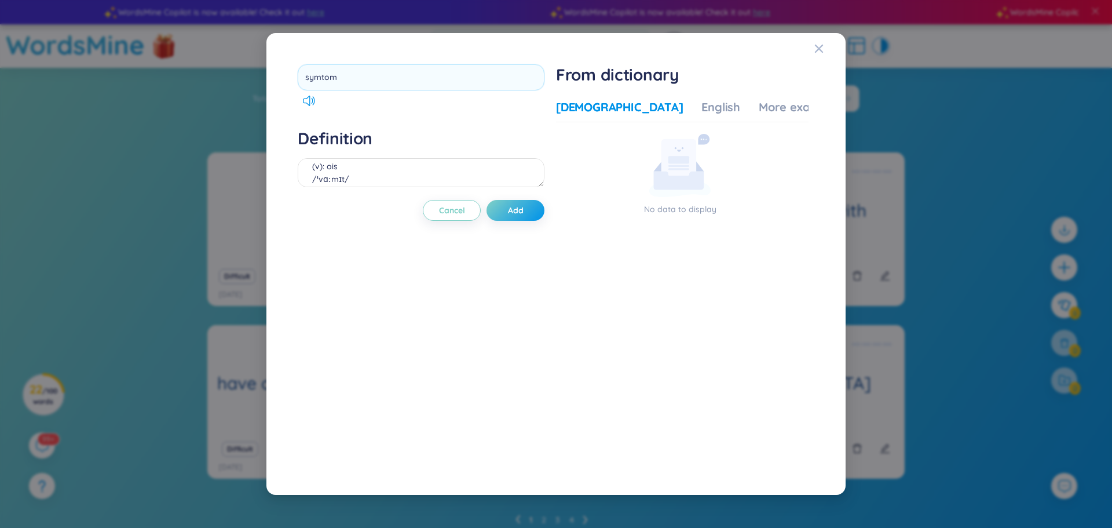
type input "symptom"
click at [513, 211] on div "symptom Definition (v): ois /ˈvɑːmɪt/ Cancel Add" at bounding box center [421, 264] width 247 height 400
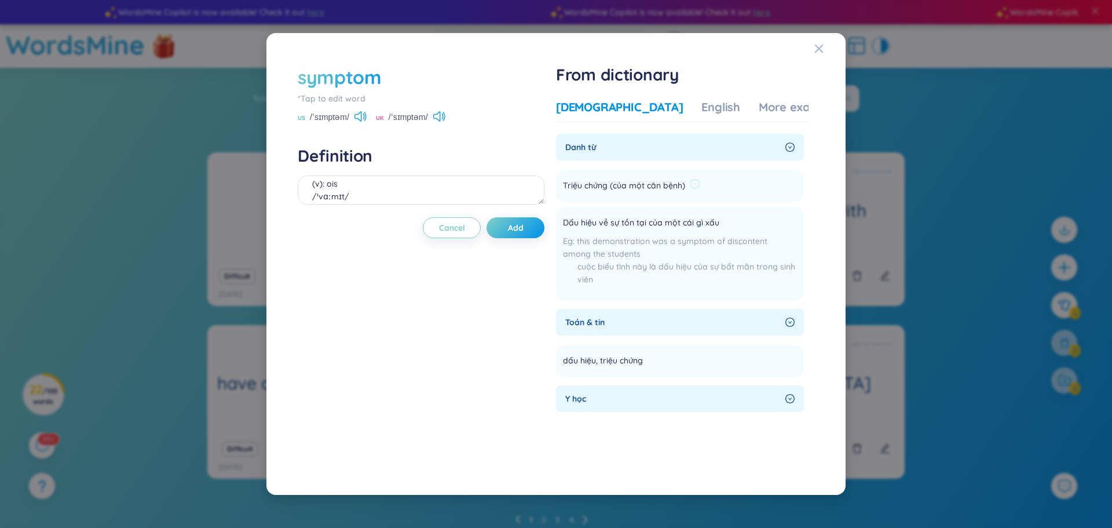
click at [671, 179] on span "Triệu chứng (của một căn bệnh)" at bounding box center [624, 186] width 122 height 14
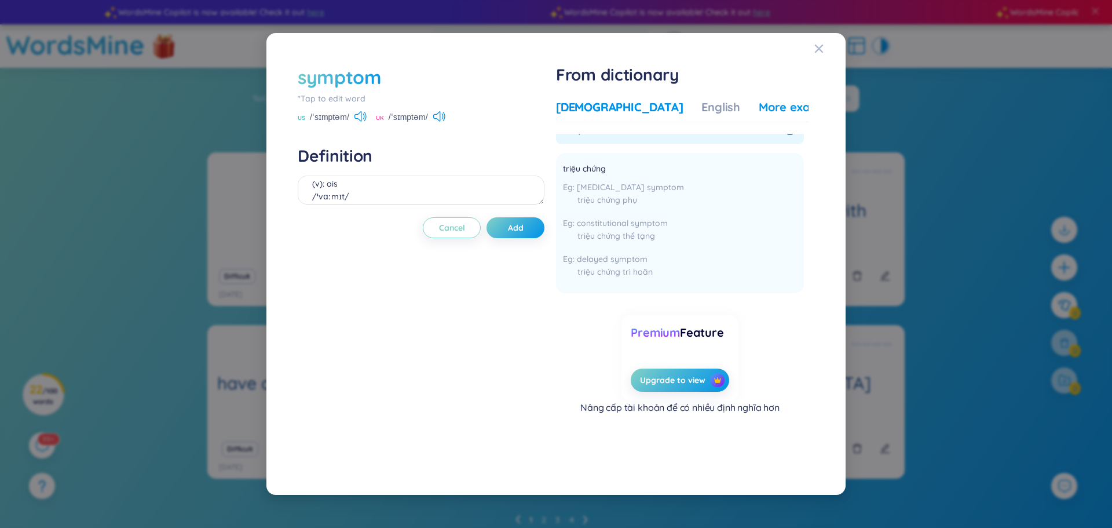
click at [772, 105] on div "More examples" at bounding box center [801, 107] width 84 height 16
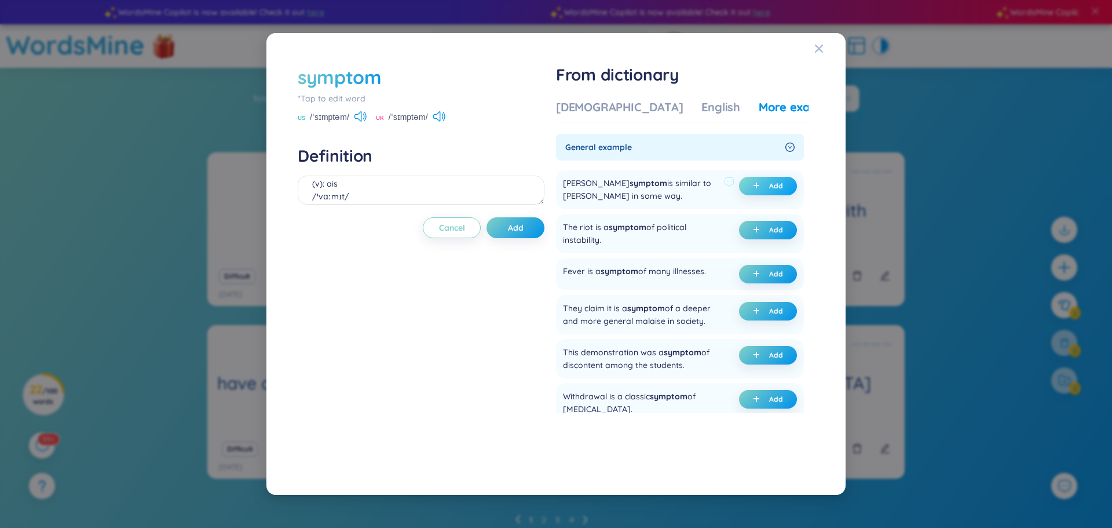
click at [761, 188] on span "plus" at bounding box center [759, 186] width 12 height 8
click at [701, 100] on div "English" at bounding box center [720, 107] width 39 height 16
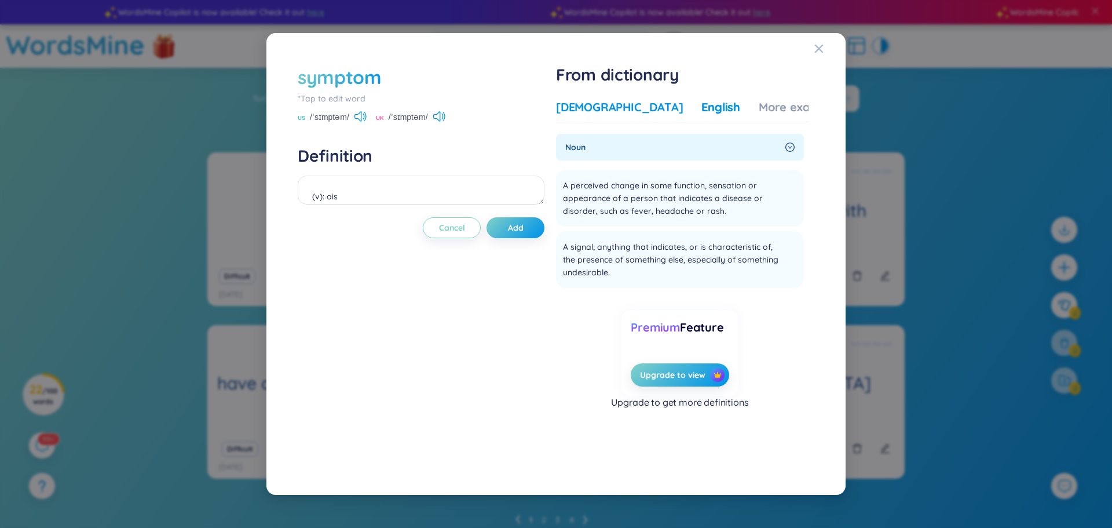
click at [571, 113] on div "[DEMOGRAPHIC_DATA]" at bounding box center [619, 107] width 127 height 16
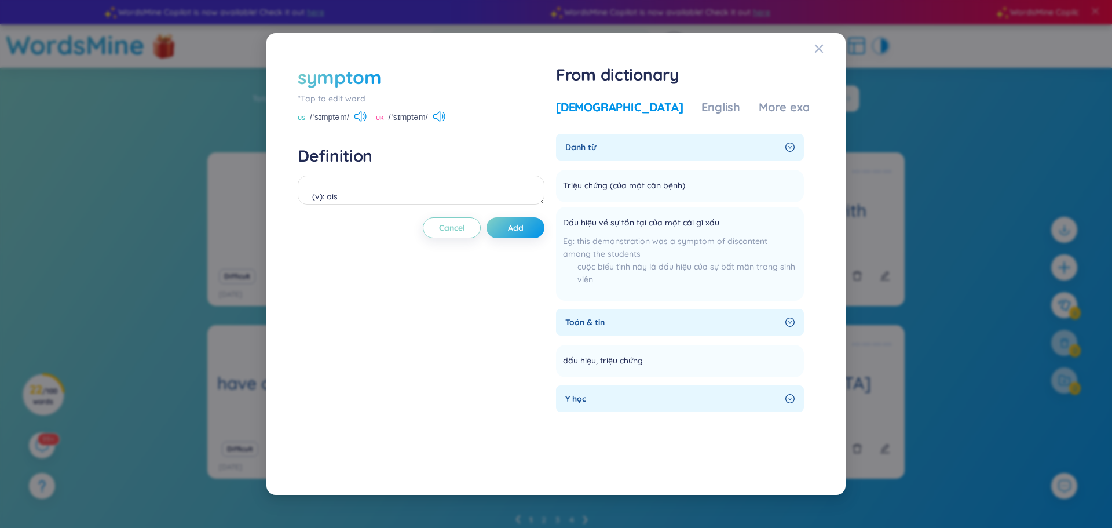
click at [316, 114] on span "/ˈsɪmptəm/" at bounding box center [329, 117] width 39 height 13
click at [429, 128] on div "symptom *Tap to edit word US /ˈsɪmptəm/ UK /ˈsɪmptəm/ Definition (undefined) Eg…" at bounding box center [421, 264] width 247 height 400
click at [564, 181] on li "Triệu chứng (của một căn bệnh) Add" at bounding box center [680, 186] width 248 height 32
drag, startPoint x: 566, startPoint y: 182, endPoint x: 689, endPoint y: 191, distance: 123.7
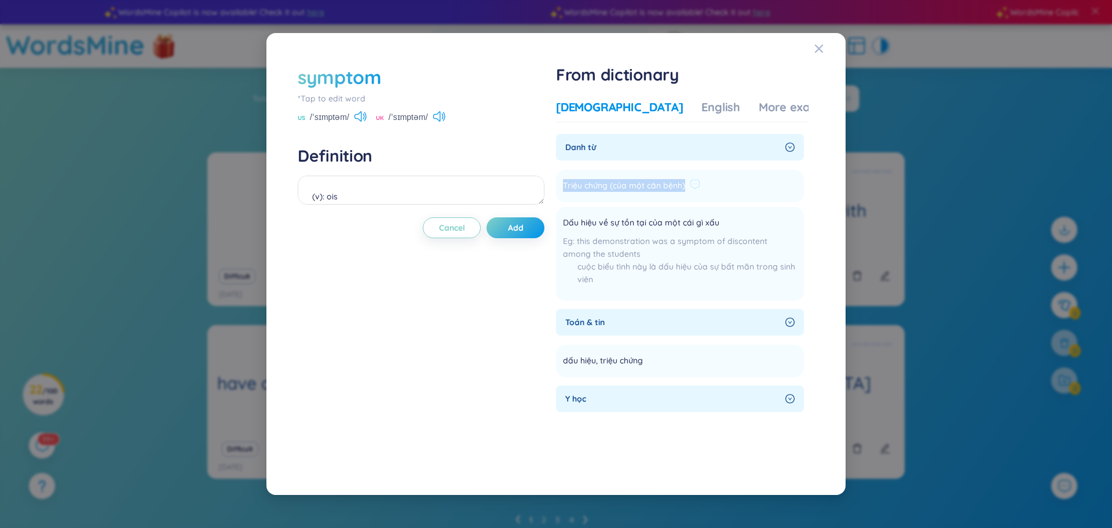
click at [689, 191] on div "Triệu chứng (của một căn bệnh)" at bounding box center [631, 186] width 137 height 14
copy span "Triệu chứng (của một căn bệnh)"
click at [382, 188] on textarea "(undefined) Eg: Mary's symptom is similar to Joseph's in some way." at bounding box center [421, 189] width 247 height 29
click at [313, 192] on textarea "(undefined) Eg: Mary's symptom is similar to Joseph's in some way." at bounding box center [421, 189] width 247 height 29
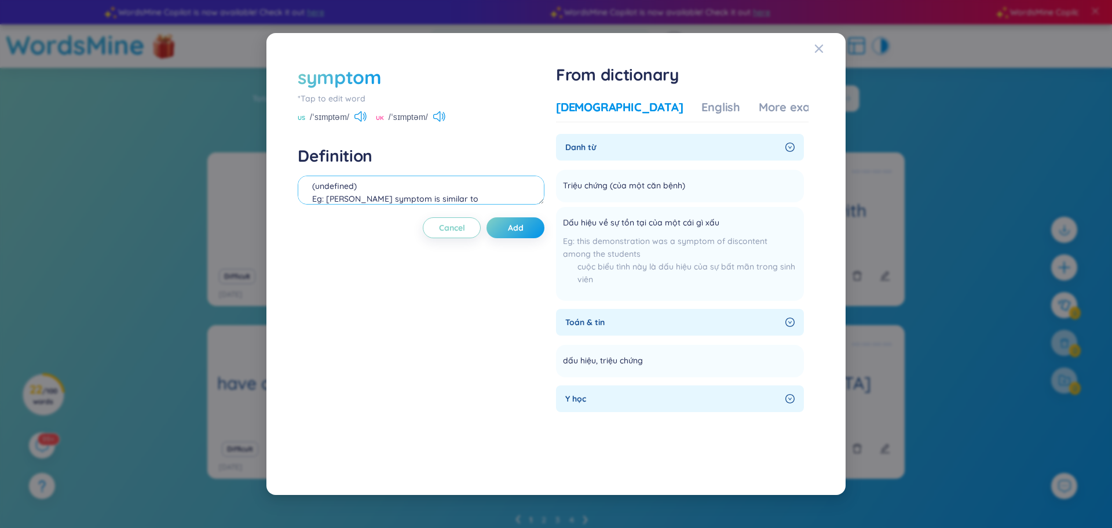
click at [366, 183] on textarea "(undefined) Eg: Mary's symptom is similar to Joseph's in some way." at bounding box center [421, 189] width 247 height 29
paste textarea "Triệu chứng (của một căn bệnh)"
click at [310, 184] on textarea "Triệu chứng (của một căn bệnh) (undefined) Eg: Mary's symptom is similar to Jos…" at bounding box center [421, 189] width 247 height 29
drag, startPoint x: 312, startPoint y: 114, endPoint x: 352, endPoint y: 120, distance: 40.5
click at [352, 120] on div "US /ˈsɪmptəm/" at bounding box center [332, 118] width 69 height 10
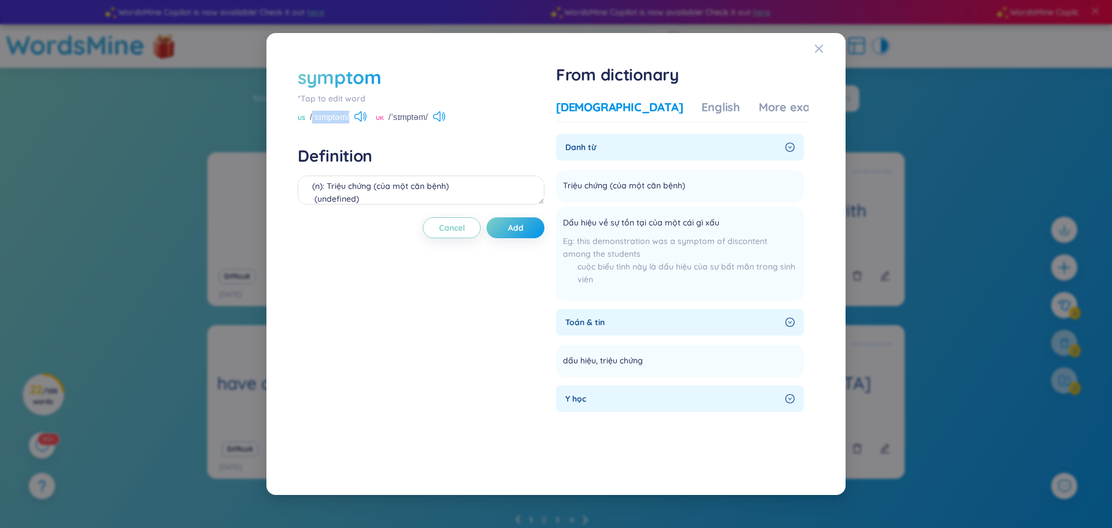
click at [349, 117] on span "/ˈsɪmptəm/" at bounding box center [329, 117] width 39 height 13
click at [350, 117] on div "US /ˈsɪmptəm/" at bounding box center [332, 118] width 69 height 10
drag, startPoint x: 349, startPoint y: 117, endPoint x: 306, endPoint y: 116, distance: 42.9
click at [306, 116] on div "US /ˈsɪmptəm/" at bounding box center [332, 118] width 69 height 10
copy div "/ˈsɪmptəm/"
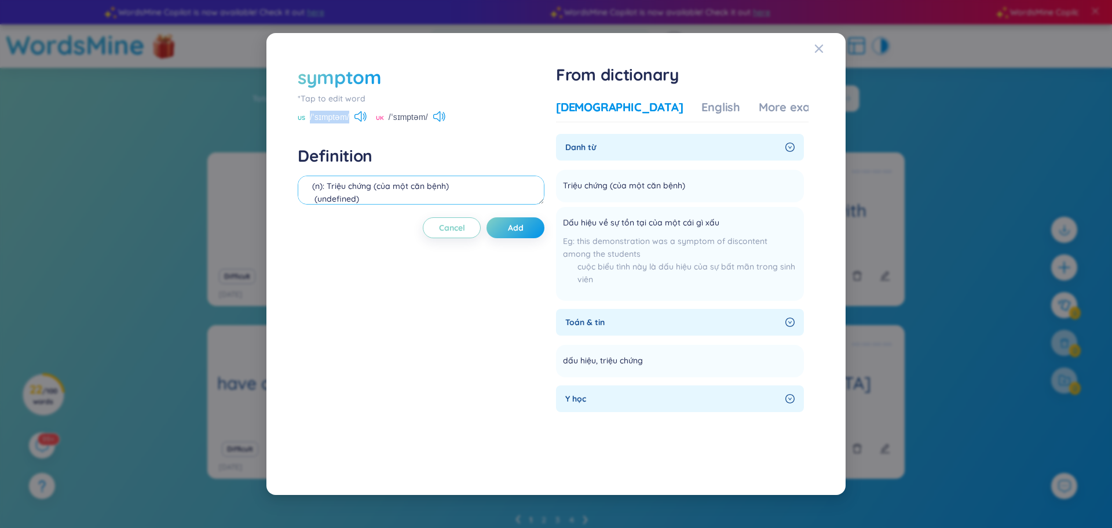
click at [453, 185] on textarea "(n): Triệu chứng (của một căn bệnh) (undefined) Eg: Mary's symptom is similar t…" at bounding box center [421, 189] width 247 height 29
paste textarea "/ˈsɪmptəm/"
type textarea "(n): [PERSON_NAME] (của một căn bệnh) /ˈsɪmptəm/ (undefined) Eg: [PERSON_NAME]'…"
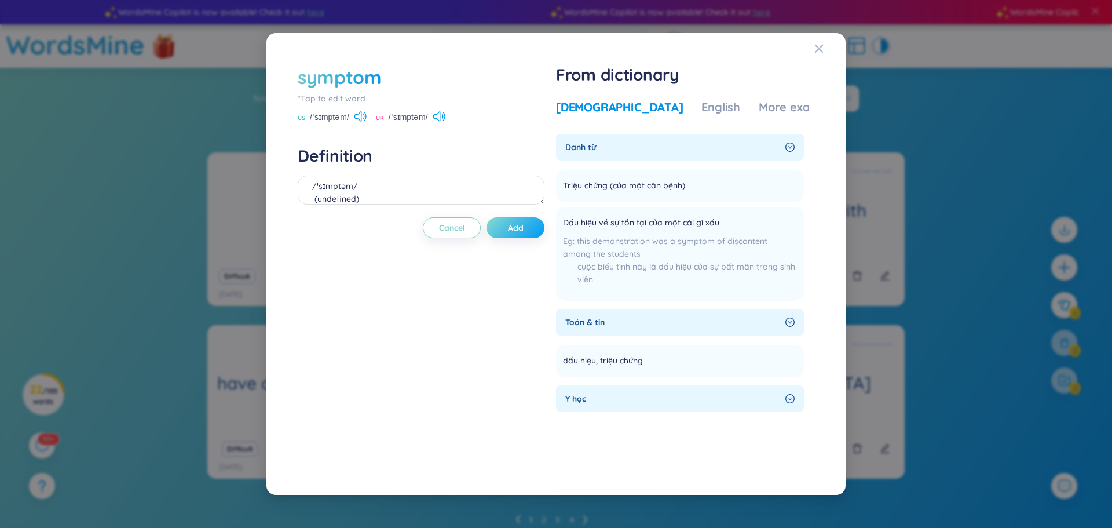
click at [531, 231] on button "Add" at bounding box center [516, 227] width 58 height 21
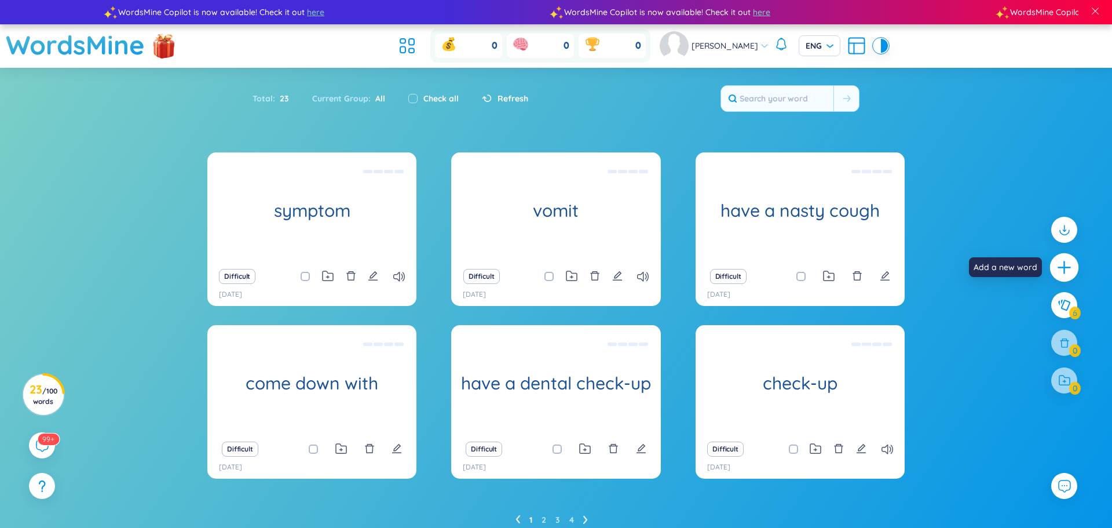
click at [1064, 261] on icon "plus" at bounding box center [1064, 267] width 16 height 16
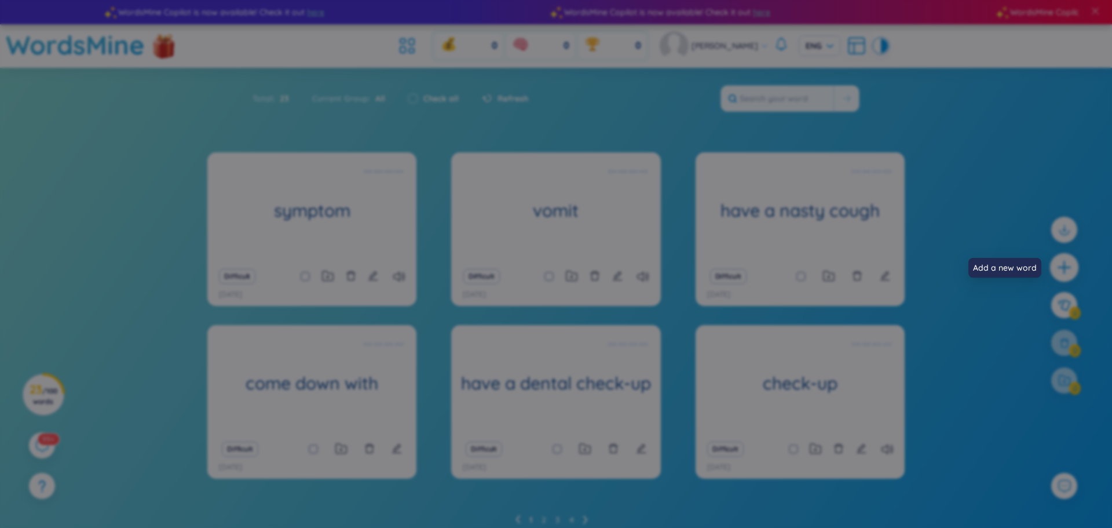
scroll to position [13, 0]
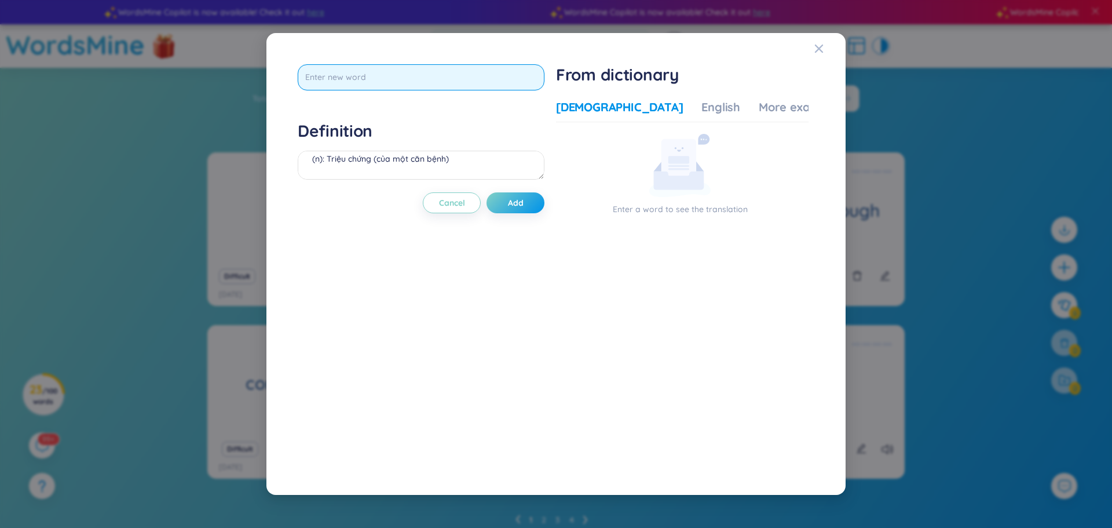
click at [465, 68] on input "text" at bounding box center [421, 77] width 247 height 26
type input "precription"
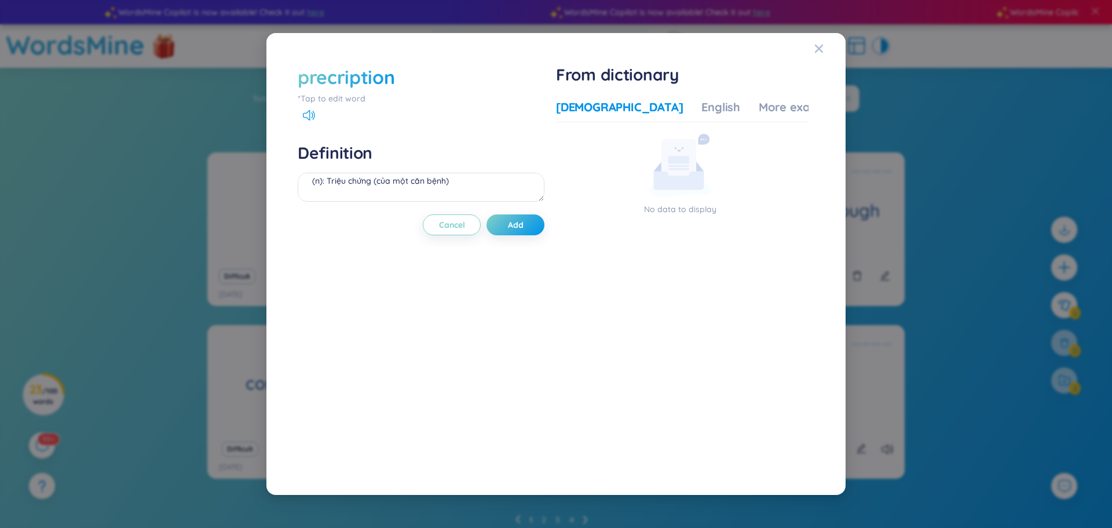
click at [330, 81] on div "precription" at bounding box center [346, 76] width 97 height 25
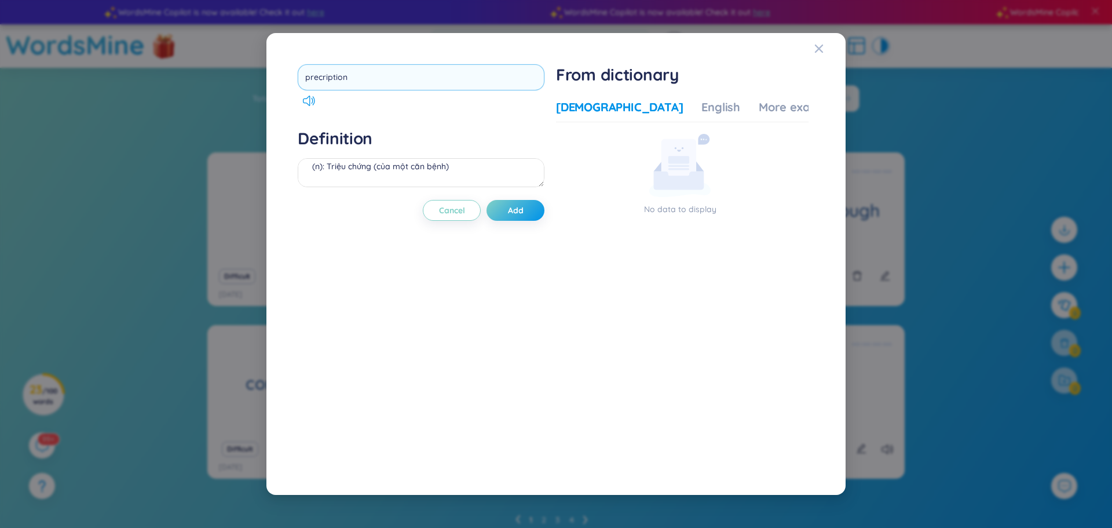
click at [321, 78] on input "precription" at bounding box center [421, 77] width 247 height 26
click at [320, 82] on input "precription" at bounding box center [421, 77] width 247 height 26
click at [320, 78] on input "precription" at bounding box center [421, 77] width 247 height 26
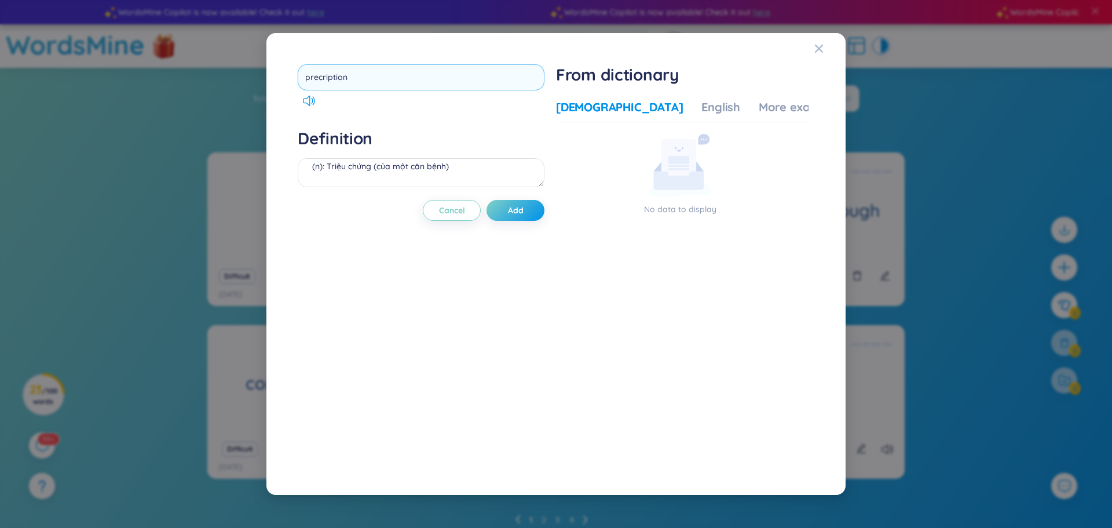
click at [321, 79] on input "precription" at bounding box center [421, 77] width 247 height 26
click at [317, 78] on input "precription" at bounding box center [421, 77] width 247 height 26
type input "prescription"
click at [529, 212] on div "prescription Definition (n): Triệu chứng (của một căn bệnh) /ˈsɪmptəm/ (undefin…" at bounding box center [421, 264] width 247 height 400
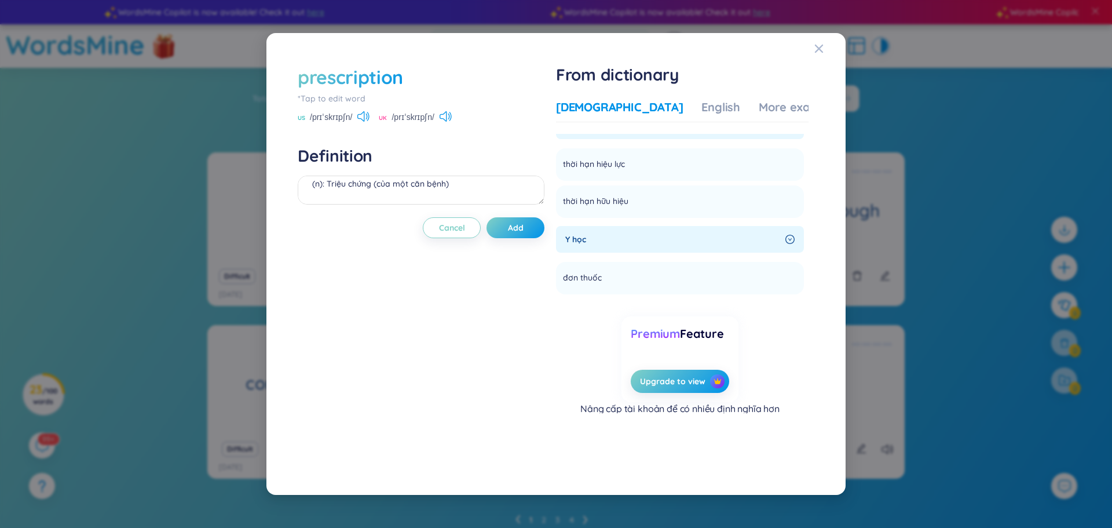
scroll to position [370, 0]
click at [787, 235] on icon "right-circle" at bounding box center [789, 237] width 9 height 9
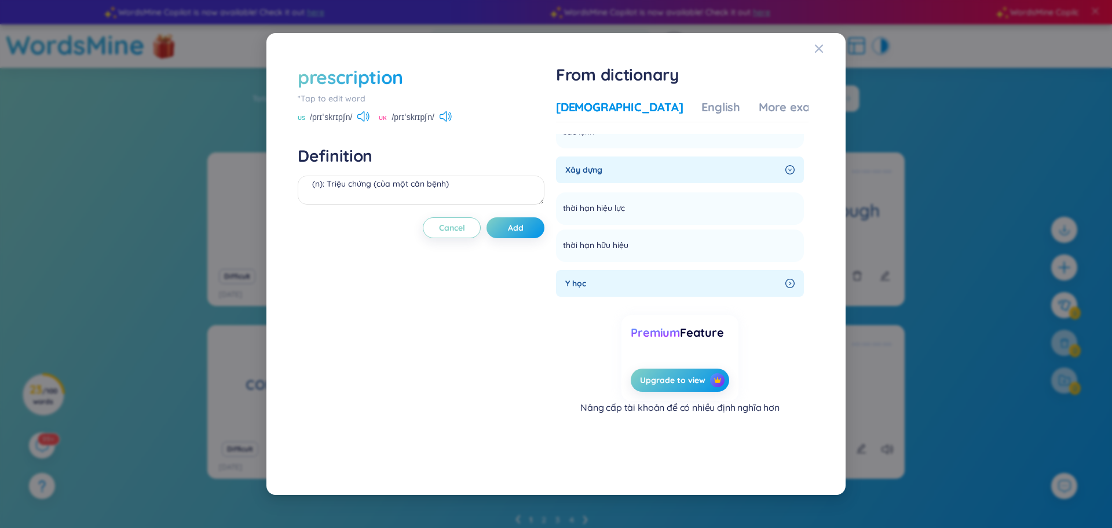
scroll to position [325, 0]
click at [778, 280] on div "Y học" at bounding box center [680, 283] width 248 height 27
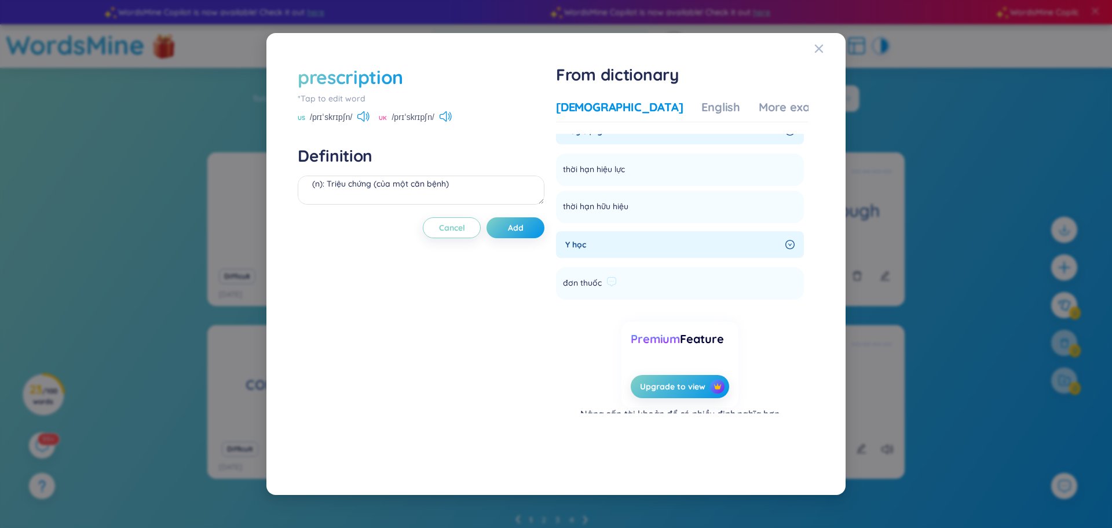
scroll to position [370, 0]
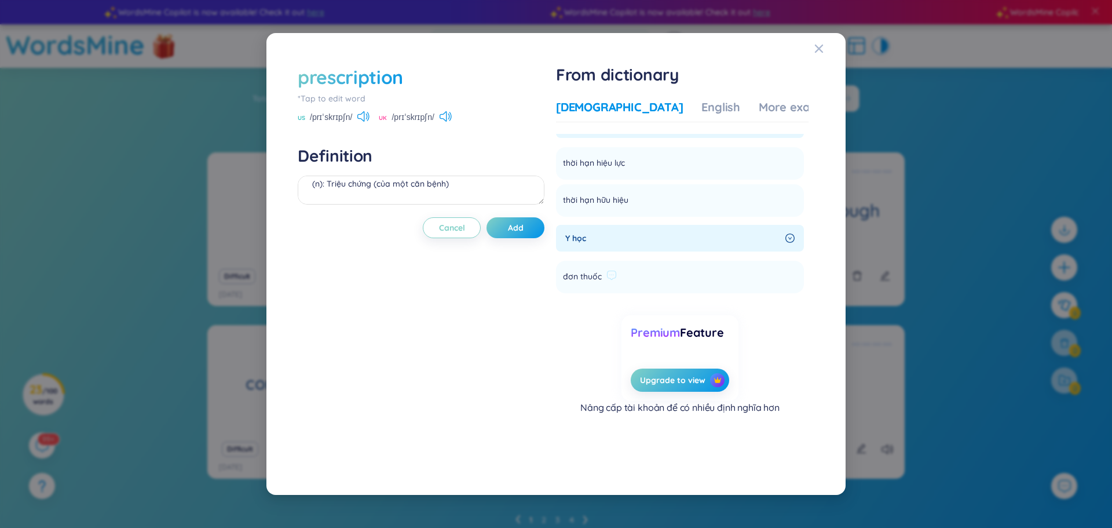
click at [623, 267] on li "đơn thuốc Add" at bounding box center [680, 277] width 248 height 32
click at [655, 280] on li "đơn thuốc Add" at bounding box center [680, 277] width 248 height 32
drag, startPoint x: 566, startPoint y: 274, endPoint x: 603, endPoint y: 283, distance: 38.2
click at [602, 283] on span "đơn thuốc" at bounding box center [582, 277] width 39 height 14
copy span "đơn thuốc"
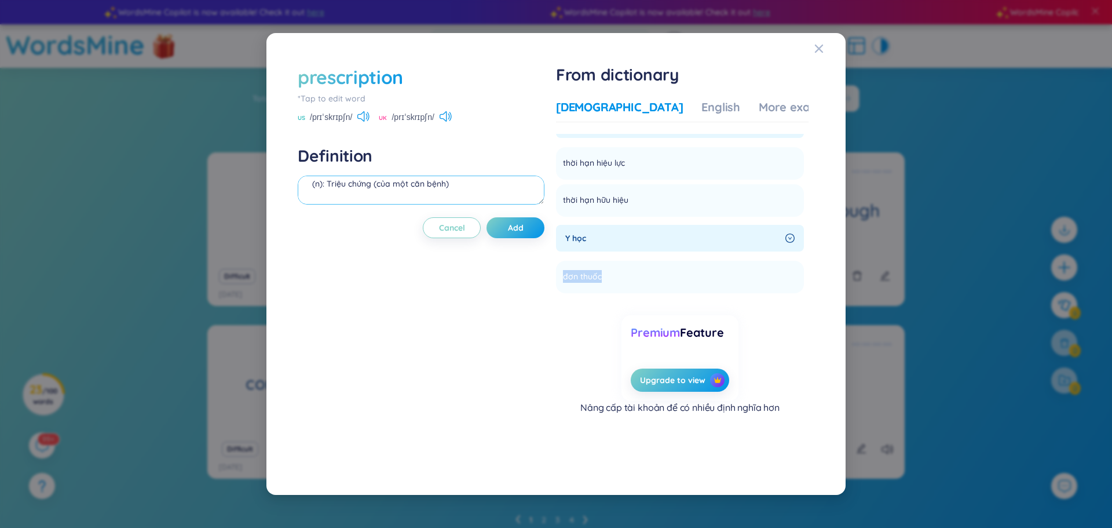
click at [383, 188] on textarea "(n): [PERSON_NAME] (của một căn bệnh) /ˈsɪmptəm/ (undefined) Eg: [PERSON_NAME]'…" at bounding box center [421, 189] width 247 height 29
paste textarea "đơn thuốc"
drag, startPoint x: 309, startPoint y: 115, endPoint x: 354, endPoint y: 120, distance: 45.0
click at [352, 120] on span "/prɪˈskrɪpʃn/" at bounding box center [331, 117] width 42 height 13
copy span "/prɪˈskrɪpʃn/"
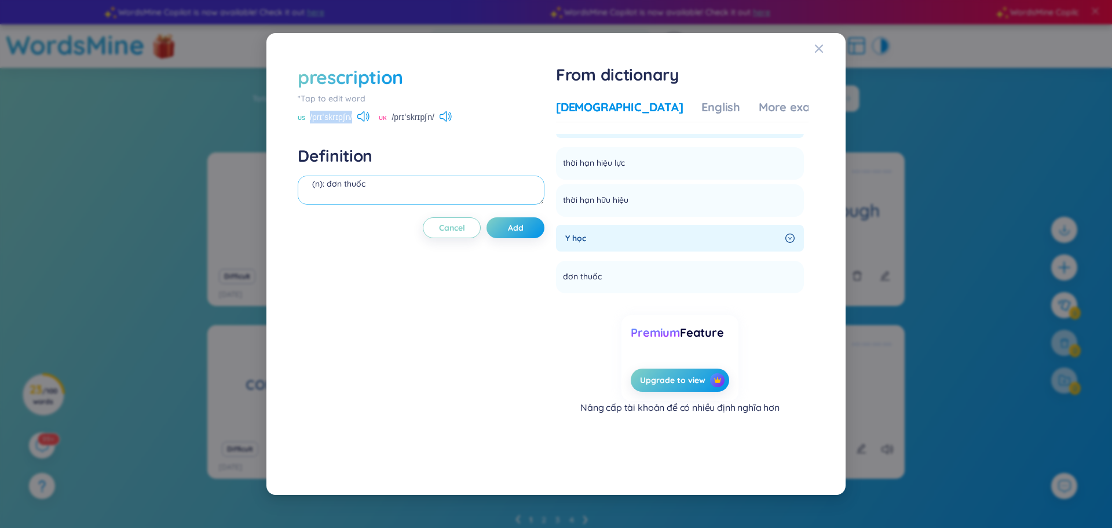
click at [415, 191] on textarea "(n): đơn thuốc" at bounding box center [421, 189] width 247 height 29
paste textarea "/prɪˈskrɪpʃn/"
type textarea "(n): đơn thuốc /prɪˈskrɪpʃn/"
click at [511, 226] on span "Add" at bounding box center [516, 228] width 16 height 12
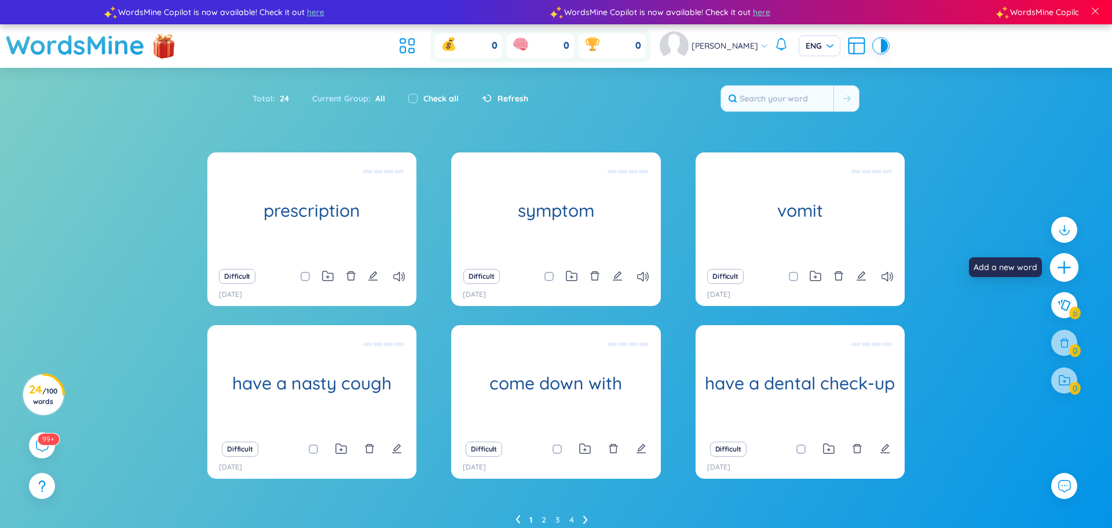
click at [1056, 267] on icon "plus" at bounding box center [1064, 267] width 16 height 16
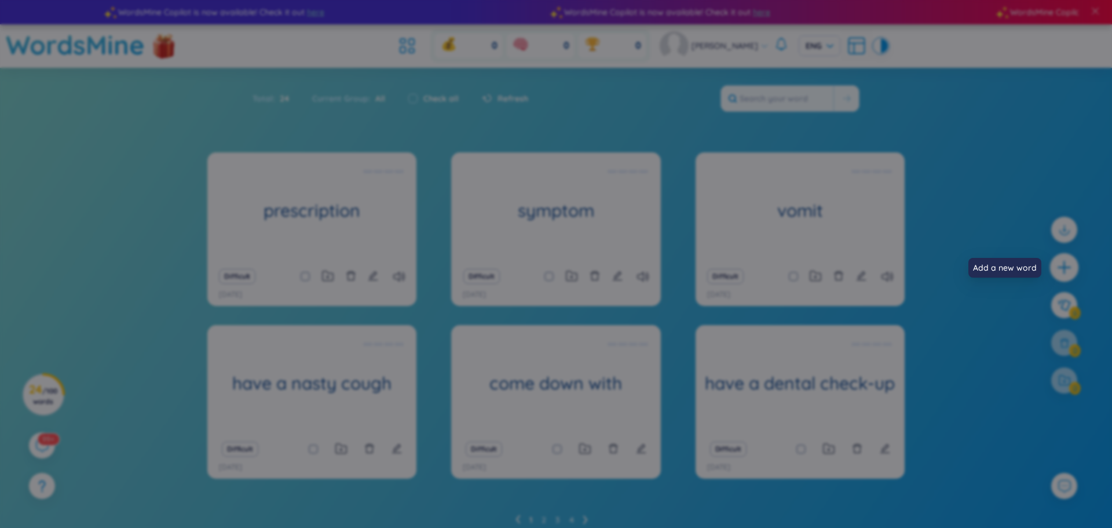
scroll to position [0, 0]
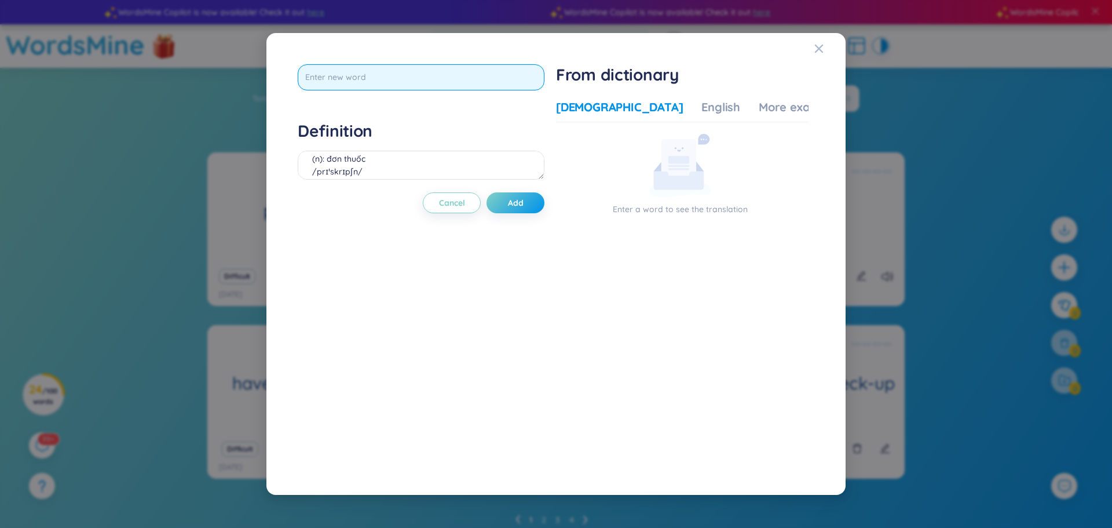
click at [504, 79] on input "text" at bounding box center [421, 77] width 247 height 26
type input "prescripe"
click at [524, 209] on div "prescripe Definition (n): đơn thuốc /prɪˈskrɪpʃn/ Cancel Add" at bounding box center [421, 264] width 247 height 400
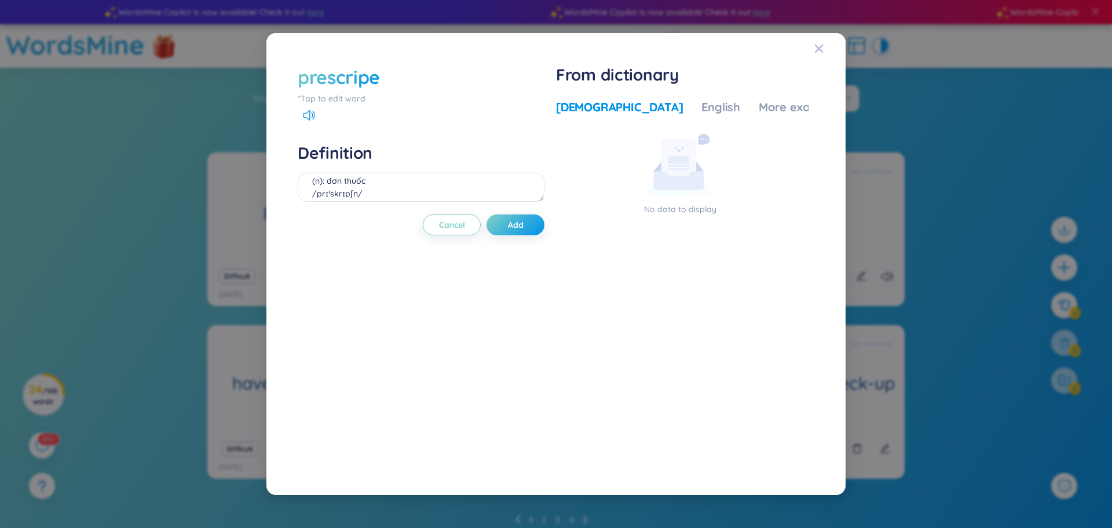
click at [387, 86] on div "prescripe" at bounding box center [421, 76] width 247 height 25
click at [369, 78] on div "prescripe" at bounding box center [339, 76] width 82 height 25
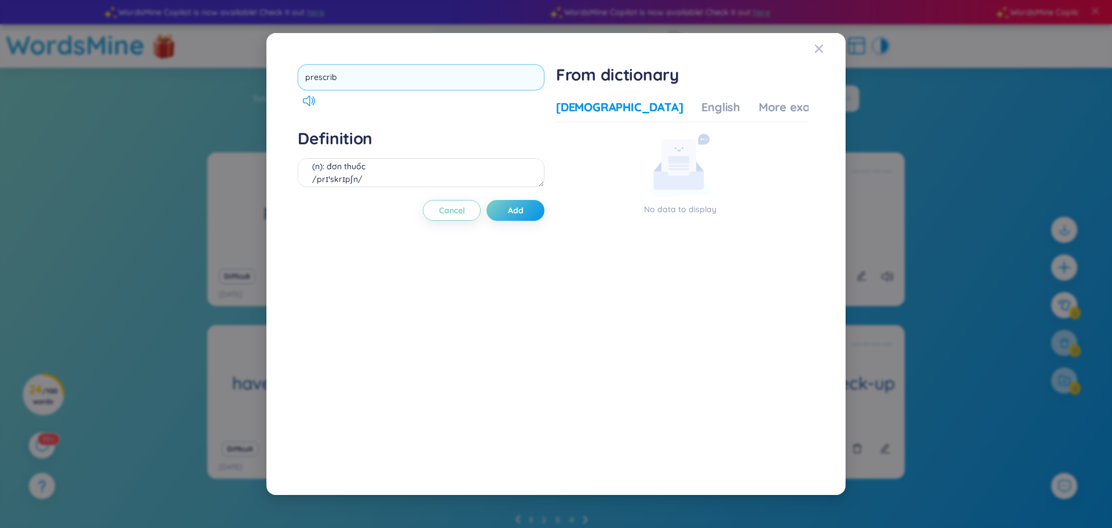
type input "prescribe"
click at [507, 209] on div "prescribe Definition (n): đơn thuốc /prɪˈskrɪpʃn/ Cancel Add" at bounding box center [421, 264] width 247 height 400
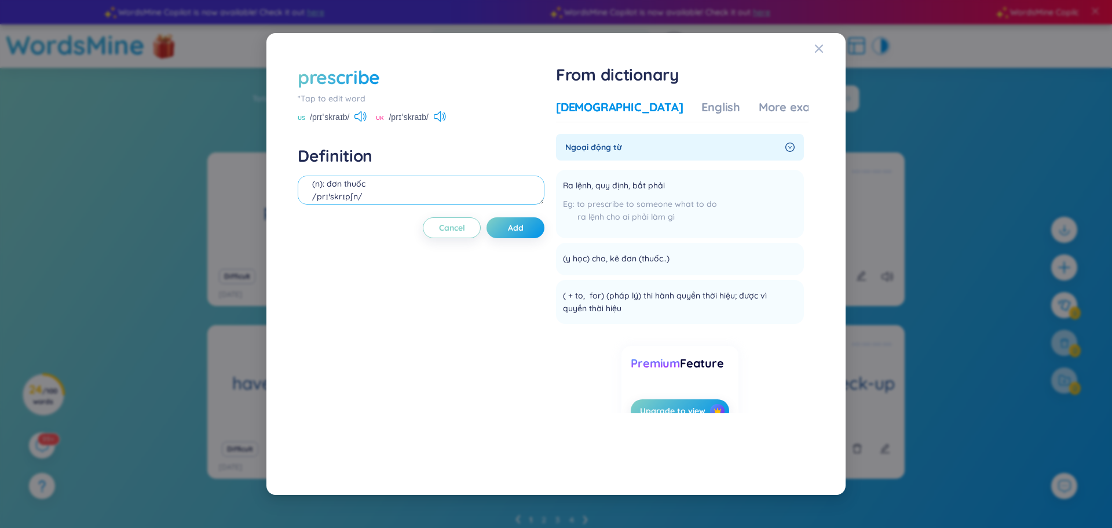
click at [431, 175] on textarea "(n): đơn thuốc /prɪˈskrɪpʃn/" at bounding box center [421, 189] width 247 height 29
drag, startPoint x: 612, startPoint y: 259, endPoint x: 674, endPoint y: 264, distance: 61.6
click at [674, 264] on div "(y học) cho, kê đơn (thuốc..)" at bounding box center [624, 259] width 122 height 14
copy li "kê đơn (thuốc..) Add"
click at [405, 185] on textarea "(n): đơn thuốc /prɪˈskrɪpʃn/" at bounding box center [421, 189] width 247 height 29
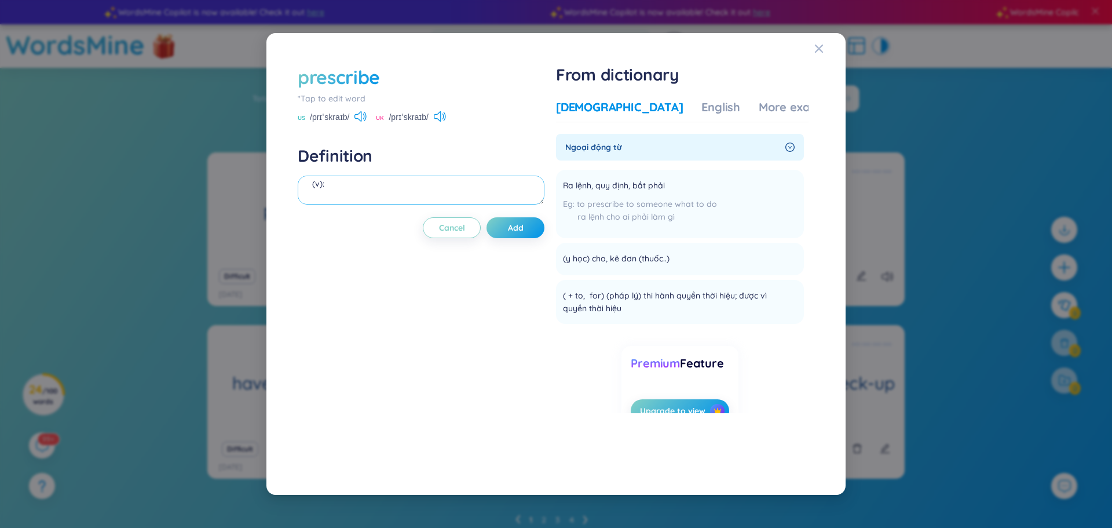
paste textarea "kê đơn (thuốc..)"
drag, startPoint x: 310, startPoint y: 120, endPoint x: 354, endPoint y: 122, distance: 44.7
click at [354, 122] on div "US /prɪˈskraɪb/" at bounding box center [332, 118] width 69 height 10
copy div "/prɪˈskraɪb/"
click at [332, 189] on textarea "(v): kê đơn (thuốc..)" at bounding box center [421, 189] width 247 height 29
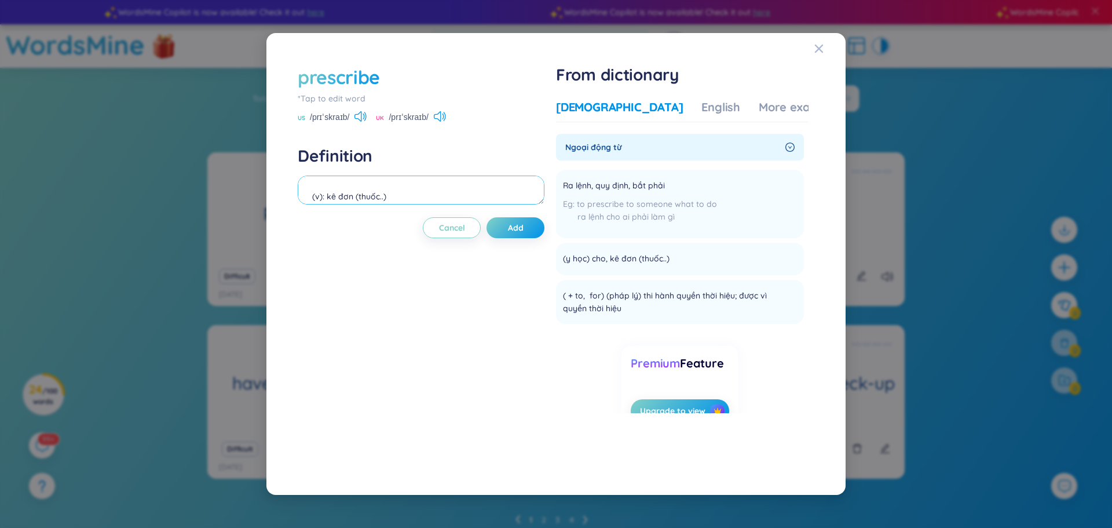
click at [330, 184] on textarea "(v): kê đơn (thuốc..)" at bounding box center [421, 189] width 247 height 29
click at [311, 195] on textarea "(v): kê đơn (thuốc..)" at bounding box center [421, 189] width 247 height 29
paste textarea "/prɪˈskraɪb/"
type textarea "/prɪˈskraɪb/ (v): kê đơn (thuốc..)"
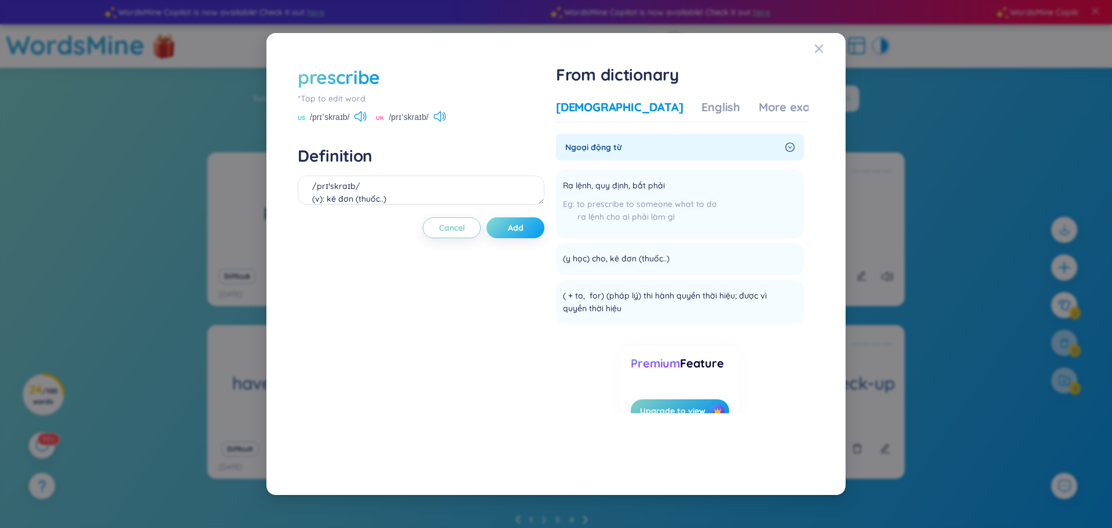
click at [521, 229] on span "Add" at bounding box center [516, 228] width 16 height 12
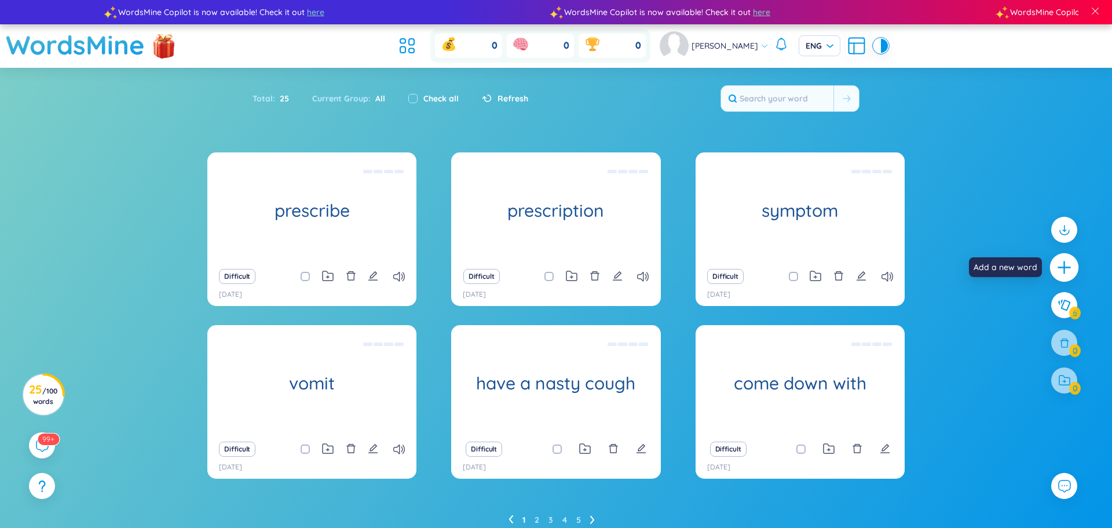
click at [1058, 273] on icon "plus" at bounding box center [1064, 267] width 16 height 16
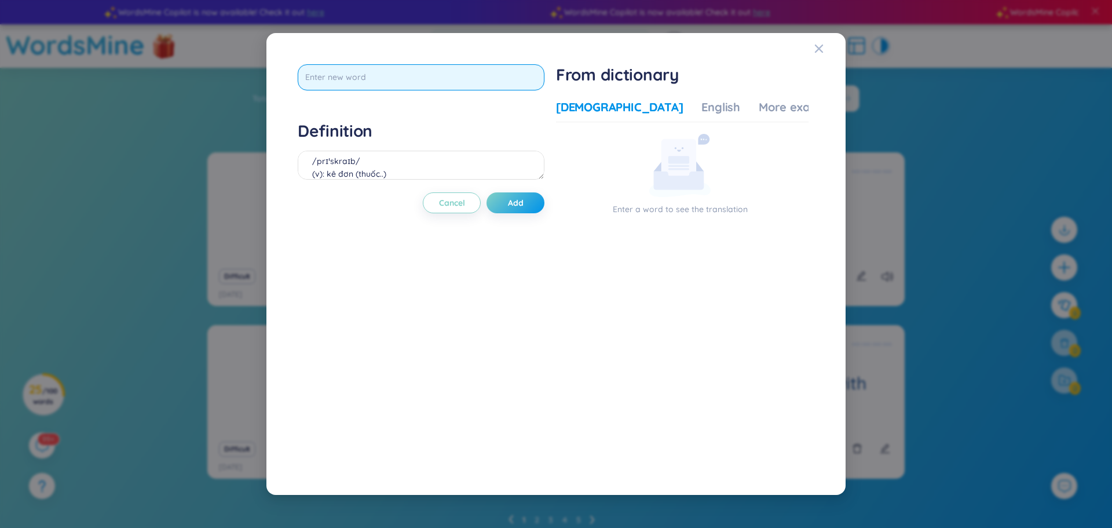
click at [420, 76] on input "text" at bounding box center [421, 77] width 247 height 26
type input "f"
type input "give sb"
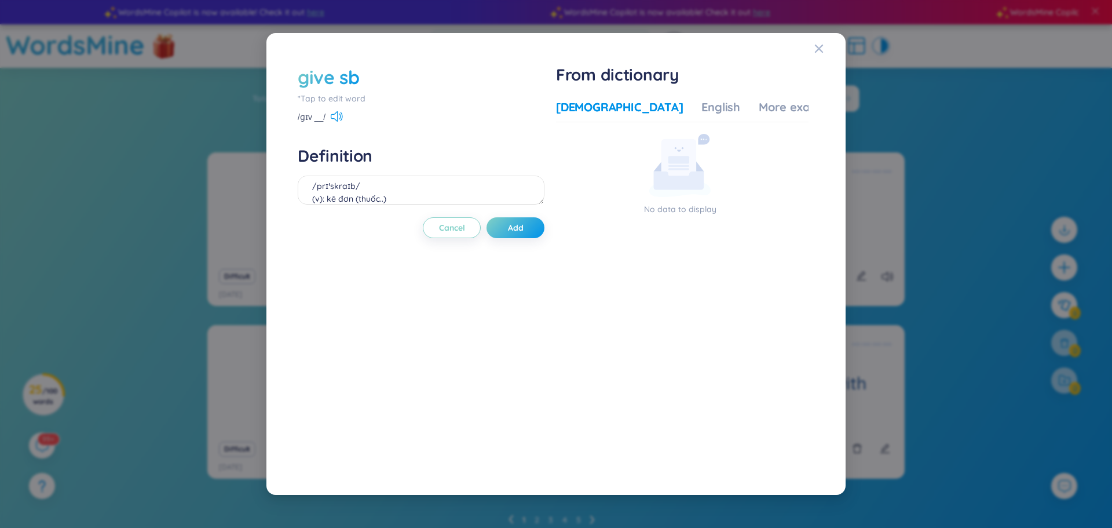
click at [379, 81] on div "give sb" at bounding box center [421, 76] width 247 height 25
click at [365, 79] on div "give sb" at bounding box center [421, 76] width 247 height 25
click at [357, 78] on div "give sb" at bounding box center [329, 76] width 62 height 25
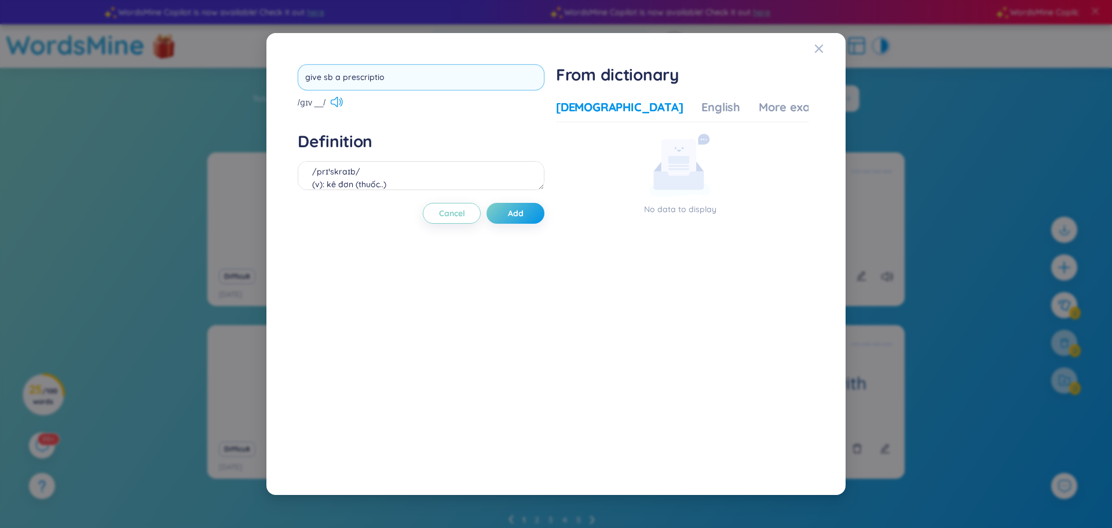
type input "give sb a prescription"
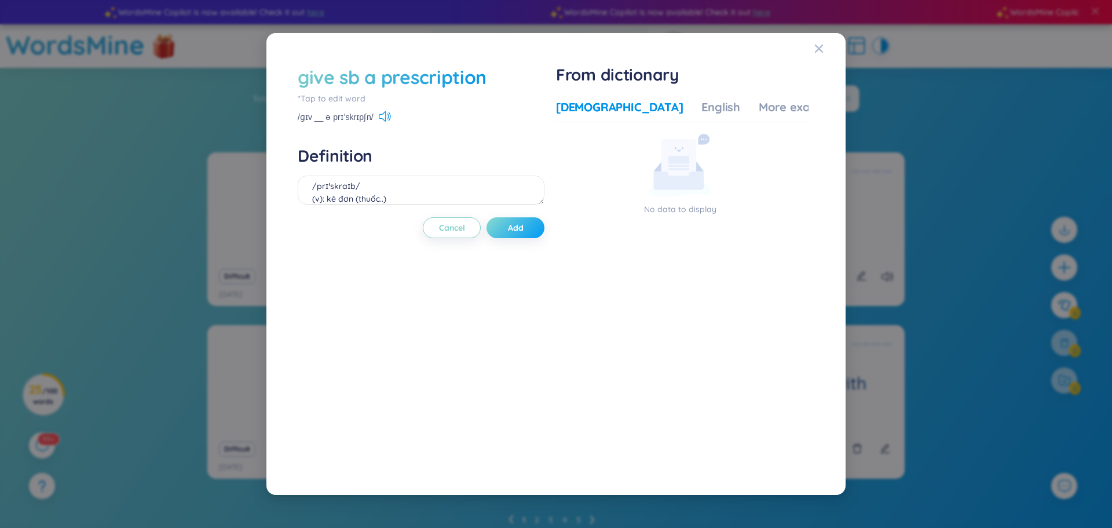
click at [524, 225] on span "Add" at bounding box center [516, 228] width 16 height 12
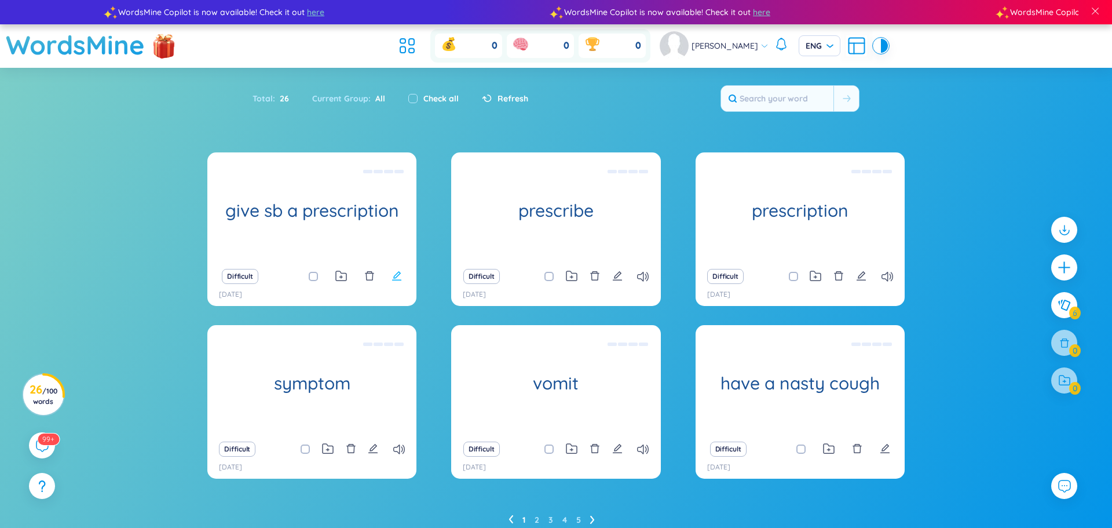
click at [398, 279] on icon "edit" at bounding box center [397, 275] width 10 height 10
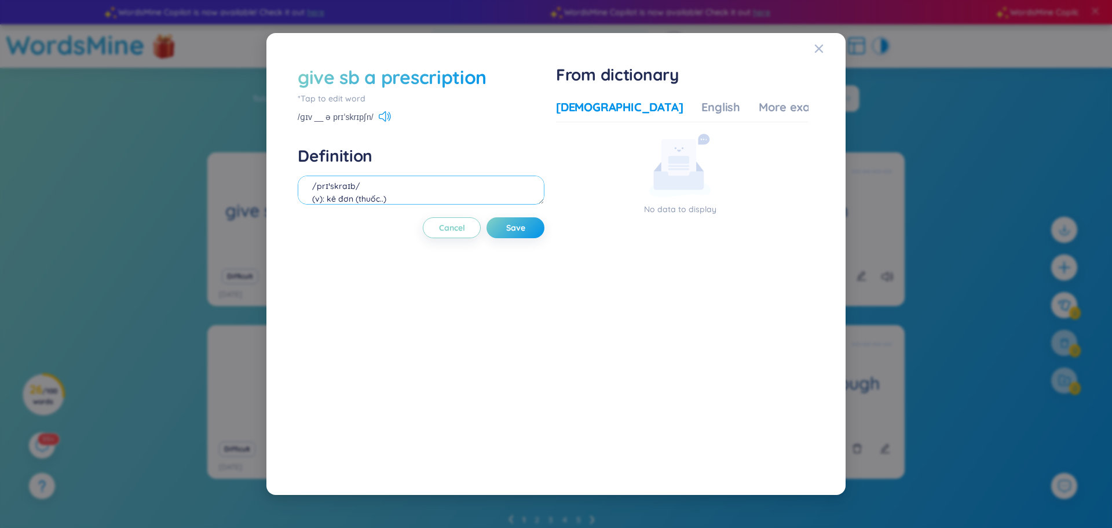
click at [482, 188] on textarea "/prɪˈskraɪb/ (v): kê đơn (thuốc..)" at bounding box center [421, 189] width 247 height 29
type textarea "ke don thuoc cho ai"
click at [502, 236] on button "Save" at bounding box center [516, 227] width 58 height 21
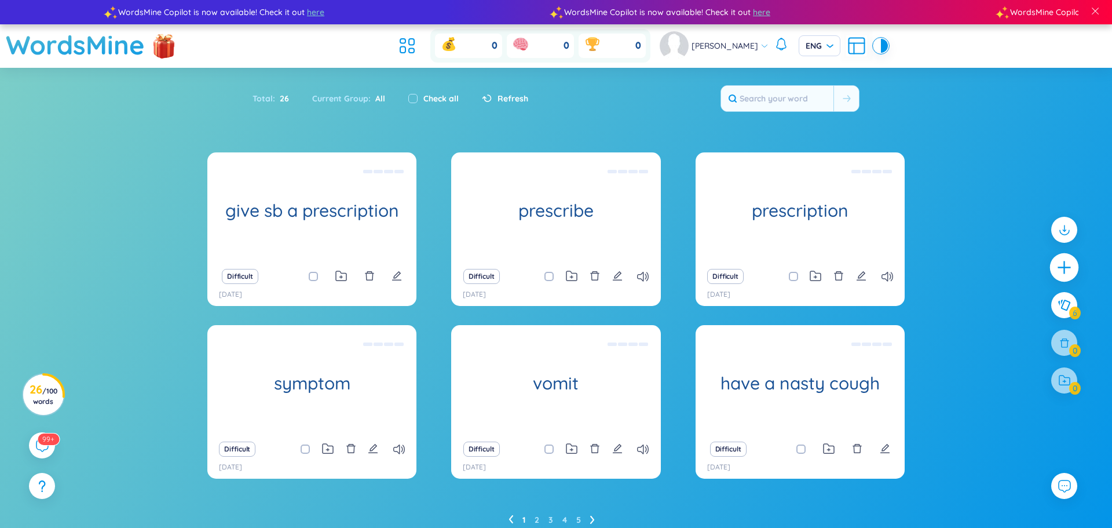
click at [1065, 266] on icon "plus" at bounding box center [1063, 267] width 1 height 13
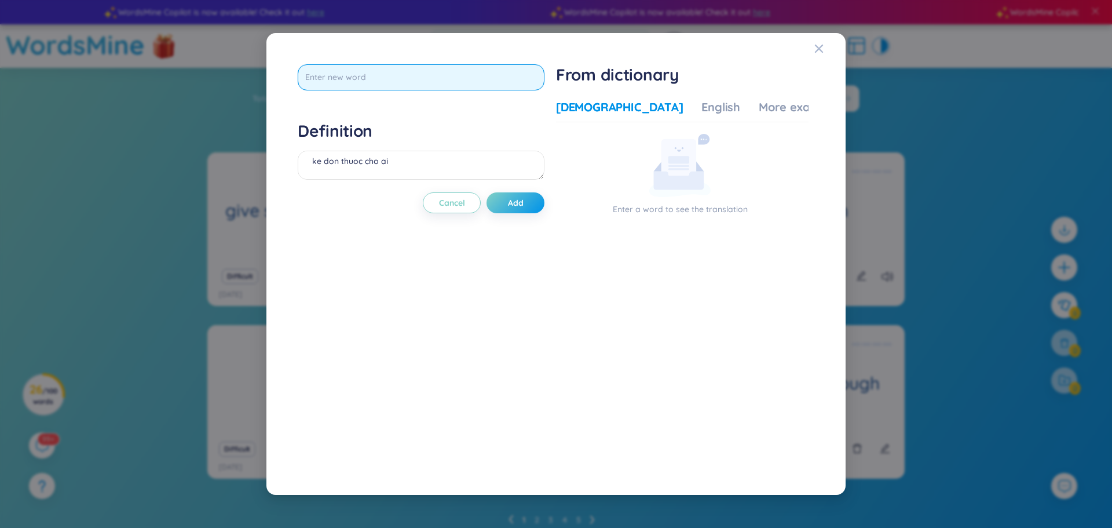
click at [444, 76] on input "text" at bounding box center [421, 77] width 247 height 26
type input "phamercist"
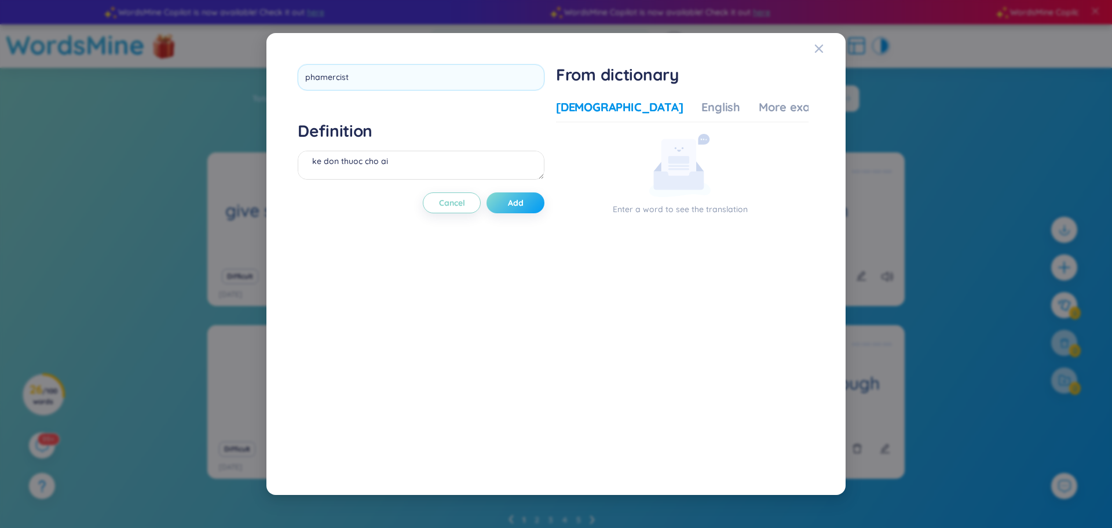
click at [524, 199] on div "phamercist Definition ke don thuoc cho ai Cancel Add" at bounding box center [421, 264] width 247 height 400
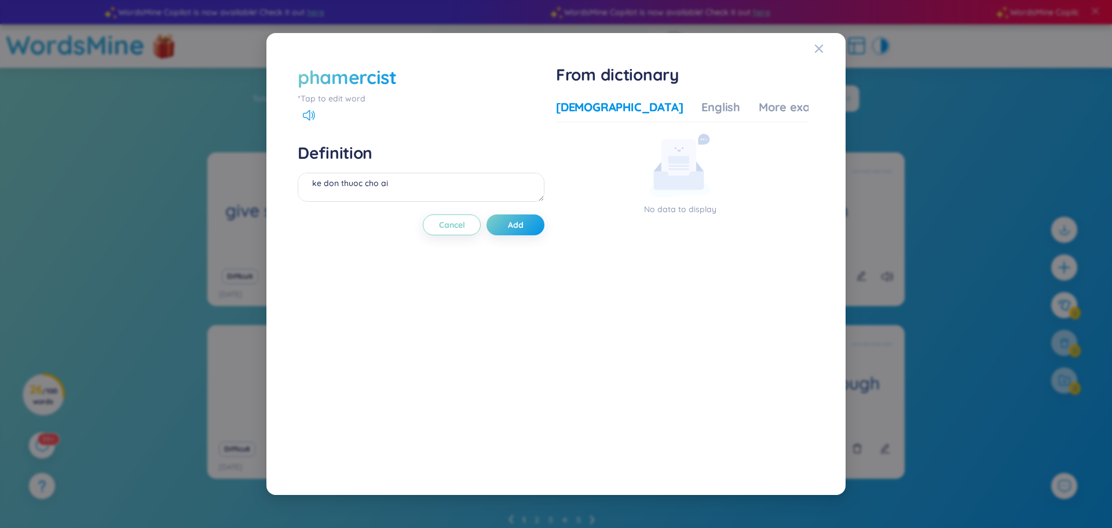
click at [375, 78] on div "phamercist" at bounding box center [347, 76] width 99 height 25
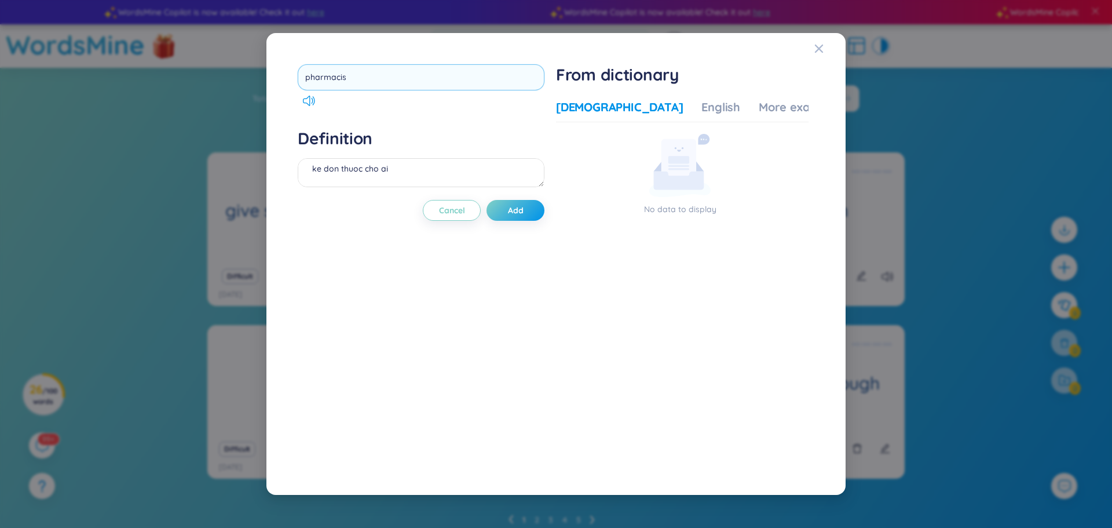
type input "pharmacist"
click at [526, 218] on button "Add" at bounding box center [516, 210] width 58 height 21
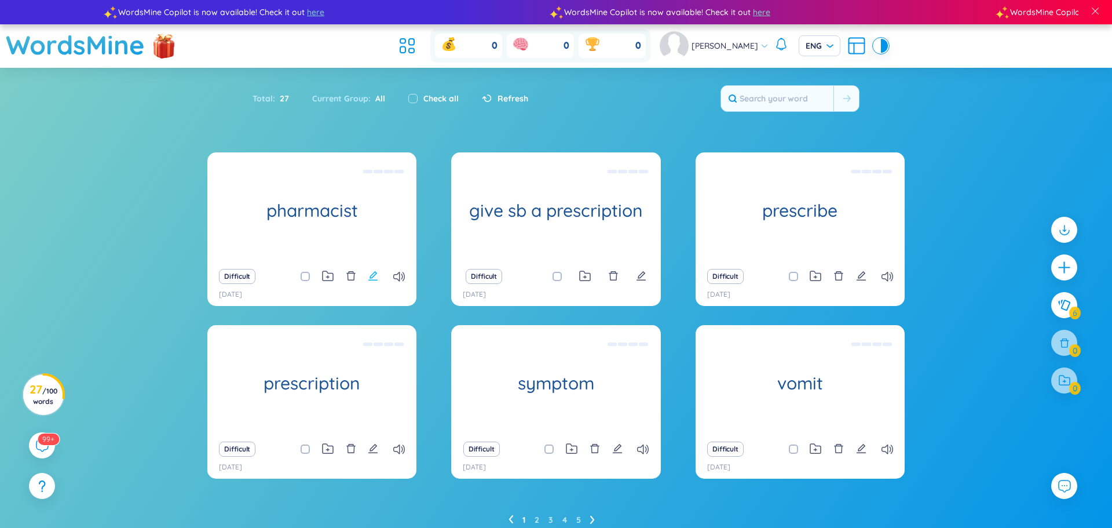
click at [368, 276] on icon "edit" at bounding box center [373, 275] width 10 height 10
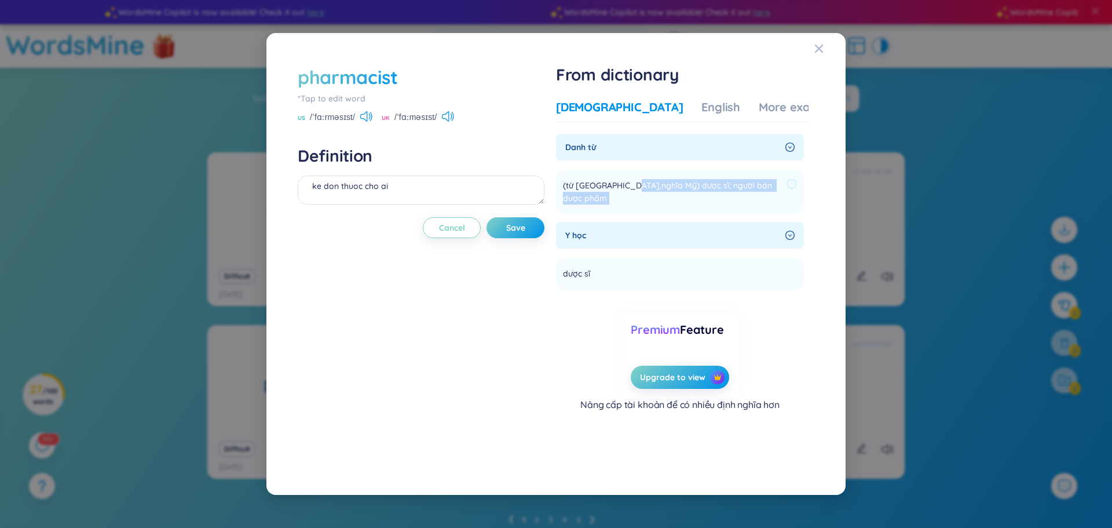
drag, startPoint x: 632, startPoint y: 184, endPoint x: 763, endPoint y: 187, distance: 130.9
click at [763, 187] on li "(từ Mỹ,nghĩa Mỹ) dược sĩ; người bán dược phẩm Add" at bounding box center [680, 192] width 248 height 44
click at [788, 145] on icon "right-circle" at bounding box center [789, 146] width 9 height 9
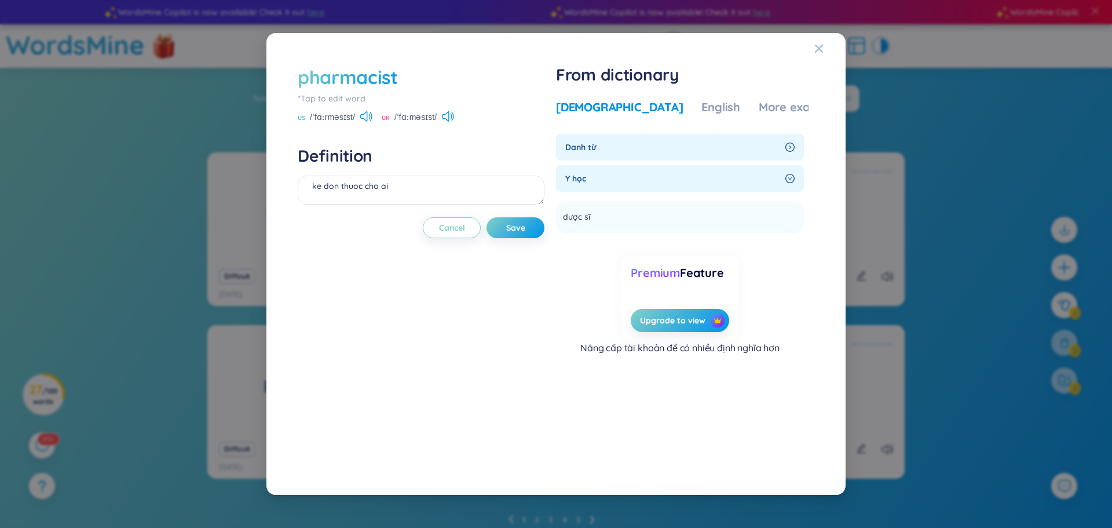
click at [728, 168] on div "Y học" at bounding box center [680, 178] width 248 height 27
click at [694, 149] on span "Danh từ" at bounding box center [672, 147] width 215 height 13
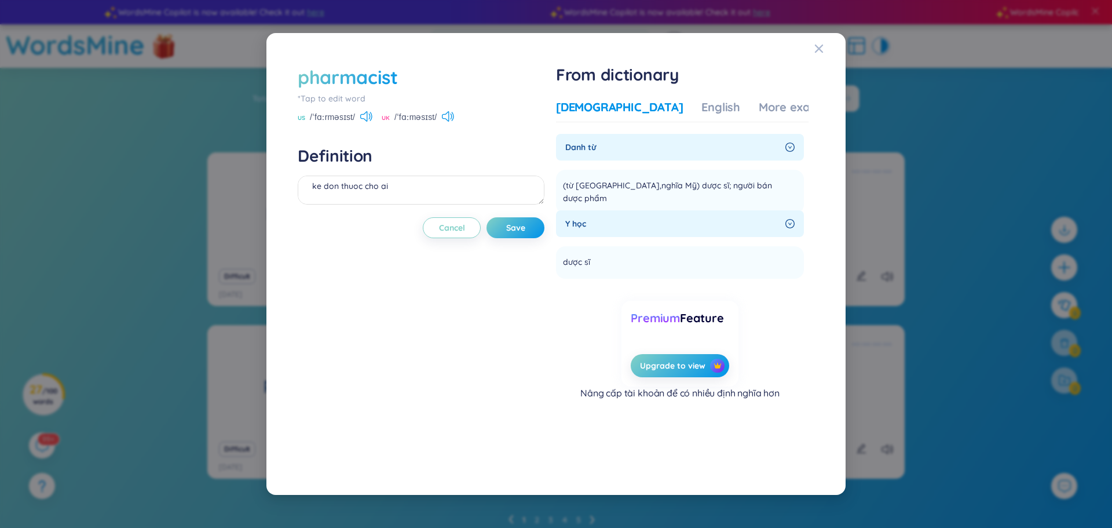
click at [694, 149] on span "Danh từ" at bounding box center [672, 147] width 215 height 13
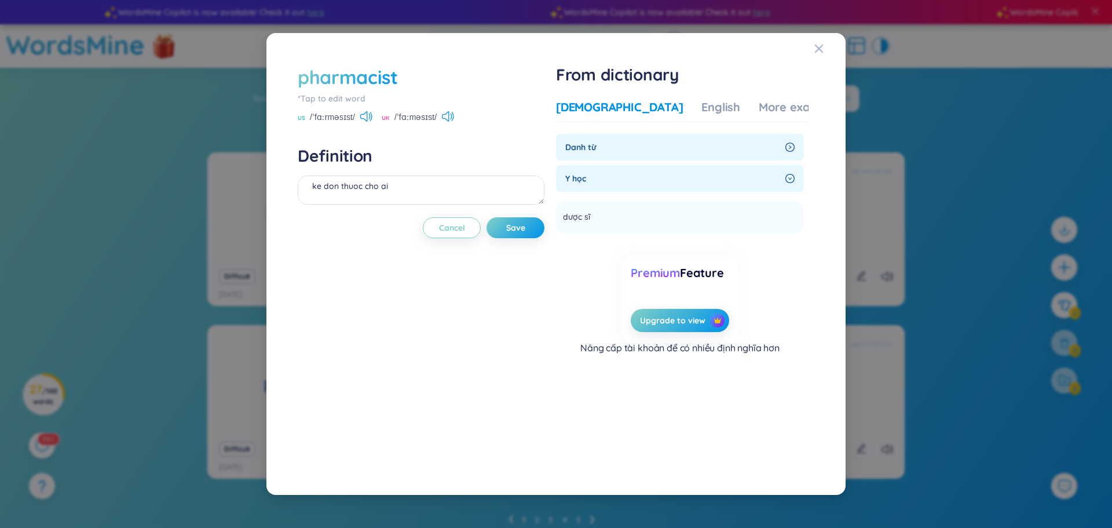
click at [710, 158] on div "Danh từ" at bounding box center [680, 147] width 248 height 27
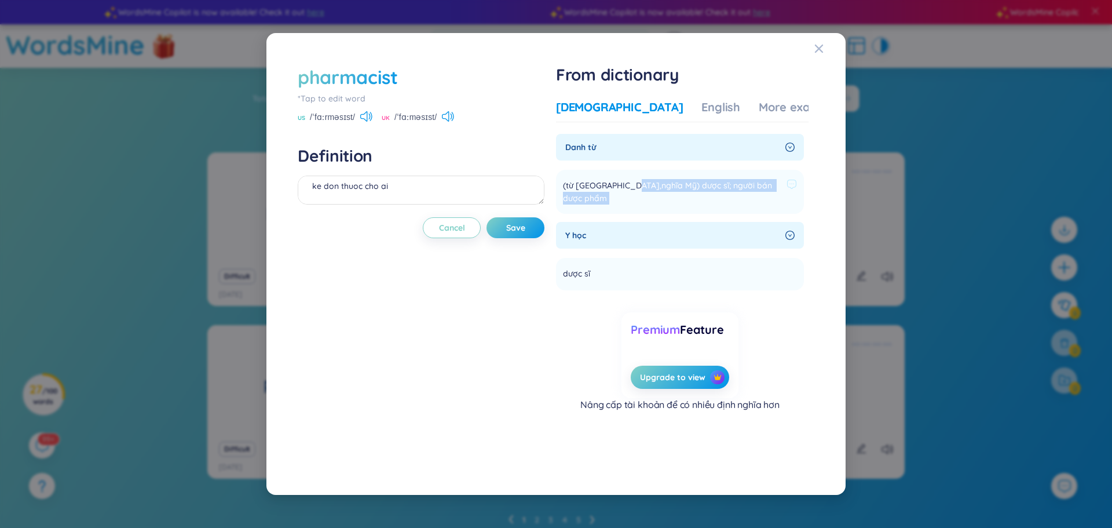
drag, startPoint x: 632, startPoint y: 183, endPoint x: 780, endPoint y: 189, distance: 147.8
click at [780, 189] on li "(từ Mỹ,nghĩa Mỹ) dược sĩ; người bán dược phẩm Add" at bounding box center [680, 192] width 248 height 44
copy section "dược sĩ; người bán dược phẩm Add"
click at [439, 180] on textarea "ke don thuoc cho ai" at bounding box center [421, 189] width 247 height 29
paste textarea "dược sĩ; người bán dược phẩm"
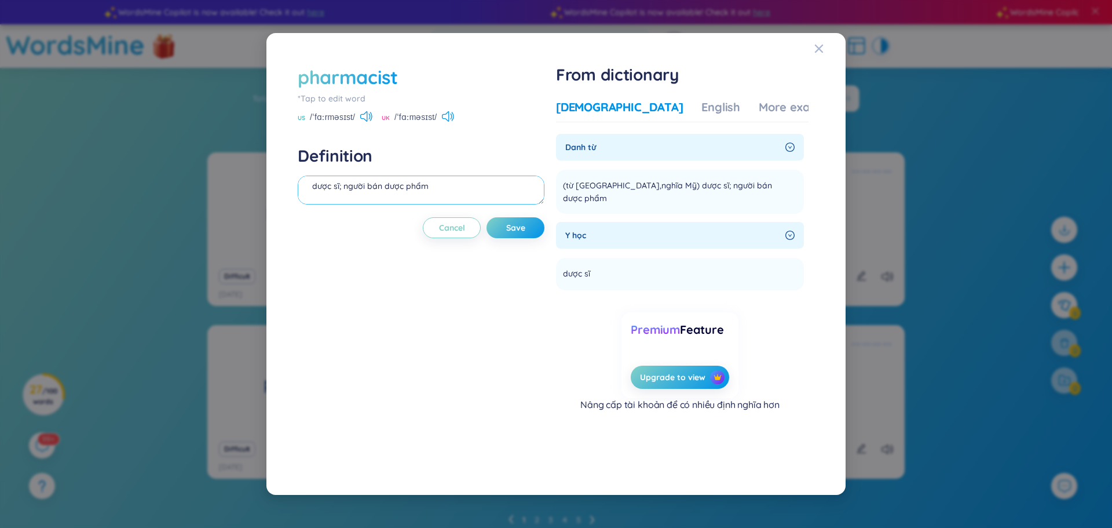
scroll to position [23, 0]
click at [439, 192] on textarea "dược sĩ; người bán dược phẩm" at bounding box center [421, 189] width 247 height 29
drag, startPoint x: 309, startPoint y: 114, endPoint x: 359, endPoint y: 122, distance: 50.4
click at [359, 122] on div "US /ˈfɑːrməsɪst/" at bounding box center [335, 118] width 75 height 10
click at [372, 183] on textarea "dược sĩ; người bán dược phẩm = chemist" at bounding box center [421, 189] width 247 height 29
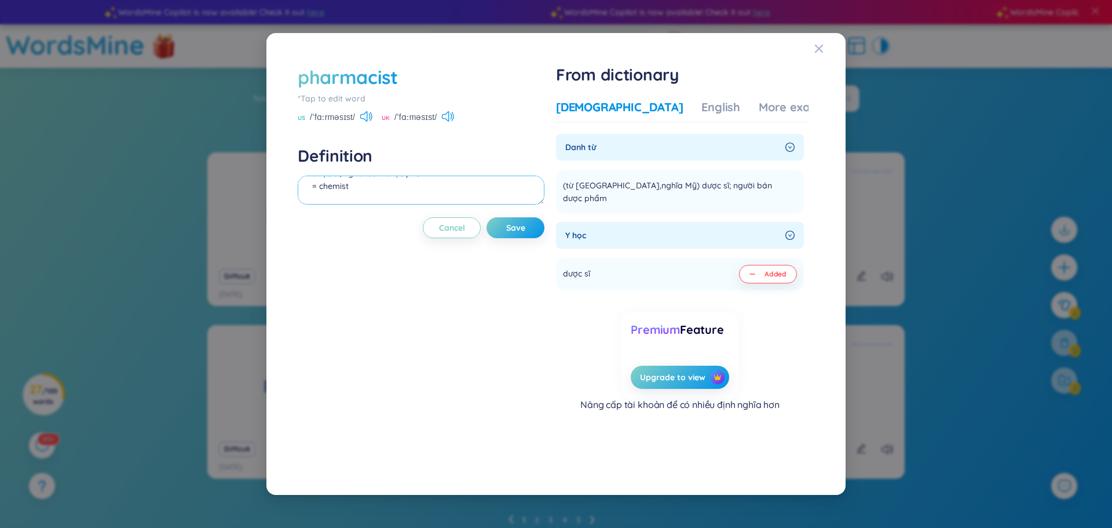
paste textarea "/ˈfɑːrməsɪst/"
type textarea "dược sĩ; người bán dược phẩm = chemist /ˈfɑːrməsɪst/"
click at [537, 231] on button "Save" at bounding box center [516, 227] width 58 height 21
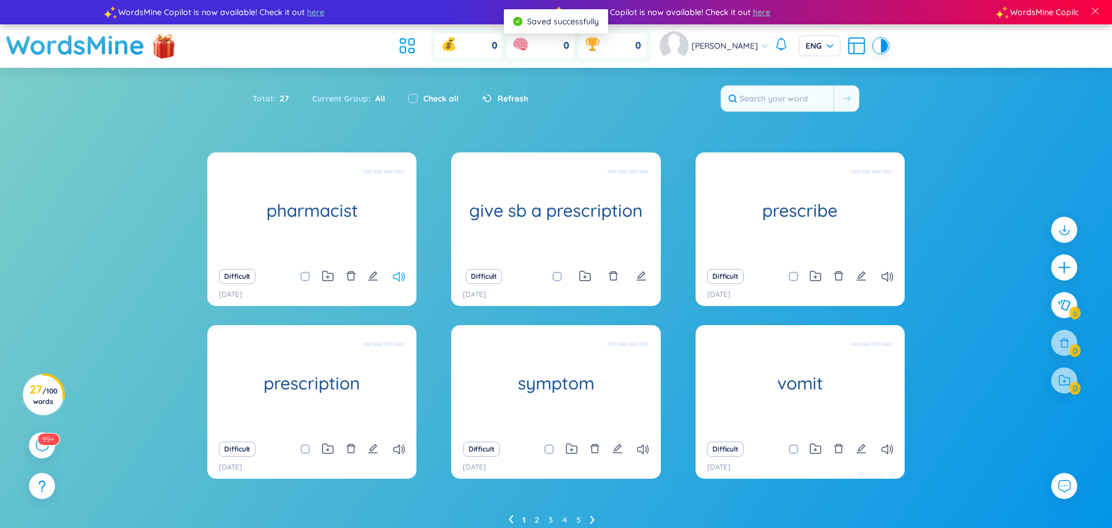
click at [400, 275] on icon at bounding box center [399, 277] width 12 height 10
click at [1060, 259] on icon "plus" at bounding box center [1064, 267] width 16 height 16
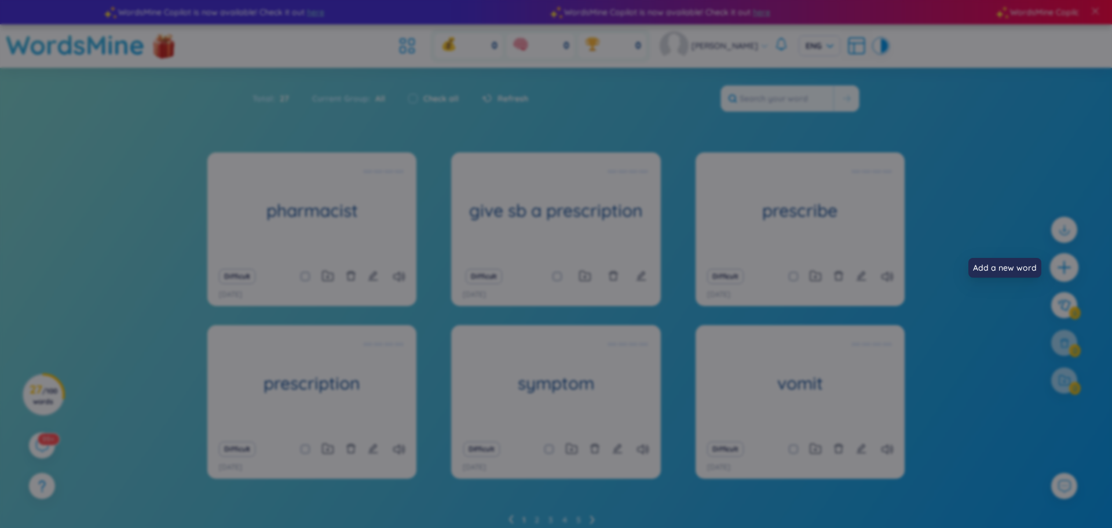
scroll to position [13, 0]
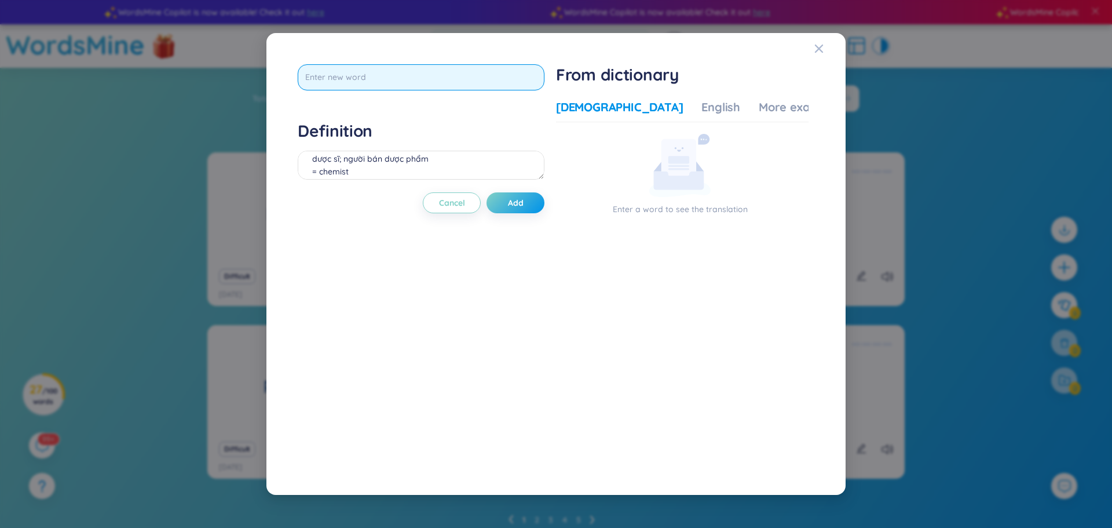
click at [445, 75] on input "text" at bounding box center [421, 77] width 247 height 26
type input "pharmacy"
click at [522, 200] on div "pharmacy Definition dược sĩ; người bán dược phẩm = chemist /ˈfɑːrməsɪst/ Cancel…" at bounding box center [421, 264] width 247 height 400
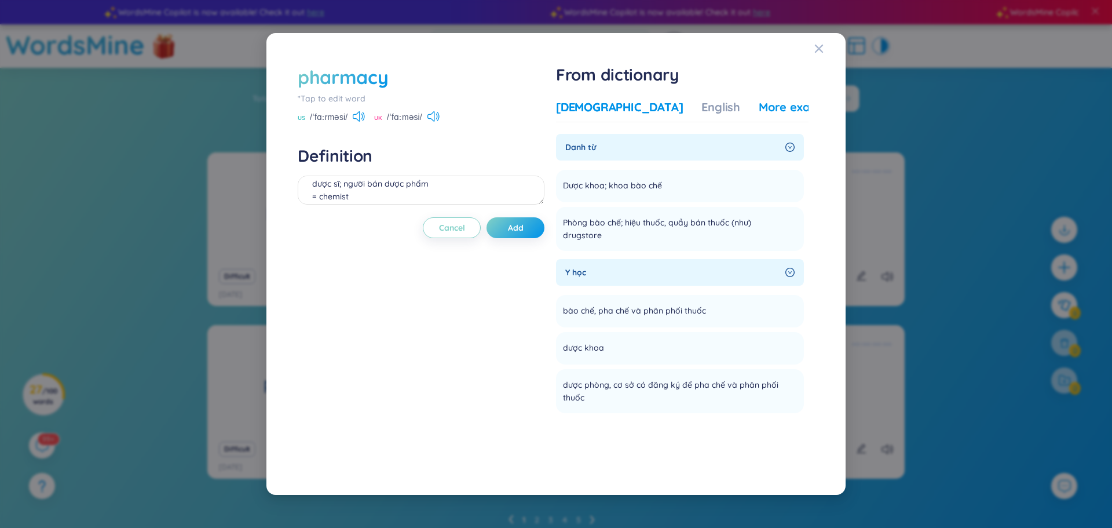
click at [759, 101] on div "More examples" at bounding box center [801, 107] width 84 height 16
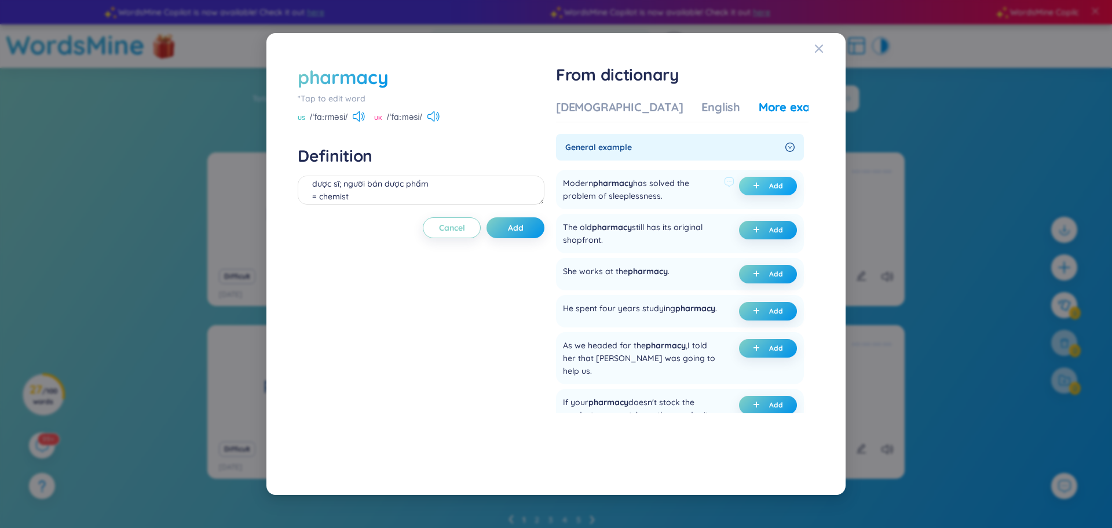
click at [769, 188] on span "Add" at bounding box center [776, 185] width 14 height 9
click at [618, 115] on div "Vietnamese English More examples" at bounding box center [699, 110] width 287 height 23
click at [610, 105] on div "[DEMOGRAPHIC_DATA]" at bounding box center [619, 107] width 127 height 16
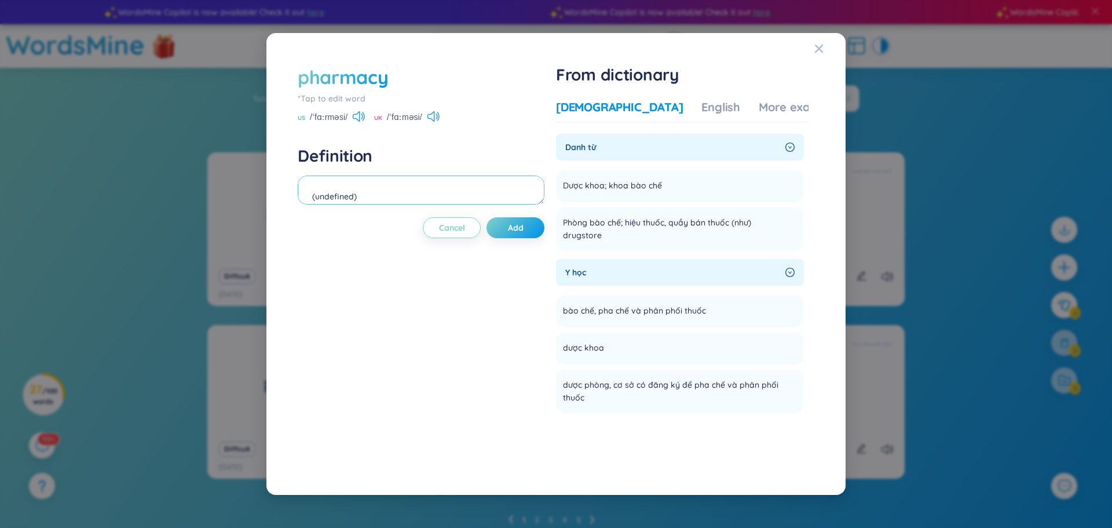
click at [357, 178] on textarea "(undefined) Eg: Modern pharmacy has solved the problem of sleeplessness." at bounding box center [421, 189] width 247 height 29
click at [303, 181] on textarea "(undefined) Eg: Modern pharmacy has solved the problem of sleeplessness." at bounding box center [421, 189] width 247 height 29
click at [323, 185] on textarea "(undefined) Eg: Modern pharmacy has solved the problem of sleeplessness." at bounding box center [421, 189] width 247 height 29
click at [315, 197] on textarea "(undefined) Eg: Modern pharmacy has solved the problem of sleeplessness." at bounding box center [421, 189] width 247 height 29
click at [345, 182] on textarea "(undefined) Eg: Modern pharmacy has solved the problem of sleeplessness." at bounding box center [421, 189] width 247 height 29
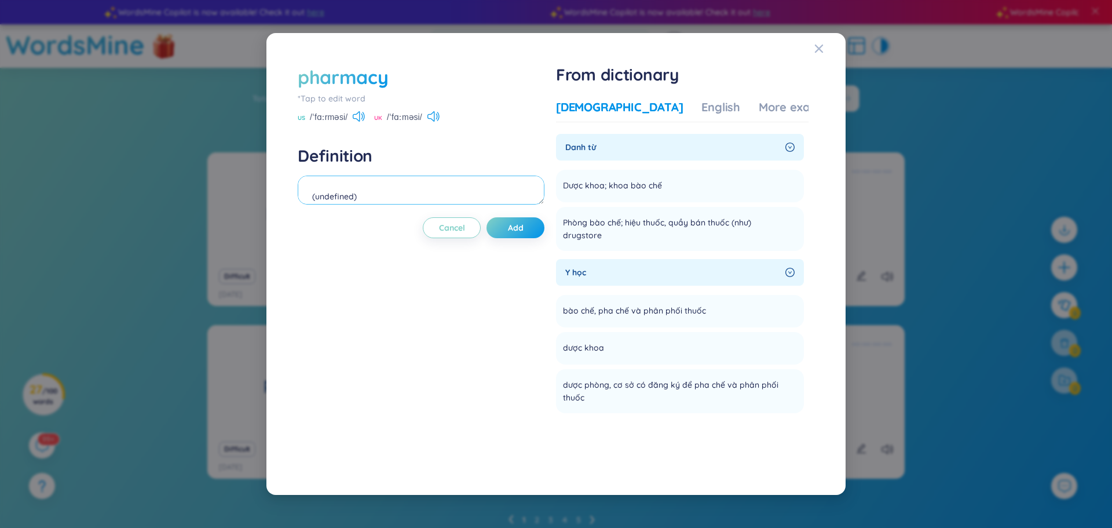
click at [315, 188] on textarea "(undefined) Eg: Modern pharmacy has solved the problem of sleeplessness." at bounding box center [421, 189] width 247 height 29
click at [324, 192] on textarea "(undefined) Eg: Modern pharmacy has solved the problem of sleeplessness." at bounding box center [421, 189] width 247 height 29
drag, startPoint x: 309, startPoint y: 114, endPoint x: 349, endPoint y: 122, distance: 40.2
click at [349, 122] on div "US /ˈfɑːrməsi/" at bounding box center [331, 118] width 67 height 10
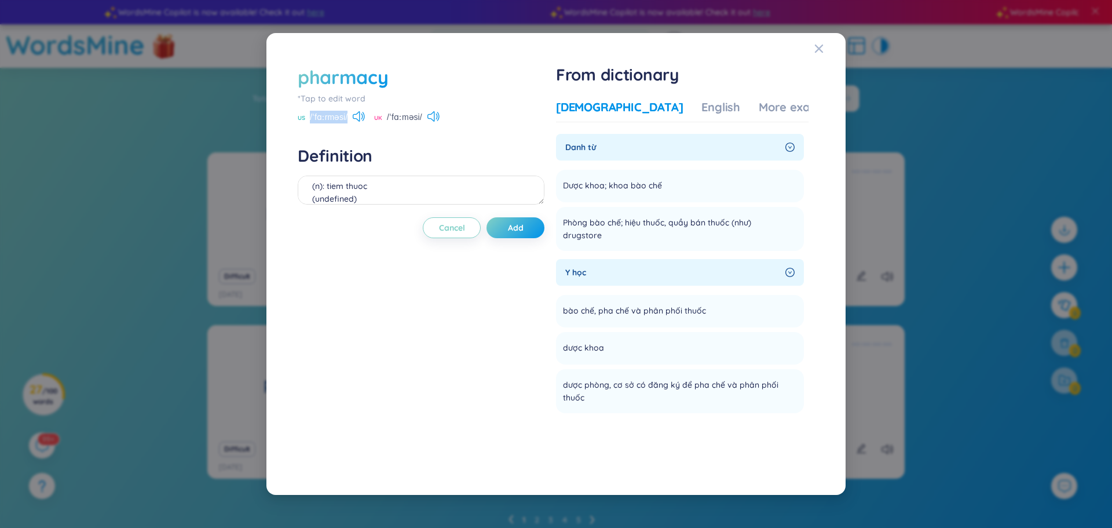
copy span "/ˈfɑːrməsi/"
click at [394, 192] on textarea "(n): tiem thuoc (undefined) Eg: Modern pharmacy has solved the problem of sleep…" at bounding box center [421, 189] width 247 height 29
click at [389, 189] on textarea "(n): tiem thuoc (undefined) Eg: Modern pharmacy has solved the problem of sleep…" at bounding box center [421, 189] width 247 height 29
paste textarea "/ˈfɑːrməsi/"
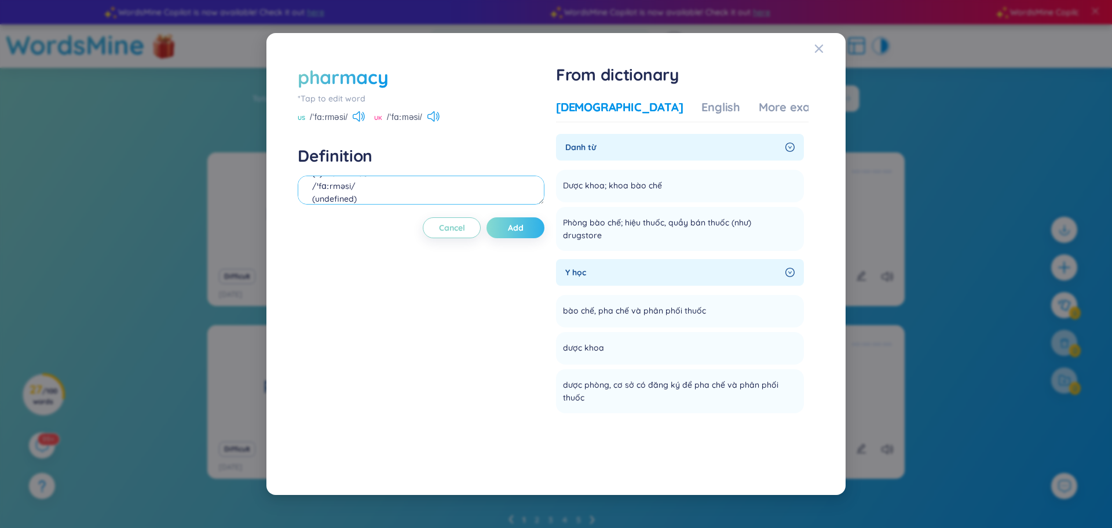
type textarea "(n): tiem thuoc /ˈfɑːrməsi/ (undefined) Eg: Modern pharmacy has solved the prob…"
click at [510, 232] on span "Add" at bounding box center [516, 228] width 16 height 12
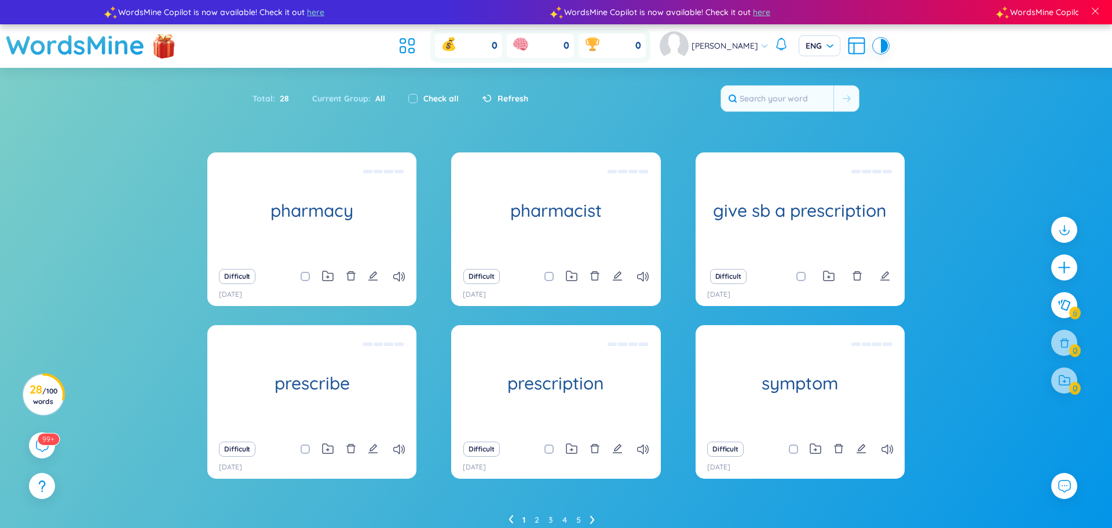
click at [583, 520] on ul "1 2 3 4 5" at bounding box center [557, 519] width 96 height 19
click at [580, 521] on link "5" at bounding box center [578, 519] width 5 height 17
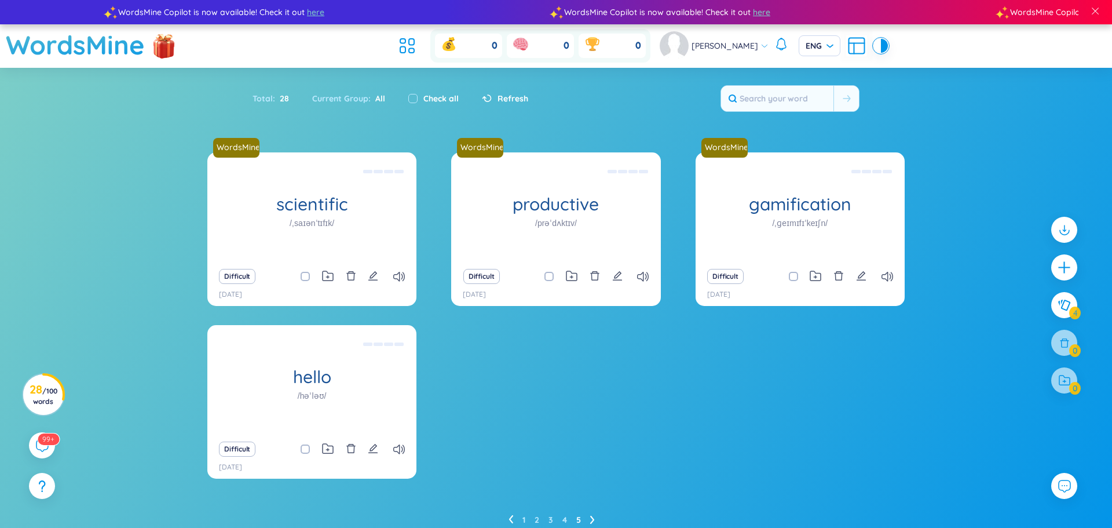
scroll to position [47, 0]
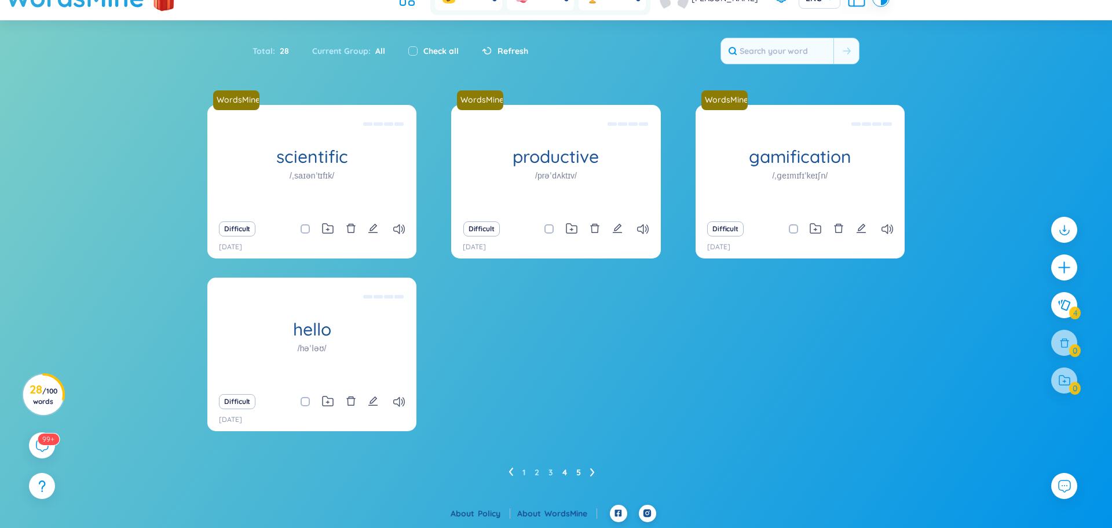
click at [562, 471] on link "4" at bounding box center [564, 471] width 5 height 17
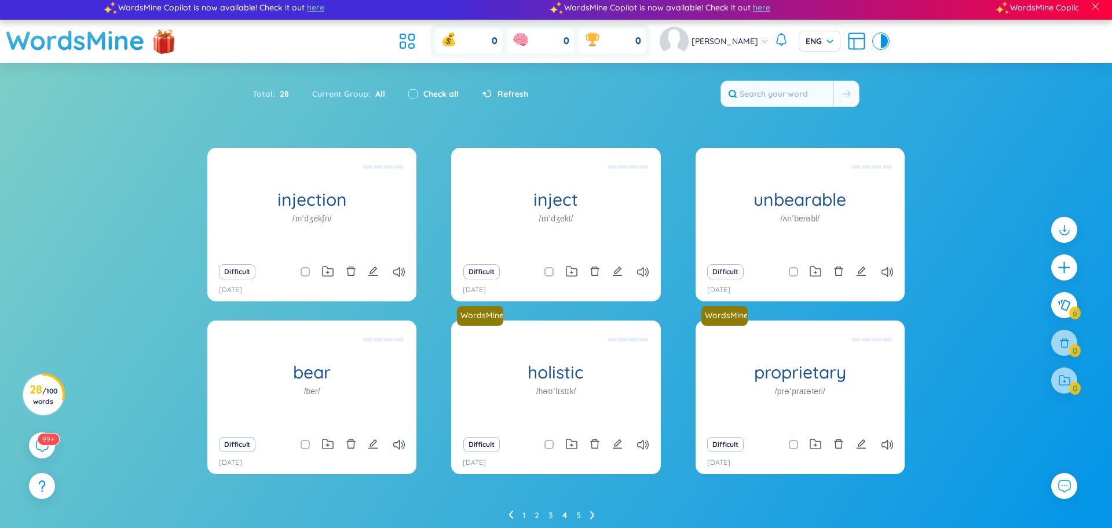
scroll to position [0, 0]
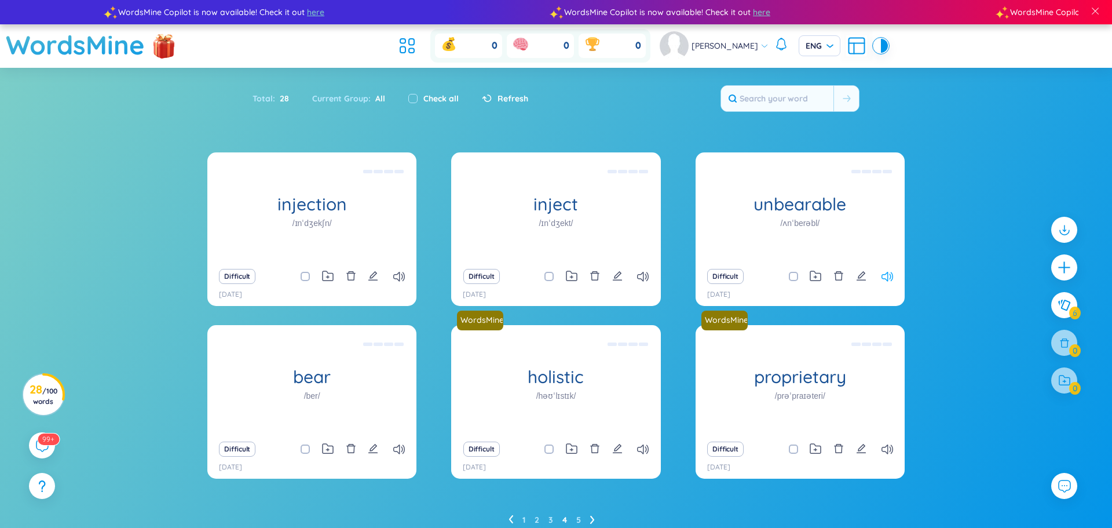
click at [883, 276] on icon at bounding box center [888, 277] width 12 height 10
click at [404, 96] on div "Check all" at bounding box center [434, 98] width 74 height 24
click at [409, 98] on input "checkbox" at bounding box center [412, 98] width 9 height 9
checkbox input "true"
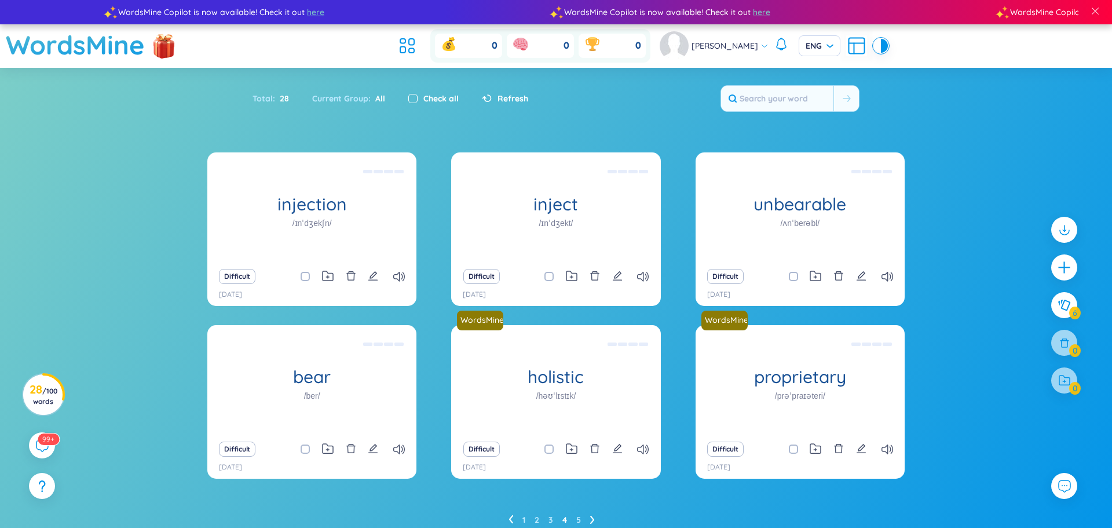
checkbox input "true"
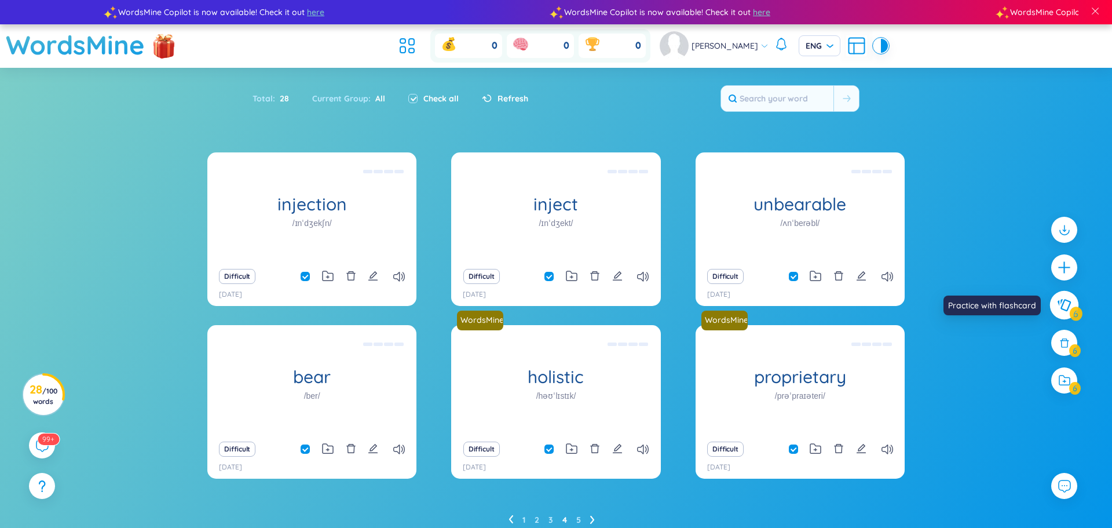
click at [1071, 302] on button at bounding box center [1064, 305] width 29 height 29
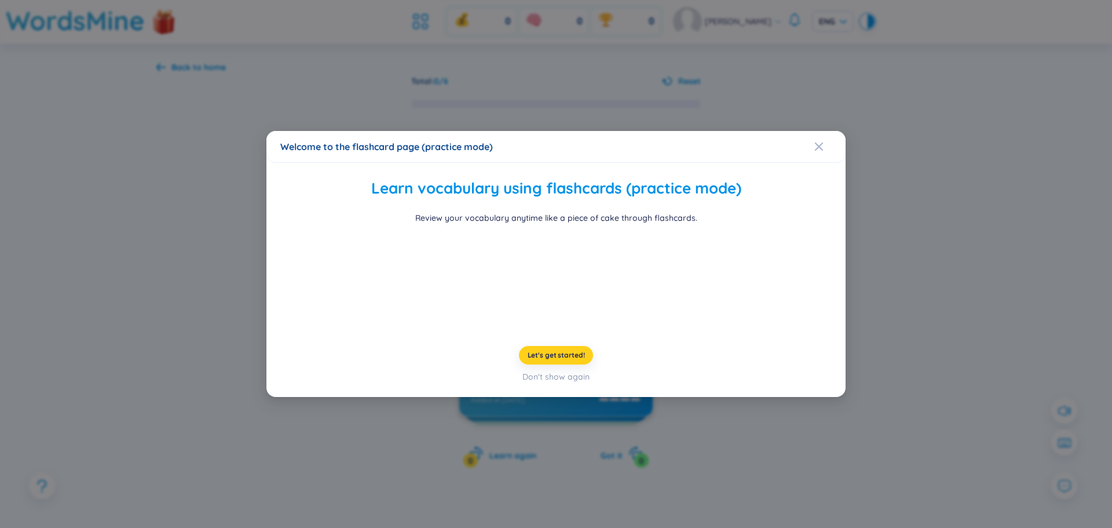
click at [573, 360] on span "Let's get started!" at bounding box center [556, 354] width 57 height 9
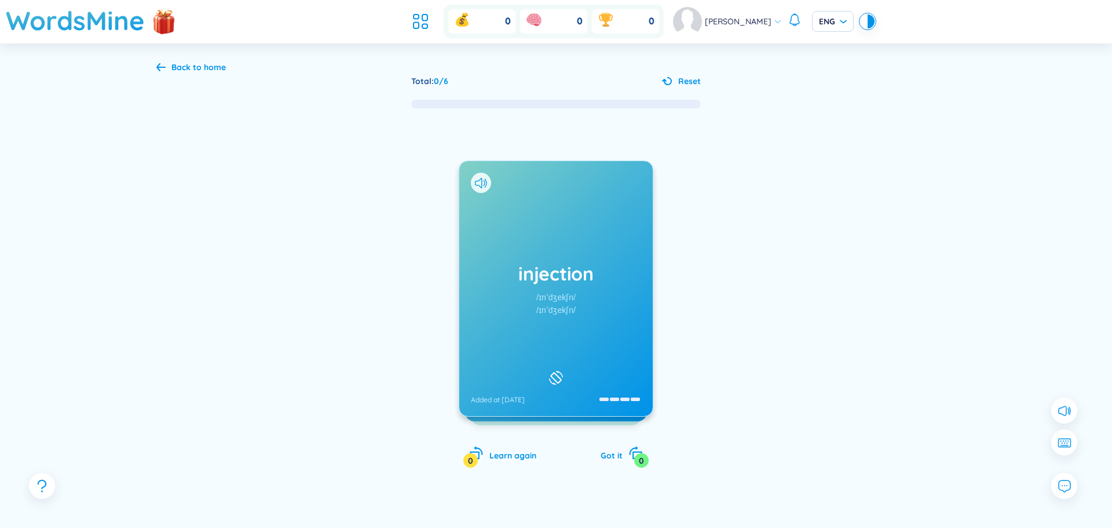
click at [177, 68] on div "Back to home" at bounding box center [198, 67] width 54 height 13
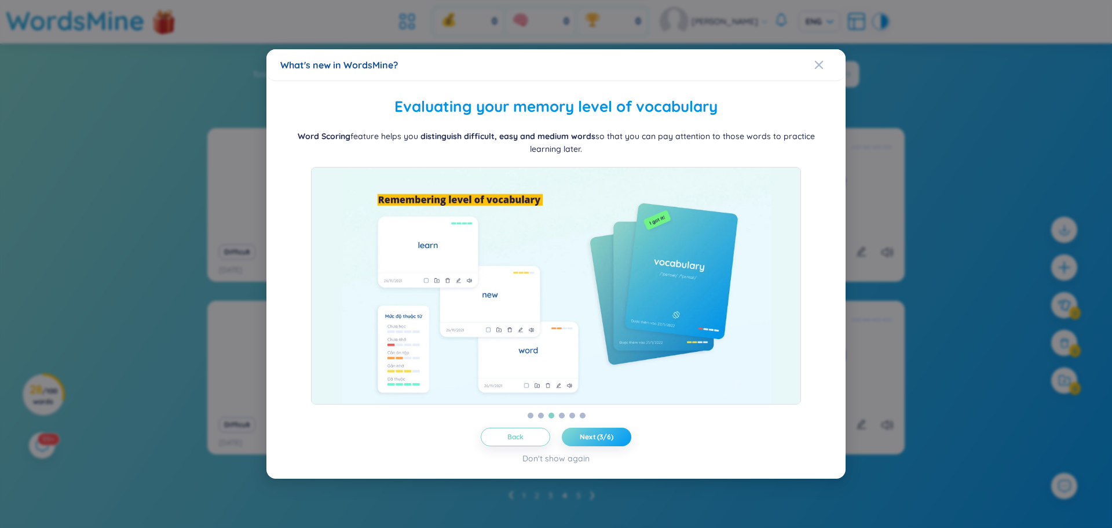
click at [604, 441] on span "Next (3/6)" at bounding box center [597, 436] width 34 height 9
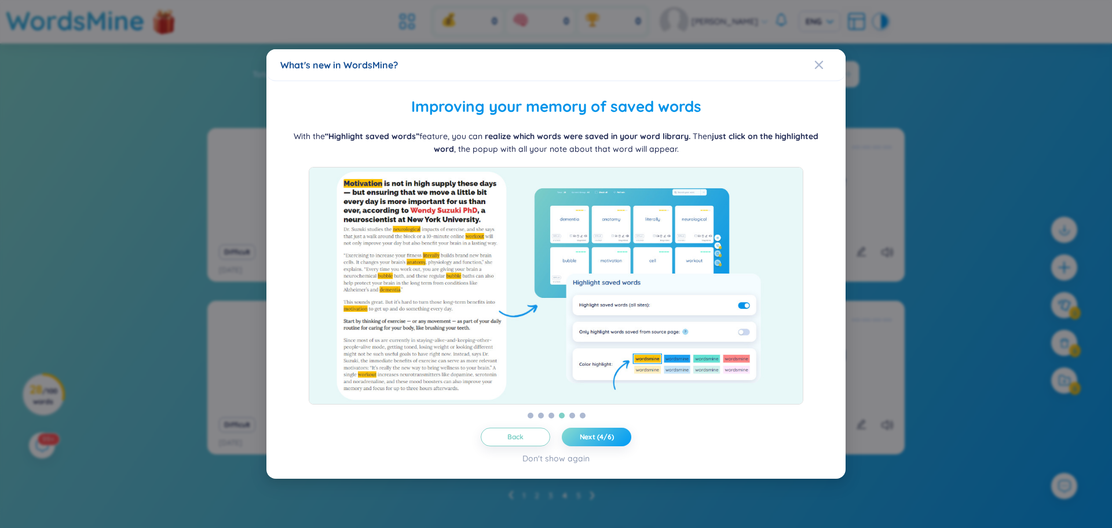
click at [601, 441] on span "Next (4/6)" at bounding box center [597, 436] width 34 height 9
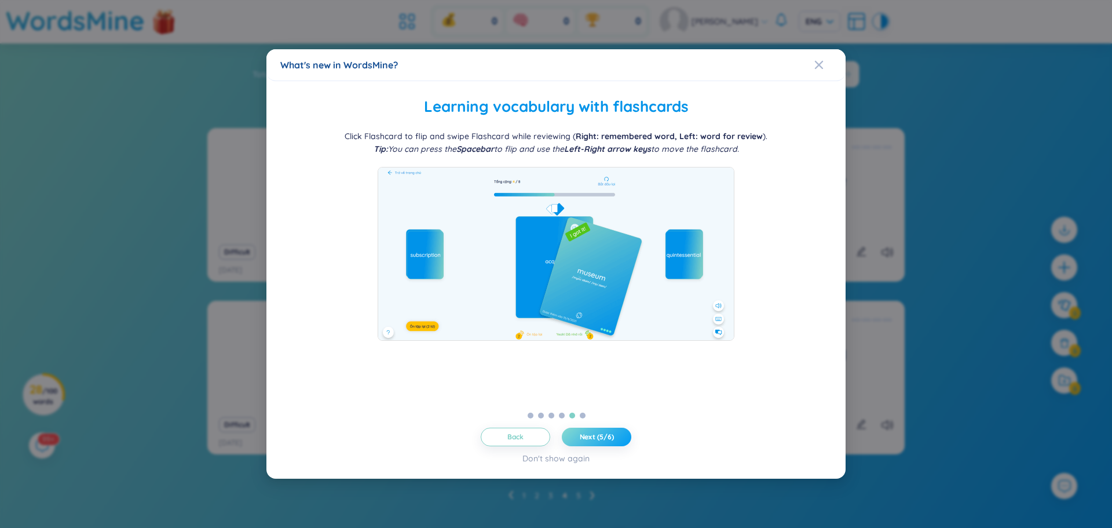
click at [601, 441] on span "Next (5/6)" at bounding box center [597, 436] width 34 height 9
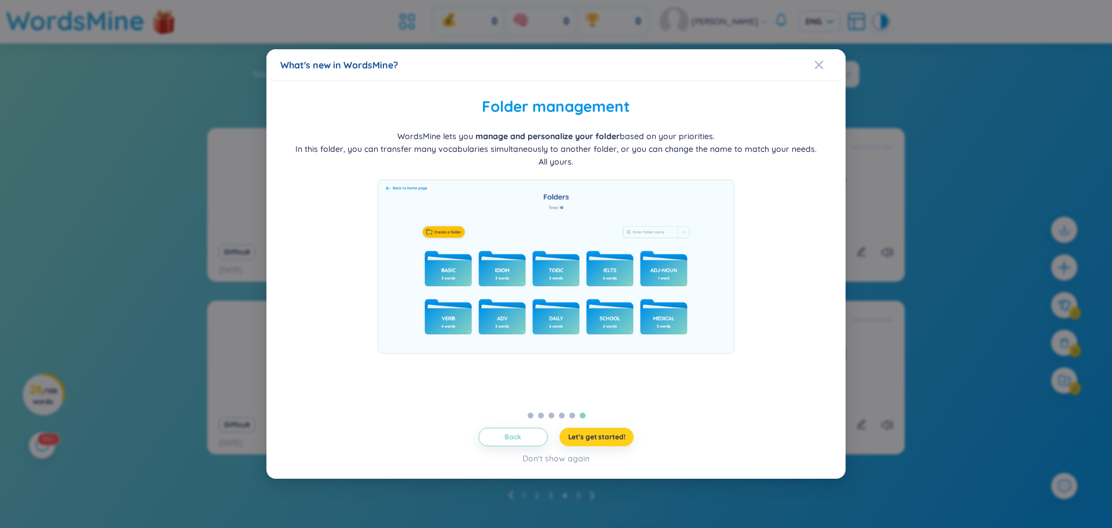
click at [601, 441] on span "Let's get started!" at bounding box center [596, 436] width 57 height 9
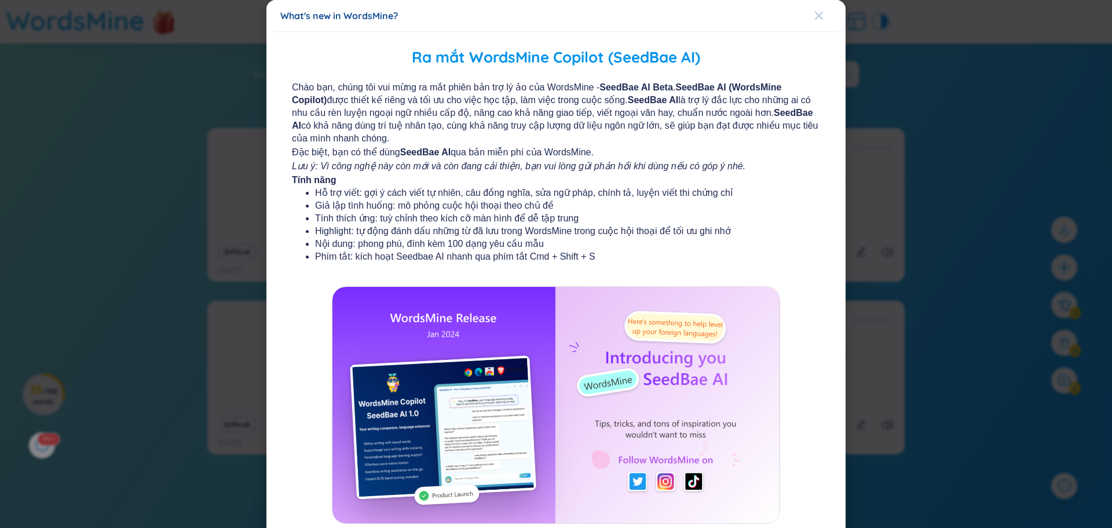
click at [822, 17] on icon "Close" at bounding box center [818, 15] width 9 height 9
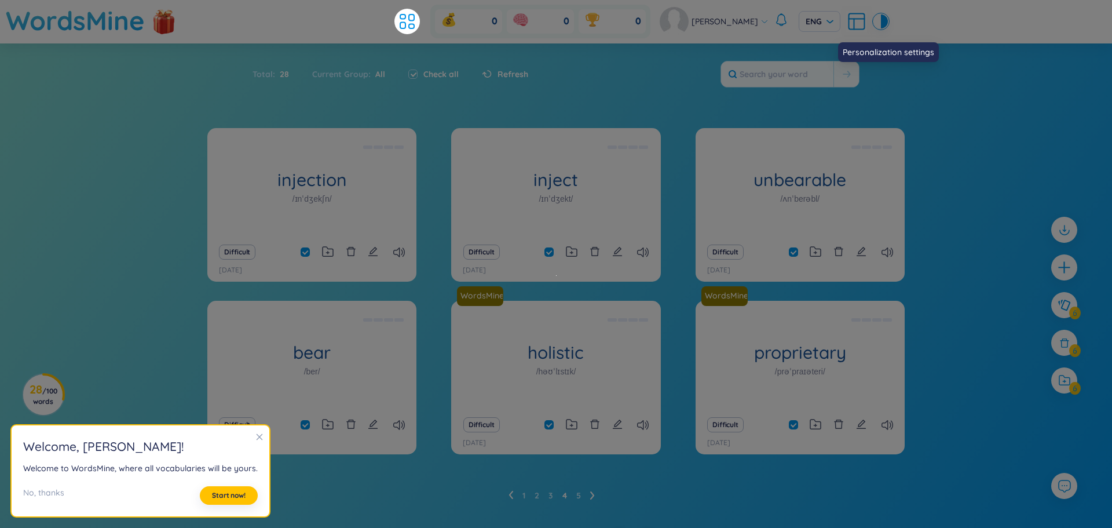
click at [846, 23] on icon at bounding box center [856, 21] width 21 height 21
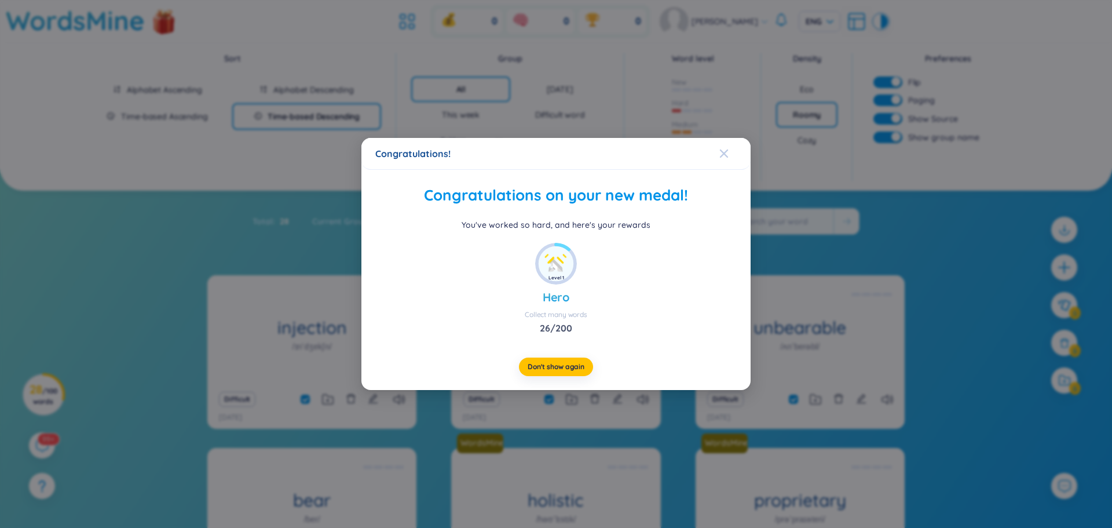
click at [725, 153] on icon "Close" at bounding box center [723, 153] width 9 height 9
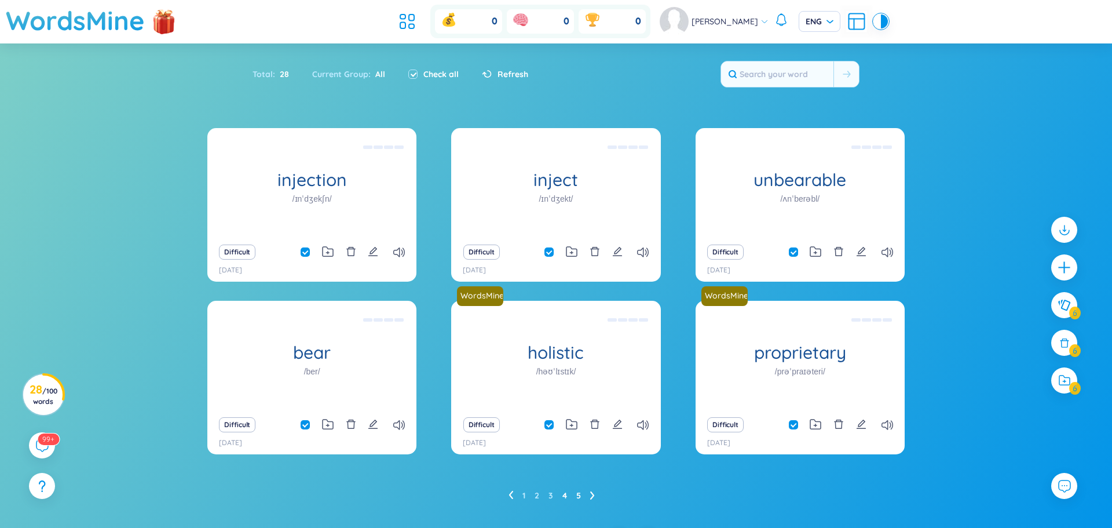
click at [579, 493] on link "5" at bounding box center [578, 495] width 5 height 17
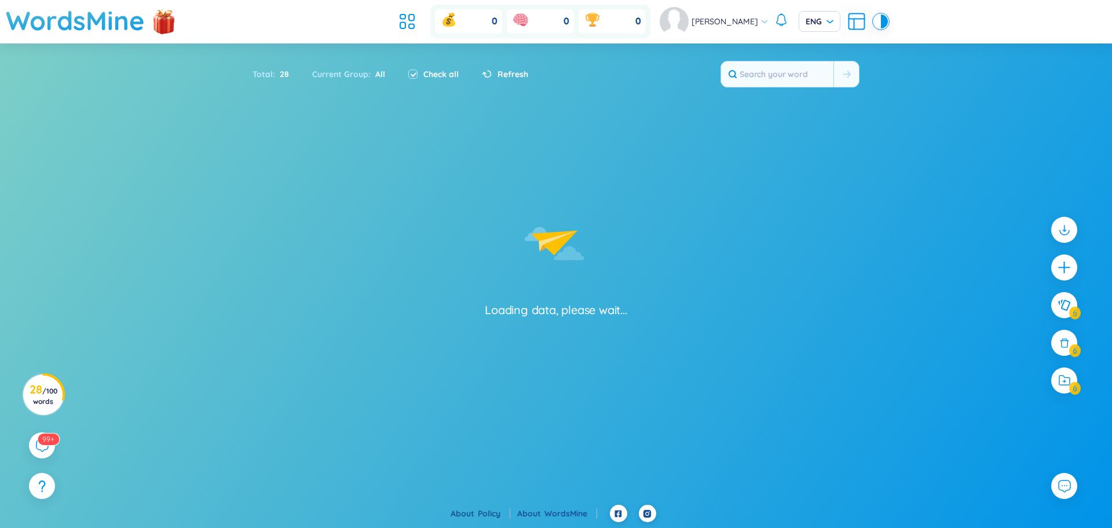
checkbox input "false"
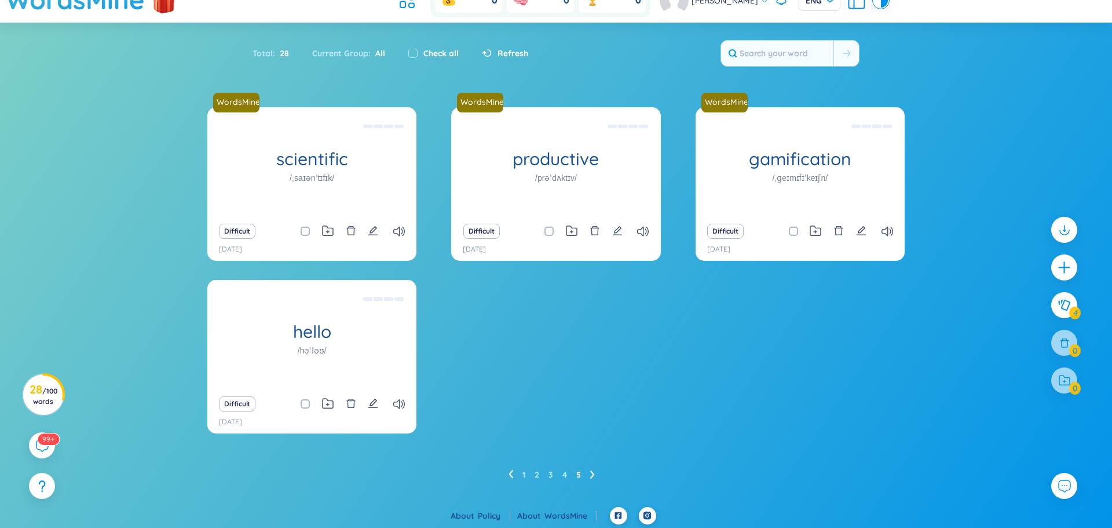
scroll to position [23, 0]
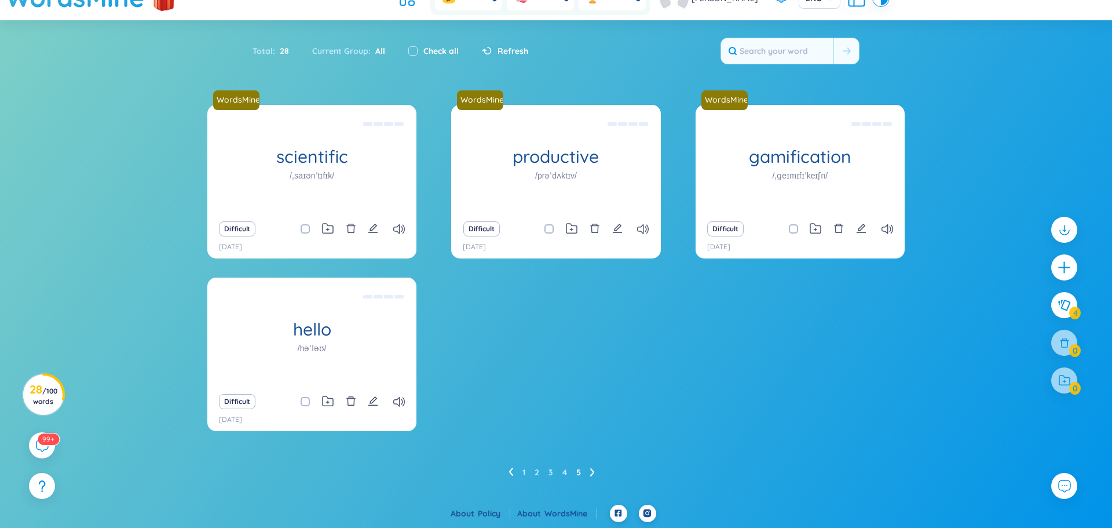
click at [568, 471] on ul "1 2 3 4 5" at bounding box center [557, 472] width 96 height 19
click at [565, 473] on link "4" at bounding box center [564, 471] width 5 height 17
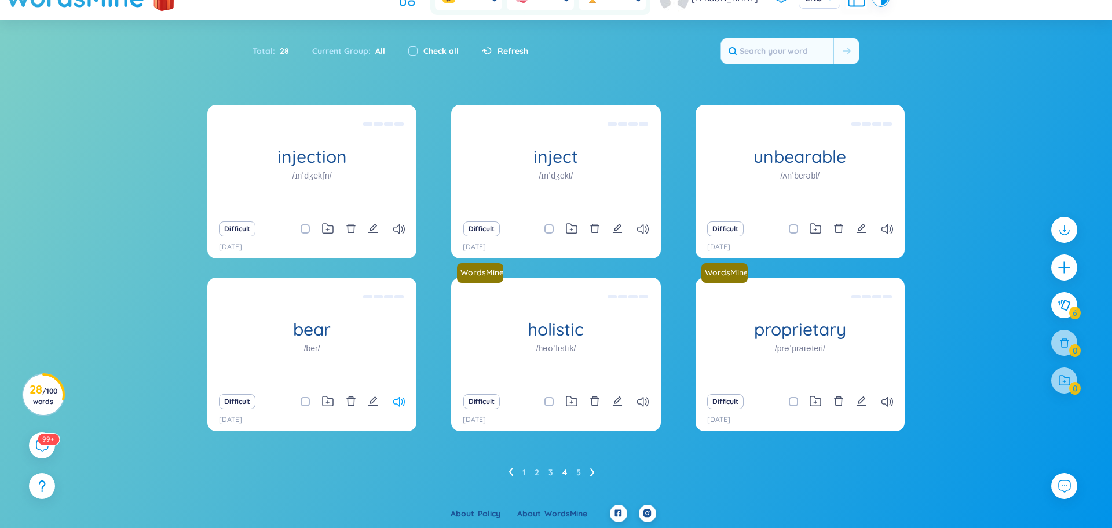
click at [401, 399] on icon at bounding box center [399, 402] width 12 height 10
